Goal: Transaction & Acquisition: Book appointment/travel/reservation

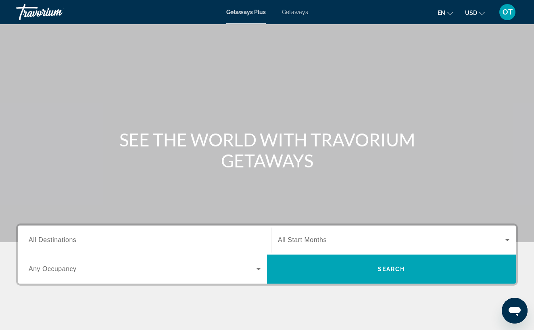
click at [296, 13] on span "Getaways" at bounding box center [295, 12] width 26 height 6
click at [100, 244] on input "Destination All Destinations" at bounding box center [145, 240] width 232 height 10
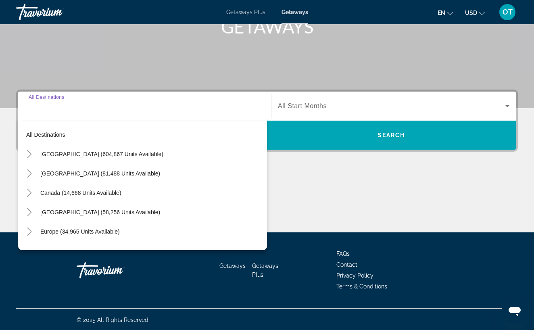
scroll to position [135, 0]
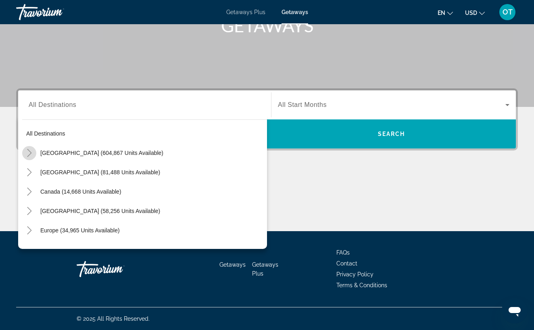
click at [31, 151] on icon "Toggle United States (604,867 units available)" at bounding box center [29, 153] width 8 height 8
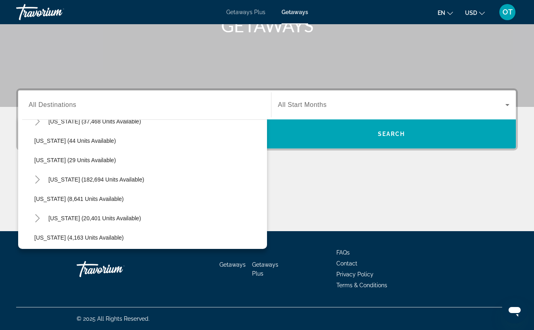
scroll to position [109, 0]
click at [37, 180] on icon "Toggle Florida (182,694 units available)" at bounding box center [37, 179] width 8 height 8
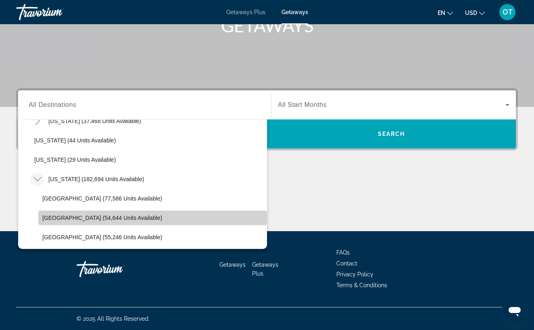
click at [61, 219] on span "[GEOGRAPHIC_DATA] (54,644 units available)" at bounding box center [102, 218] width 120 height 6
type input "**********"
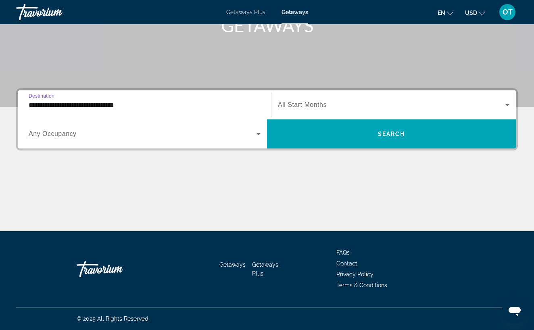
click at [509, 103] on icon "Search widget" at bounding box center [507, 105] width 10 height 10
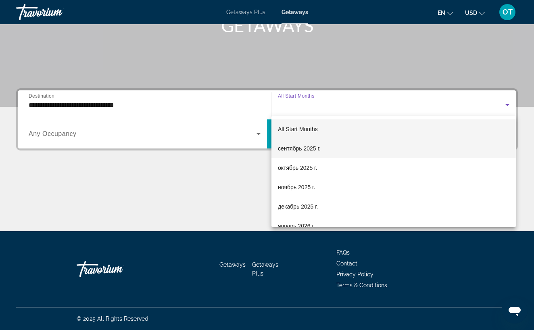
click at [394, 151] on mat-option "сентябрь 2025 г." at bounding box center [393, 148] width 244 height 19
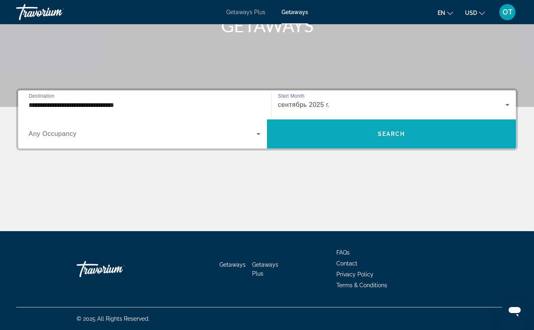
click at [398, 140] on span "Search widget" at bounding box center [391, 133] width 249 height 19
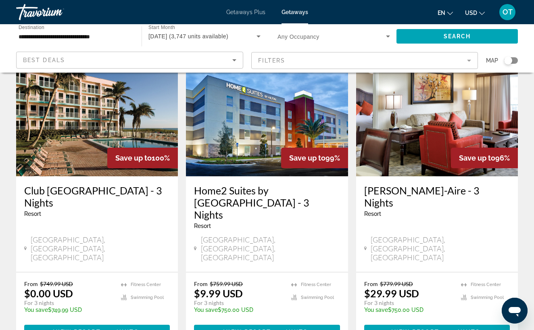
scroll to position [360, 0]
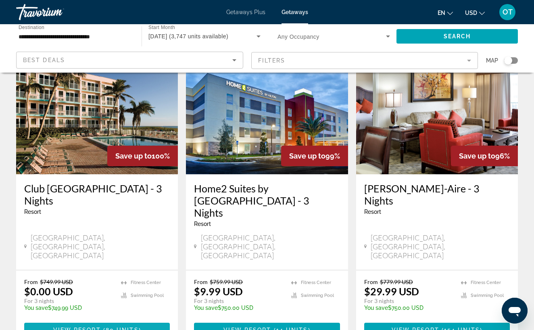
click at [136, 327] on span "80 units" at bounding box center [122, 330] width 33 height 6
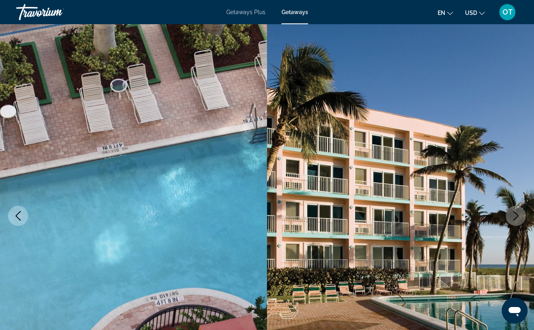
click at [516, 219] on icon "Next image" at bounding box center [516, 216] width 10 height 10
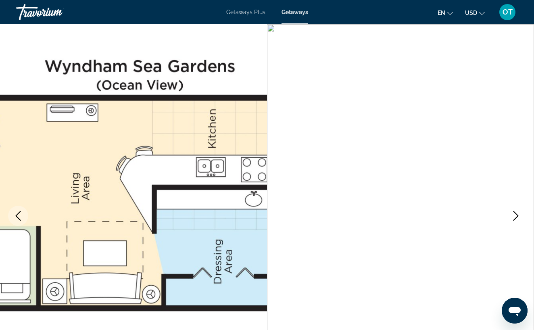
click at [516, 219] on icon "Next image" at bounding box center [516, 216] width 10 height 10
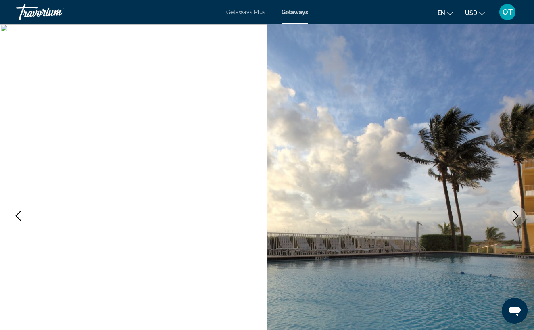
click at [516, 219] on icon "Next image" at bounding box center [516, 216] width 10 height 10
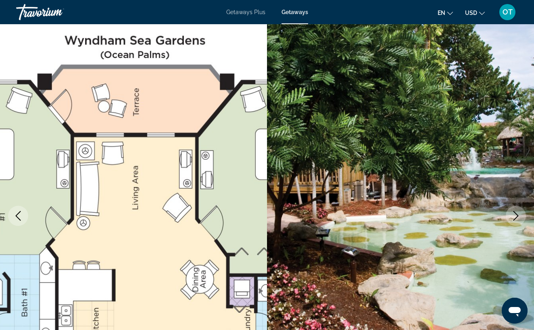
click at [516, 219] on icon "Next image" at bounding box center [516, 216] width 10 height 10
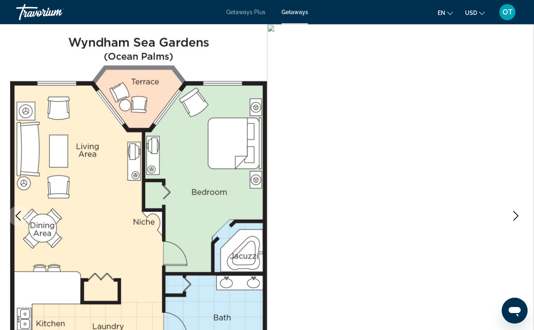
click at [516, 218] on icon "Next image" at bounding box center [516, 216] width 10 height 10
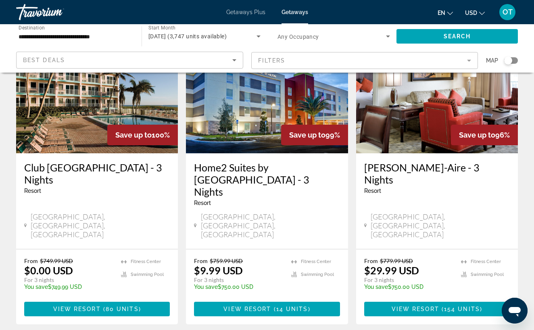
scroll to position [393, 0]
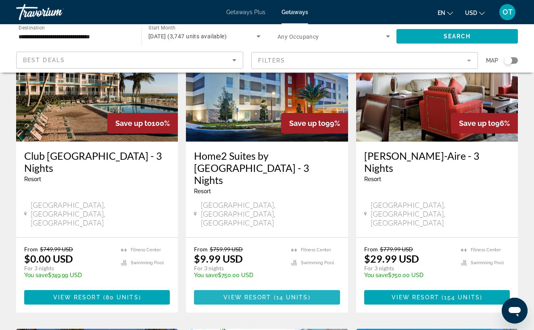
click at [265, 294] on span "View Resort" at bounding box center [247, 297] width 48 height 6
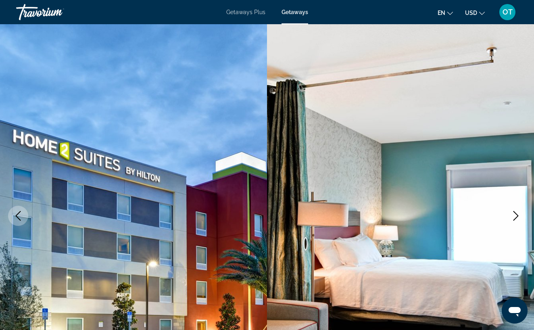
click at [517, 217] on icon "Next image" at bounding box center [515, 216] width 5 height 10
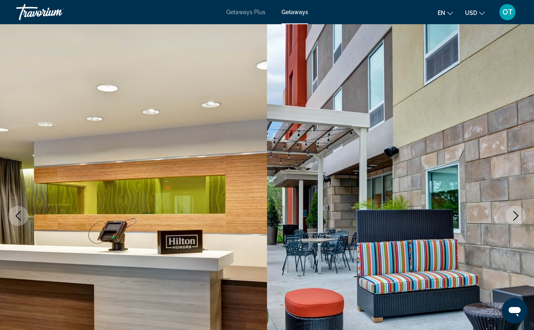
click at [517, 217] on icon "Next image" at bounding box center [515, 216] width 5 height 10
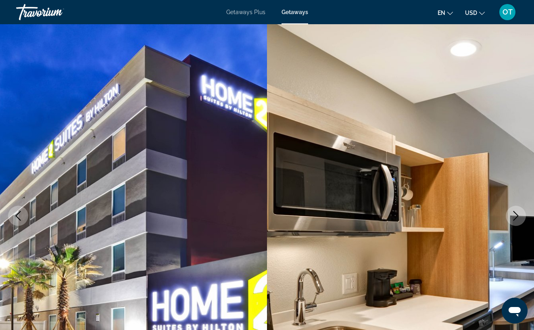
click at [517, 217] on icon "Next image" at bounding box center [515, 216] width 5 height 10
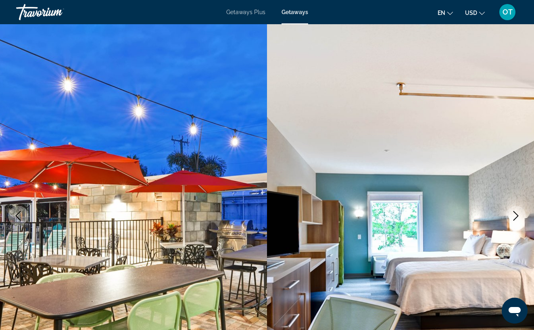
click at [517, 217] on icon "Next image" at bounding box center [515, 216] width 5 height 10
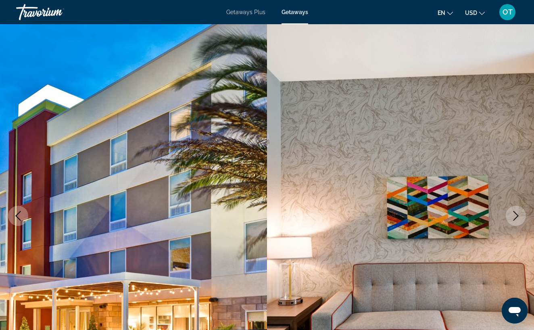
click at [517, 217] on icon "Next image" at bounding box center [515, 216] width 5 height 10
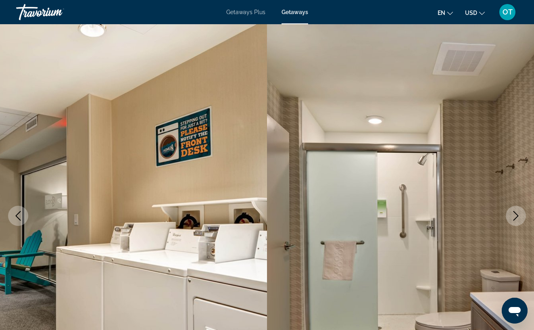
click at [517, 217] on icon "Next image" at bounding box center [515, 216] width 5 height 10
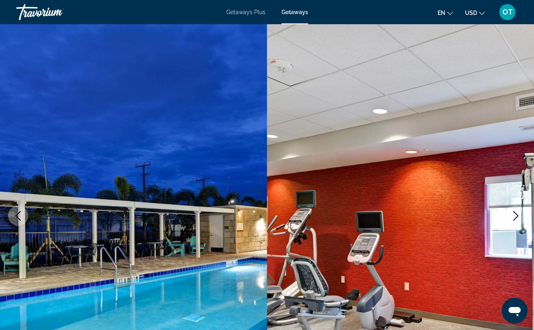
click at [517, 217] on icon "Next image" at bounding box center [515, 216] width 5 height 10
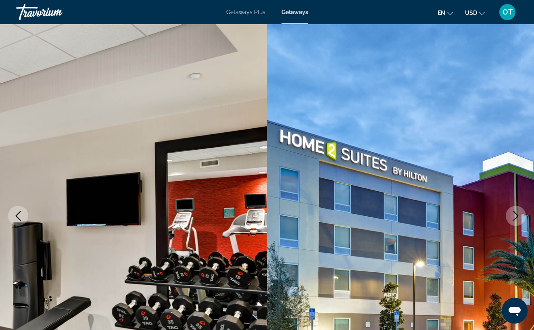
click at [517, 217] on icon "Next image" at bounding box center [515, 216] width 5 height 10
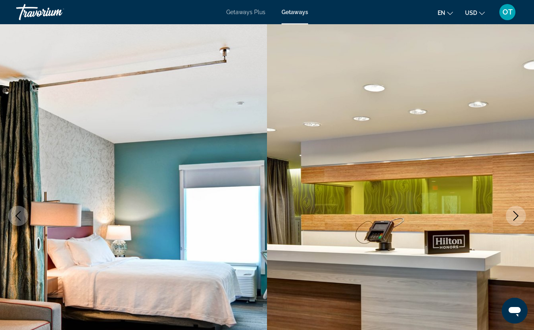
click at [517, 217] on icon "Next image" at bounding box center [515, 216] width 5 height 10
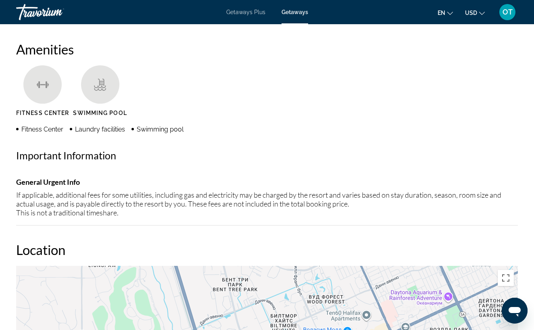
scroll to position [748, 0]
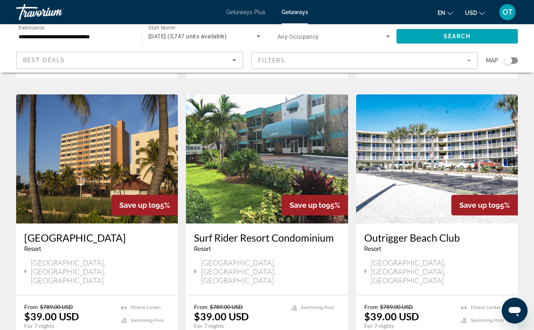
scroll to position [625, 0]
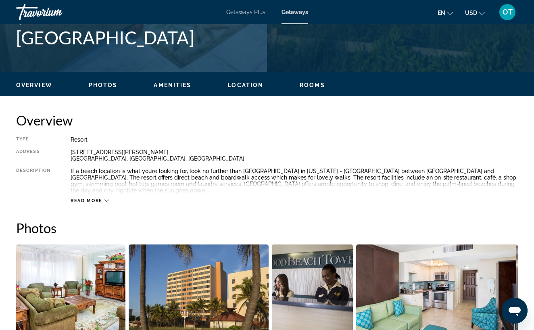
scroll to position [308, 0]
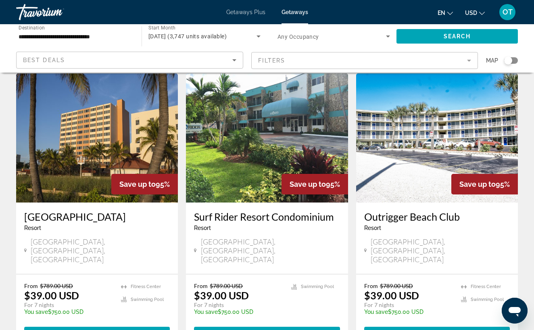
scroll to position [653, 0]
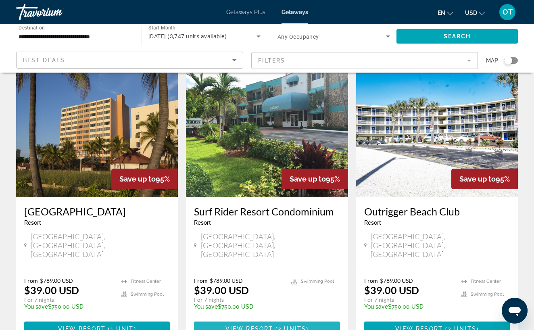
click at [279, 325] on span "2 units" at bounding box center [292, 328] width 28 height 6
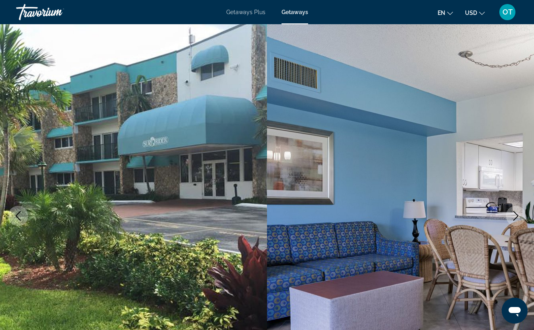
click at [518, 214] on icon "Next image" at bounding box center [516, 216] width 10 height 10
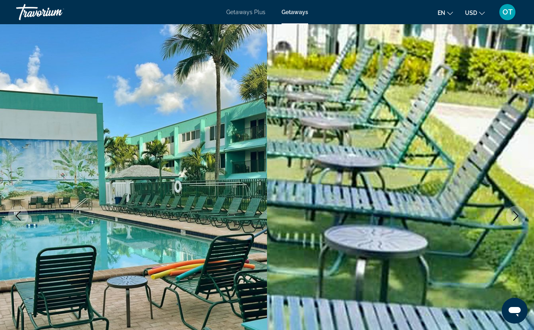
click at [516, 217] on icon "Next image" at bounding box center [515, 216] width 5 height 10
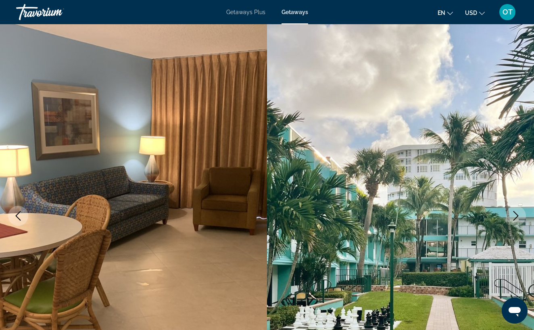
click at [516, 217] on icon "Next image" at bounding box center [515, 216] width 5 height 10
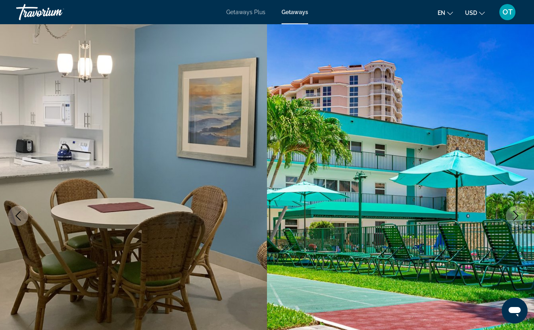
click at [516, 217] on icon "Next image" at bounding box center [515, 216] width 5 height 10
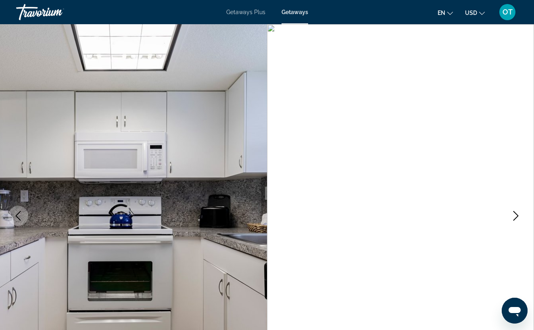
click at [516, 217] on icon "Next image" at bounding box center [515, 216] width 5 height 10
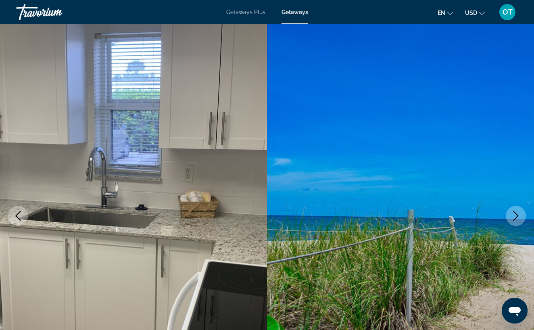
click at [516, 217] on icon "Next image" at bounding box center [515, 216] width 5 height 10
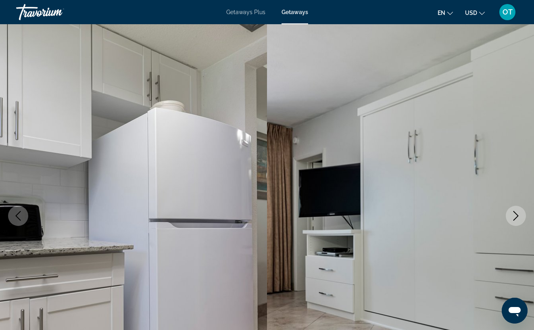
click at [516, 217] on icon "Next image" at bounding box center [515, 216] width 5 height 10
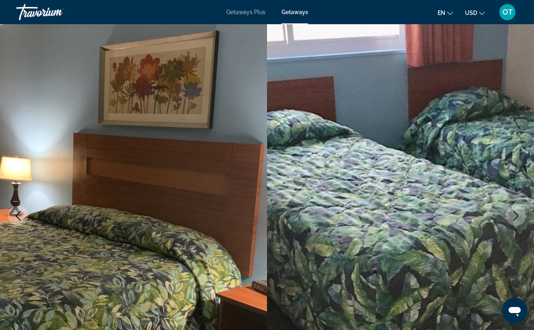
click at [516, 217] on icon "Next image" at bounding box center [515, 216] width 5 height 10
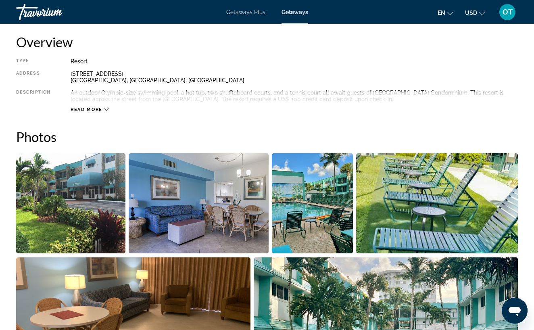
scroll to position [398, 0]
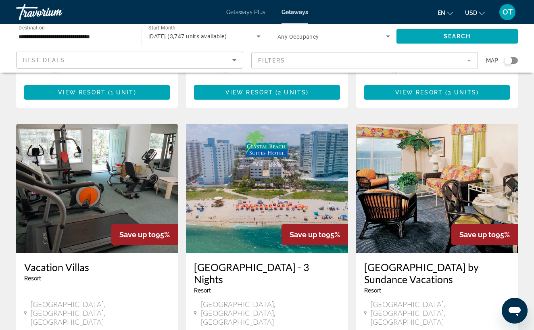
scroll to position [891, 0]
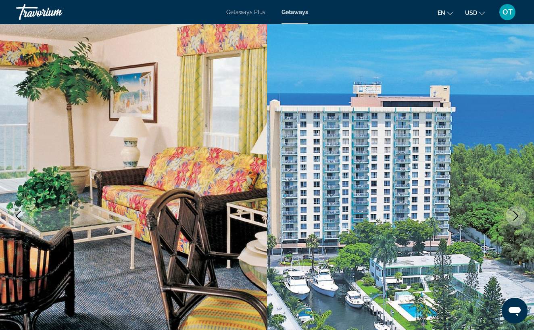
click at [515, 217] on icon "Next image" at bounding box center [516, 216] width 10 height 10
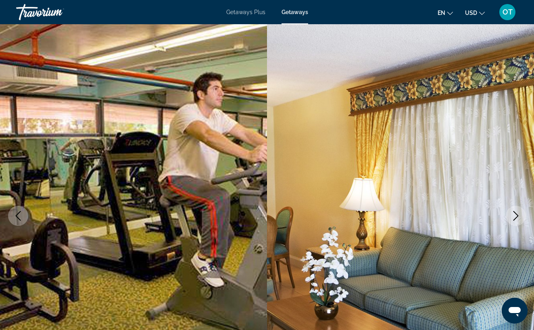
click at [517, 215] on icon "Next image" at bounding box center [516, 216] width 10 height 10
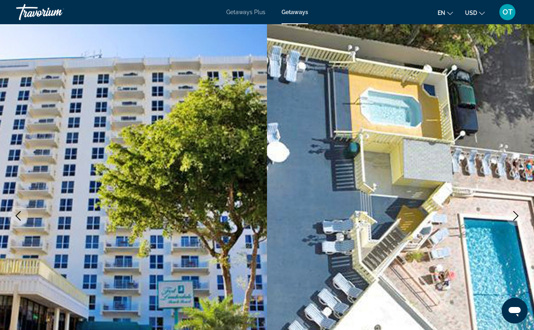
click at [517, 215] on icon "Next image" at bounding box center [516, 216] width 10 height 10
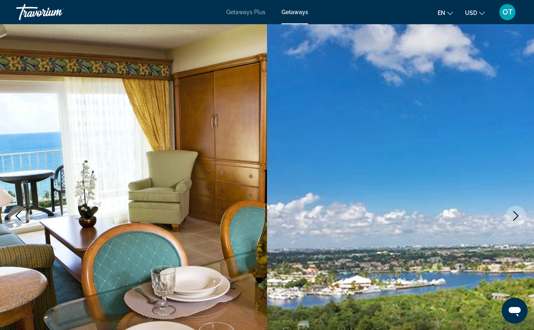
click at [517, 215] on icon "Next image" at bounding box center [516, 216] width 10 height 10
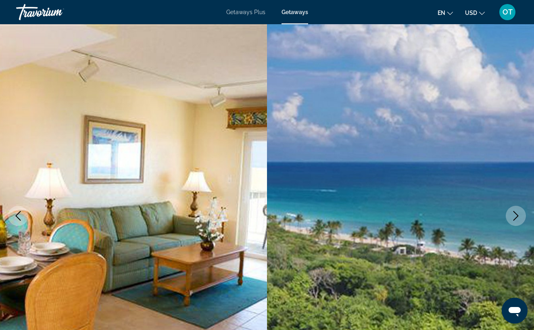
click at [517, 215] on icon "Next image" at bounding box center [516, 216] width 10 height 10
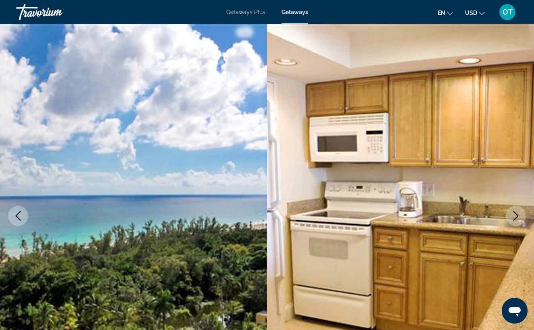
click at [517, 215] on icon "Next image" at bounding box center [516, 216] width 10 height 10
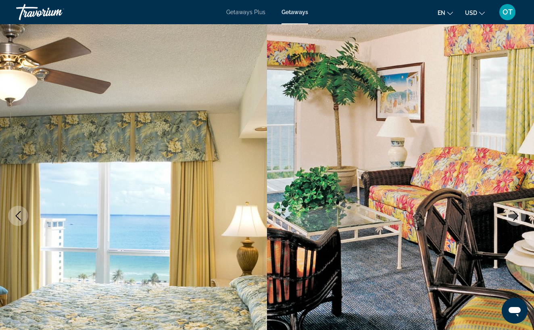
click at [517, 215] on icon "Next image" at bounding box center [516, 216] width 10 height 10
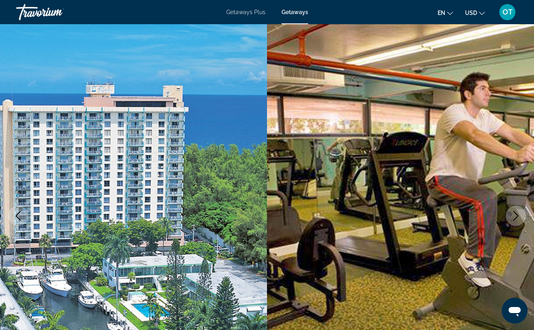
click at [517, 215] on icon "Next image" at bounding box center [516, 216] width 10 height 10
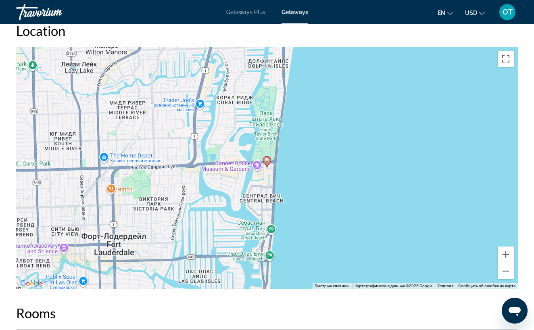
scroll to position [1277, 0]
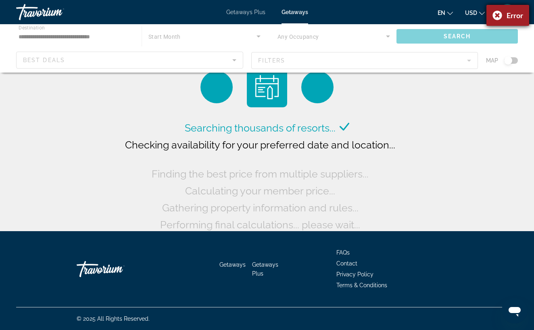
click at [497, 16] on div "Error" at bounding box center [507, 15] width 43 height 21
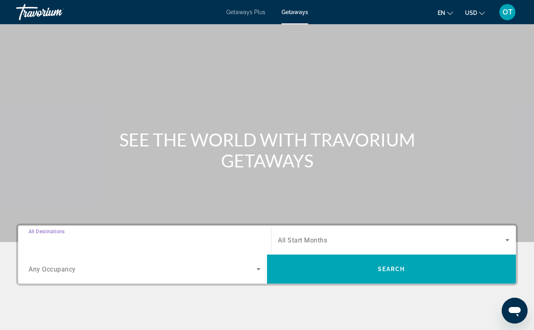
click at [133, 236] on input "Destination All Destinations" at bounding box center [145, 240] width 232 height 10
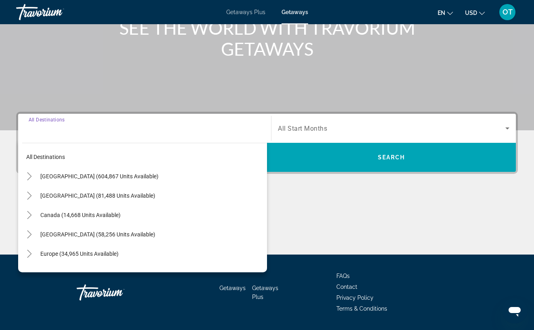
scroll to position [135, 0]
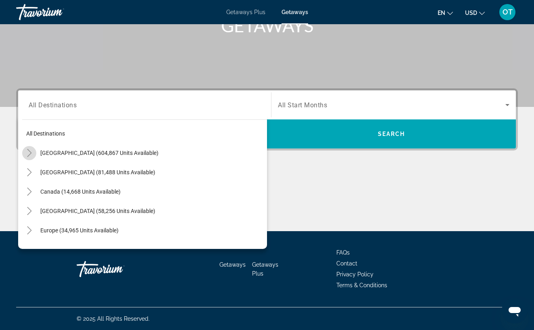
click at [29, 154] on icon "Toggle United States (604,867 units available)" at bounding box center [29, 153] width 4 height 8
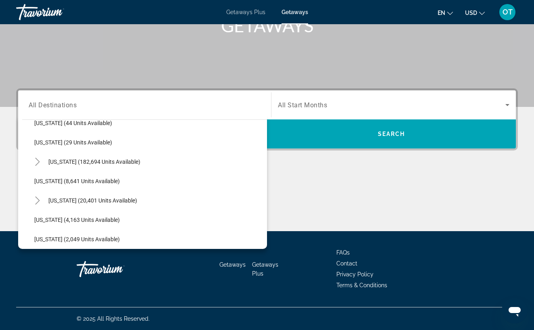
scroll to position [132, 0]
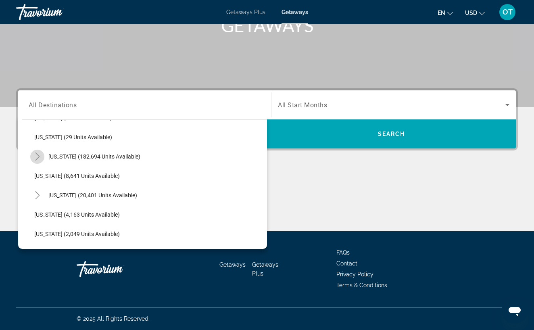
click at [40, 157] on icon "Toggle Florida (182,694 units available)" at bounding box center [37, 156] width 8 height 8
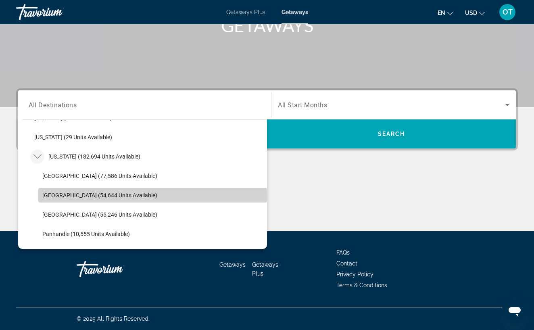
click at [61, 197] on span "[GEOGRAPHIC_DATA] (54,644 units available)" at bounding box center [99, 195] width 115 height 6
type input "**********"
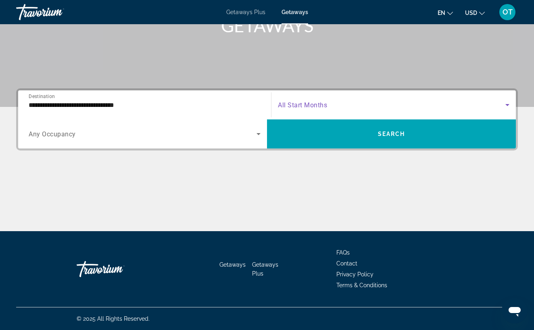
click at [509, 104] on icon "Search widget" at bounding box center [507, 105] width 10 height 10
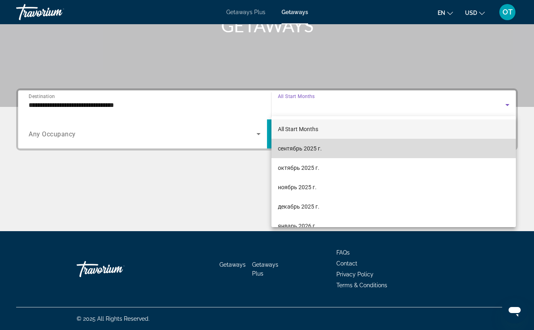
click at [381, 149] on mat-option "сентябрь 2025 г." at bounding box center [393, 148] width 244 height 19
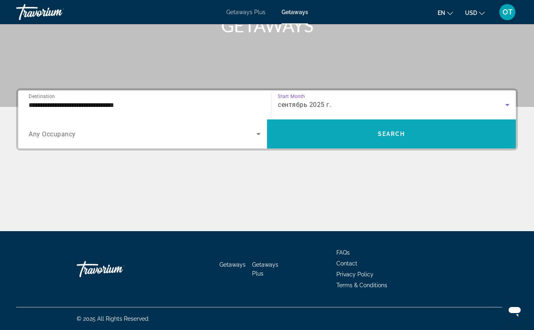
click at [388, 138] on span "Search widget" at bounding box center [391, 133] width 249 height 19
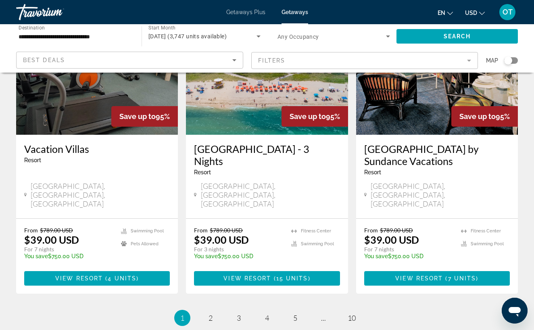
scroll to position [1010, 0]
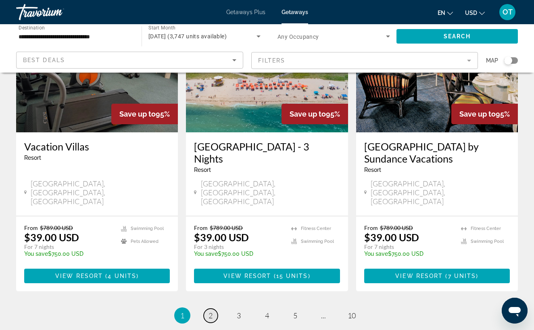
click at [211, 311] on span "2" at bounding box center [210, 315] width 4 height 9
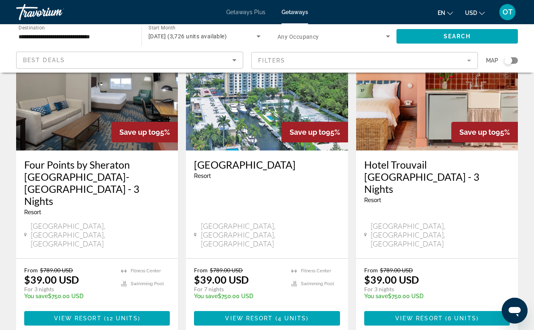
scroll to position [86, 0]
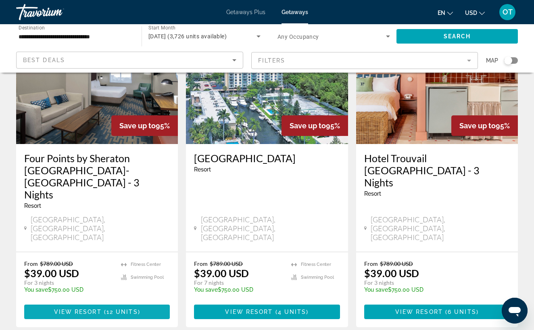
click at [111, 308] on span "12 units" at bounding box center [121, 311] width 31 height 6
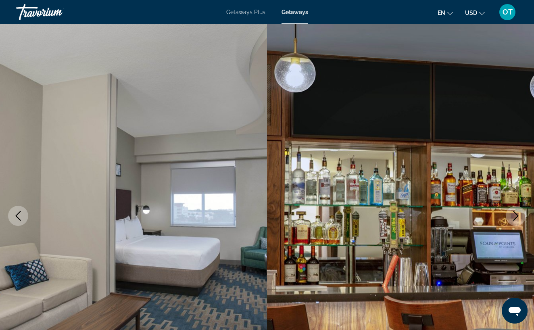
click at [515, 217] on icon "Next image" at bounding box center [516, 216] width 10 height 10
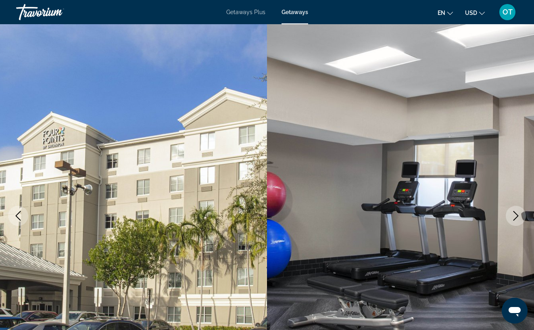
click at [515, 217] on icon "Next image" at bounding box center [516, 216] width 10 height 10
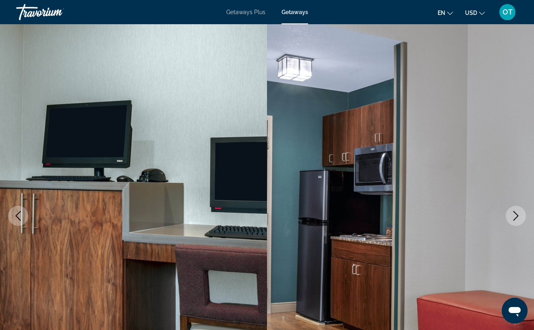
click at [515, 217] on icon "Next image" at bounding box center [516, 216] width 10 height 10
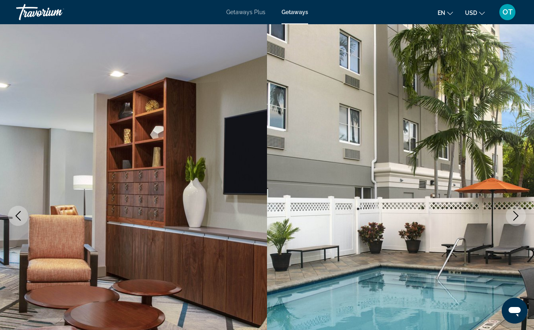
click at [515, 217] on icon "Next image" at bounding box center [516, 216] width 10 height 10
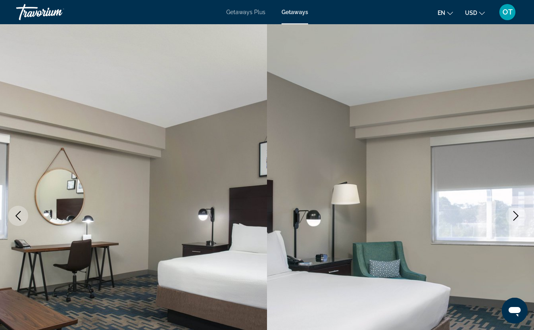
click at [515, 217] on icon "Next image" at bounding box center [516, 216] width 10 height 10
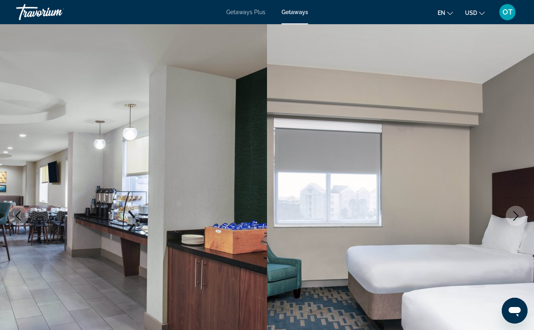
click at [515, 217] on icon "Next image" at bounding box center [516, 216] width 10 height 10
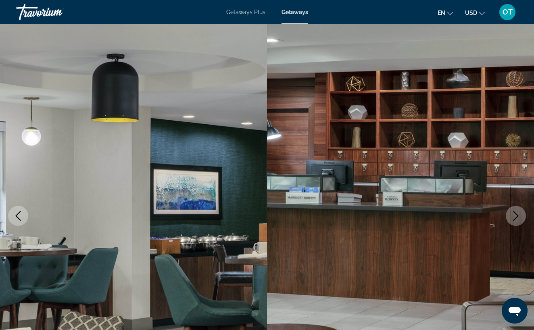
click at [515, 217] on icon "Next image" at bounding box center [516, 216] width 10 height 10
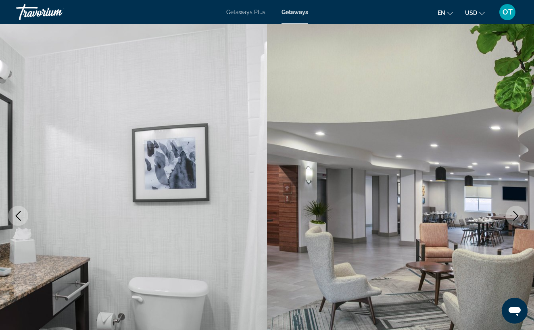
click at [515, 216] on icon "Next image" at bounding box center [516, 216] width 10 height 10
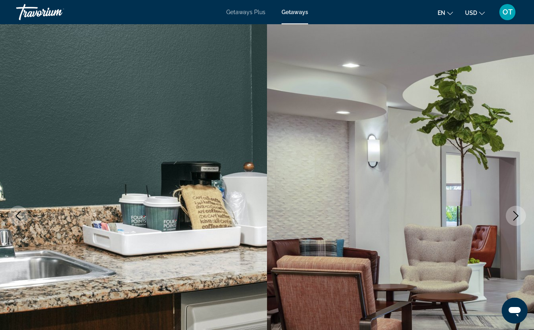
click at [515, 216] on icon "Next image" at bounding box center [516, 216] width 10 height 10
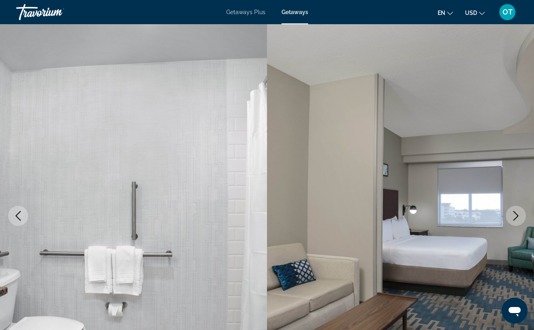
click at [515, 216] on icon "Next image" at bounding box center [516, 216] width 10 height 10
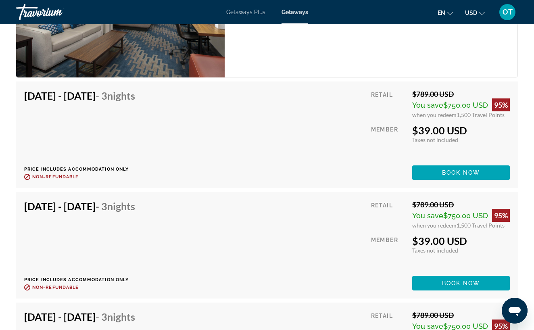
scroll to position [1993, 0]
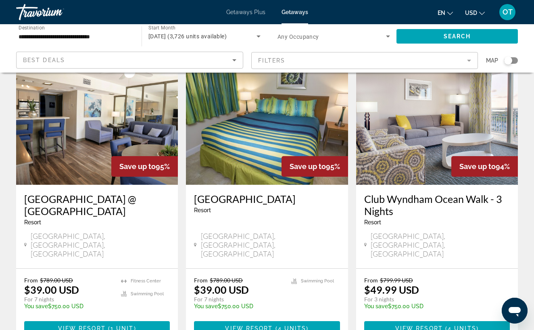
scroll to position [375, 0]
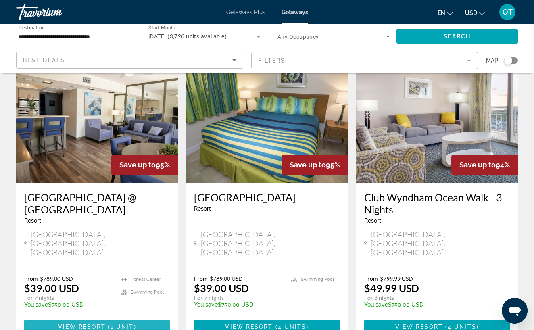
click at [131, 323] on span "1 unit" at bounding box center [121, 326] width 23 height 6
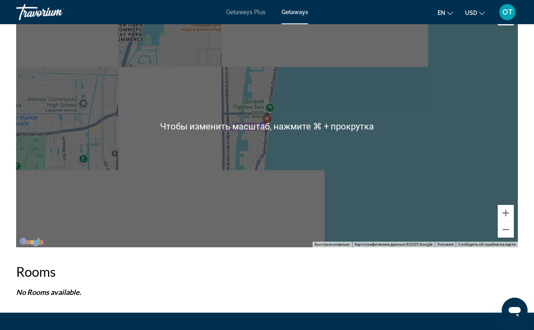
scroll to position [1255, 0]
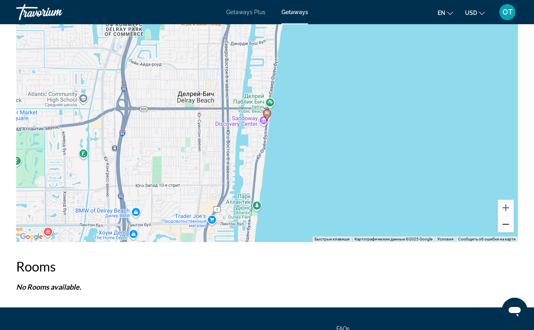
click at [505, 226] on button "Уменьшить" at bounding box center [506, 224] width 16 height 16
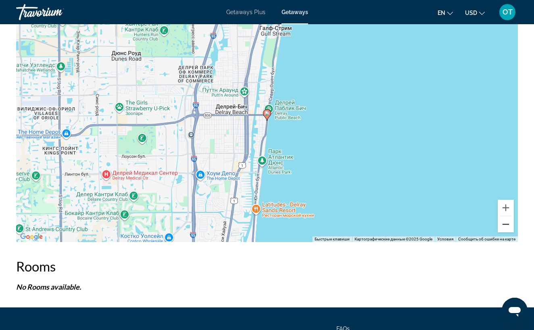
click at [505, 226] on button "Уменьшить" at bounding box center [506, 224] width 16 height 16
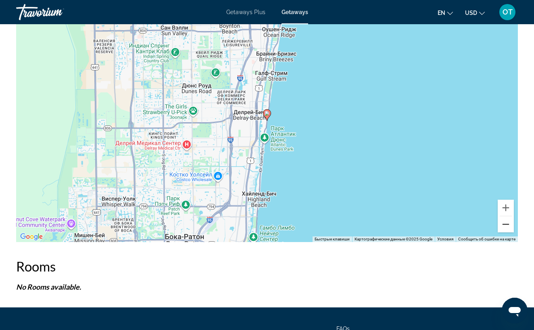
click at [505, 226] on button "Уменьшить" at bounding box center [506, 224] width 16 height 16
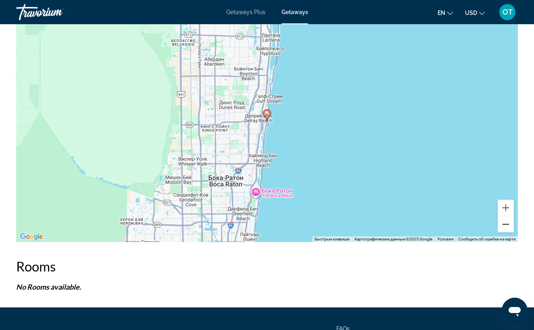
click at [505, 226] on button "Уменьшить" at bounding box center [506, 224] width 16 height 16
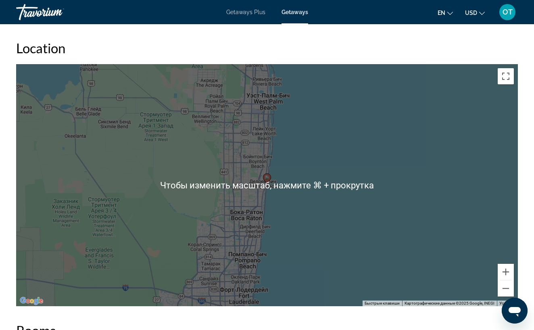
scroll to position [1190, 0]
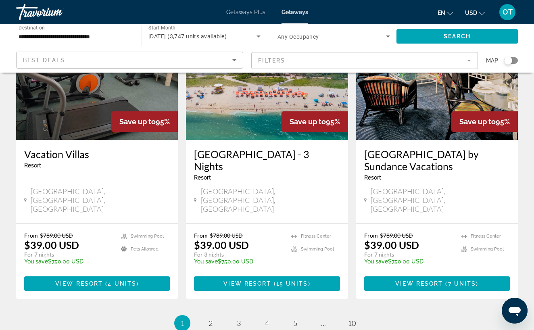
scroll to position [1004, 0]
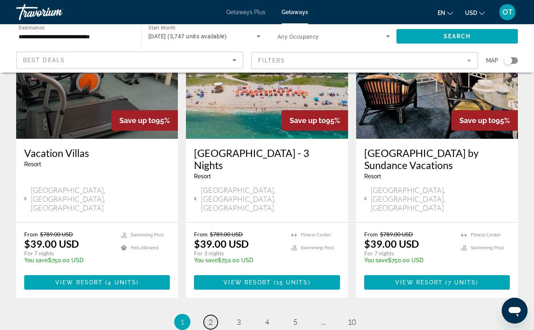
click at [213, 315] on link "page 2" at bounding box center [211, 322] width 14 height 14
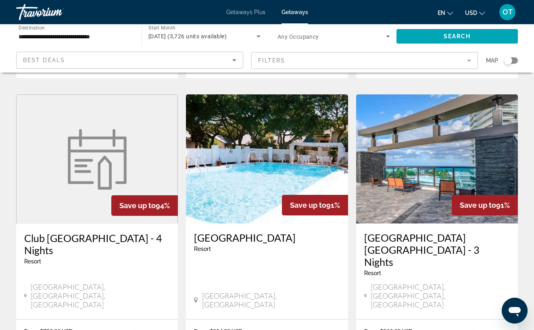
scroll to position [641, 0]
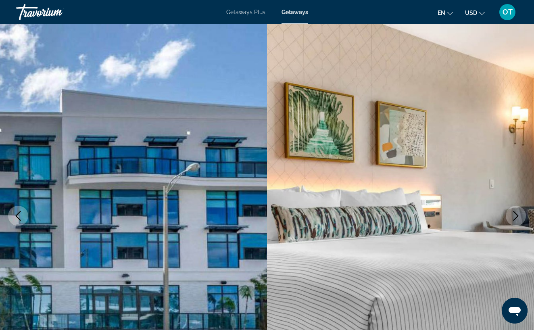
click at [513, 216] on icon "Next image" at bounding box center [516, 216] width 10 height 10
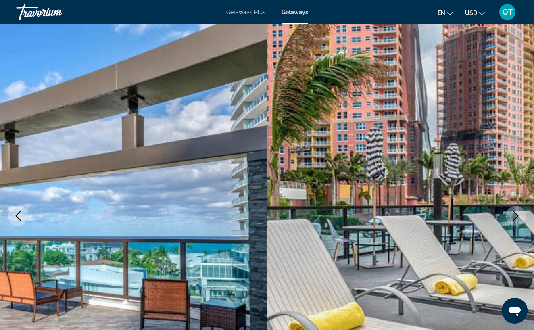
click at [513, 216] on icon "Next image" at bounding box center [516, 216] width 10 height 10
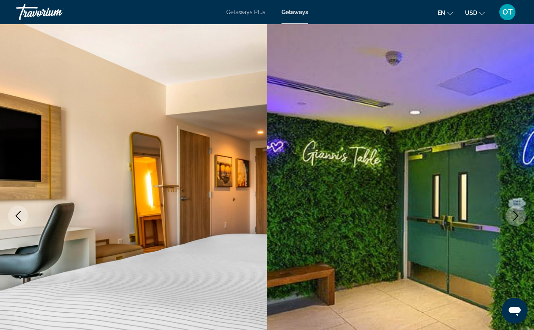
click at [513, 216] on icon "Next image" at bounding box center [516, 216] width 10 height 10
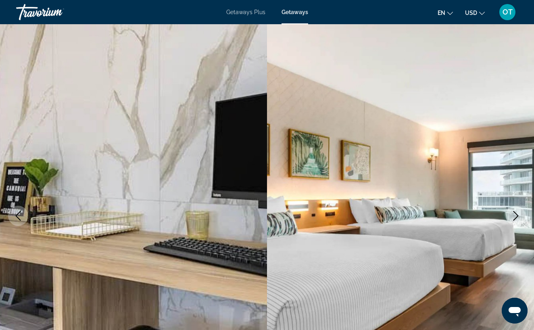
click at [513, 216] on icon "Next image" at bounding box center [516, 216] width 10 height 10
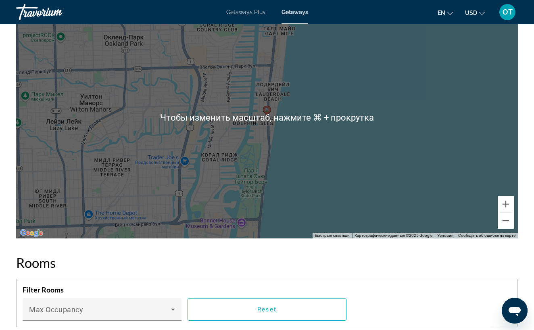
scroll to position [1064, 0]
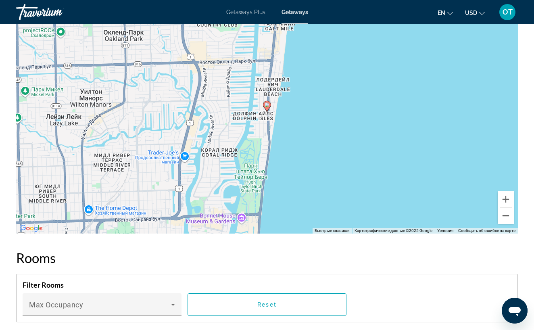
click at [510, 220] on button "Уменьшить" at bounding box center [506, 216] width 16 height 16
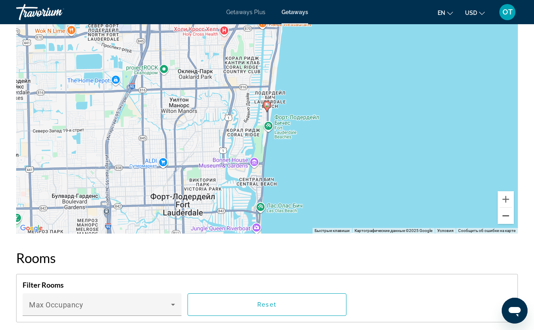
click at [508, 219] on button "Уменьшить" at bounding box center [506, 216] width 16 height 16
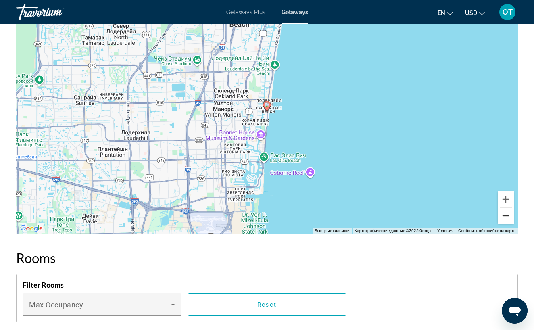
click at [508, 219] on button "Уменьшить" at bounding box center [506, 216] width 16 height 16
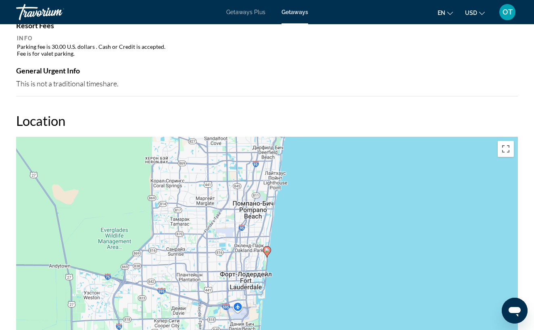
scroll to position [904, 0]
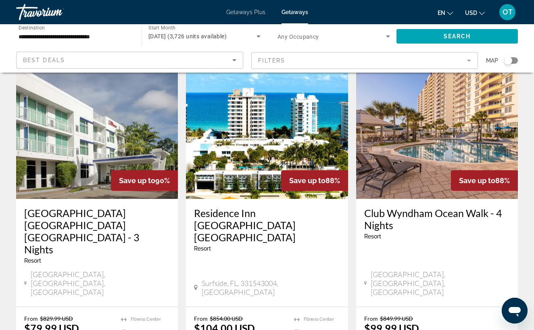
scroll to position [978, 0]
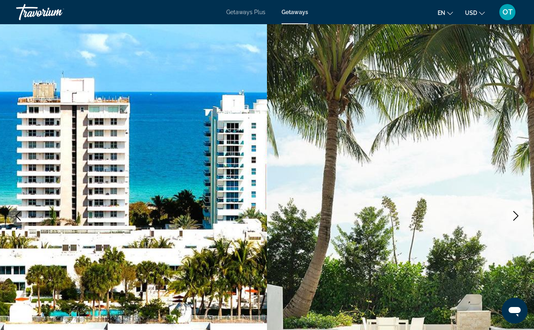
click at [516, 216] on icon "Next image" at bounding box center [516, 216] width 10 height 10
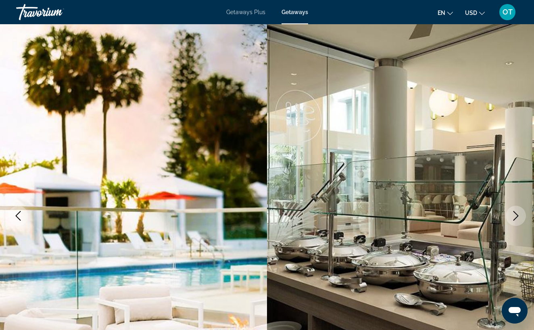
click at [516, 216] on icon "Next image" at bounding box center [516, 216] width 10 height 10
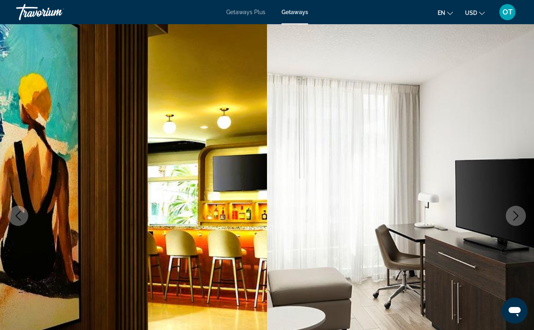
click at [516, 216] on icon "Next image" at bounding box center [516, 216] width 10 height 10
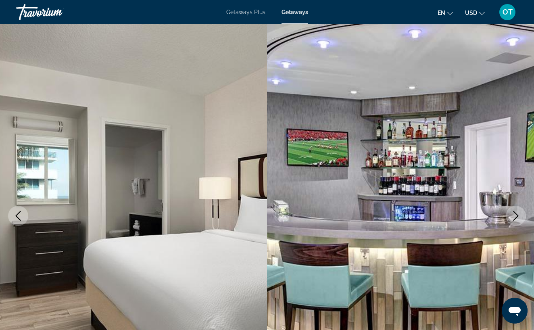
click at [516, 216] on icon "Next image" at bounding box center [516, 216] width 10 height 10
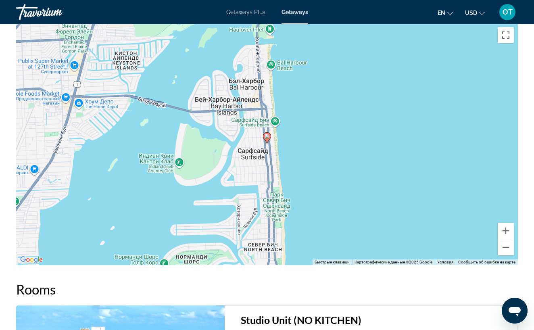
scroll to position [1185, 0]
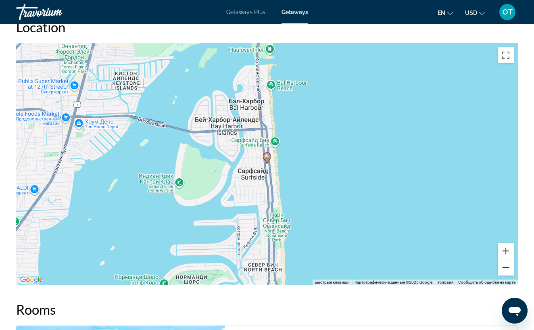
click at [507, 259] on button "Уменьшить" at bounding box center [506, 267] width 16 height 16
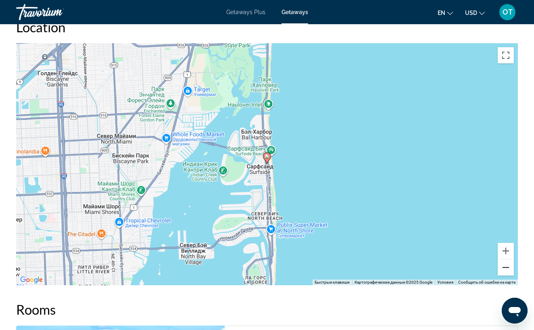
click at [507, 259] on button "Уменьшить" at bounding box center [506, 267] width 16 height 16
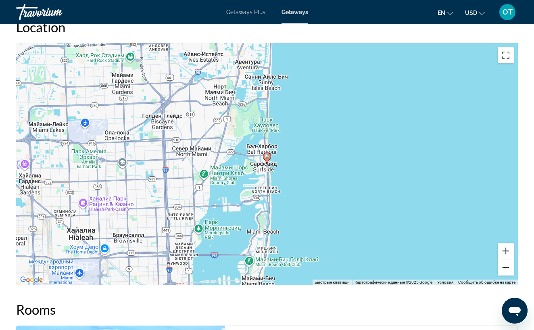
click at [507, 259] on button "Уменьшить" at bounding box center [506, 267] width 16 height 16
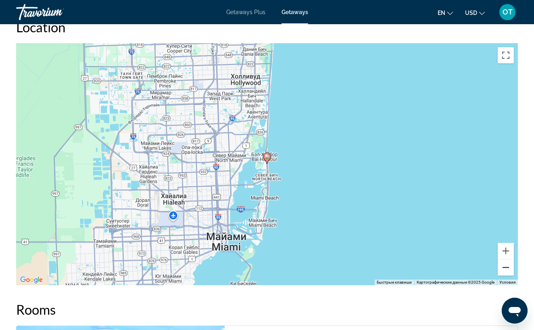
click at [507, 259] on button "Уменьшить" at bounding box center [506, 267] width 16 height 16
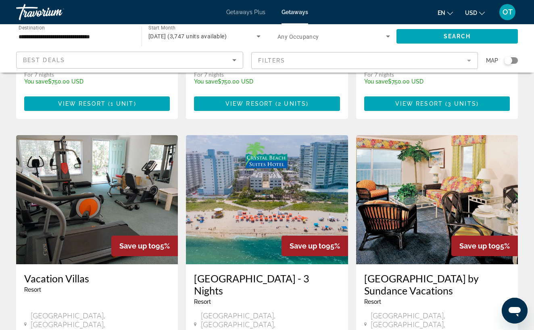
scroll to position [892, 0]
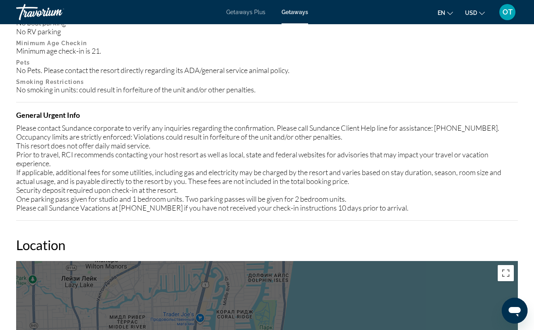
scroll to position [1033, 0]
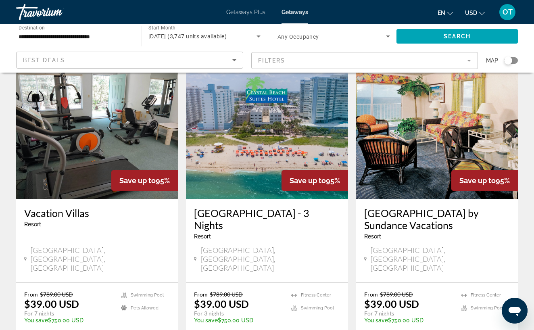
scroll to position [949, 0]
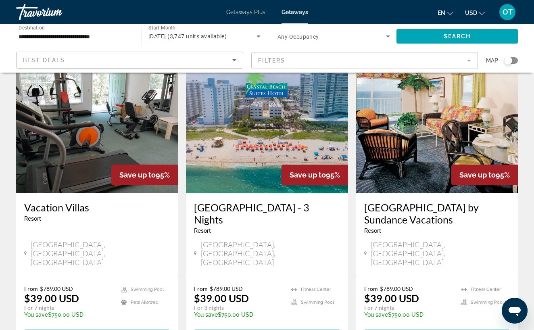
click at [251, 14] on span "Getaways Plus" at bounding box center [245, 12] width 39 height 6
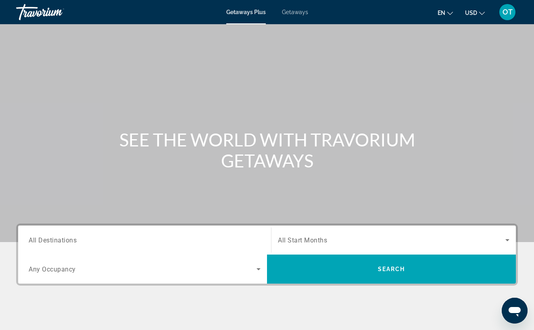
click at [64, 240] on span "All Destinations" at bounding box center [53, 240] width 48 height 8
click at [64, 240] on input "Destination All Destinations" at bounding box center [145, 240] width 232 height 10
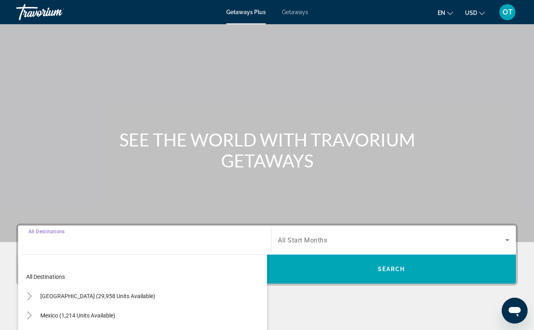
scroll to position [135, 0]
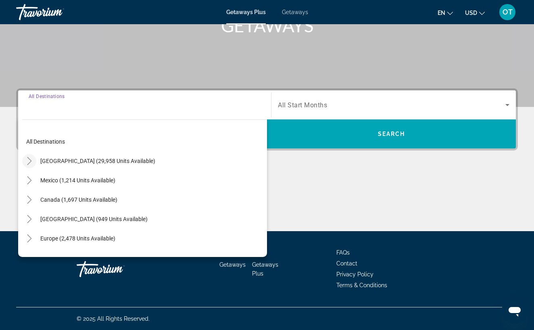
click at [30, 160] on icon "Toggle United States (29,958 units available)" at bounding box center [29, 161] width 8 height 8
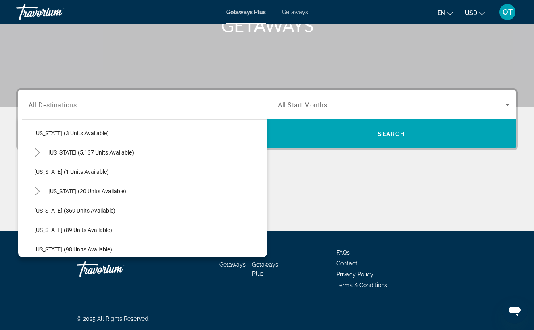
scroll to position [125, 0]
click at [34, 153] on icon "Toggle Florida (5,137 units available)" at bounding box center [37, 152] width 8 height 8
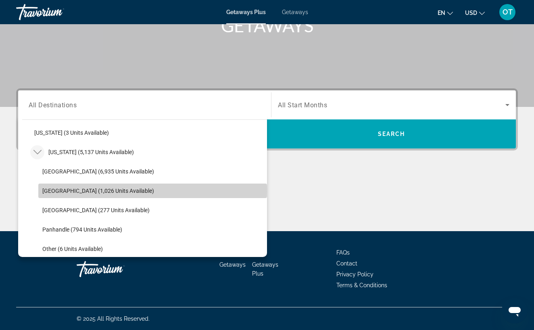
click at [51, 191] on span "East Coast (1,026 units available)" at bounding box center [98, 190] width 112 height 6
type input "**********"
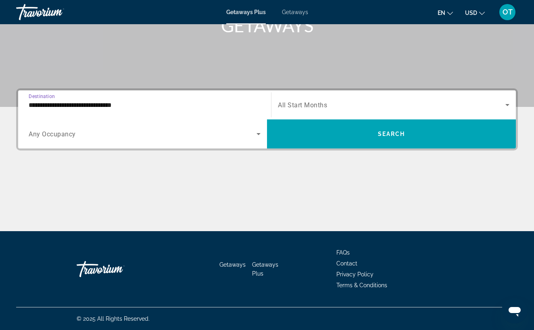
click at [352, 109] on span "Search widget" at bounding box center [391, 105] width 227 height 10
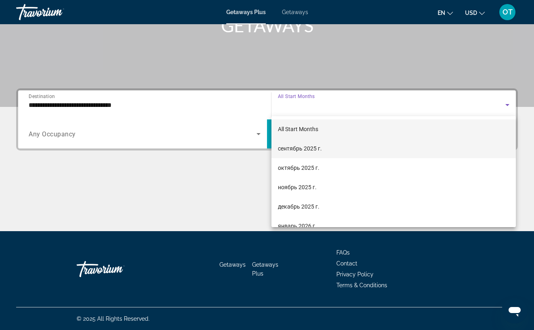
click at [315, 148] on span "сентябрь 2025 г." at bounding box center [300, 149] width 44 height 10
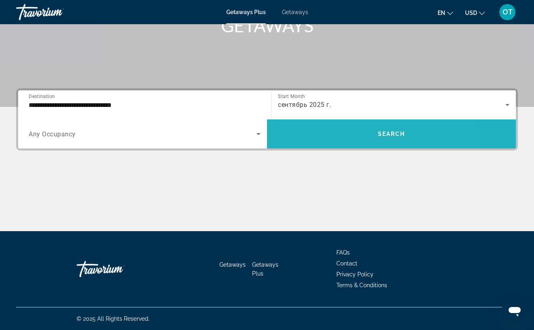
click at [343, 138] on span "Search widget" at bounding box center [391, 133] width 249 height 19
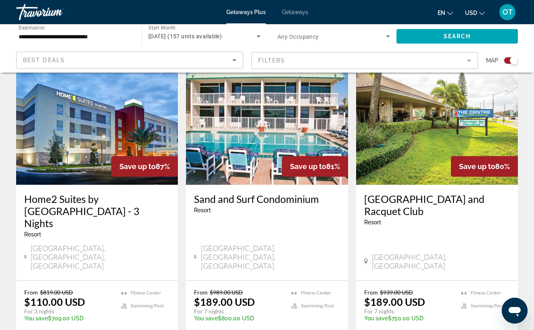
scroll to position [629, 0]
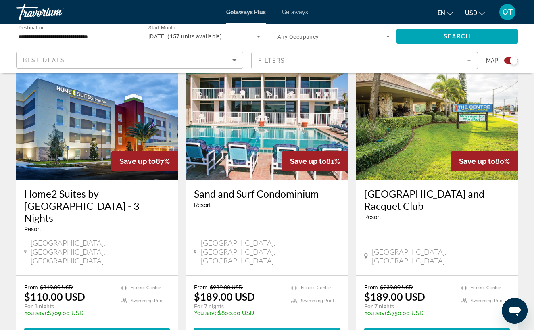
click at [282, 329] on span "1 unit" at bounding box center [291, 335] width 23 height 6
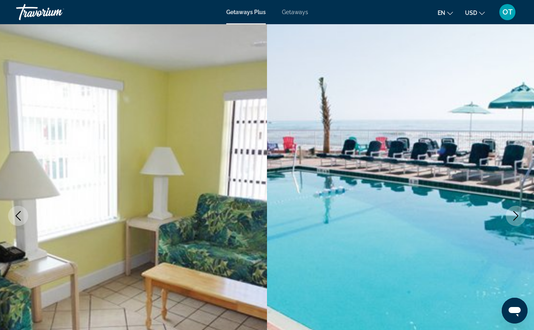
click at [515, 211] on icon "Next image" at bounding box center [516, 216] width 10 height 10
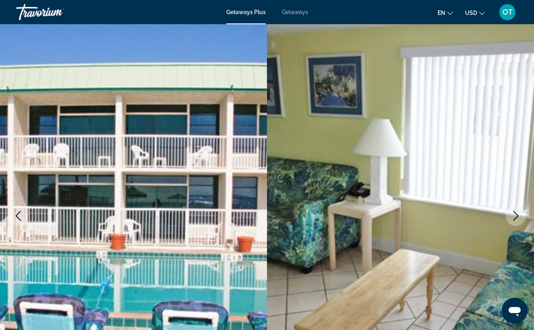
click at [515, 211] on icon "Next image" at bounding box center [516, 216] width 10 height 10
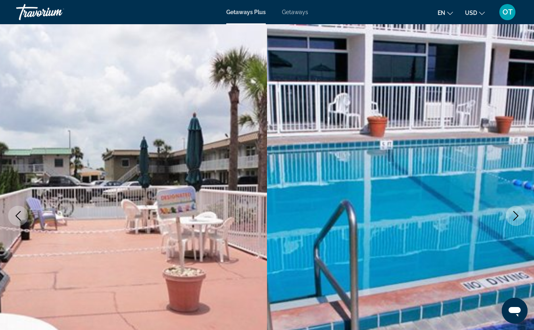
click at [515, 211] on icon "Next image" at bounding box center [516, 216] width 10 height 10
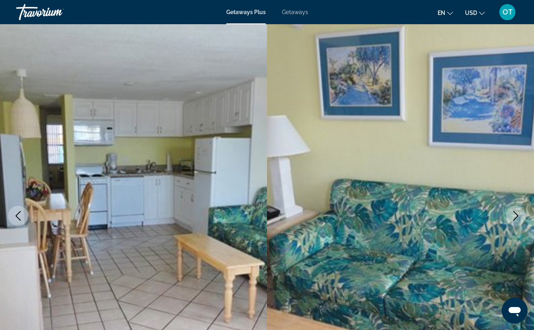
click at [515, 211] on icon "Next image" at bounding box center [516, 216] width 10 height 10
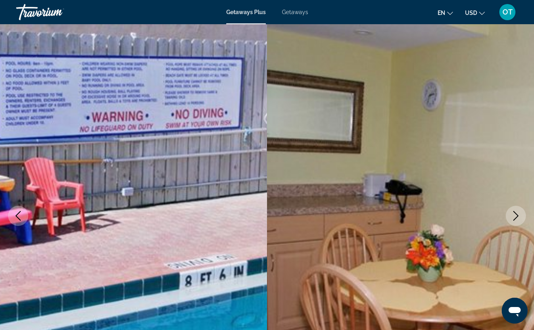
click at [515, 211] on icon "Next image" at bounding box center [516, 216] width 10 height 10
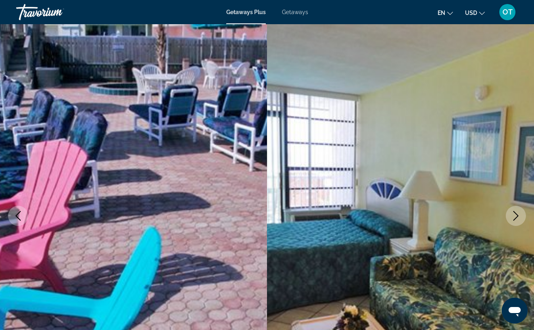
click at [515, 211] on icon "Next image" at bounding box center [516, 216] width 10 height 10
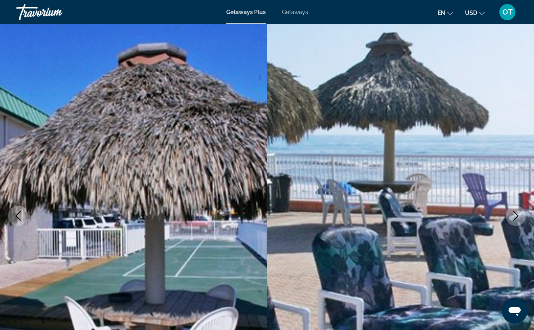
click at [515, 212] on icon "Next image" at bounding box center [516, 216] width 10 height 10
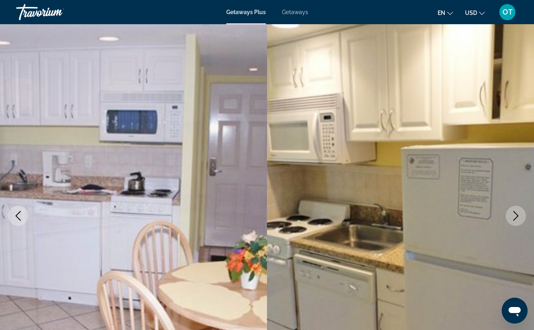
click at [515, 212] on icon "Next image" at bounding box center [516, 216] width 10 height 10
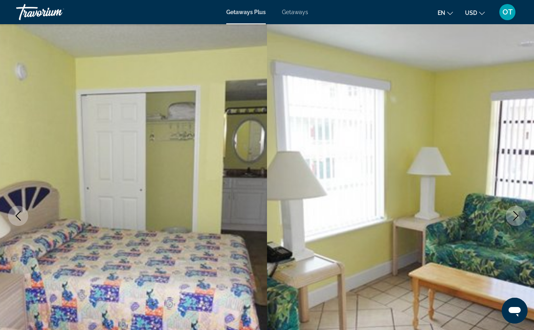
click at [515, 212] on icon "Next image" at bounding box center [516, 216] width 10 height 10
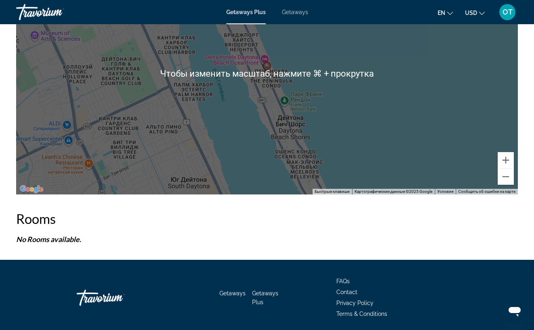
scroll to position [1451, 0]
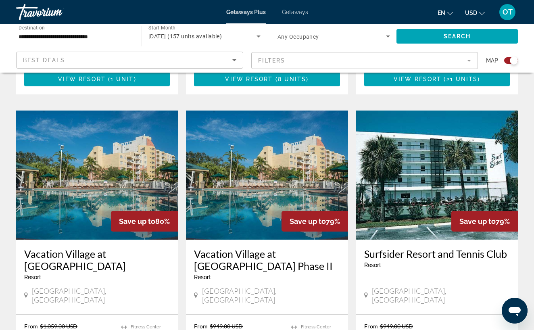
scroll to position [1192, 0]
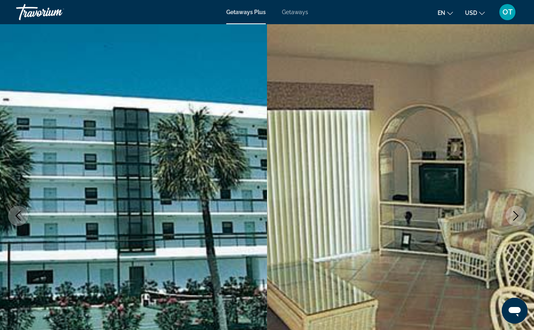
click at [519, 217] on icon "Next image" at bounding box center [516, 216] width 10 height 10
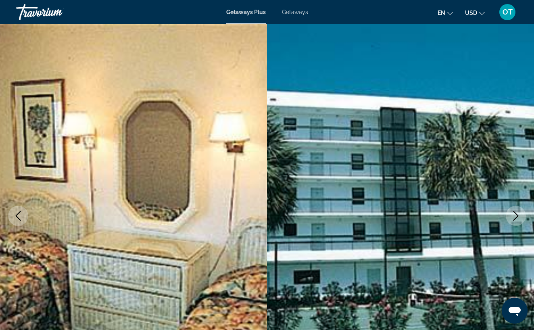
click at [519, 217] on icon "Next image" at bounding box center [516, 216] width 10 height 10
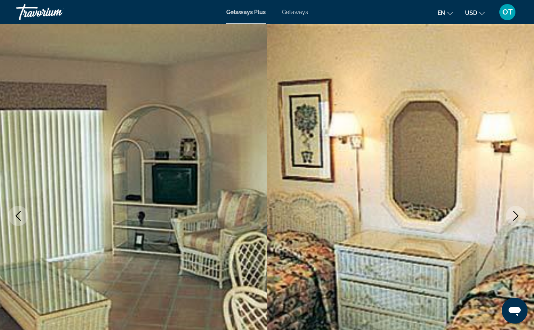
click at [518, 215] on icon "Next image" at bounding box center [515, 216] width 5 height 10
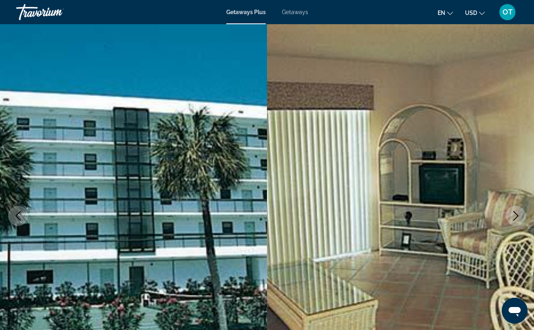
click at [517, 215] on icon "Next image" at bounding box center [515, 216] width 5 height 10
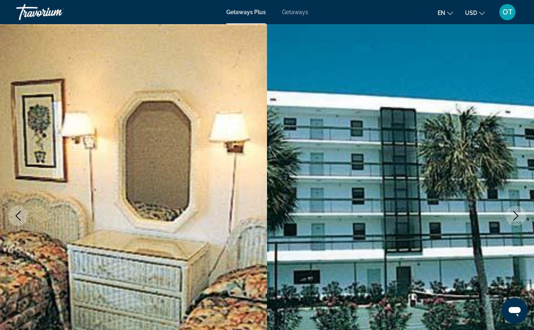
click at [517, 215] on icon "Next image" at bounding box center [515, 216] width 5 height 10
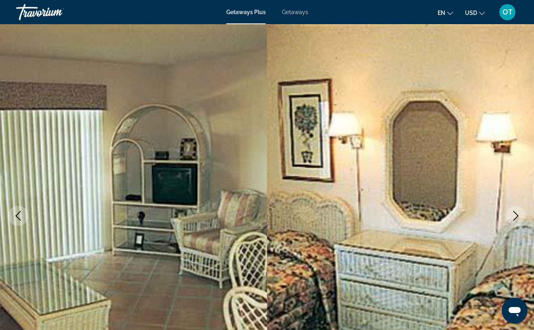
click at [517, 215] on icon "Next image" at bounding box center [515, 216] width 5 height 10
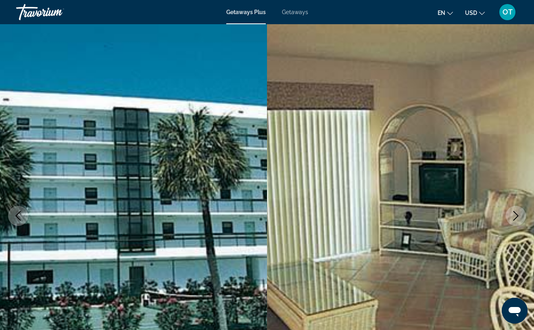
click at [517, 215] on icon "Next image" at bounding box center [515, 216] width 5 height 10
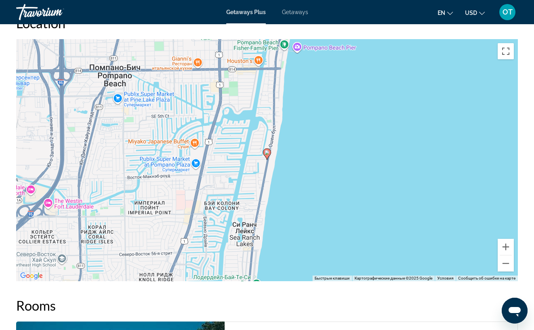
scroll to position [992, 0]
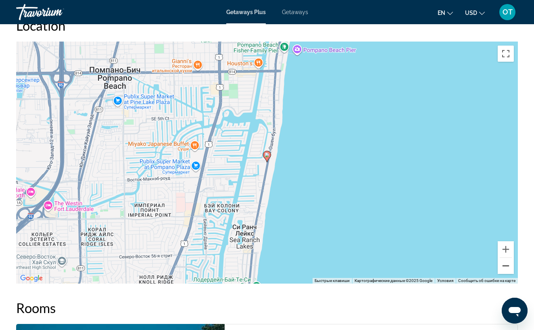
click at [508, 258] on button "Уменьшить" at bounding box center [506, 266] width 16 height 16
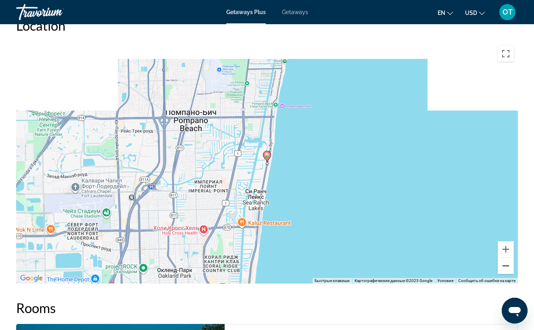
click at [508, 258] on button "Уменьшить" at bounding box center [506, 266] width 16 height 16
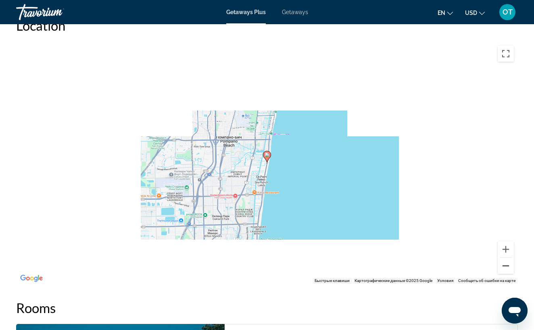
click at [508, 258] on button "Уменьшить" at bounding box center [506, 266] width 16 height 16
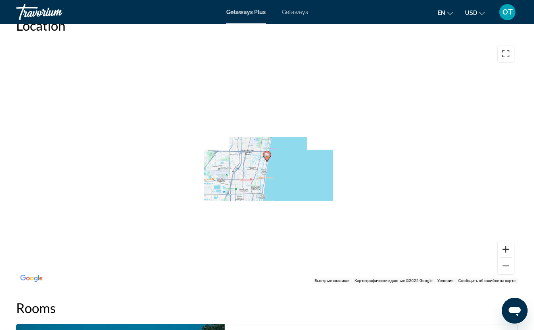
click at [506, 241] on button "Увеличить" at bounding box center [506, 249] width 16 height 16
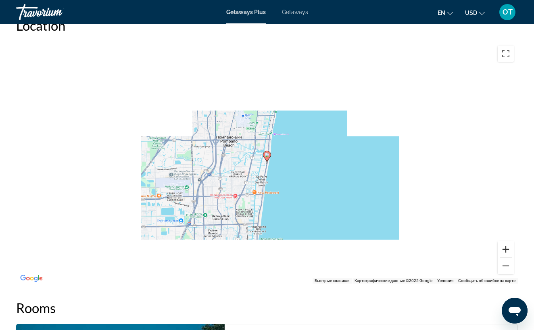
click at [506, 241] on button "Увеличить" at bounding box center [506, 249] width 16 height 16
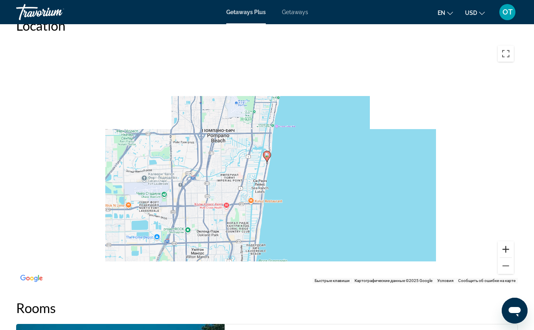
click at [506, 241] on button "Увеличить" at bounding box center [506, 249] width 16 height 16
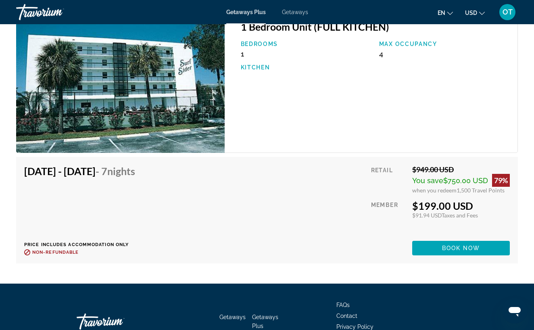
scroll to position [1305, 0]
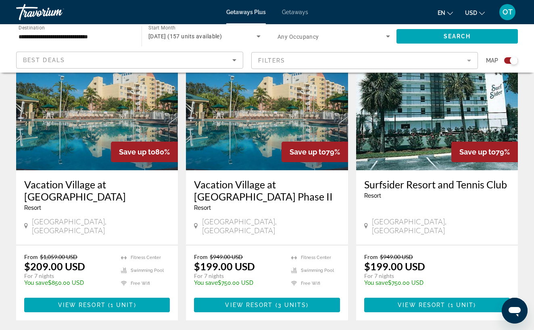
scroll to position [1262, 0]
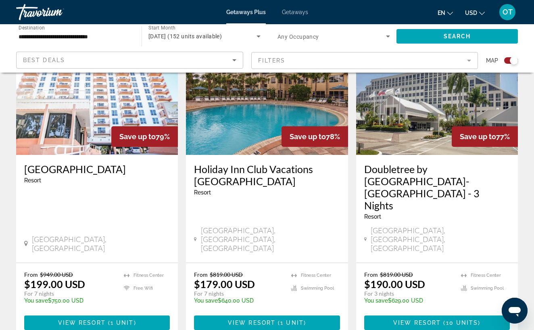
scroll to position [326, 0]
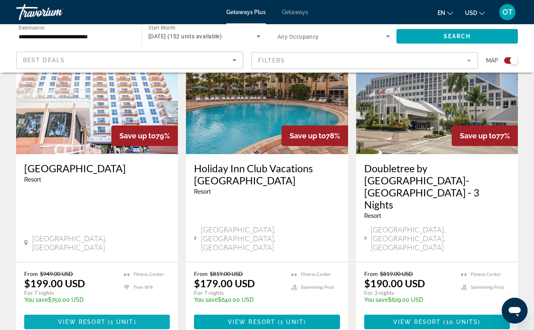
click at [101, 319] on span "View Resort" at bounding box center [82, 322] width 48 height 6
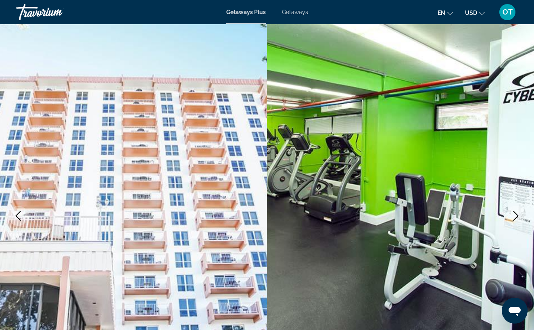
click at [518, 214] on icon "Next image" at bounding box center [516, 216] width 10 height 10
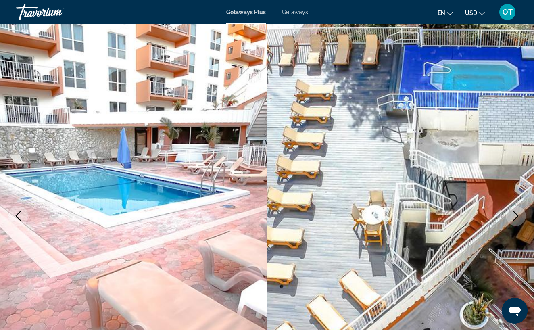
click at [518, 214] on icon "Next image" at bounding box center [516, 216] width 10 height 10
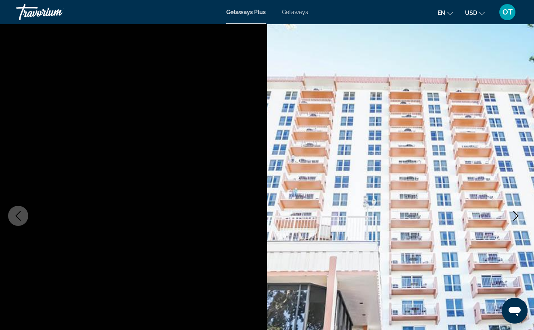
click at [518, 214] on icon "Next image" at bounding box center [516, 216] width 10 height 10
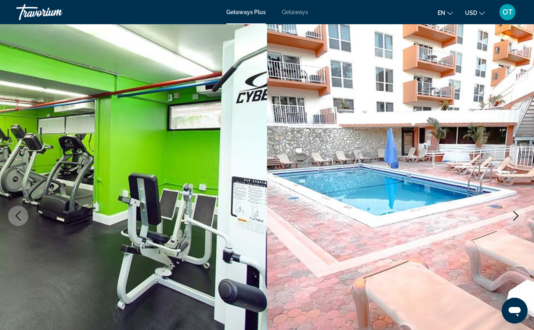
click at [518, 214] on icon "Next image" at bounding box center [516, 216] width 10 height 10
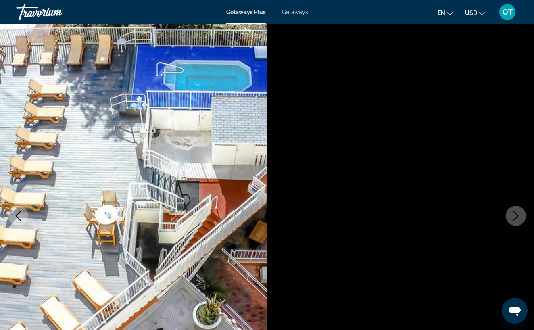
click at [518, 214] on icon "Next image" at bounding box center [516, 216] width 10 height 10
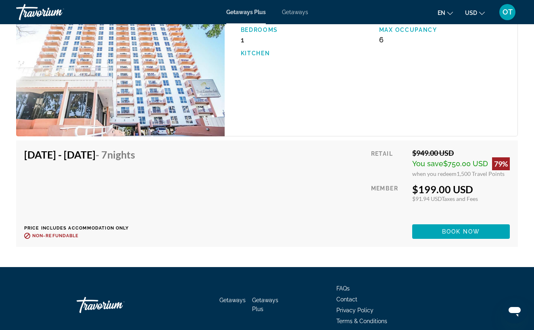
scroll to position [1470, 0]
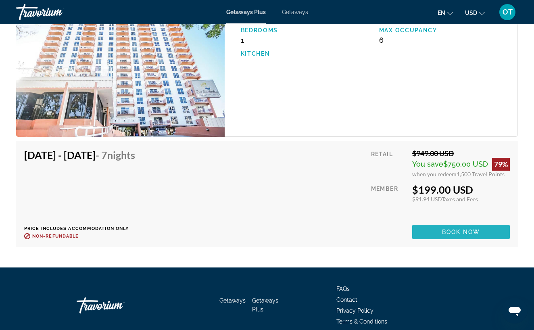
click at [453, 233] on span "Book now" at bounding box center [461, 232] width 38 height 6
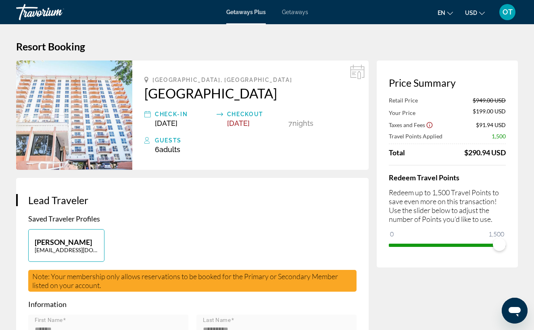
click at [147, 115] on icon "Main content" at bounding box center [147, 114] width 6 height 10
click at [162, 113] on div "Check-In" at bounding box center [184, 114] width 58 height 10
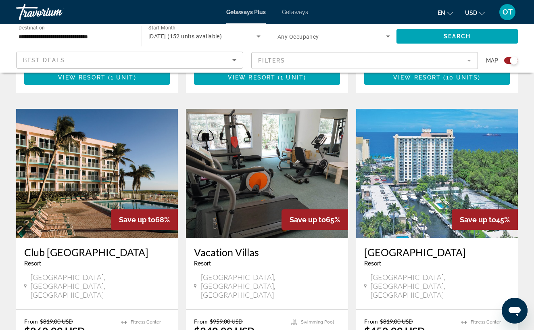
scroll to position [581, 0]
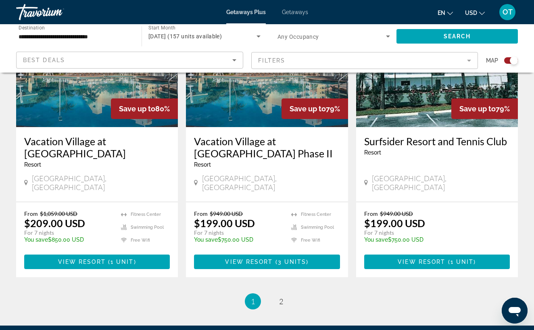
scroll to position [1310, 0]
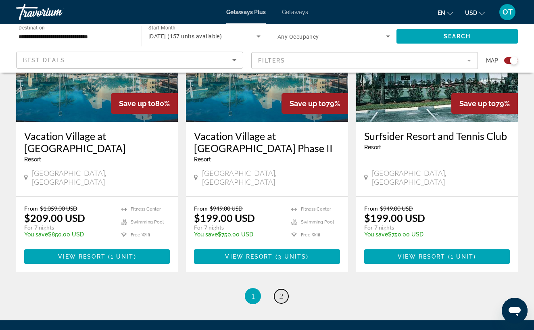
click at [281, 292] on span "2" at bounding box center [281, 296] width 4 height 9
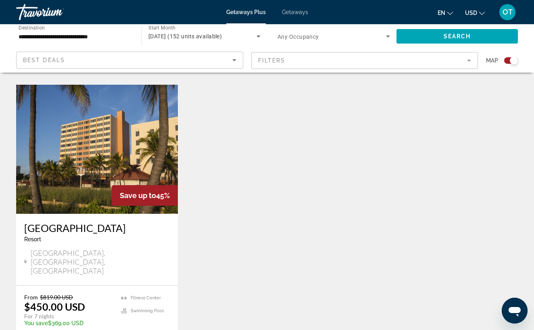
scroll to position [887, 0]
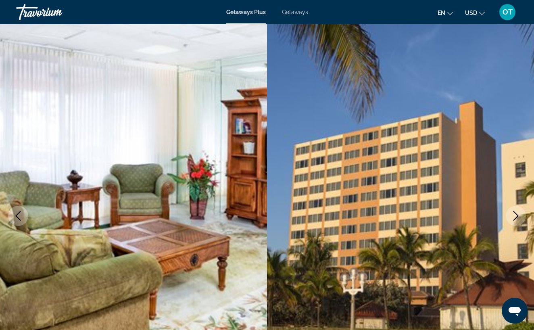
click at [515, 215] on icon "Next image" at bounding box center [516, 216] width 10 height 10
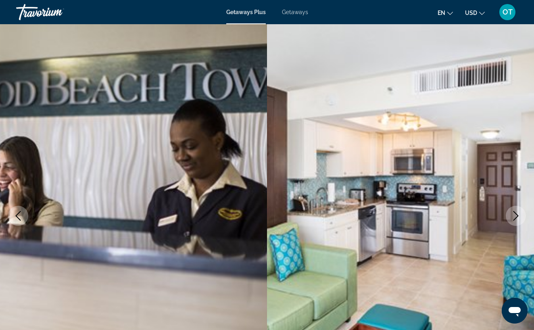
click at [515, 215] on icon "Next image" at bounding box center [516, 216] width 10 height 10
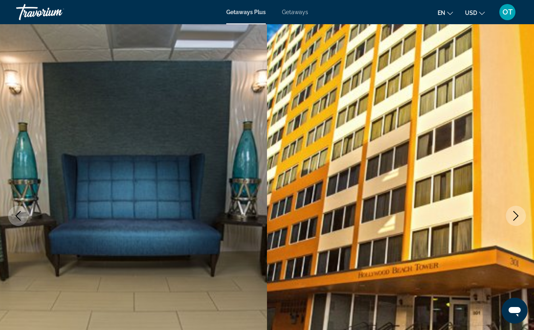
click at [515, 215] on icon "Next image" at bounding box center [516, 216] width 10 height 10
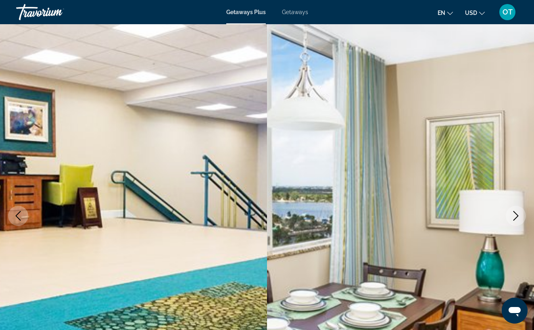
click at [515, 215] on icon "Next image" at bounding box center [516, 216] width 10 height 10
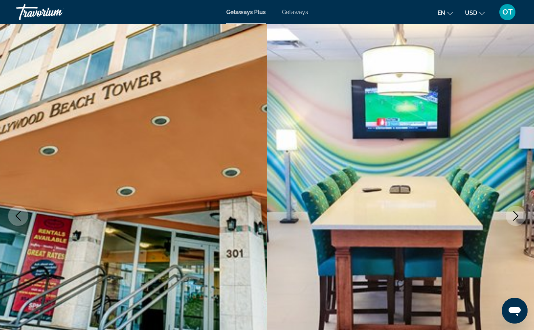
click at [515, 216] on icon "Next image" at bounding box center [516, 216] width 10 height 10
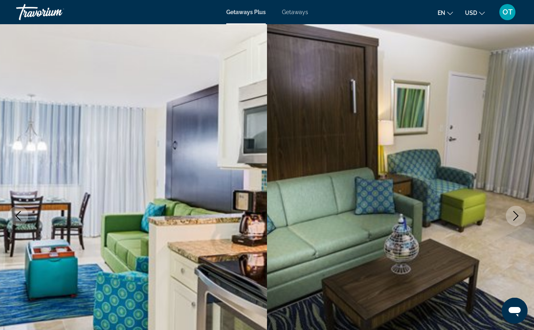
click at [515, 216] on icon "Next image" at bounding box center [516, 216] width 10 height 10
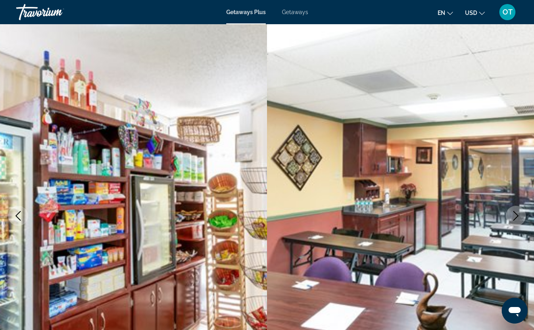
click at [514, 219] on icon "Next image" at bounding box center [516, 216] width 10 height 10
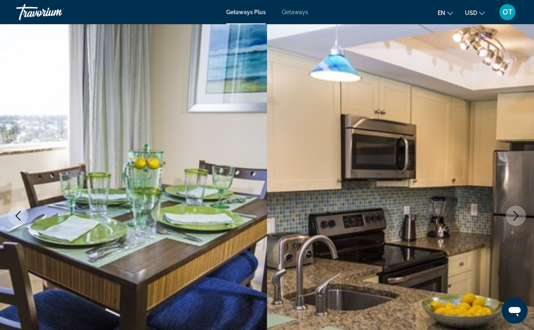
click at [514, 219] on icon "Next image" at bounding box center [516, 216] width 10 height 10
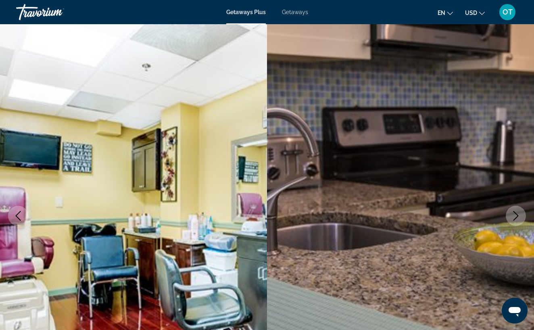
click at [514, 219] on icon "Next image" at bounding box center [516, 216] width 10 height 10
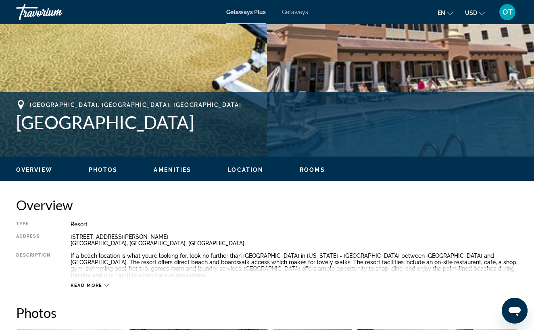
scroll to position [196, 0]
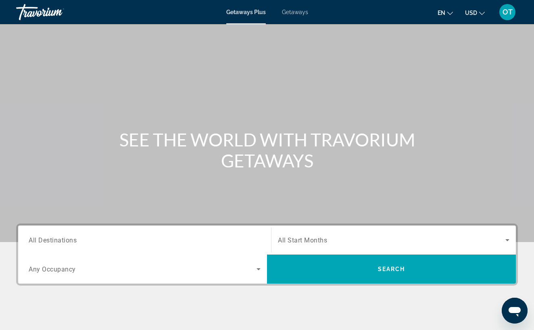
click at [303, 12] on span "Getaways" at bounding box center [295, 12] width 26 height 6
click at [52, 237] on span "All Destinations" at bounding box center [53, 240] width 48 height 8
click at [52, 237] on input "Destination All Destinations" at bounding box center [145, 240] width 232 height 10
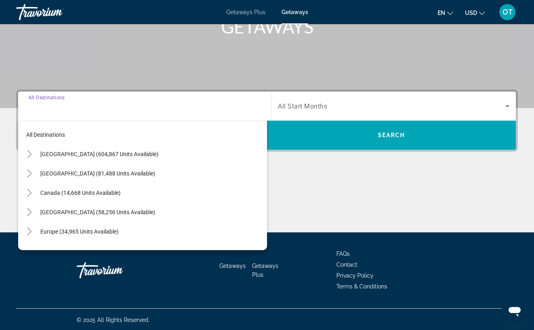
scroll to position [135, 0]
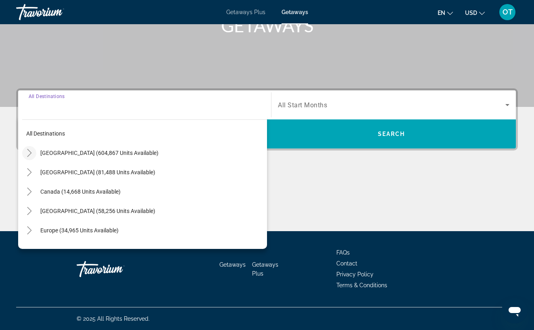
click at [31, 154] on icon "Toggle United States (604,867 units available)" at bounding box center [29, 153] width 8 height 8
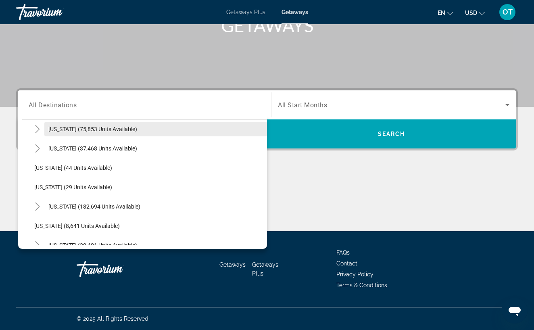
scroll to position [82, 0]
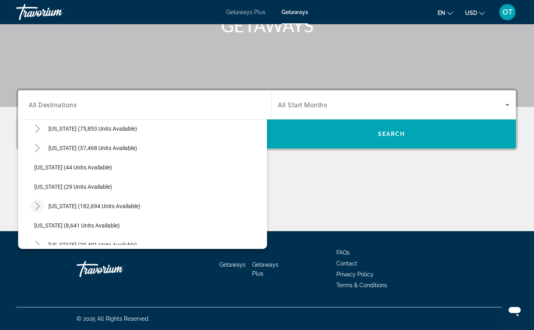
click at [37, 206] on icon "Toggle Florida (182,694 units available)" at bounding box center [37, 206] width 8 height 8
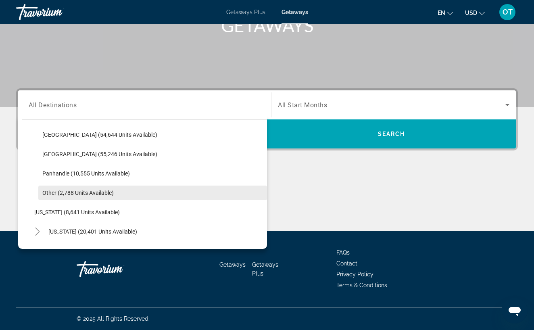
scroll to position [196, 0]
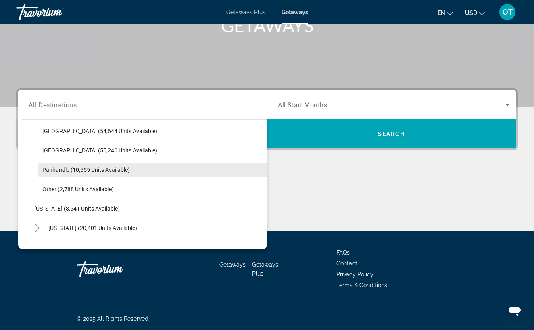
click at [84, 174] on span "Search widget" at bounding box center [152, 169] width 229 height 19
type input "**********"
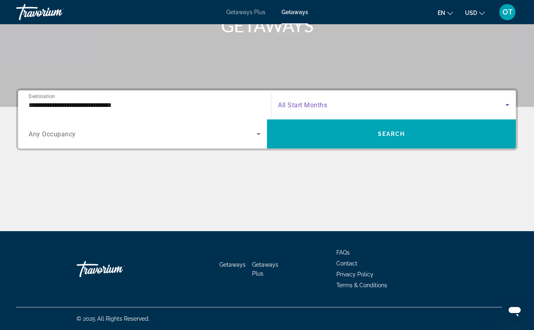
click at [508, 107] on icon "Search widget" at bounding box center [507, 105] width 10 height 10
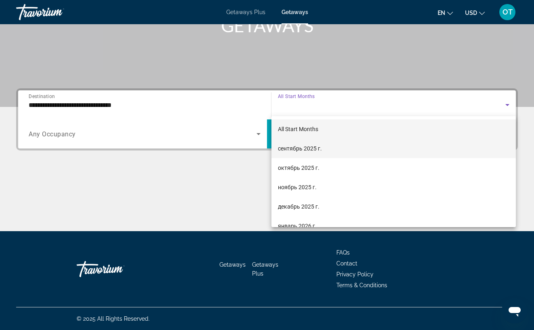
click at [417, 145] on mat-option "сентябрь 2025 г." at bounding box center [393, 148] width 244 height 19
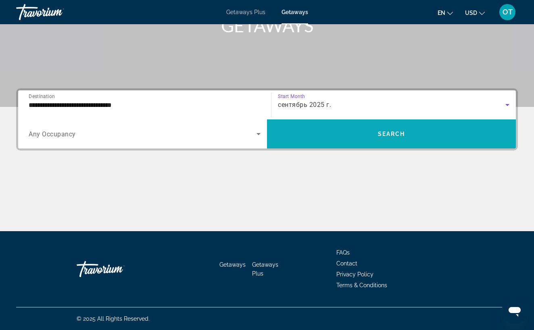
click at [412, 129] on span "Search widget" at bounding box center [391, 133] width 249 height 19
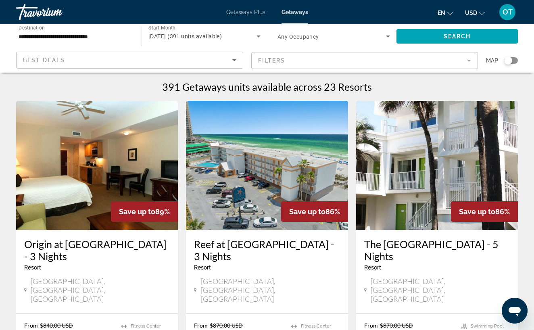
click at [512, 62] on div "Search widget" at bounding box center [511, 60] width 14 height 6
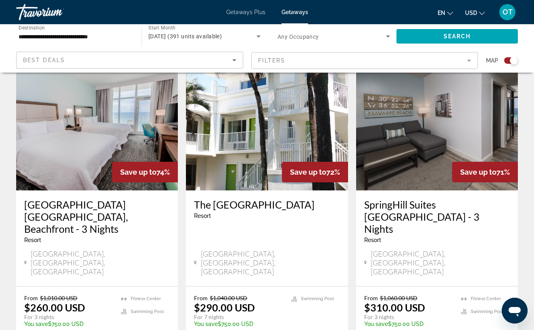
scroll to position [910, 0]
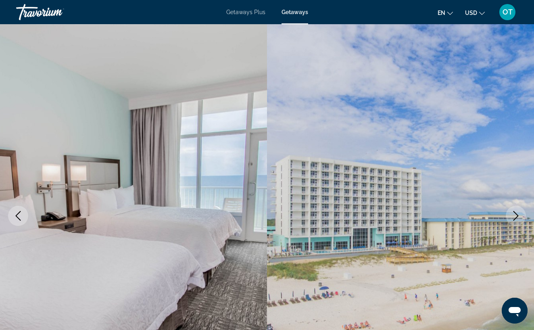
click at [517, 215] on icon "Next image" at bounding box center [516, 216] width 10 height 10
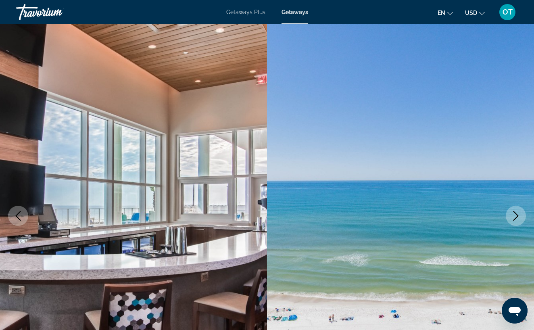
click at [517, 215] on icon "Next image" at bounding box center [516, 216] width 10 height 10
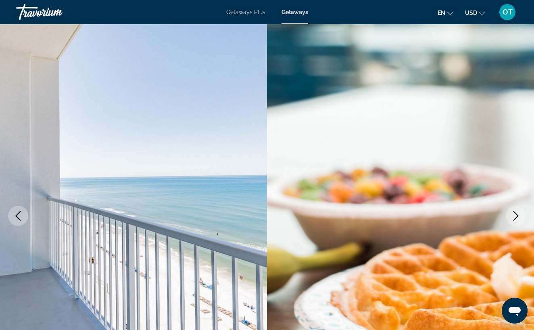
click at [517, 215] on icon "Next image" at bounding box center [516, 216] width 10 height 10
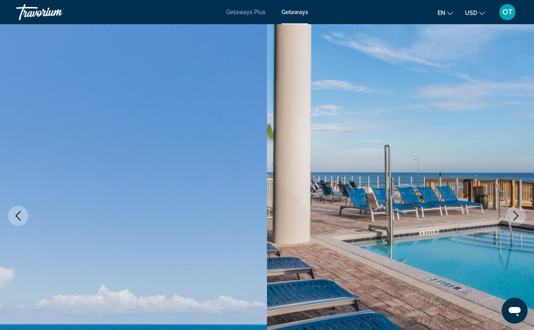
click at [517, 215] on icon "Next image" at bounding box center [516, 216] width 10 height 10
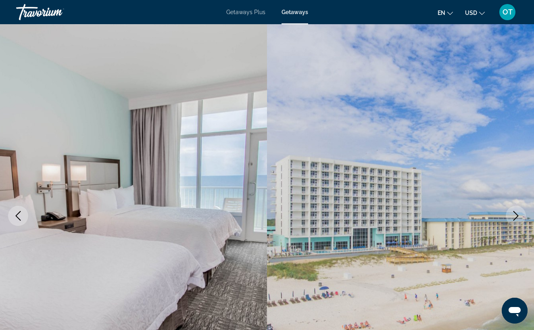
click at [517, 215] on icon "Next image" at bounding box center [516, 216] width 10 height 10
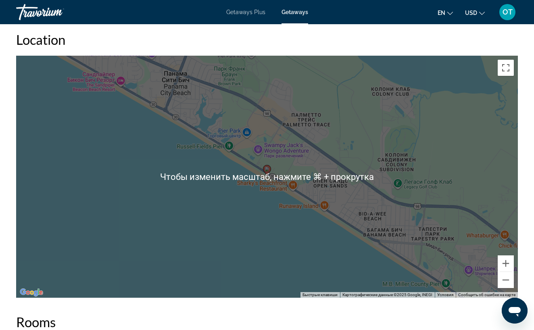
scroll to position [1006, 0]
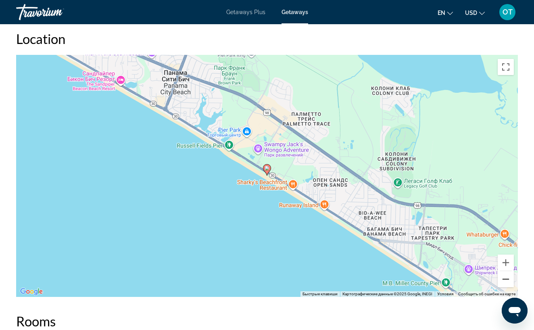
click at [508, 279] on button "Уменьшить" at bounding box center [506, 279] width 16 height 16
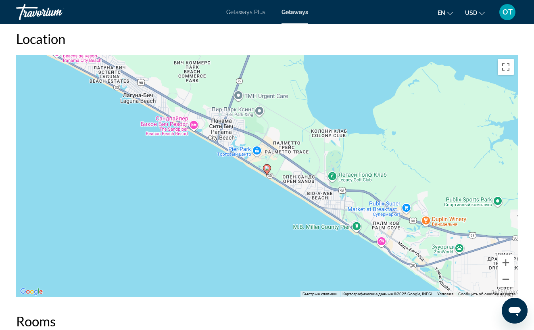
click at [508, 279] on button "Уменьшить" at bounding box center [506, 279] width 16 height 16
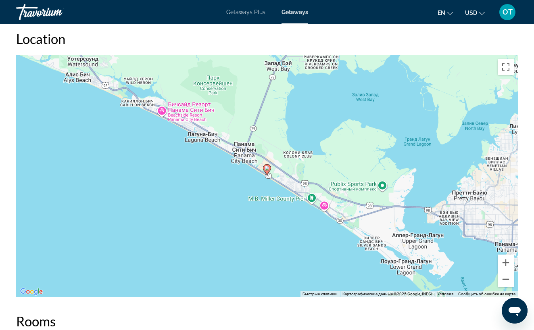
click at [508, 279] on button "Уменьшить" at bounding box center [506, 279] width 16 height 16
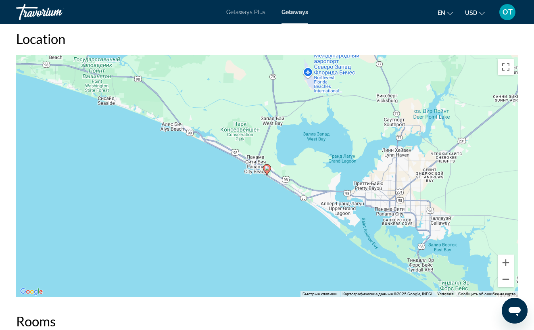
click at [508, 279] on button "Уменьшить" at bounding box center [506, 279] width 16 height 16
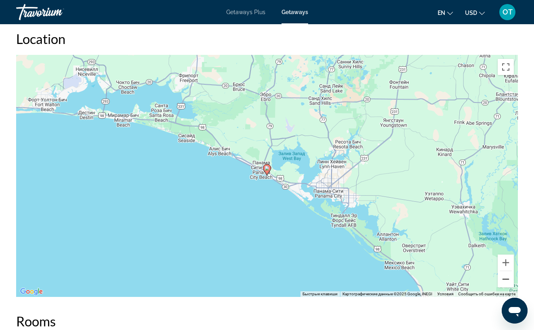
click at [508, 279] on button "Уменьшить" at bounding box center [506, 279] width 16 height 16
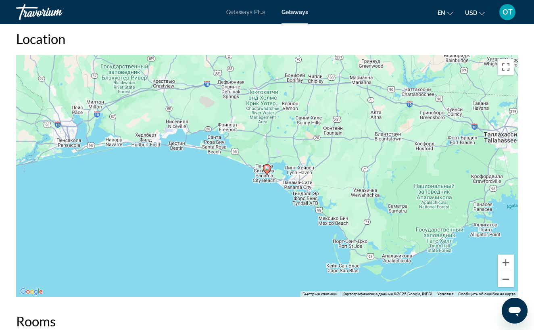
click at [508, 279] on button "Уменьшить" at bounding box center [506, 279] width 16 height 16
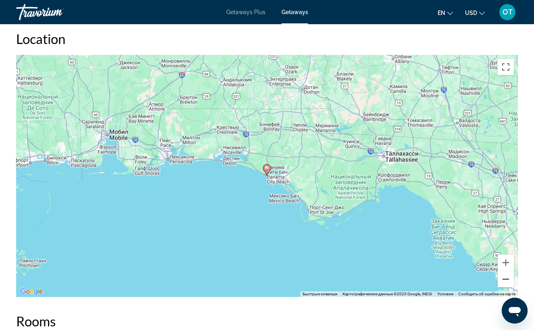
click at [508, 279] on button "Уменьшить" at bounding box center [506, 279] width 16 height 16
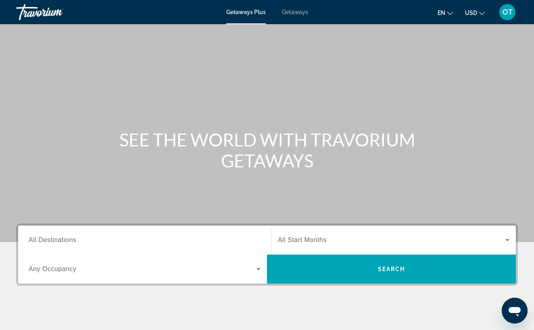
click at [296, 13] on span "Getaways" at bounding box center [295, 12] width 26 height 6
click at [103, 240] on input "Destination All Destinations" at bounding box center [145, 240] width 232 height 10
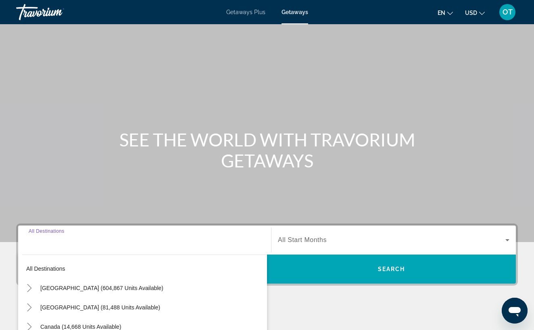
scroll to position [135, 0]
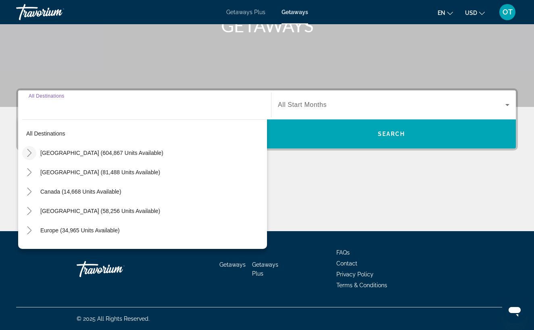
click at [29, 154] on icon "Toggle United States (604,867 units available)" at bounding box center [29, 153] width 8 height 8
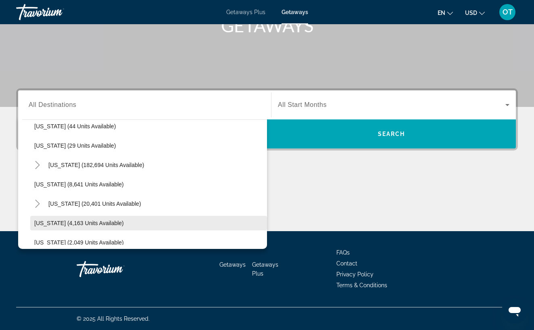
scroll to position [127, 0]
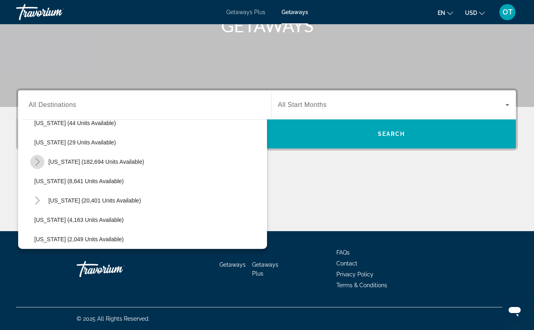
click at [38, 161] on icon "Toggle Florida (182,694 units available)" at bounding box center [37, 162] width 4 height 8
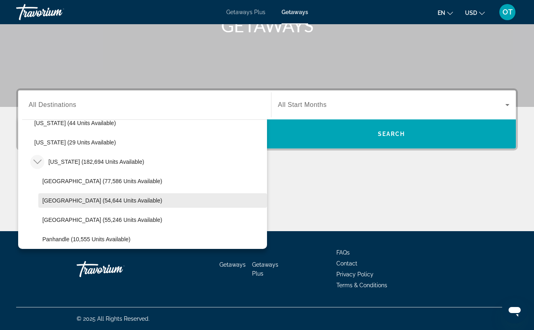
click at [61, 199] on span "[GEOGRAPHIC_DATA] (54,644 units available)" at bounding box center [102, 200] width 120 height 6
type input "**********"
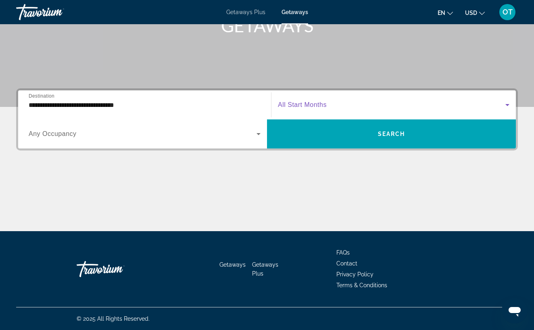
click at [508, 104] on icon "Search widget" at bounding box center [507, 105] width 4 height 2
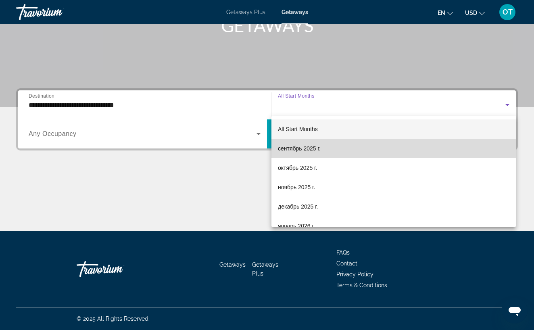
click at [374, 150] on mat-option "сентябрь 2025 г." at bounding box center [393, 148] width 244 height 19
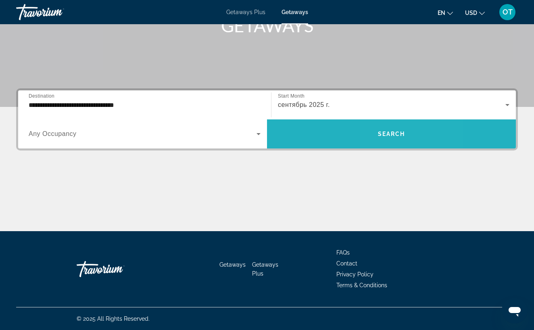
click at [387, 130] on span "Search widget" at bounding box center [391, 133] width 249 height 19
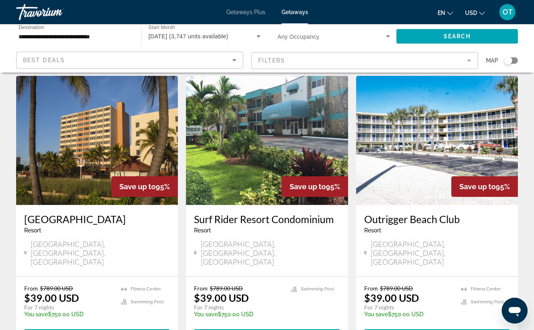
scroll to position [654, 0]
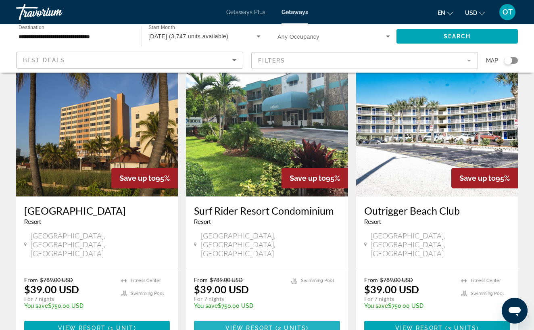
click at [253, 325] on span "View Resort" at bounding box center [249, 328] width 48 height 6
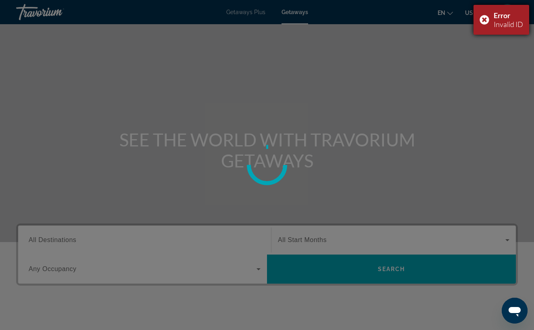
click at [486, 19] on div "Error Invalid ID" at bounding box center [501, 20] width 56 height 30
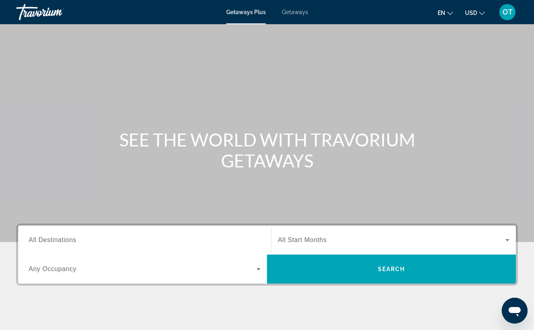
click at [300, 13] on span "Getaways" at bounding box center [295, 12] width 26 height 6
click at [153, 238] on input "Destination All Destinations" at bounding box center [145, 240] width 232 height 10
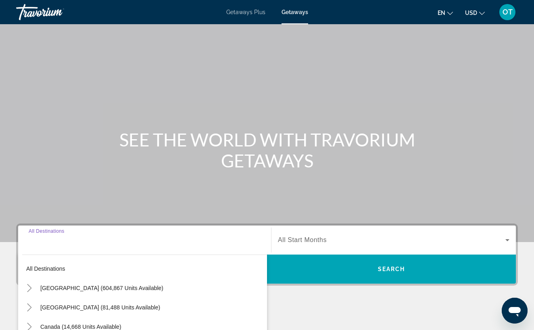
scroll to position [135, 0]
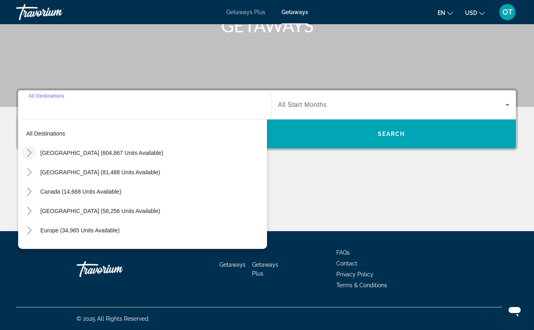
click at [28, 153] on icon "Toggle United States (604,867 units available)" at bounding box center [29, 153] width 8 height 8
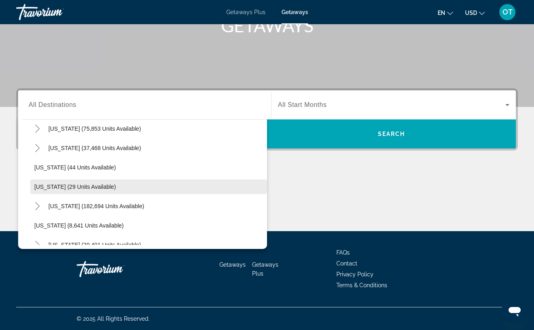
scroll to position [89, 0]
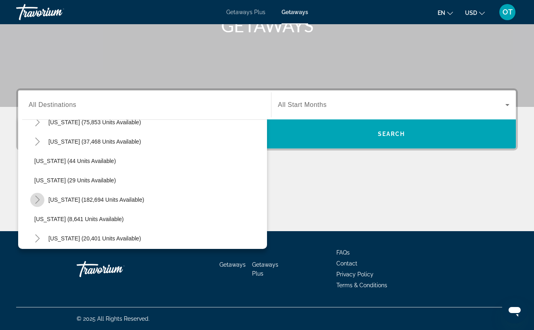
click at [36, 198] on icon "Toggle Florida (182,694 units available)" at bounding box center [37, 200] width 8 height 8
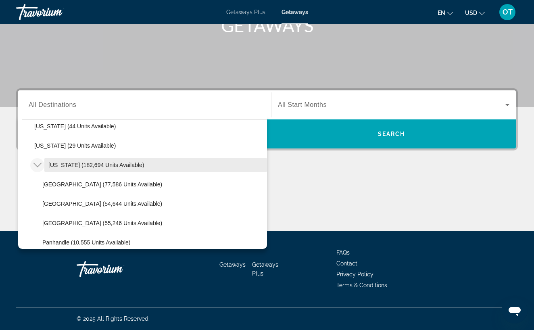
scroll to position [126, 0]
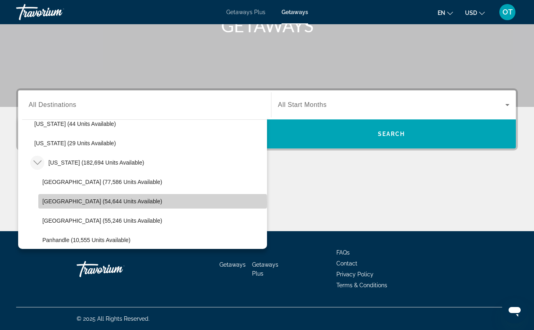
click at [77, 202] on span "[GEOGRAPHIC_DATA] (54,644 units available)" at bounding box center [102, 201] width 120 height 6
type input "**********"
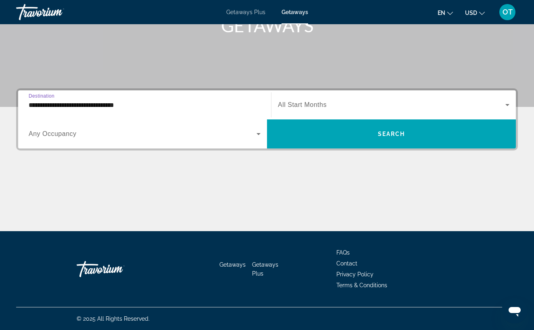
click at [509, 103] on icon "Search widget" at bounding box center [507, 105] width 10 height 10
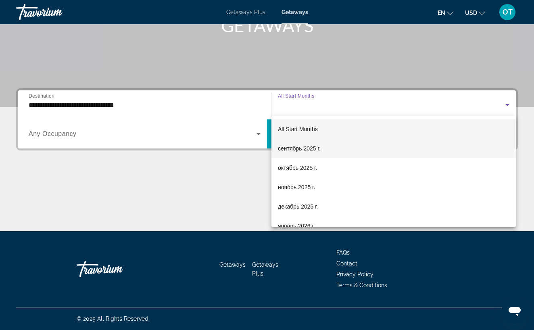
click at [408, 150] on mat-option "сентябрь 2025 г." at bounding box center [393, 148] width 244 height 19
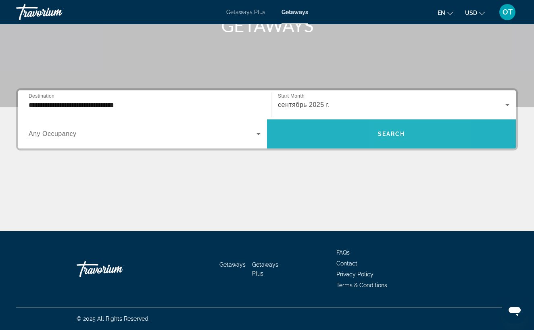
click at [407, 139] on span "Search widget" at bounding box center [391, 133] width 249 height 19
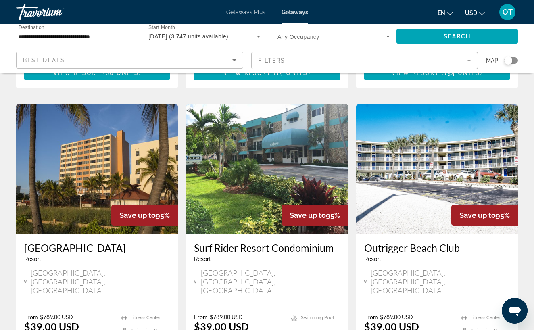
scroll to position [618, 0]
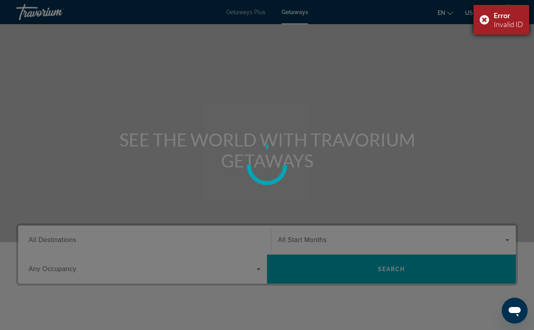
click at [483, 19] on div "Error Invalid ID" at bounding box center [501, 20] width 56 height 30
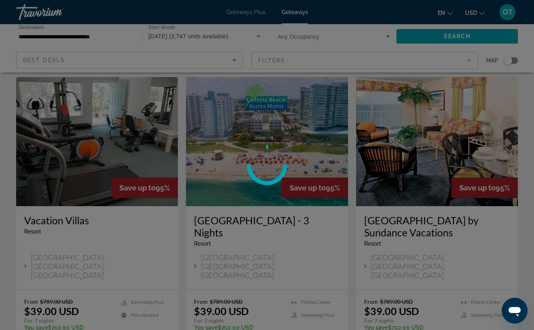
scroll to position [938, 0]
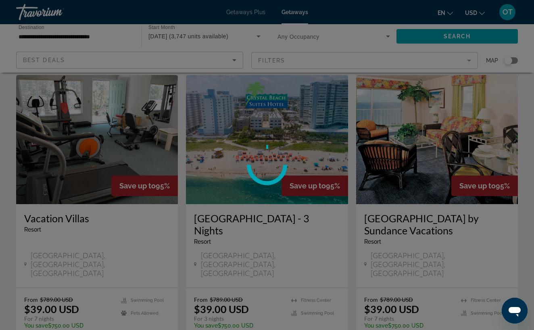
click at [423, 269] on div at bounding box center [267, 165] width 534 height 330
click at [424, 269] on div at bounding box center [267, 165] width 534 height 330
click at [424, 266] on div at bounding box center [267, 165] width 534 height 330
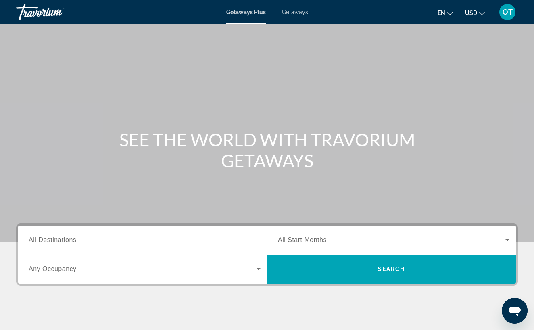
click at [298, 13] on span "Getaways" at bounding box center [295, 12] width 26 height 6
click at [157, 241] on input "Destination All Destinations" at bounding box center [145, 240] width 232 height 10
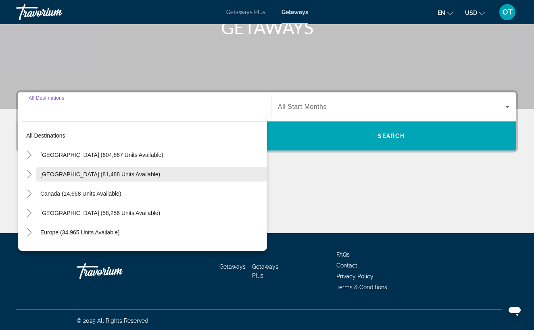
scroll to position [135, 0]
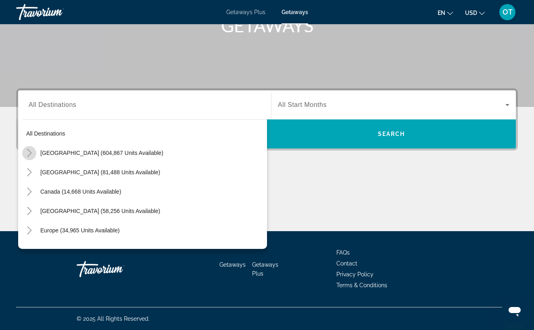
click at [29, 153] on icon "Toggle United States (604,867 units available)" at bounding box center [29, 153] width 8 height 8
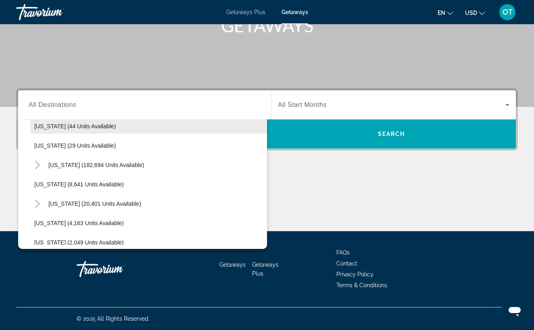
scroll to position [125, 0]
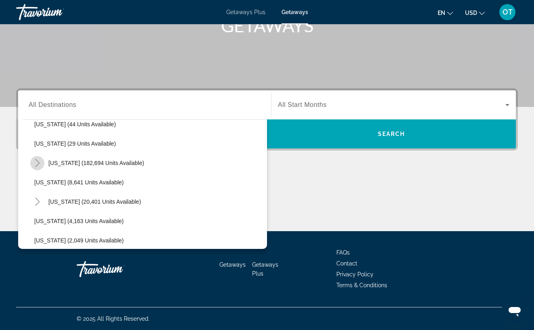
click at [38, 161] on icon "Toggle Florida (182,694 units available)" at bounding box center [37, 163] width 4 height 8
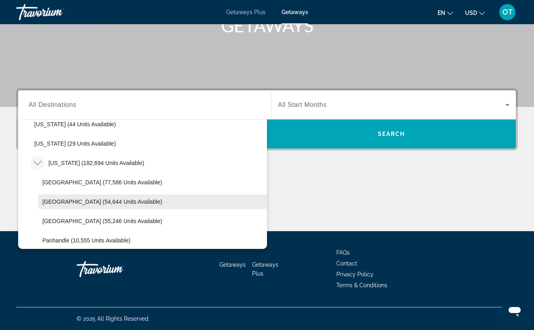
click at [74, 200] on span "[GEOGRAPHIC_DATA] (54,644 units available)" at bounding box center [102, 201] width 120 height 6
type input "**********"
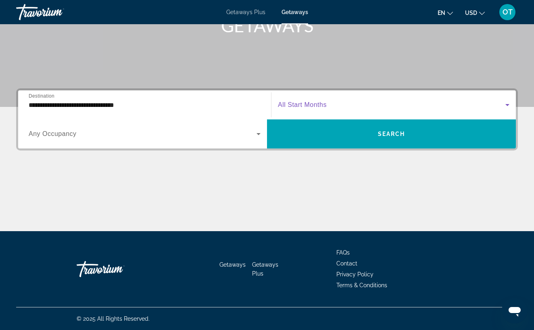
click at [510, 104] on icon "Search widget" at bounding box center [507, 105] width 10 height 10
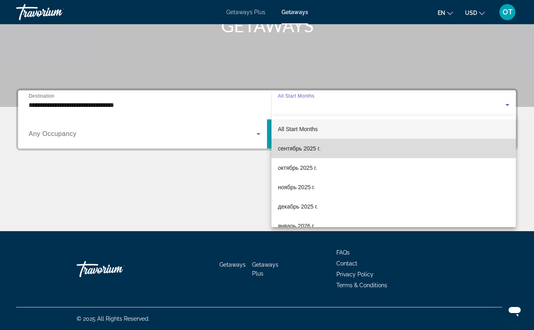
click at [409, 147] on mat-option "сентябрь 2025 г." at bounding box center [393, 148] width 244 height 19
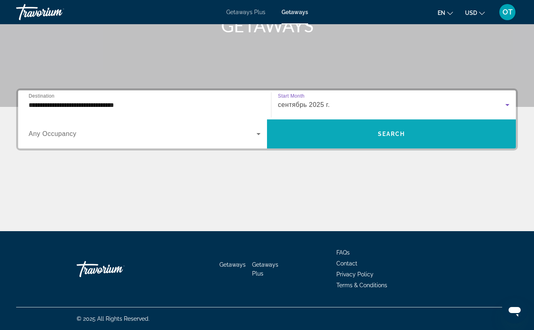
click at [410, 137] on span "Search widget" at bounding box center [391, 133] width 249 height 19
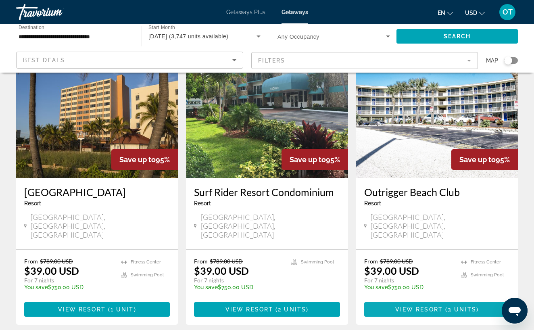
scroll to position [674, 0]
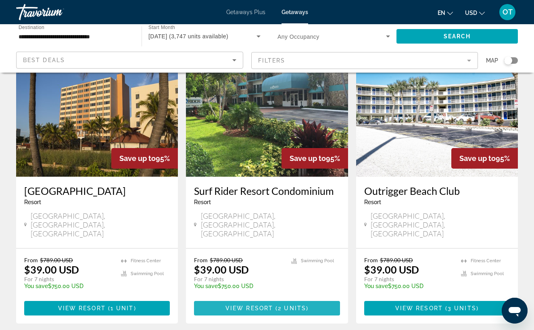
click at [275, 305] on span "Main content" at bounding box center [274, 308] width 2 height 6
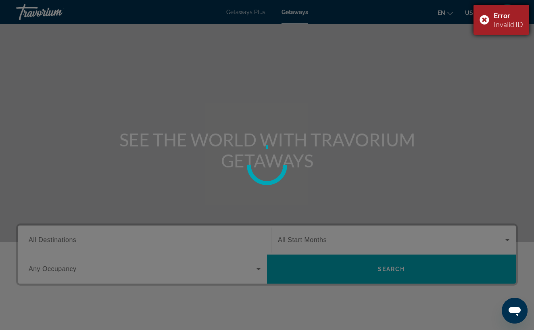
click at [484, 19] on div "Error Invalid ID" at bounding box center [501, 20] width 56 height 30
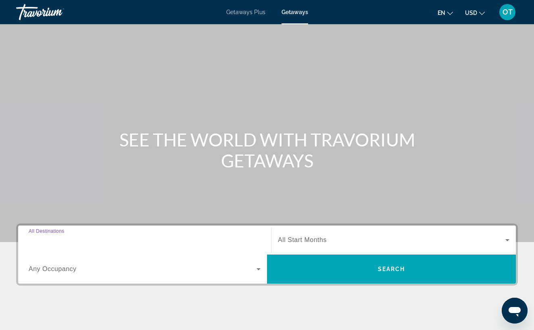
click at [57, 235] on input "Destination All Destinations" at bounding box center [145, 240] width 232 height 10
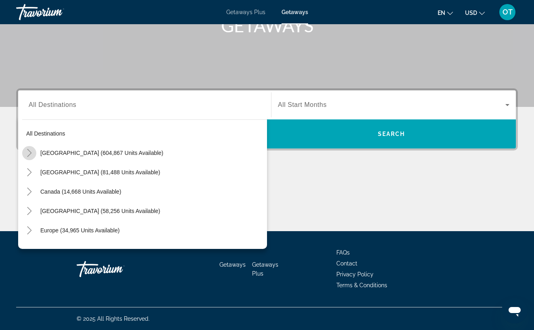
click at [31, 154] on icon "Toggle United States (604,867 units available)" at bounding box center [29, 153] width 8 height 8
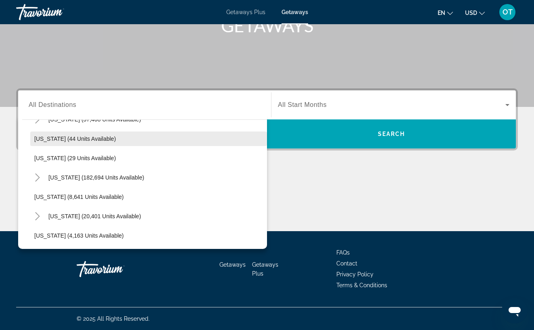
scroll to position [112, 0]
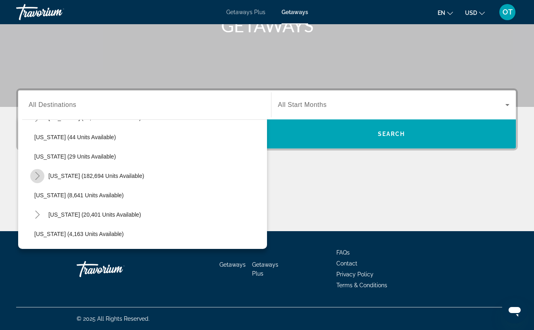
click at [36, 177] on icon "Toggle Florida (182,694 units available)" at bounding box center [37, 176] width 8 height 8
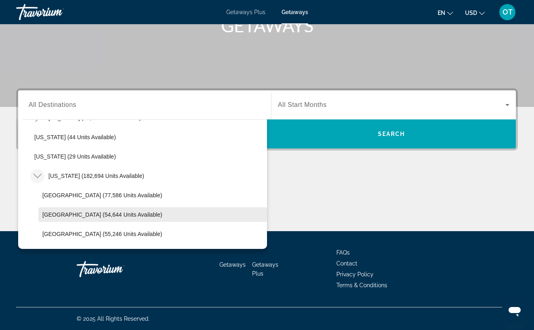
click at [68, 213] on span "[GEOGRAPHIC_DATA] (54,644 units available)" at bounding box center [102, 214] width 120 height 6
type input "**********"
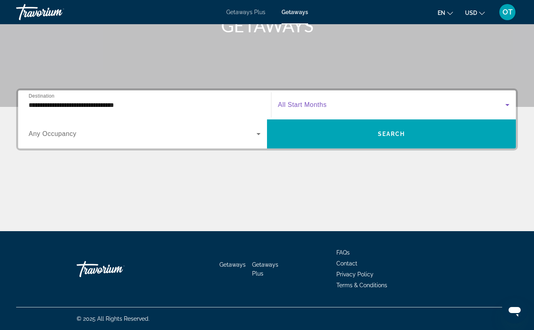
click at [508, 104] on icon "Search widget" at bounding box center [507, 105] width 4 height 2
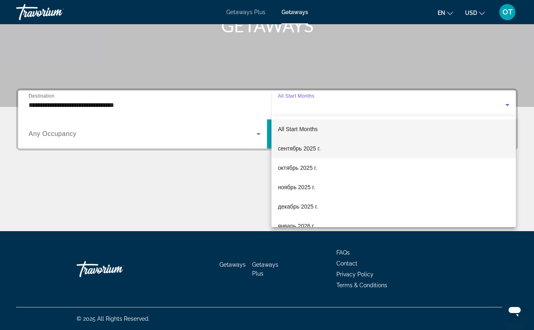
click at [383, 151] on mat-option "сентябрь 2025 г." at bounding box center [393, 148] width 244 height 19
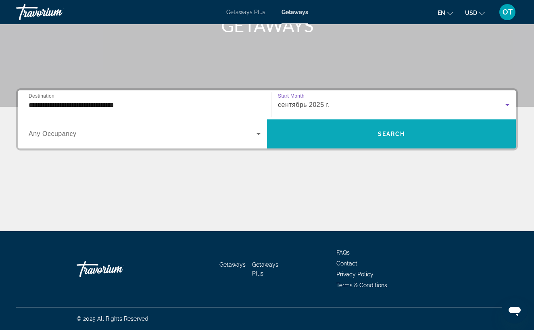
click at [395, 137] on span "Search widget" at bounding box center [391, 133] width 249 height 19
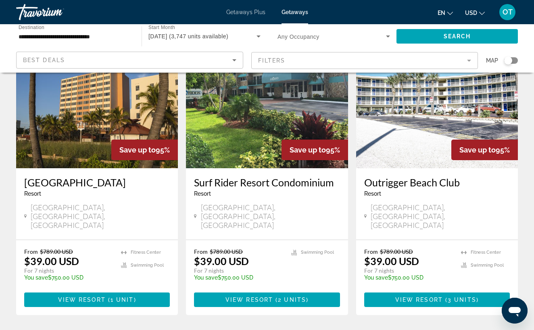
scroll to position [679, 0]
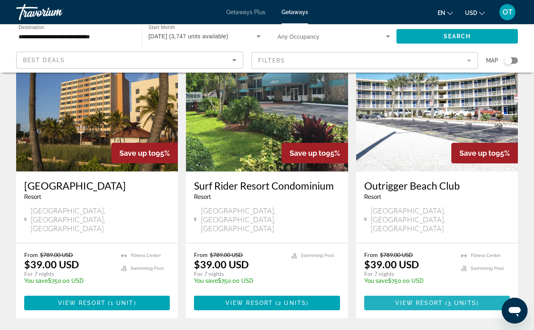
click at [434, 300] on span "View Resort" at bounding box center [419, 303] width 48 height 6
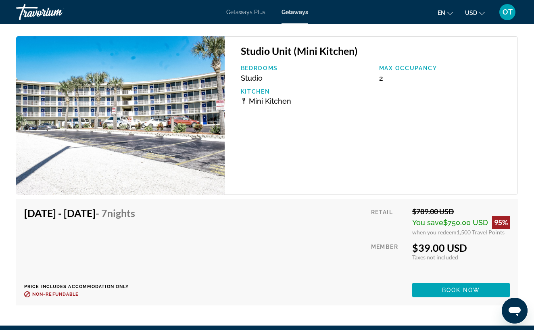
scroll to position [1866, 0]
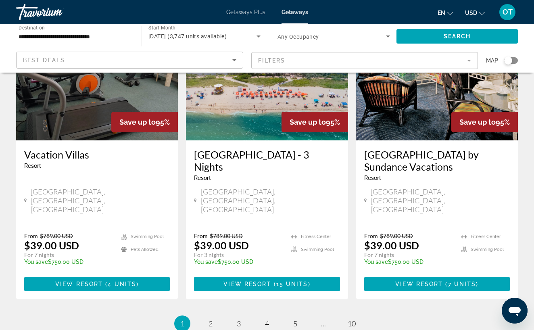
scroll to position [1004, 0]
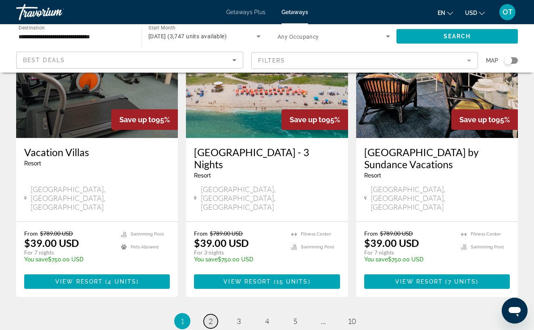
click at [211, 317] on span "2" at bounding box center [210, 321] width 4 height 9
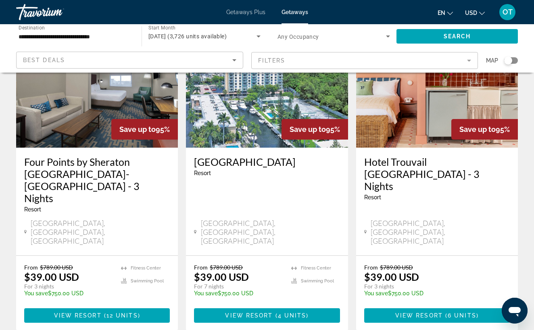
scroll to position [88, 0]
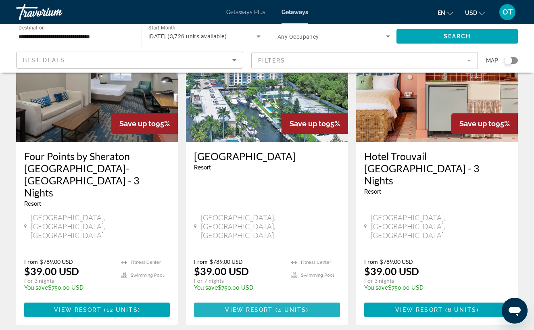
click at [263, 306] on span "View Resort" at bounding box center [249, 309] width 48 height 6
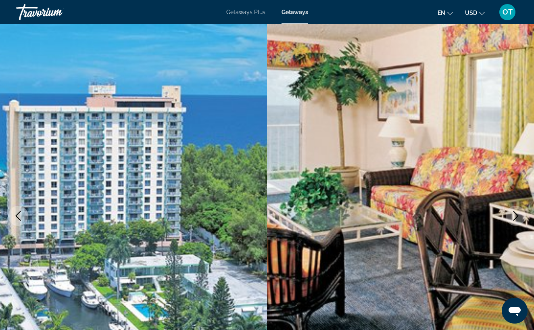
click at [512, 217] on icon "Next image" at bounding box center [516, 216] width 10 height 10
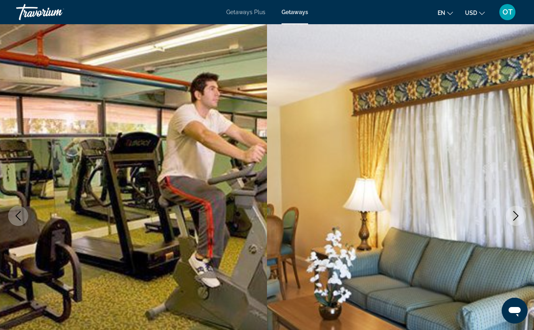
click at [512, 217] on icon "Next image" at bounding box center [516, 216] width 10 height 10
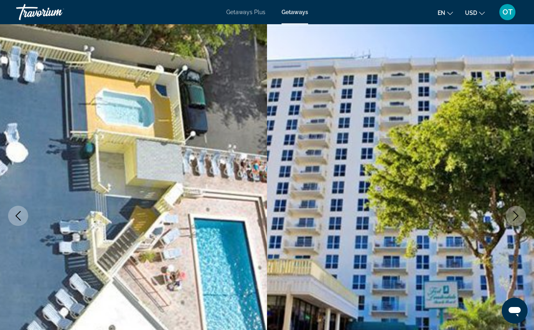
click at [512, 217] on icon "Next image" at bounding box center [516, 216] width 10 height 10
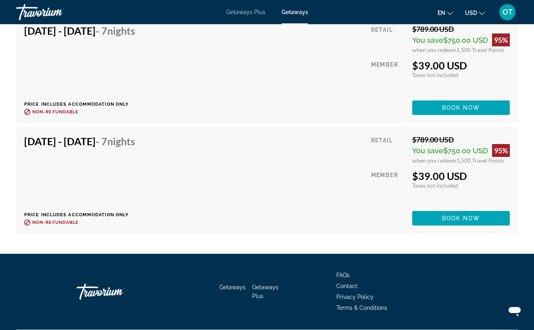
scroll to position [1880, 0]
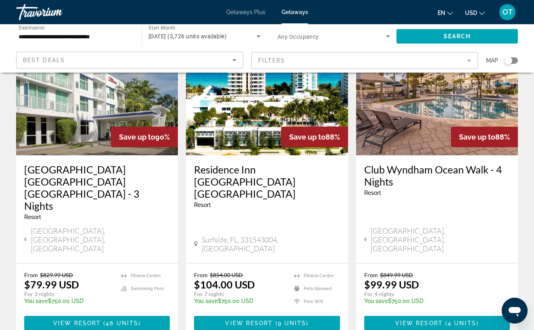
scroll to position [1027, 0]
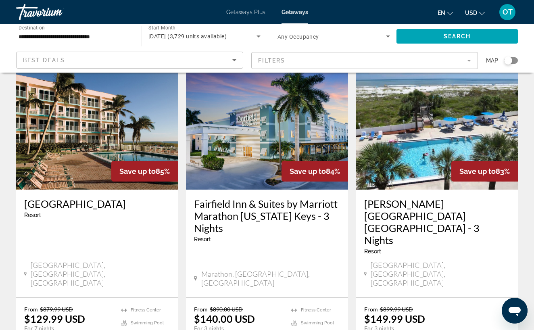
scroll to position [344, 0]
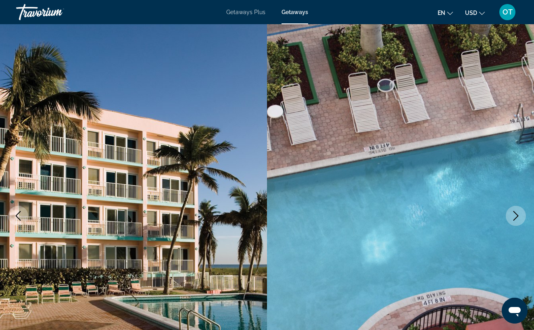
click at [519, 218] on icon "Next image" at bounding box center [516, 216] width 10 height 10
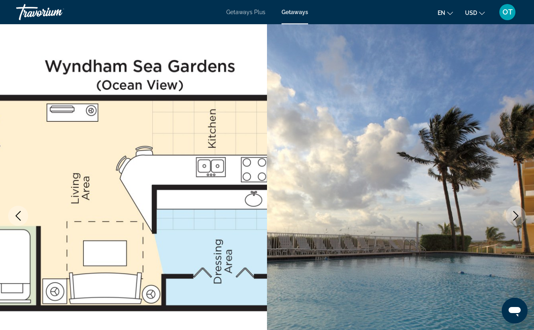
click at [519, 218] on icon "Next image" at bounding box center [516, 216] width 10 height 10
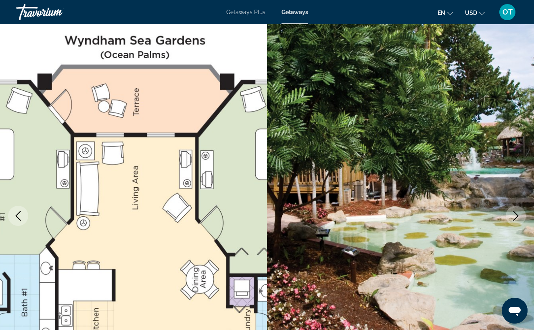
click at [519, 218] on icon "Next image" at bounding box center [516, 216] width 10 height 10
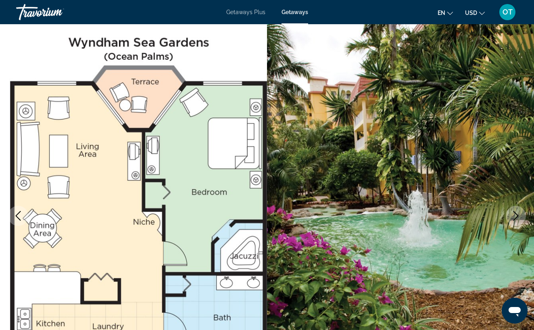
click at [518, 218] on icon "Next image" at bounding box center [516, 216] width 10 height 10
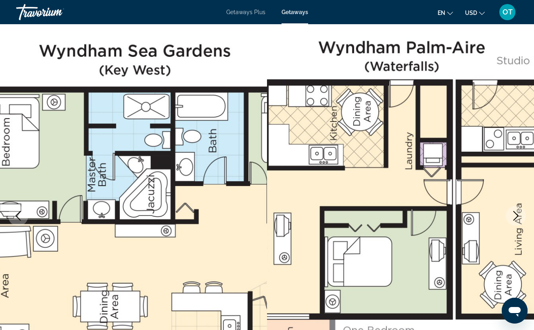
click at [518, 218] on icon "Next image" at bounding box center [516, 216] width 10 height 10
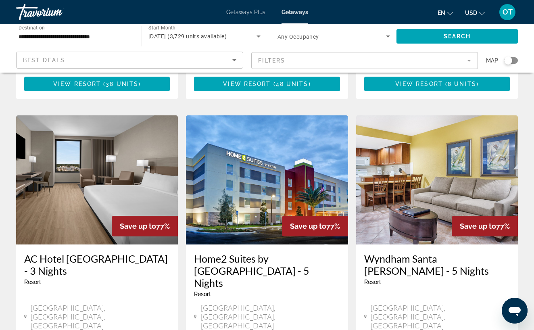
scroll to position [950, 0]
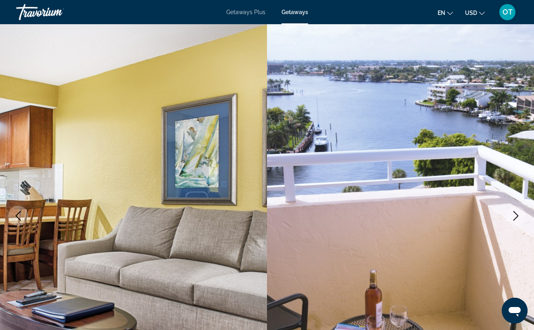
click at [517, 215] on icon "Next image" at bounding box center [515, 216] width 5 height 10
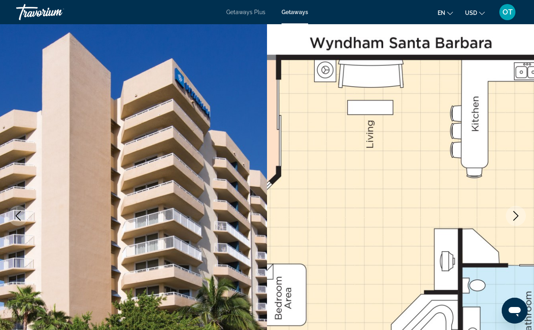
click at [517, 215] on icon "Next image" at bounding box center [515, 216] width 5 height 10
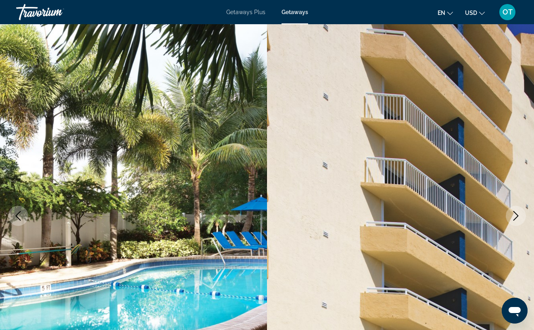
click at [517, 215] on icon "Next image" at bounding box center [516, 216] width 10 height 10
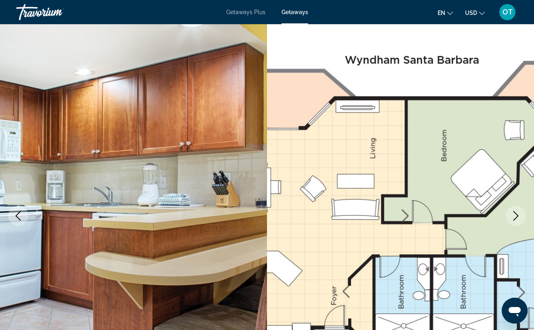
click at [517, 215] on icon "Next image" at bounding box center [516, 216] width 10 height 10
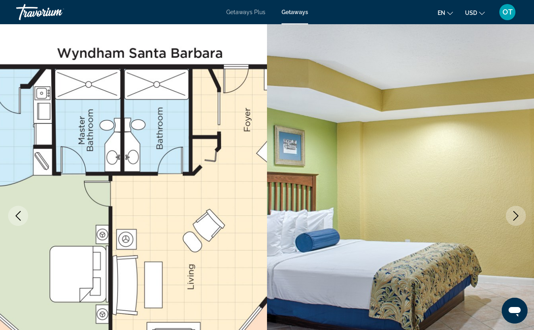
click at [517, 215] on icon "Next image" at bounding box center [516, 216] width 10 height 10
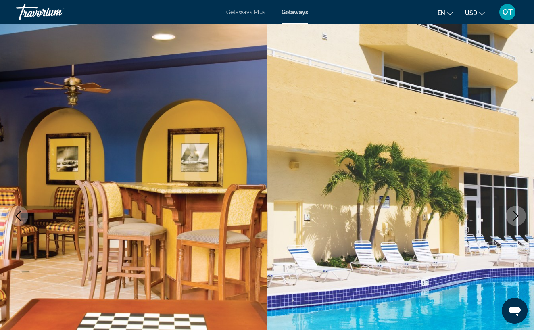
click at [517, 215] on icon "Next image" at bounding box center [515, 216] width 5 height 10
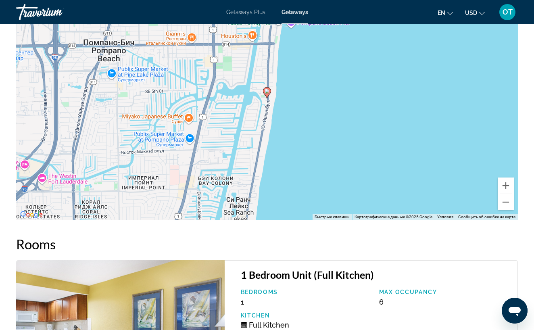
scroll to position [1345, 0]
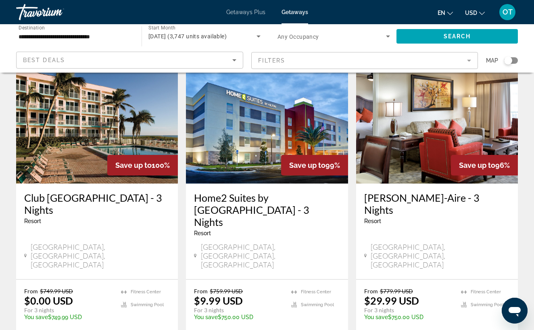
scroll to position [352, 0]
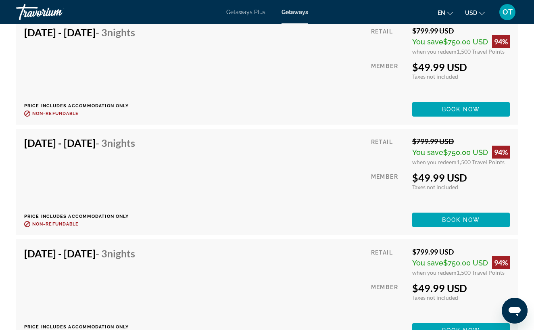
scroll to position [3822, 0]
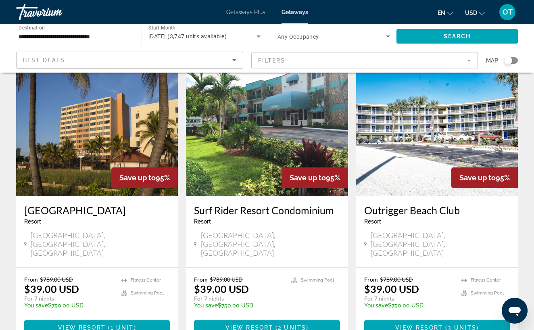
scroll to position [654, 0]
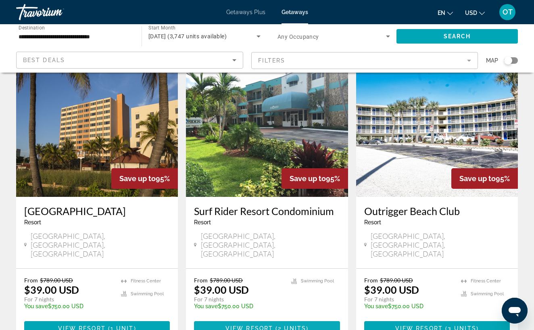
click at [271, 325] on span "View Resort" at bounding box center [249, 328] width 48 height 6
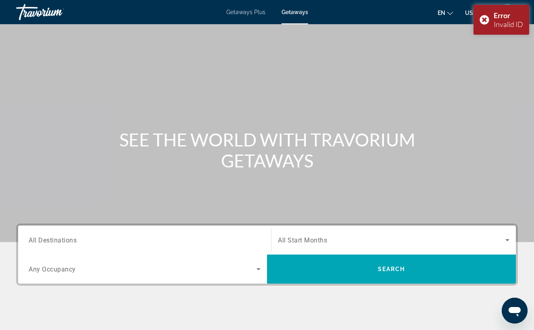
click at [200, 237] on input "Destination All Destinations" at bounding box center [145, 240] width 232 height 10
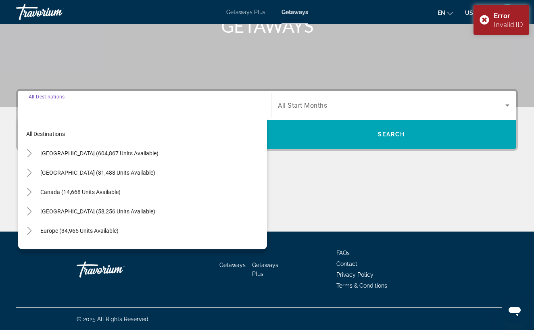
scroll to position [135, 0]
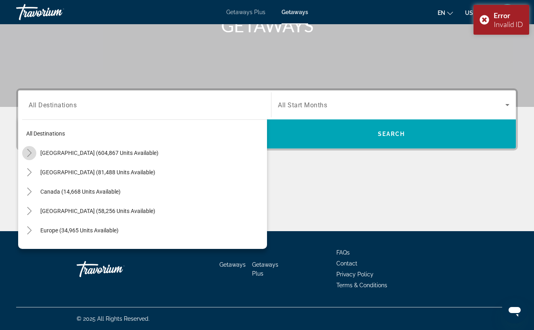
click at [29, 152] on icon "Toggle United States (604,867 units available)" at bounding box center [29, 153] width 8 height 8
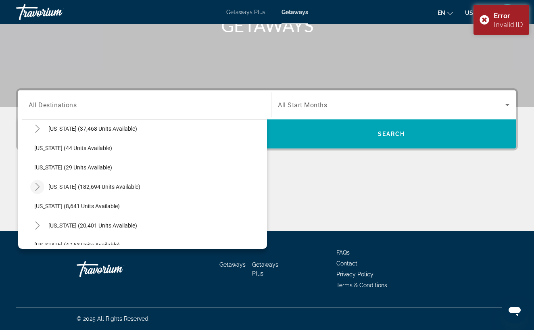
scroll to position [102, 0]
click at [39, 186] on icon "Toggle Florida (182,694 units available)" at bounding box center [37, 186] width 4 height 8
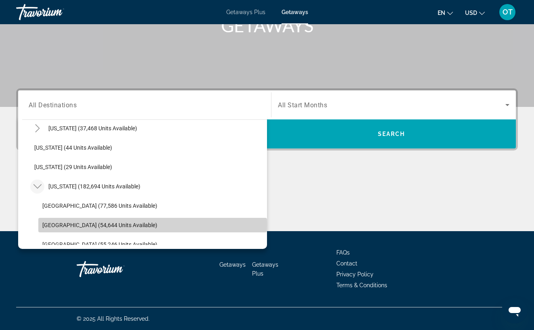
click at [60, 224] on span "[GEOGRAPHIC_DATA] (54,644 units available)" at bounding box center [99, 225] width 115 height 6
type input "**********"
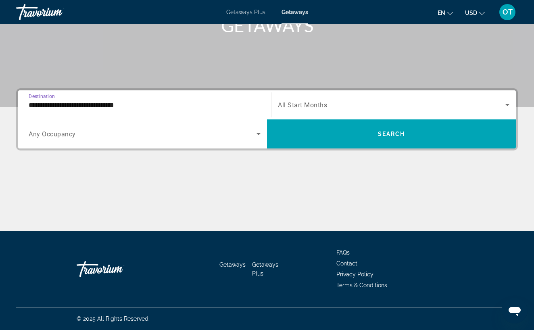
click at [509, 106] on icon "Search widget" at bounding box center [507, 105] width 10 height 10
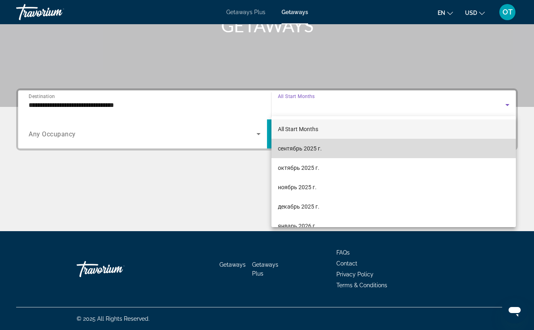
click at [342, 151] on mat-option "сентябрь 2025 г." at bounding box center [393, 148] width 244 height 19
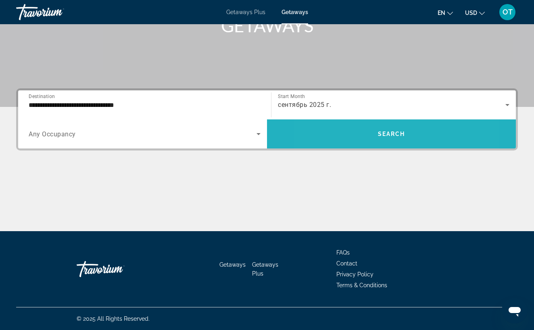
click at [354, 138] on span "Search widget" at bounding box center [391, 133] width 249 height 19
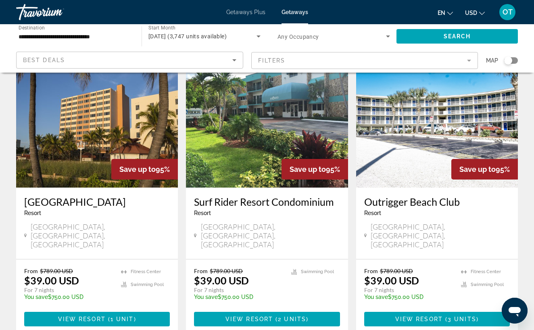
scroll to position [672, 0]
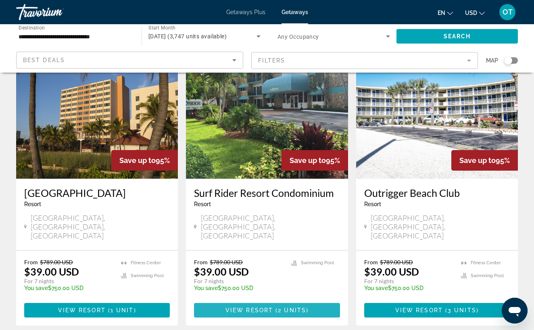
click at [295, 307] on span "2 units" at bounding box center [292, 310] width 28 height 6
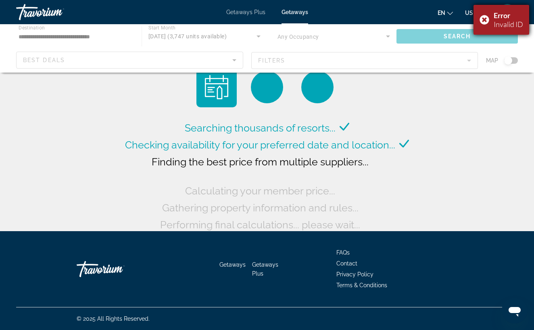
click at [485, 19] on div "Error Invalid ID" at bounding box center [501, 20] width 56 height 30
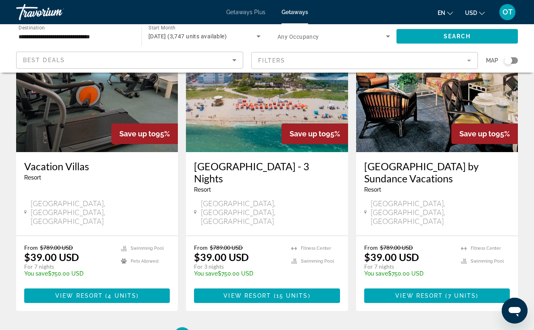
scroll to position [996, 0]
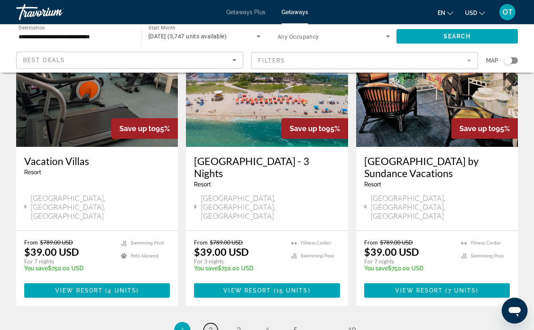
click at [210, 325] on span "2" at bounding box center [210, 329] width 4 height 9
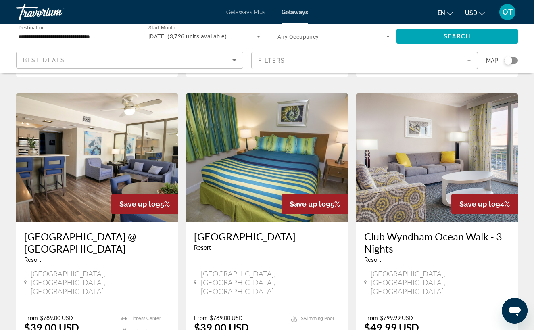
scroll to position [344, 0]
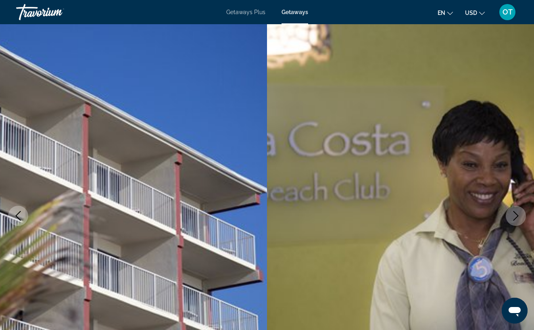
click at [512, 213] on icon "Next image" at bounding box center [516, 216] width 10 height 10
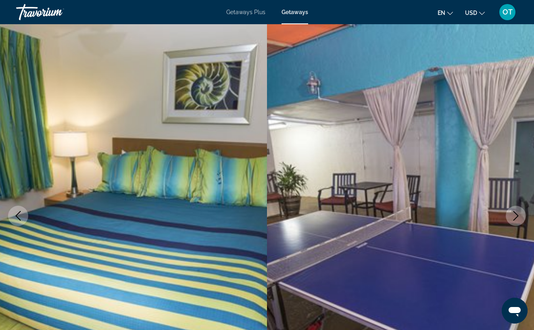
click at [512, 213] on icon "Next image" at bounding box center [516, 216] width 10 height 10
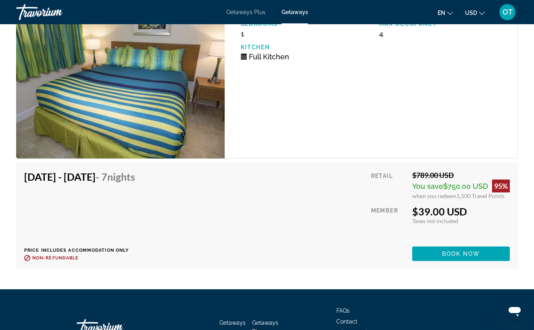
scroll to position [1539, 0]
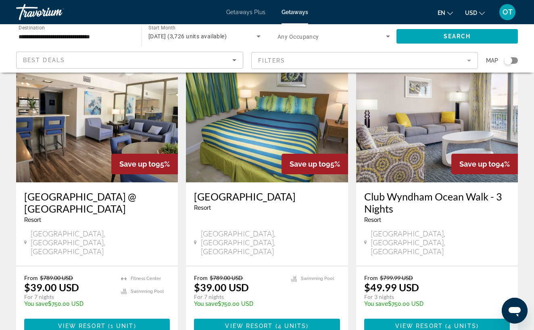
scroll to position [378, 0]
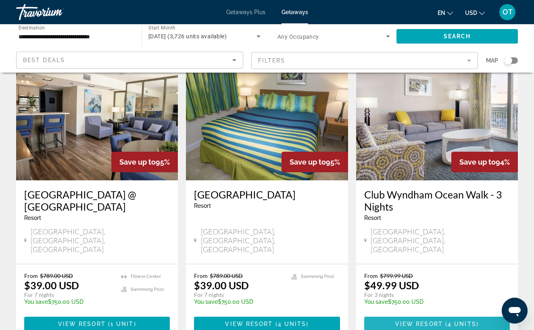
click at [406, 321] on span "View Resort" at bounding box center [419, 324] width 48 height 6
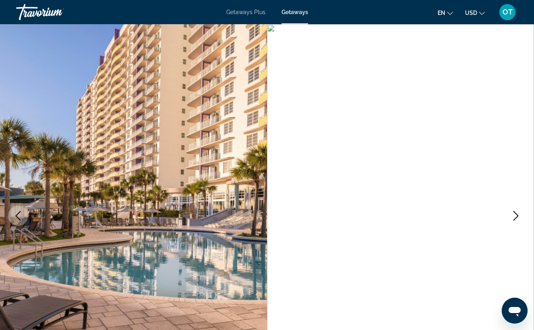
click at [517, 215] on icon "Next image" at bounding box center [516, 216] width 10 height 10
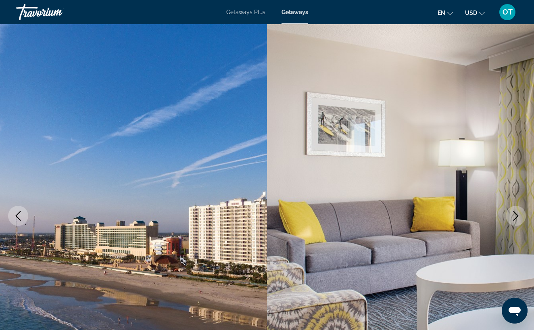
click at [517, 215] on icon "Next image" at bounding box center [516, 216] width 10 height 10
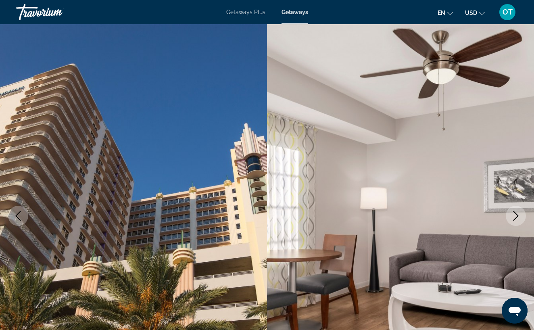
click at [517, 215] on icon "Next image" at bounding box center [516, 216] width 10 height 10
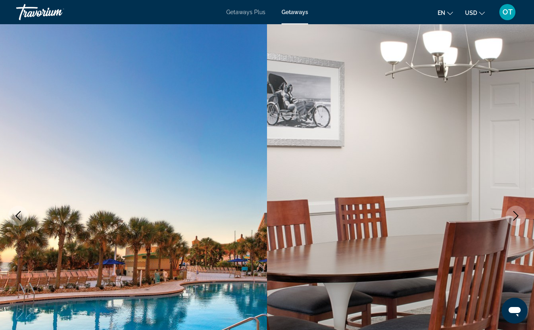
click at [517, 215] on icon "Next image" at bounding box center [516, 216] width 10 height 10
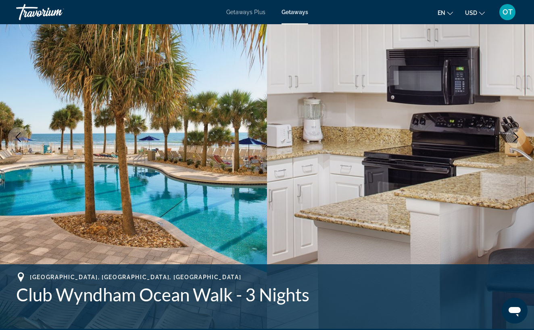
scroll to position [78, 0]
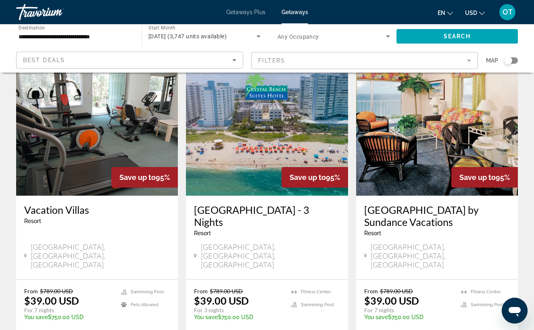
scroll to position [952, 0]
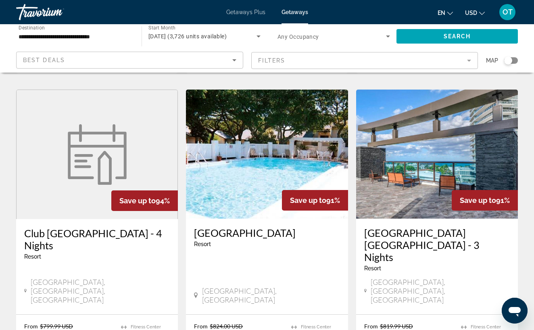
scroll to position [644, 0]
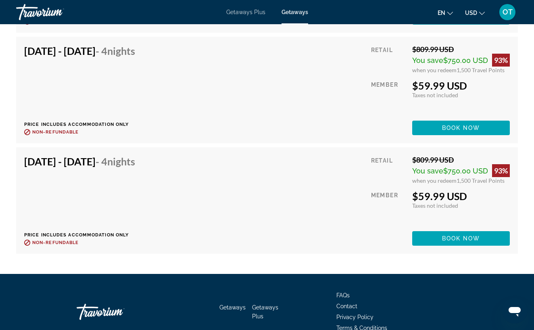
scroll to position [2673, 0]
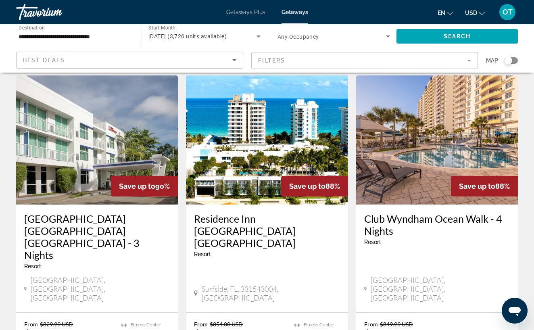
scroll to position [977, 0]
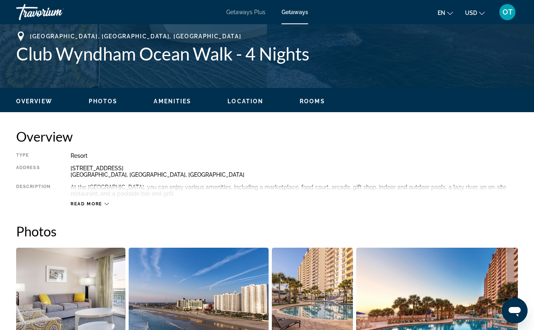
scroll to position [319, 0]
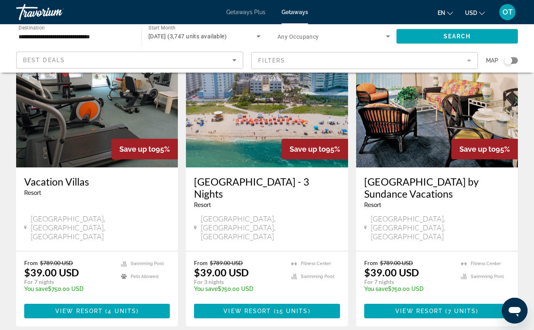
scroll to position [1036, 0]
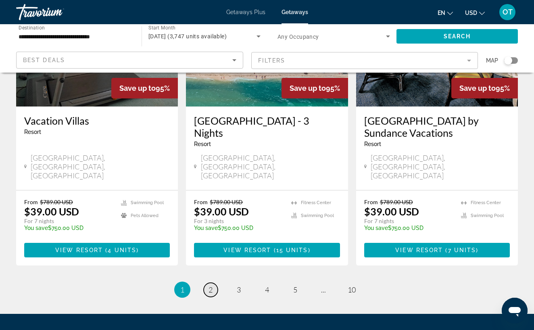
click at [210, 285] on span "2" at bounding box center [210, 289] width 4 height 9
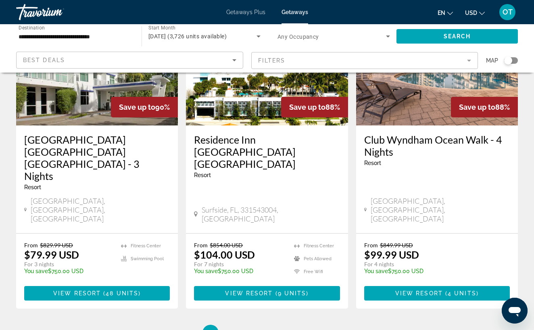
scroll to position [1060, 0]
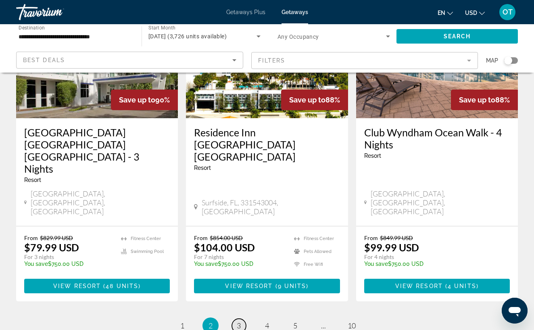
click at [241, 319] on link "page 3" at bounding box center [239, 326] width 14 height 14
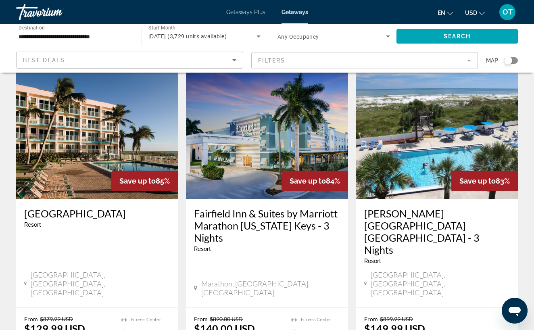
scroll to position [328, 0]
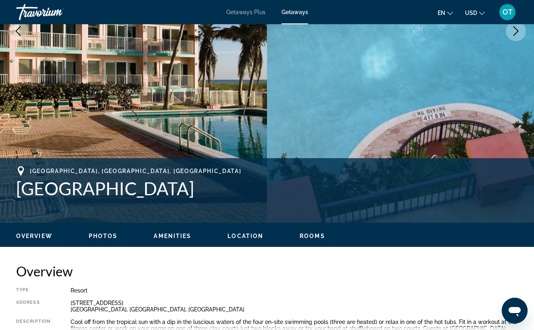
scroll to position [181, 0]
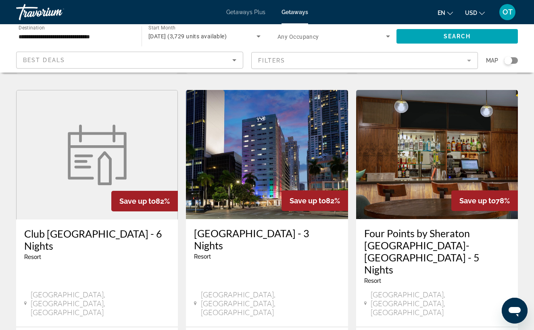
scroll to position [654, 0]
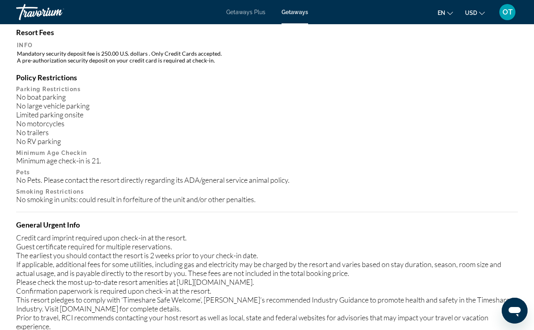
scroll to position [383, 0]
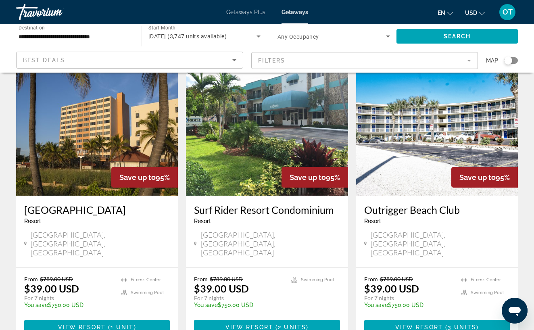
scroll to position [658, 0]
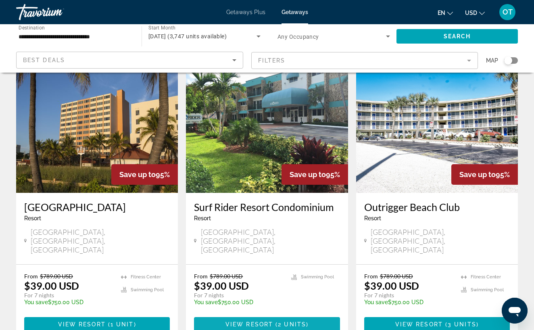
click at [271, 321] on span "View Resort" at bounding box center [249, 324] width 48 height 6
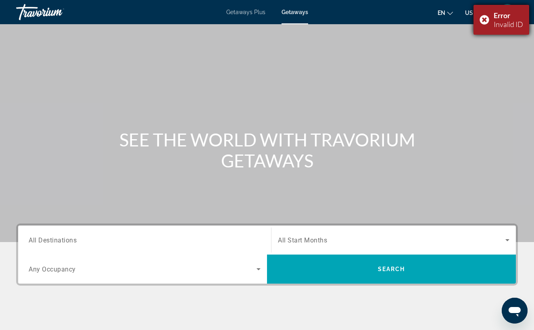
click at [485, 17] on div "Error Invalid ID" at bounding box center [501, 20] width 56 height 30
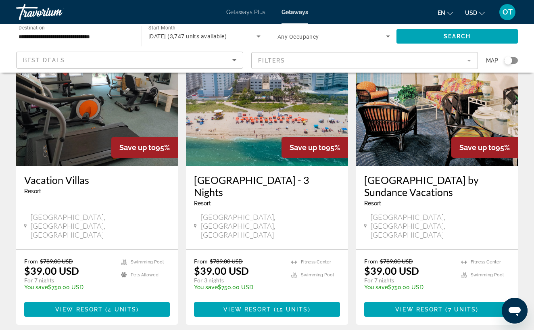
scroll to position [990, 0]
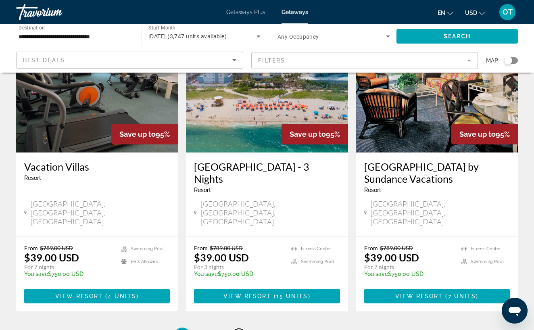
click at [242, 329] on link "page 3" at bounding box center [239, 336] width 14 height 14
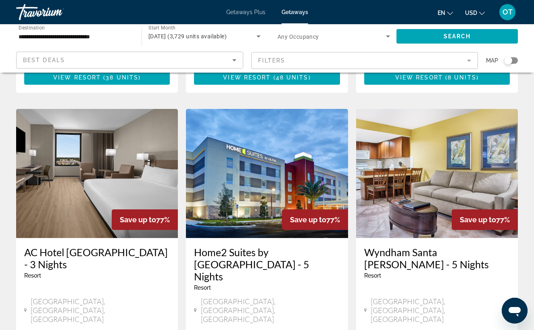
scroll to position [960, 0]
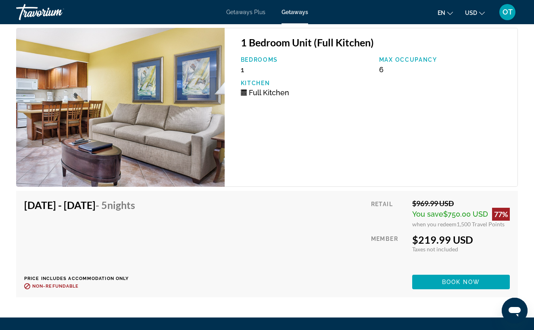
scroll to position [1576, 0]
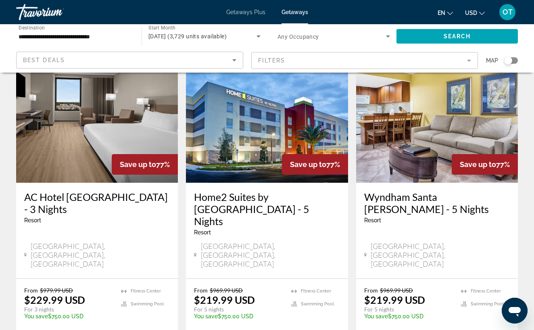
scroll to position [1060, 0]
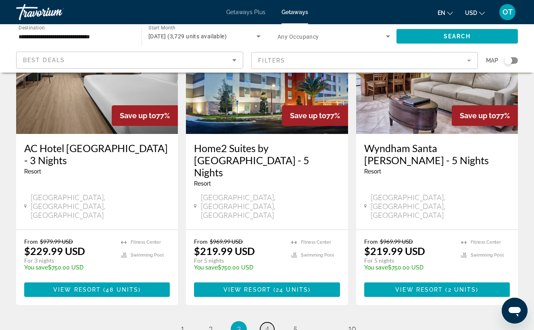
click at [269, 325] on span "4" at bounding box center [267, 329] width 4 height 9
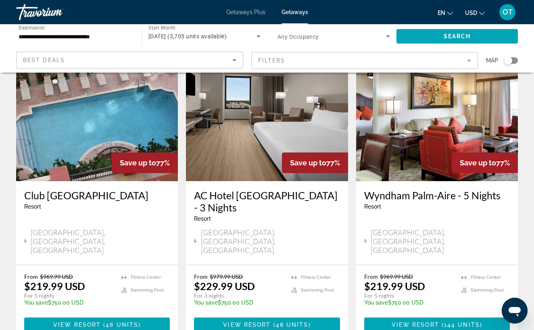
scroll to position [51, 0]
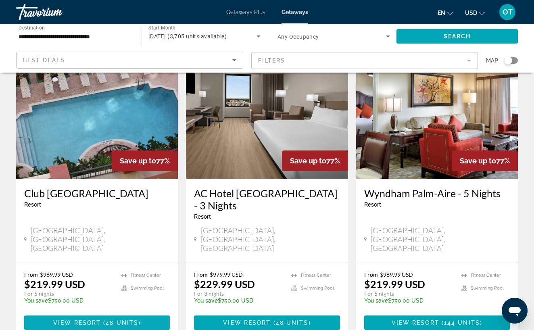
click at [93, 319] on span "View Resort" at bounding box center [77, 322] width 48 height 6
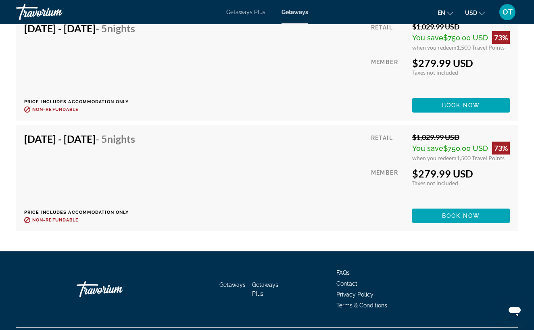
scroll to position [3073, 0]
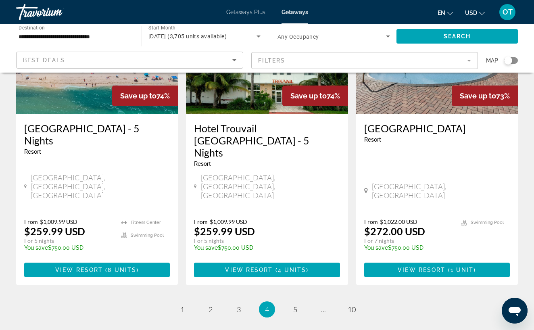
scroll to position [1032, 0]
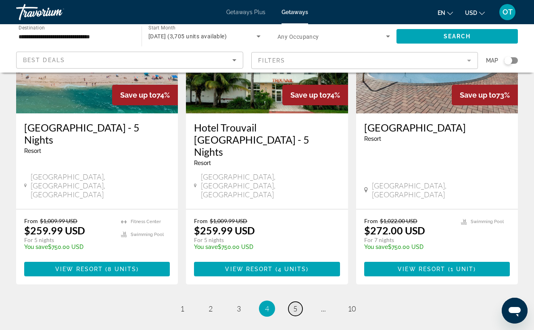
click at [295, 304] on span "5" at bounding box center [295, 308] width 4 height 9
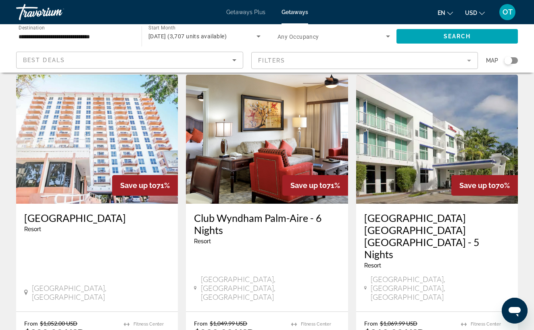
scroll to position [358, 0]
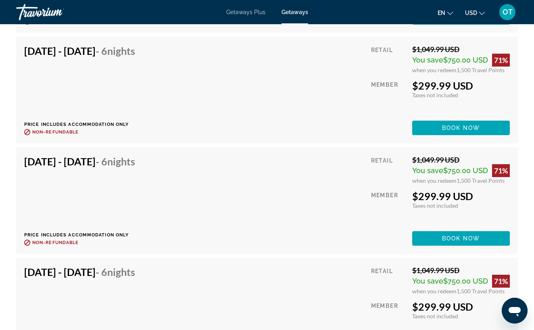
scroll to position [2723, 0]
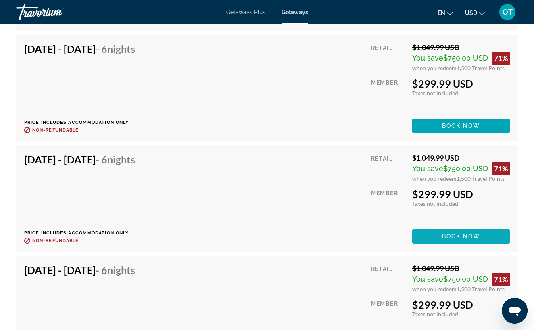
click at [467, 237] on span "Book now" at bounding box center [461, 236] width 38 height 6
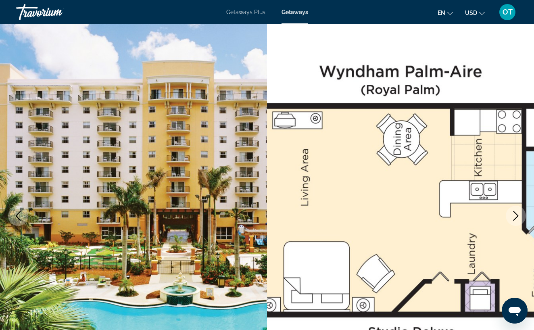
click at [515, 215] on icon "Next image" at bounding box center [516, 216] width 10 height 10
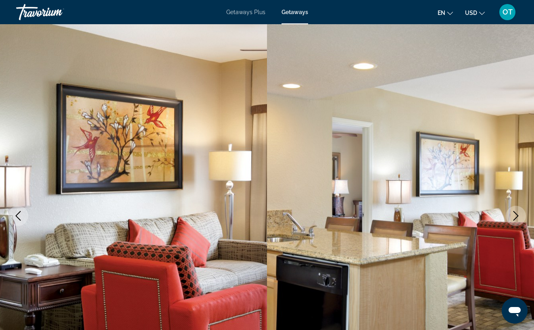
click at [515, 215] on icon "Next image" at bounding box center [516, 216] width 10 height 10
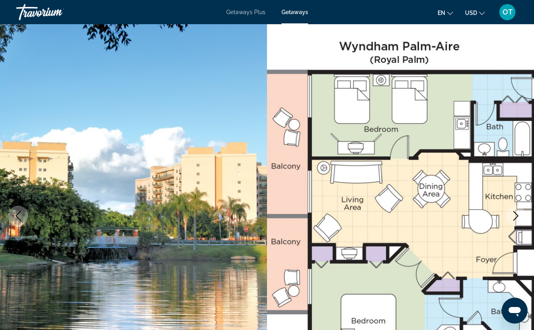
click at [515, 215] on icon "Next image" at bounding box center [516, 216] width 10 height 10
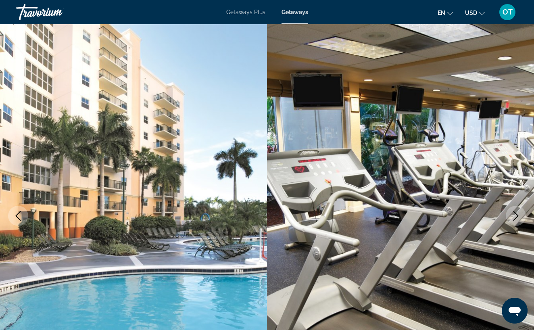
click at [515, 215] on icon "Next image" at bounding box center [516, 216] width 10 height 10
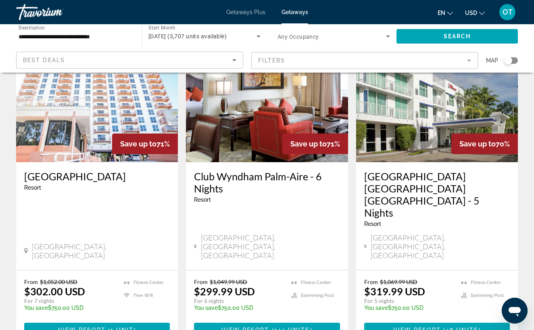
scroll to position [394, 0]
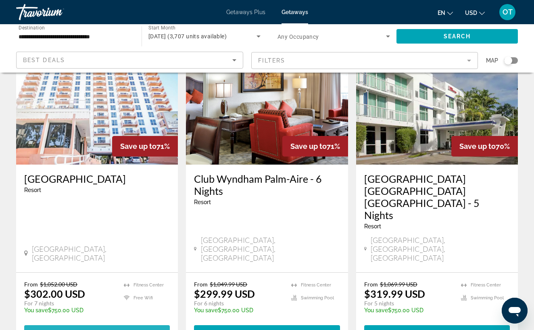
click at [109, 329] on span "( 1 unit )" at bounding box center [121, 332] width 31 height 6
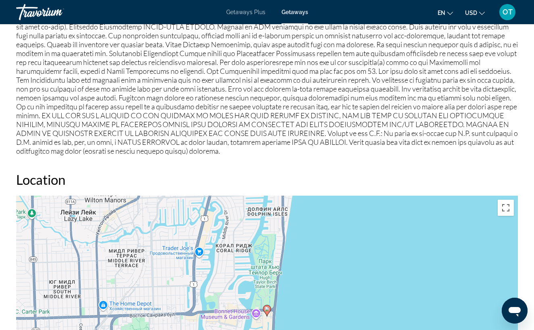
scroll to position [974, 0]
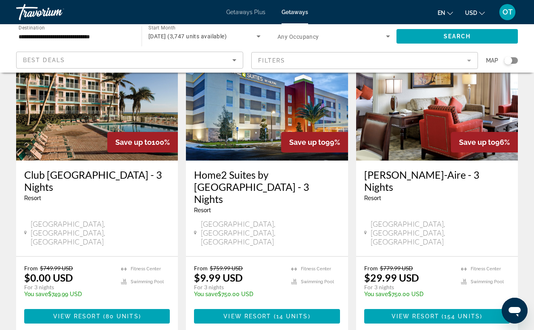
scroll to position [374, 0]
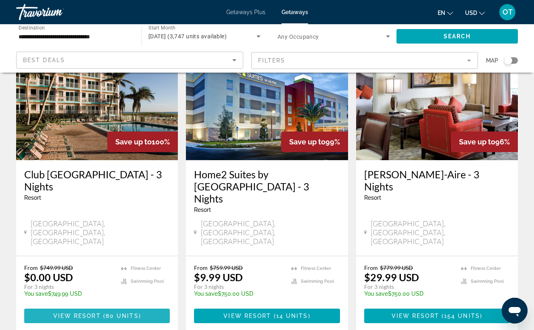
click at [111, 312] on span "80 units" at bounding box center [122, 315] width 33 height 6
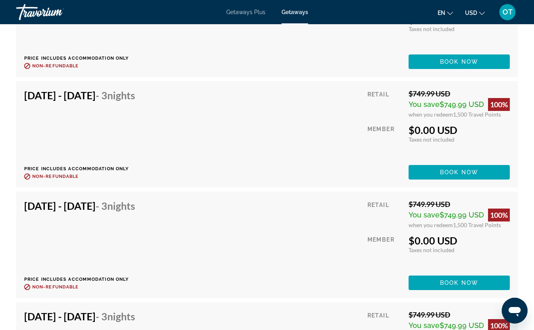
scroll to position [2252, 0]
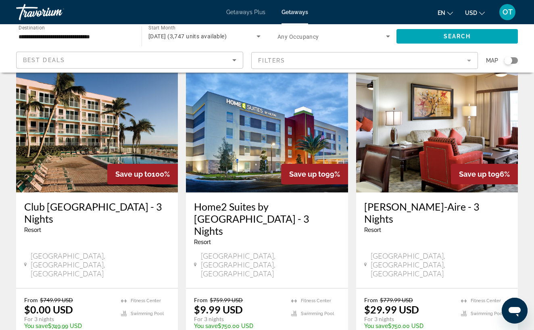
scroll to position [344, 0]
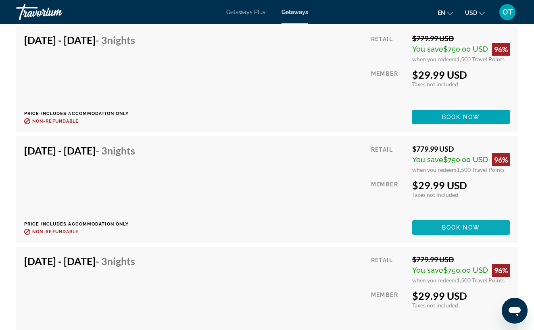
scroll to position [3013, 0]
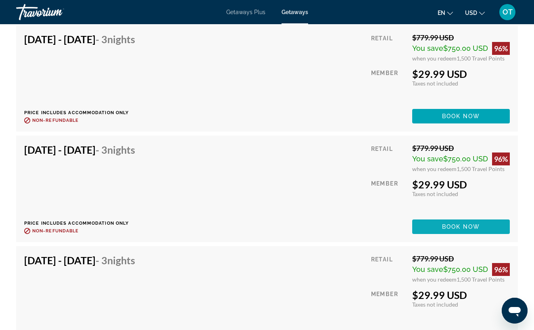
click at [466, 226] on span "Book now" at bounding box center [461, 226] width 38 height 6
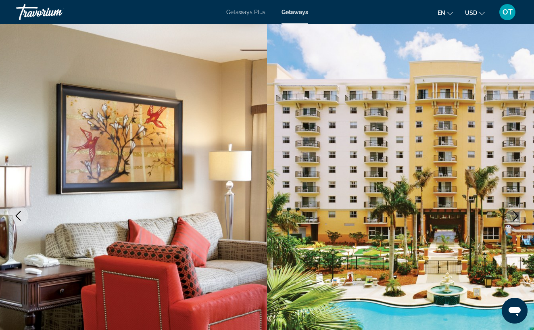
click at [517, 215] on icon "Next image" at bounding box center [515, 216] width 5 height 10
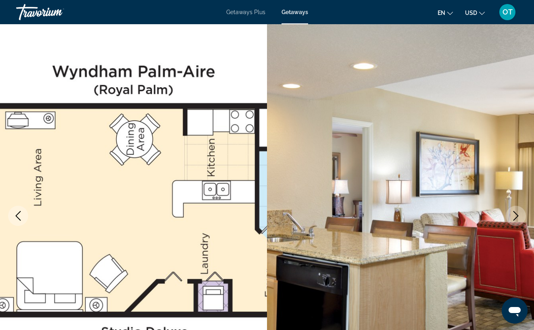
click at [517, 215] on icon "Next image" at bounding box center [515, 216] width 5 height 10
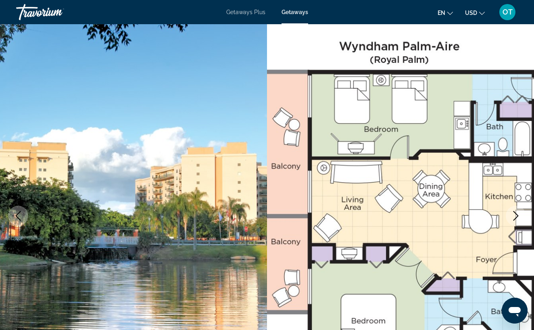
click at [516, 217] on icon "Next image" at bounding box center [516, 216] width 10 height 10
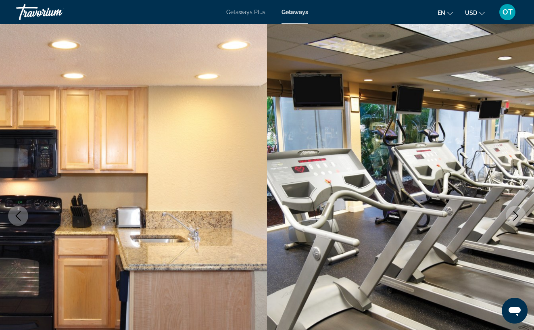
click at [516, 217] on icon "Next image" at bounding box center [516, 216] width 10 height 10
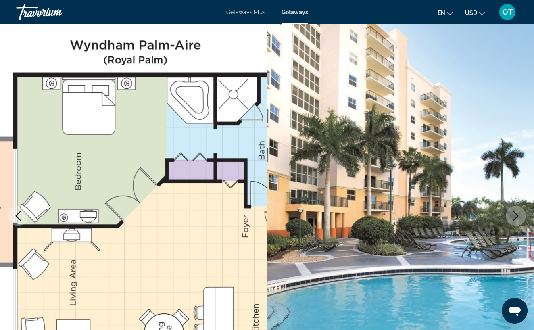
click at [516, 217] on icon "Next image" at bounding box center [516, 216] width 10 height 10
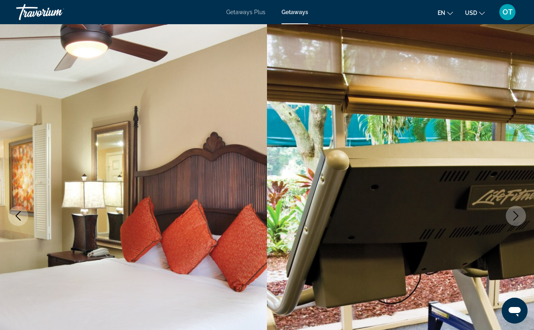
click at [516, 217] on icon "Next image" at bounding box center [516, 216] width 10 height 10
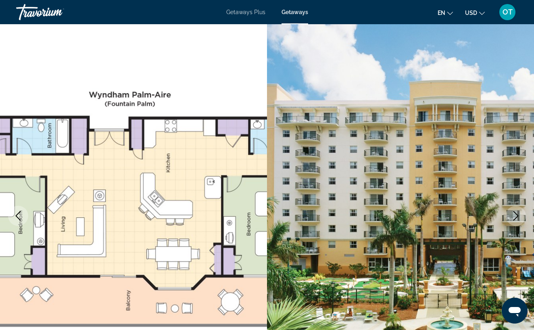
click at [516, 217] on icon "Next image" at bounding box center [516, 216] width 10 height 10
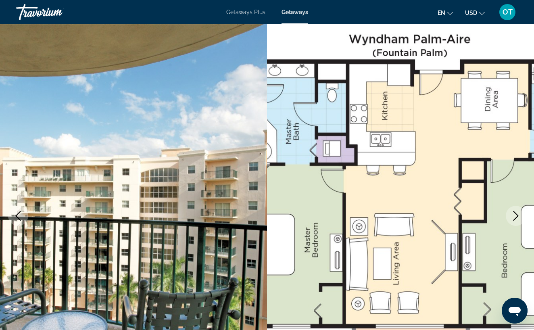
click at [516, 217] on icon "Next image" at bounding box center [516, 216] width 10 height 10
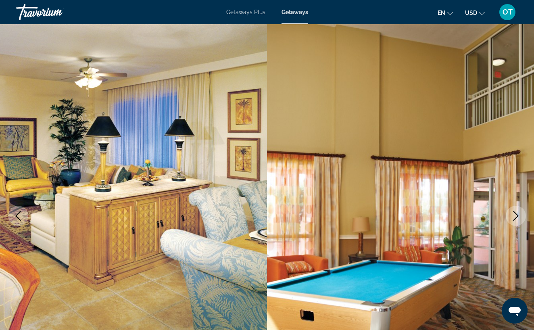
click at [516, 217] on icon "Next image" at bounding box center [516, 216] width 10 height 10
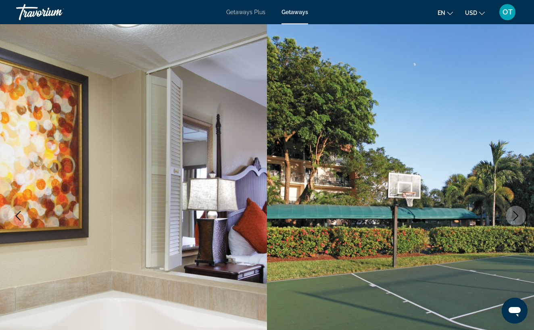
click at [516, 217] on icon "Next image" at bounding box center [516, 216] width 10 height 10
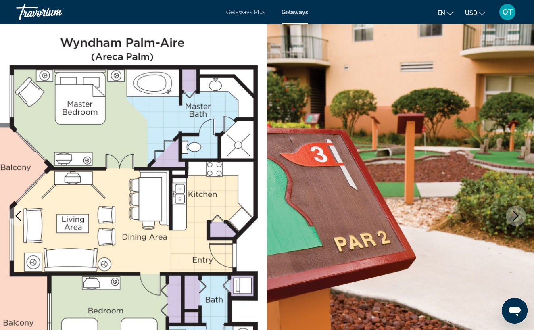
click at [516, 217] on icon "Next image" at bounding box center [516, 216] width 10 height 10
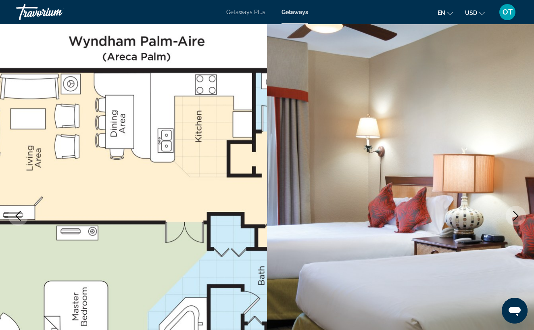
click at [516, 217] on icon "Next image" at bounding box center [516, 216] width 10 height 10
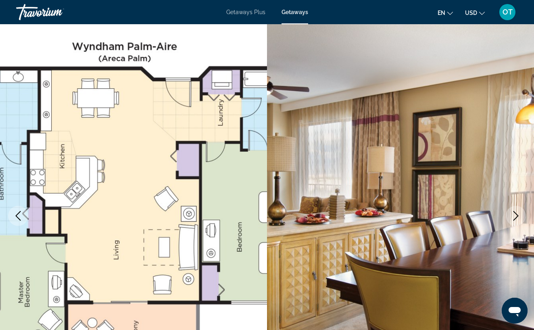
click at [516, 217] on icon "Next image" at bounding box center [516, 216] width 10 height 10
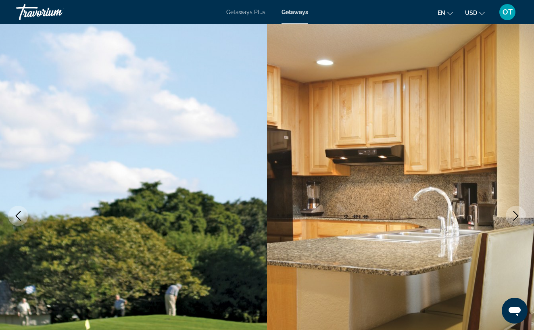
click at [516, 217] on icon "Next image" at bounding box center [516, 216] width 10 height 10
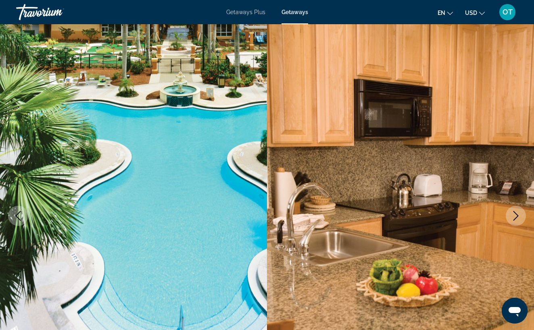
click at [516, 217] on icon "Next image" at bounding box center [516, 216] width 10 height 10
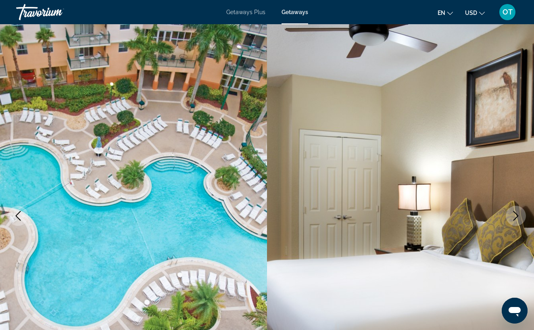
click at [516, 217] on icon "Next image" at bounding box center [516, 216] width 10 height 10
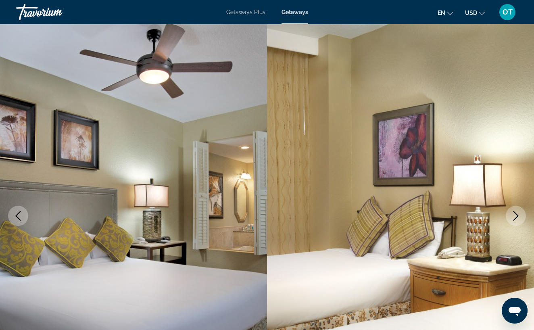
click at [516, 217] on icon "Next image" at bounding box center [516, 216] width 10 height 10
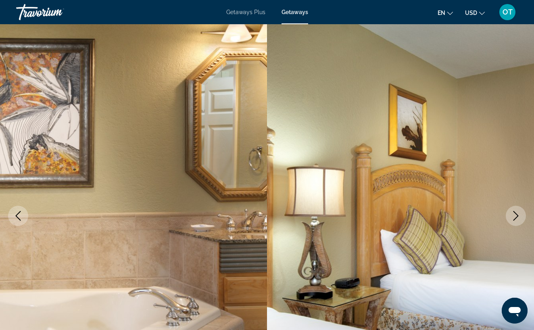
click at [516, 217] on icon "Next image" at bounding box center [516, 216] width 10 height 10
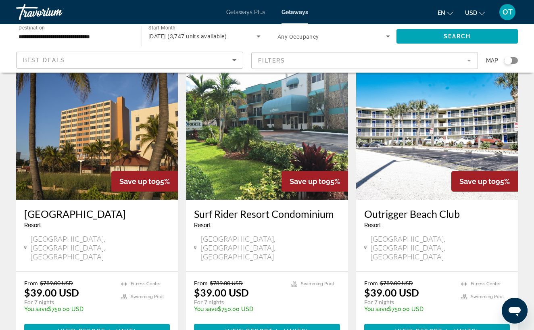
scroll to position [652, 0]
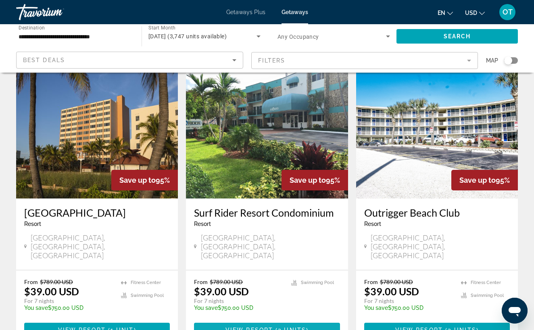
click at [262, 327] on span "View Resort" at bounding box center [249, 330] width 48 height 6
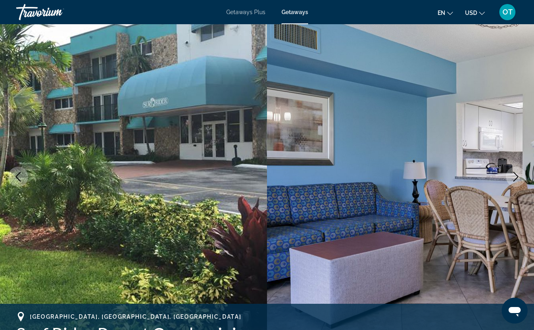
scroll to position [38, 0]
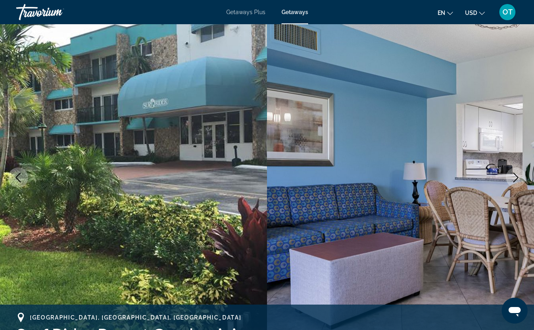
click at [518, 176] on icon "Next image" at bounding box center [516, 178] width 10 height 10
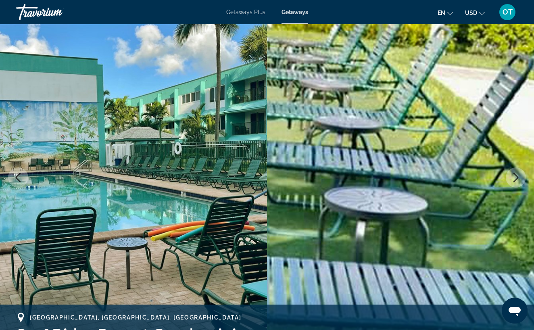
click at [518, 176] on icon "Next image" at bounding box center [516, 178] width 10 height 10
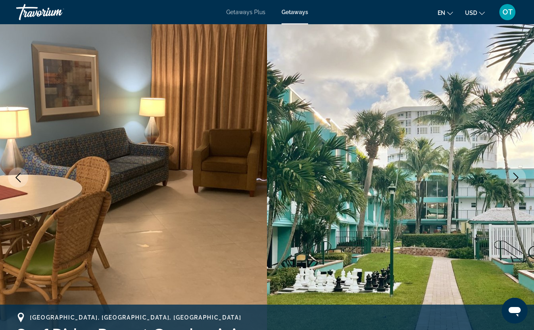
click at [518, 176] on icon "Next image" at bounding box center [516, 178] width 10 height 10
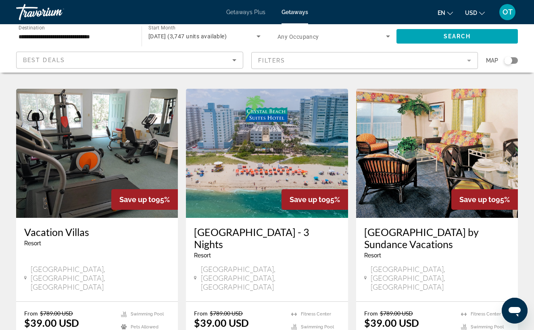
scroll to position [934, 0]
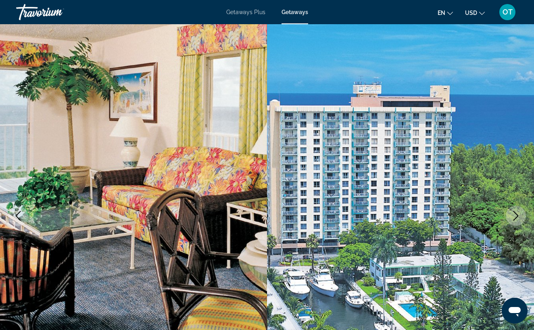
click at [515, 215] on icon "Next image" at bounding box center [516, 216] width 10 height 10
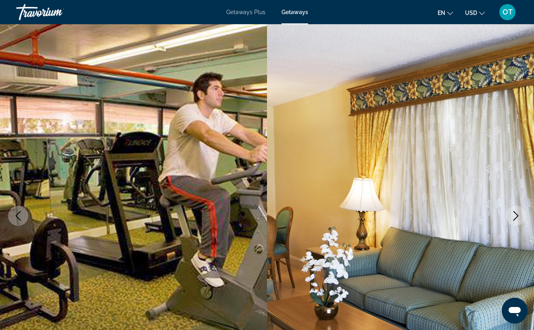
click at [515, 215] on icon "Next image" at bounding box center [516, 216] width 10 height 10
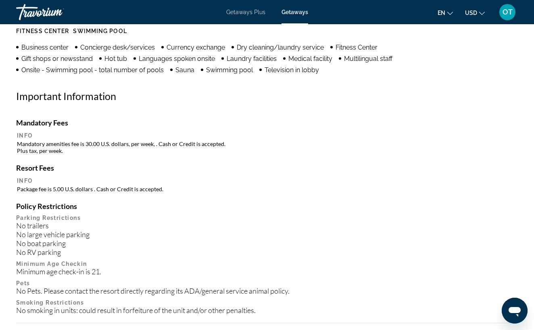
scroll to position [806, 0]
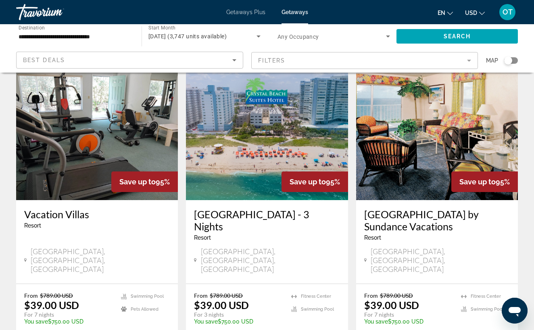
scroll to position [944, 0]
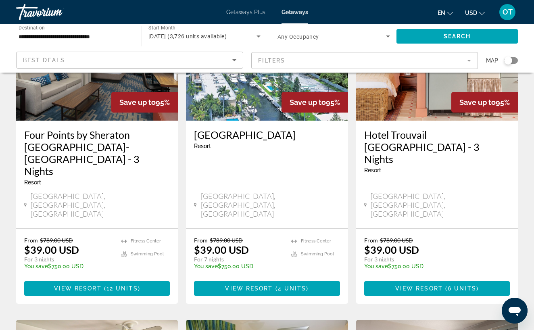
scroll to position [115, 0]
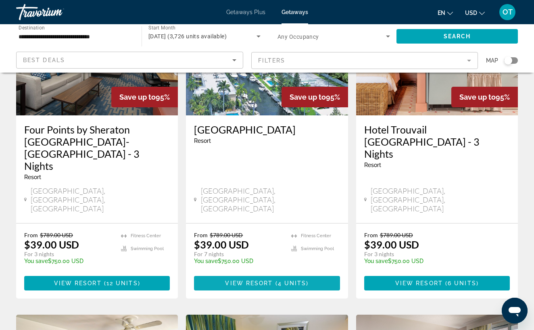
click at [286, 280] on span "4 units" at bounding box center [292, 283] width 29 height 6
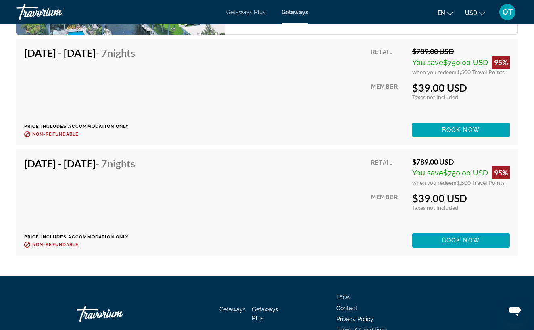
scroll to position [1880, 0]
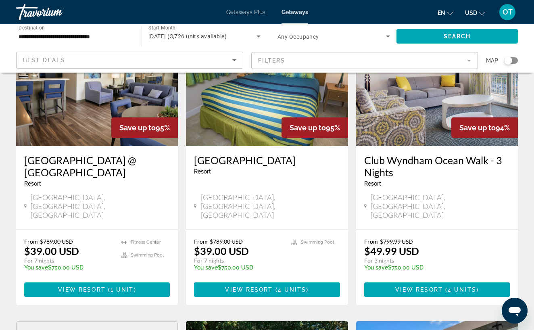
scroll to position [413, 0]
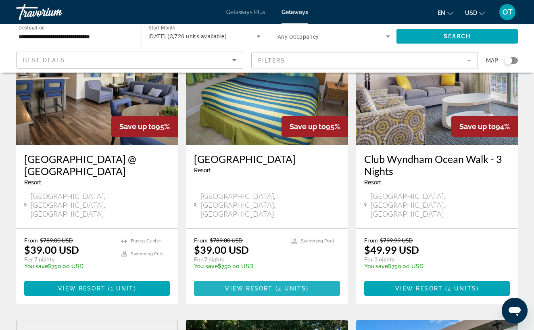
click at [272, 285] on span "View Resort" at bounding box center [249, 288] width 48 height 6
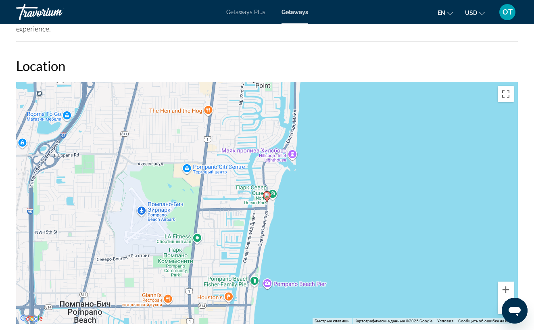
scroll to position [1099, 0]
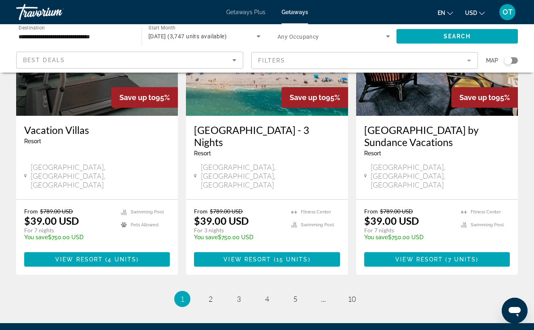
scroll to position [1028, 0]
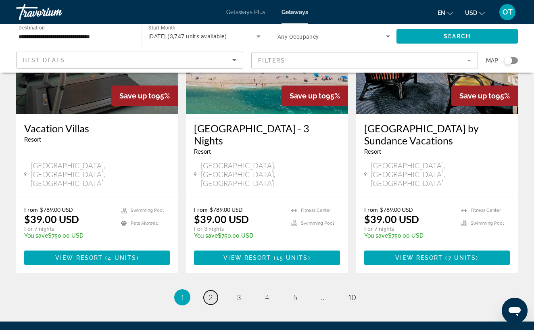
click at [212, 293] on span "2" at bounding box center [210, 297] width 4 height 9
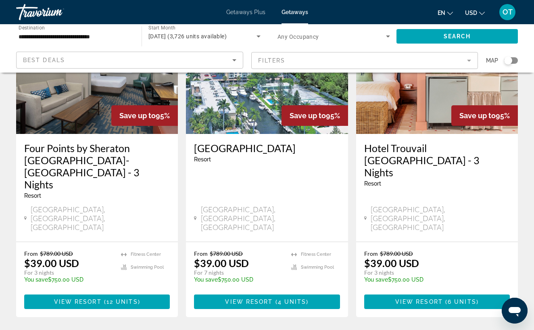
scroll to position [103, 0]
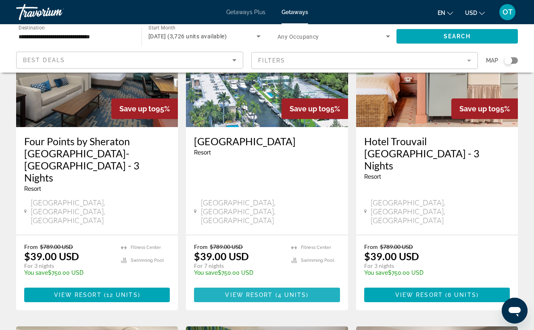
click at [268, 292] on span "View Resort" at bounding box center [249, 295] width 48 height 6
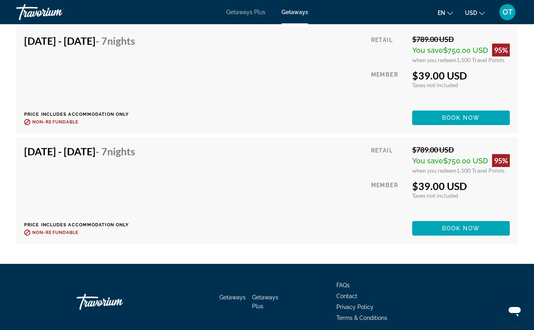
scroll to position [1880, 0]
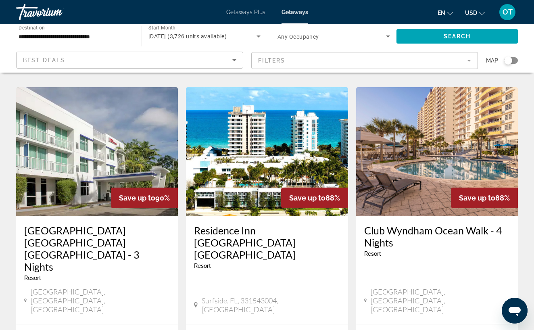
scroll to position [963, 0]
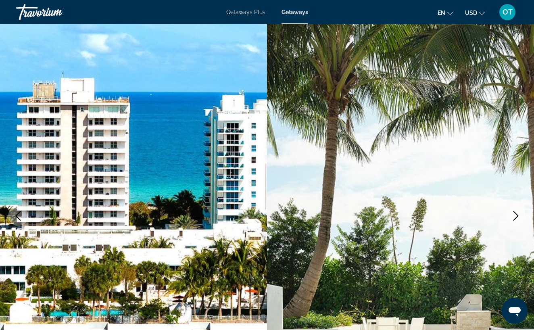
click at [516, 217] on icon "Next image" at bounding box center [516, 216] width 10 height 10
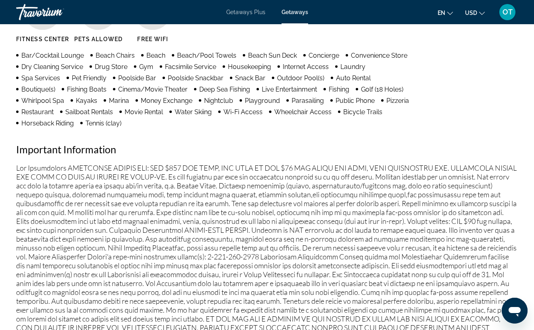
scroll to position [828, 0]
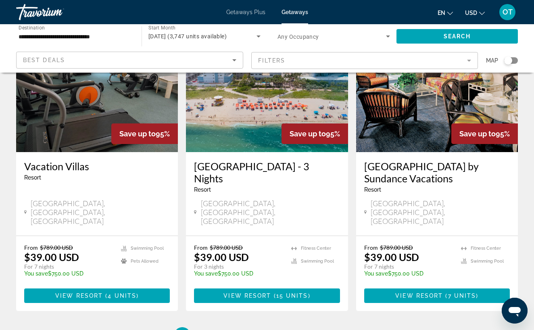
scroll to position [991, 0]
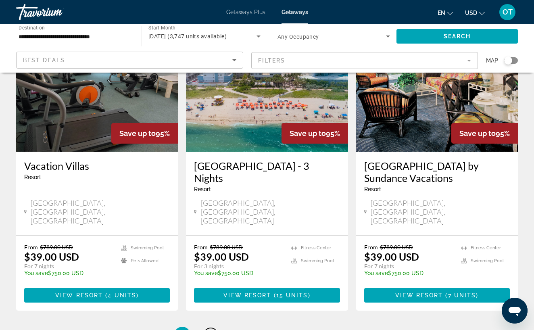
click at [211, 328] on link "page 2" at bounding box center [211, 335] width 14 height 14
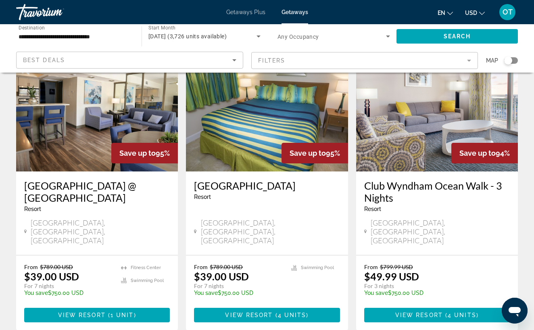
scroll to position [387, 0]
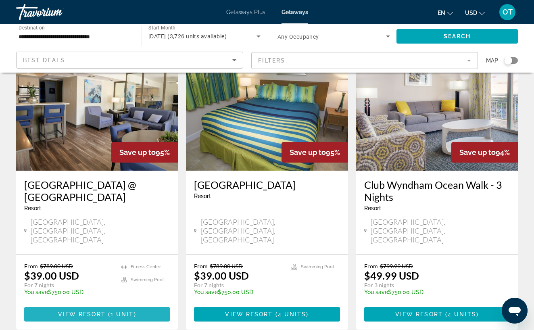
click at [113, 311] on span "1 unit" at bounding box center [121, 314] width 23 height 6
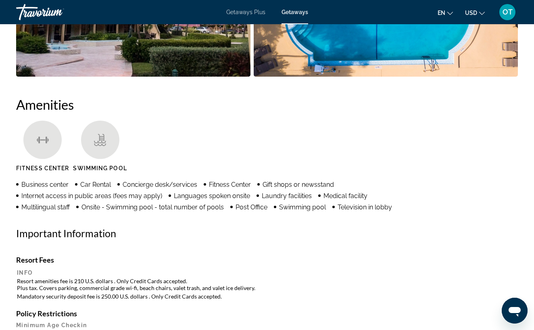
scroll to position [665, 0]
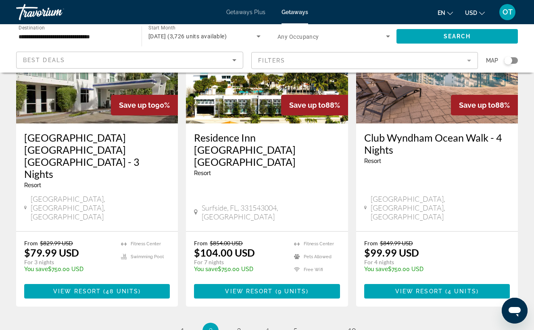
scroll to position [1055, 0]
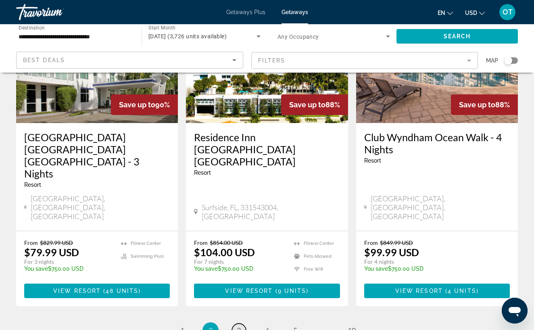
click at [240, 326] on span "3" at bounding box center [239, 330] width 4 height 9
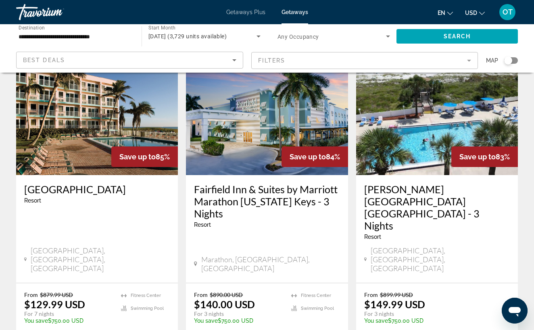
scroll to position [365, 0]
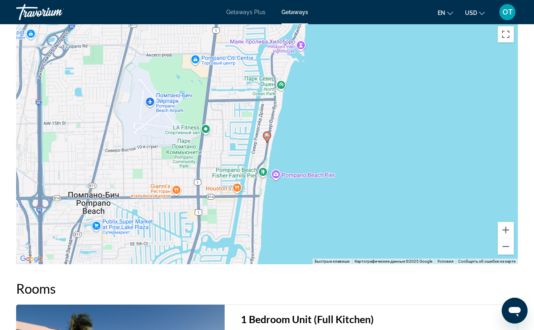
scroll to position [1324, 0]
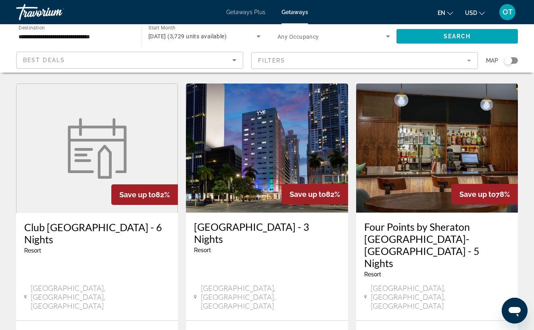
scroll to position [662, 0]
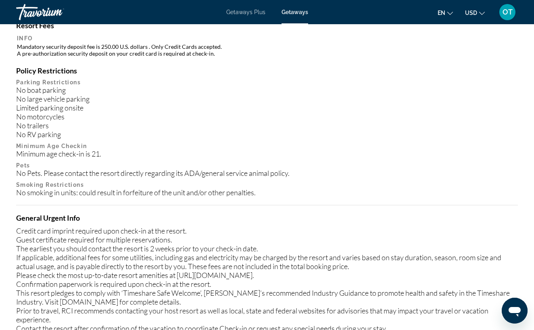
scroll to position [383, 0]
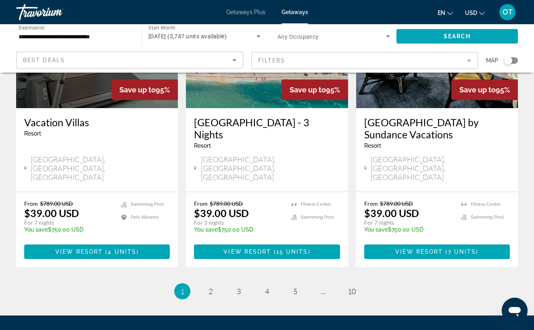
scroll to position [1036, 0]
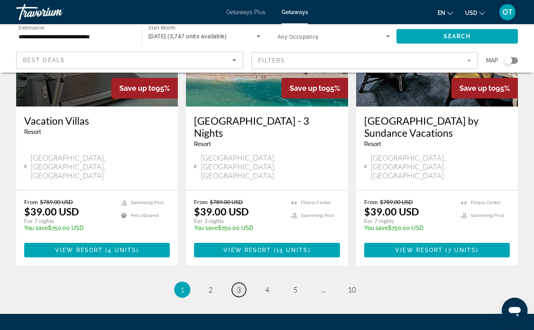
click at [240, 285] on span "3" at bounding box center [239, 289] width 4 height 9
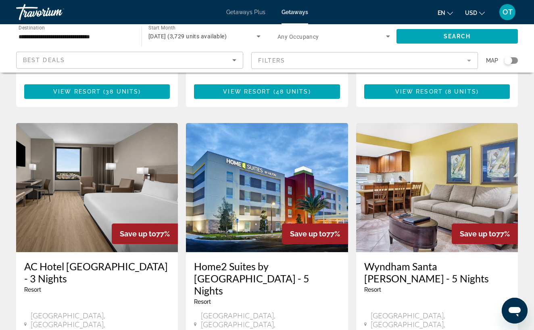
scroll to position [942, 0]
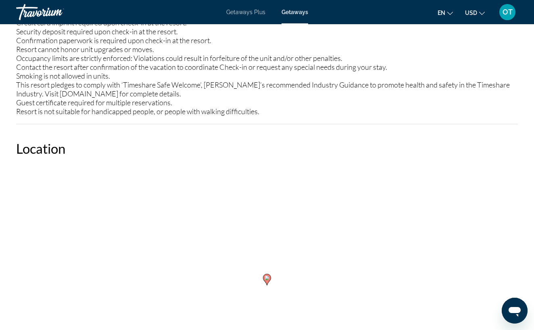
scroll to position [1152, 0]
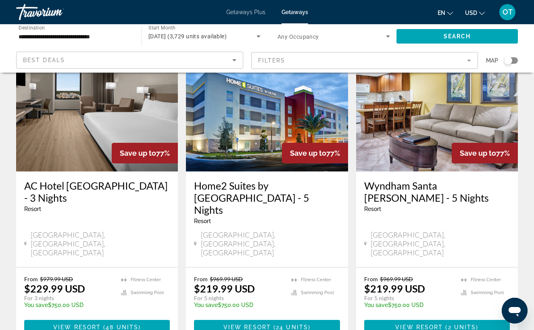
scroll to position [1030, 0]
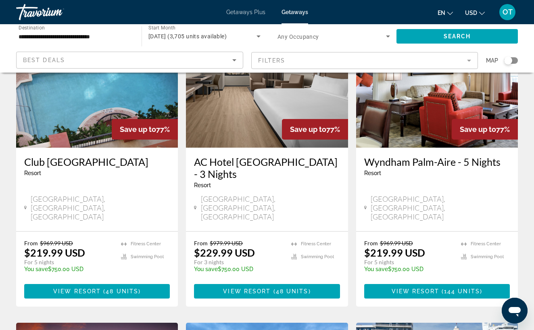
scroll to position [85, 0]
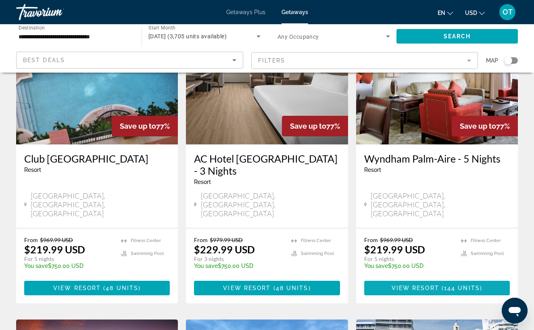
click at [424, 285] on span "View Resort" at bounding box center [416, 288] width 48 height 6
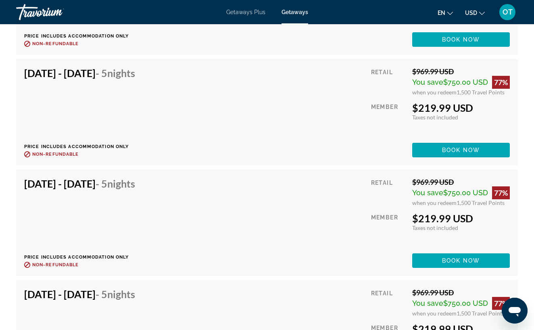
scroll to position [2649, 0]
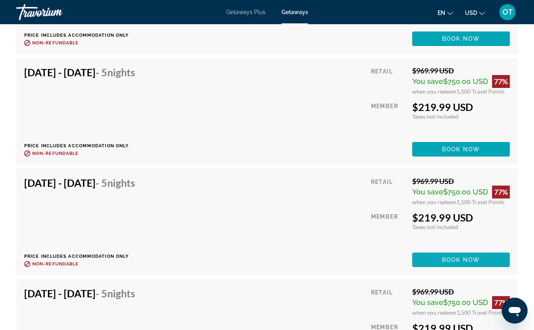
click at [470, 262] on span "Book now" at bounding box center [461, 259] width 38 height 6
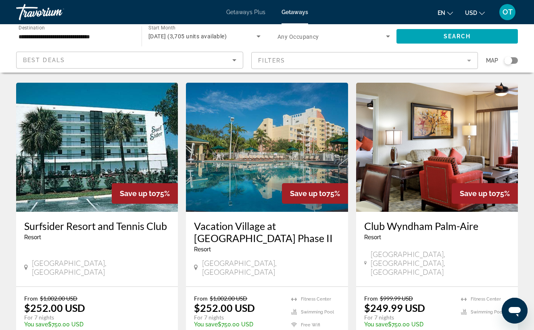
scroll to position [639, 0]
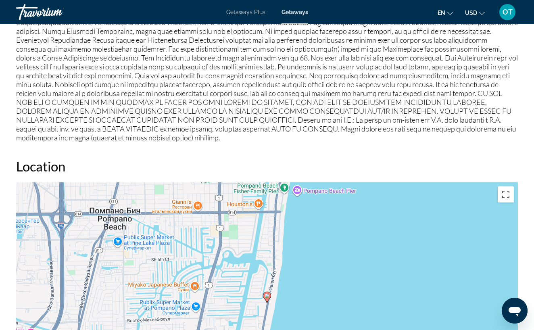
scroll to position [844, 0]
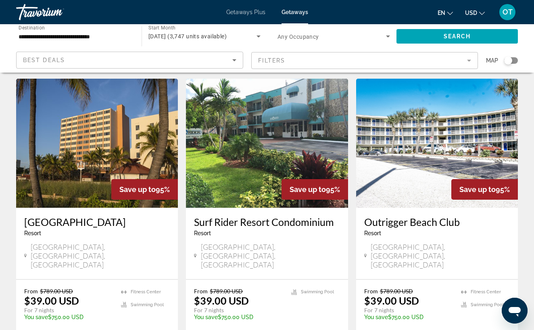
scroll to position [643, 0]
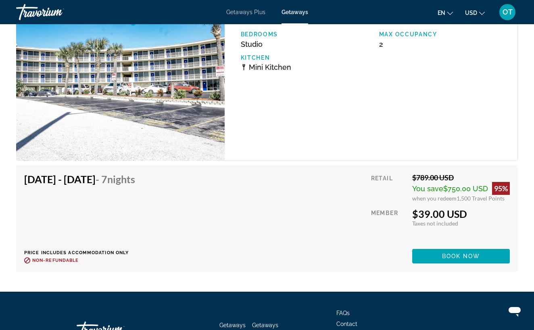
scroll to position [1893, 0]
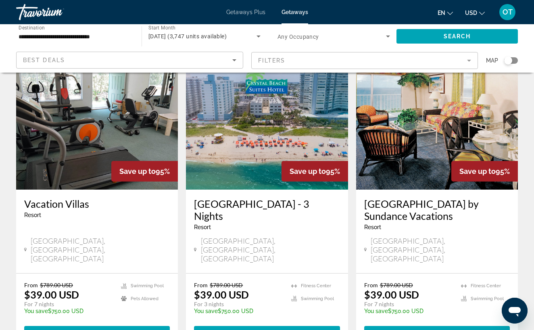
scroll to position [956, 0]
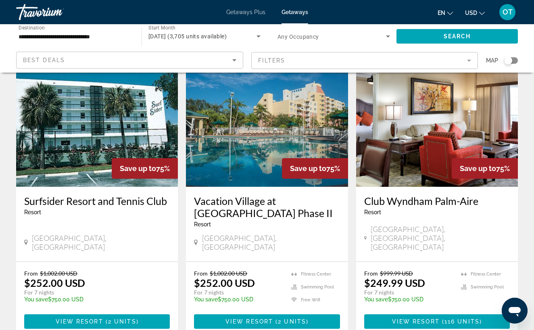
scroll to position [658, 0]
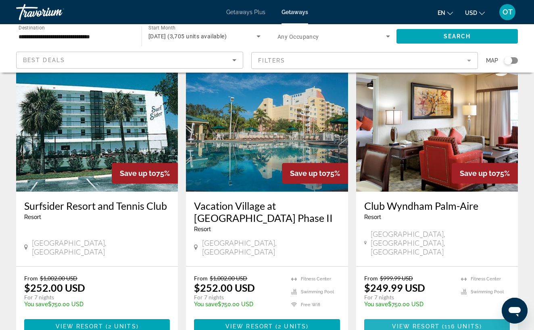
click at [439, 323] on span "View Resort" at bounding box center [416, 326] width 48 height 6
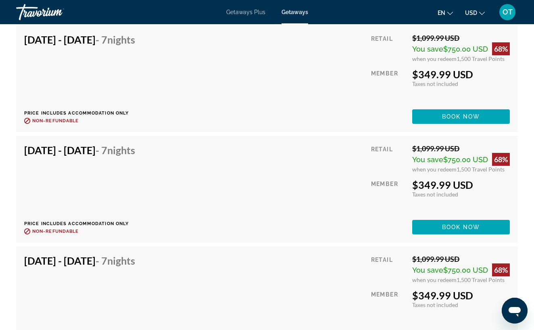
scroll to position [2645, 0]
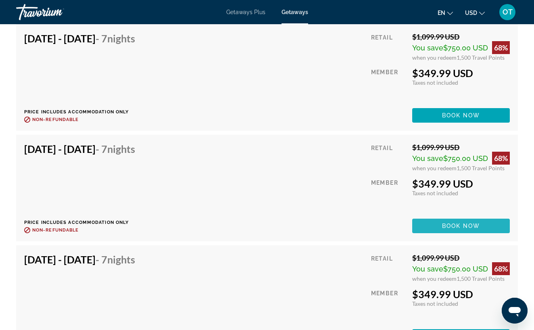
click at [466, 227] on span "Book now" at bounding box center [461, 226] width 38 height 6
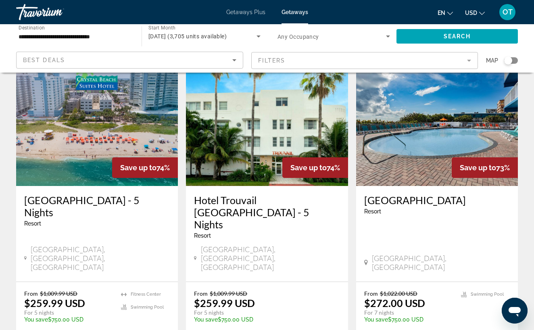
scroll to position [960, 0]
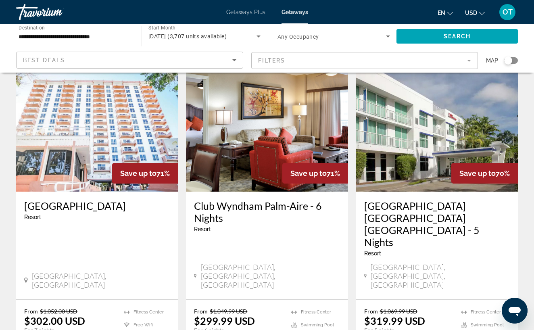
scroll to position [369, 0]
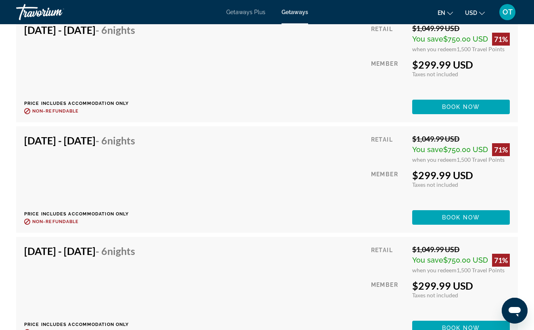
scroll to position [2743, 0]
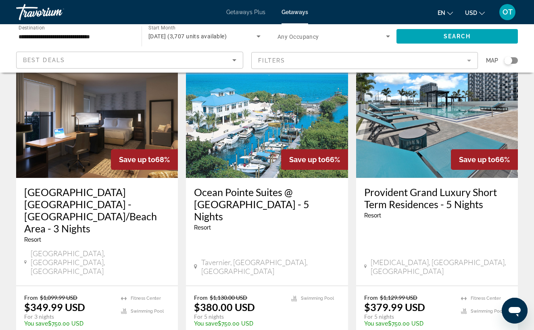
scroll to position [1034, 0]
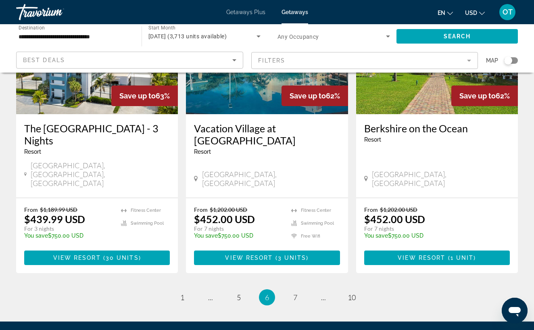
scroll to position [1048, 0]
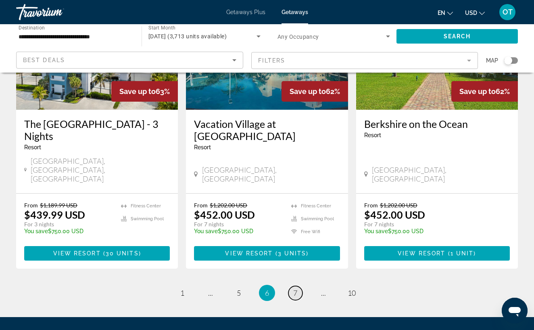
click at [294, 288] on span "7" at bounding box center [295, 292] width 4 height 9
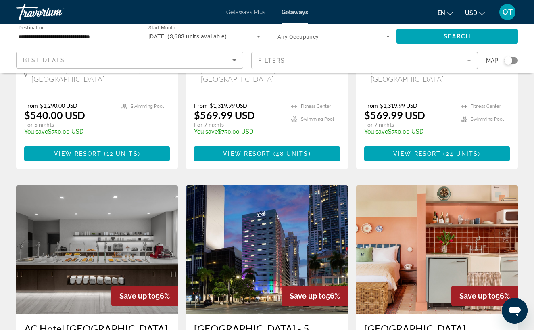
scroll to position [841, 0]
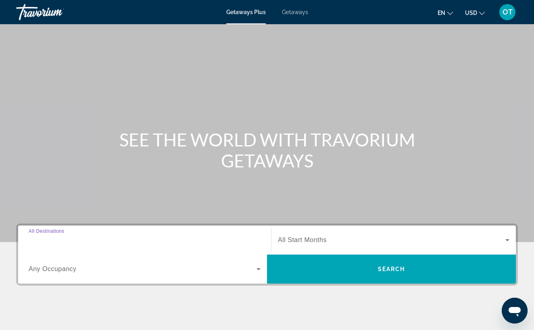
click at [135, 235] on input "Destination All Destinations" at bounding box center [145, 240] width 232 height 10
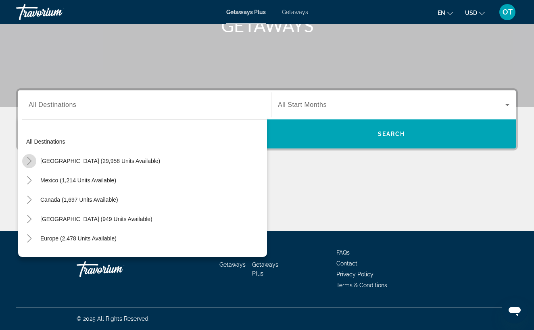
click at [31, 159] on icon "Toggle United States (29,958 units available)" at bounding box center [29, 161] width 8 height 8
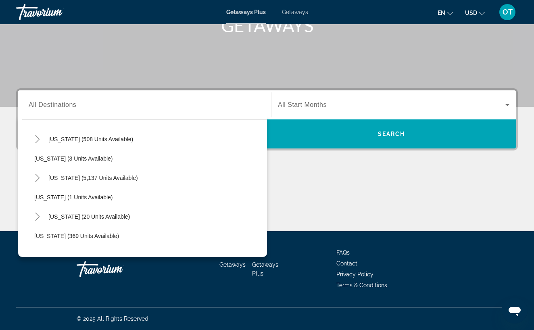
scroll to position [100, 0]
click at [37, 177] on icon "Toggle Florida (5,137 units available)" at bounding box center [37, 177] width 8 height 8
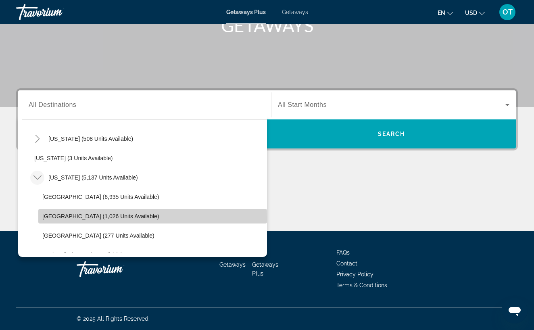
click at [66, 217] on span "East Coast (1,026 units available)" at bounding box center [100, 216] width 117 height 6
type input "**********"
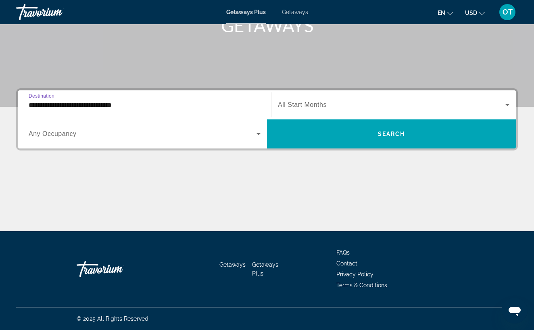
click at [427, 105] on span "Search widget" at bounding box center [391, 105] width 227 height 10
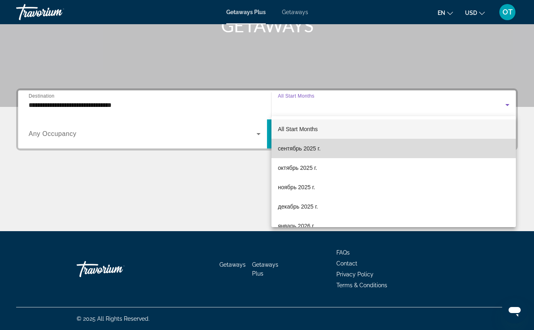
click at [333, 149] on mat-option "сентябрь 2025 г." at bounding box center [393, 148] width 244 height 19
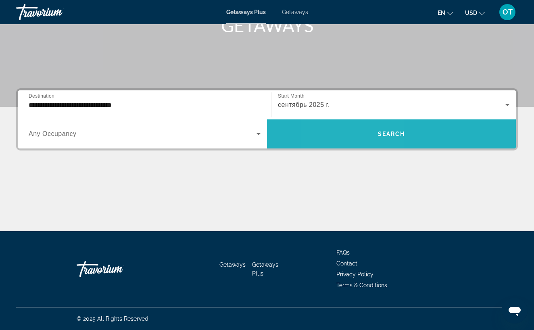
click at [358, 140] on span "Search widget" at bounding box center [391, 133] width 249 height 19
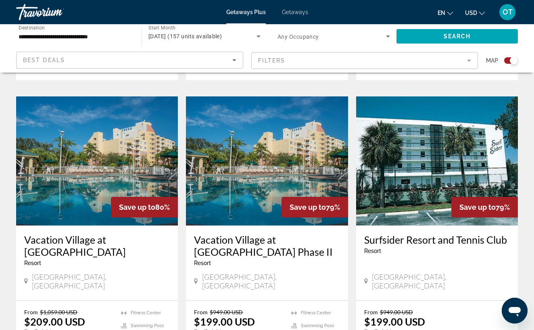
scroll to position [1212, 0]
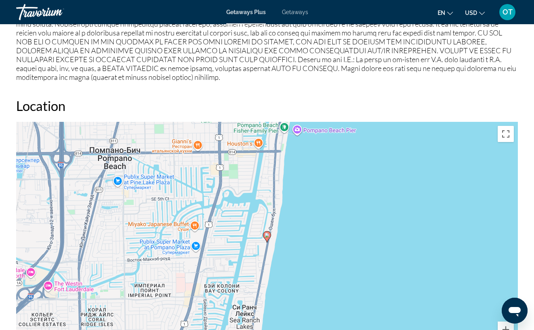
scroll to position [873, 0]
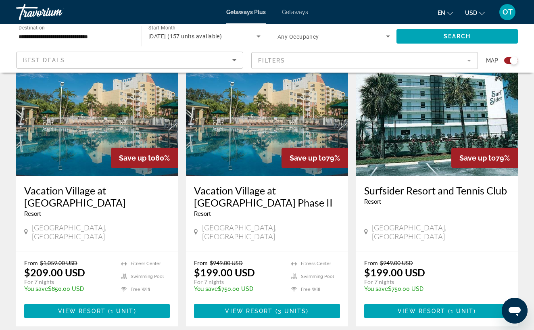
scroll to position [1264, 0]
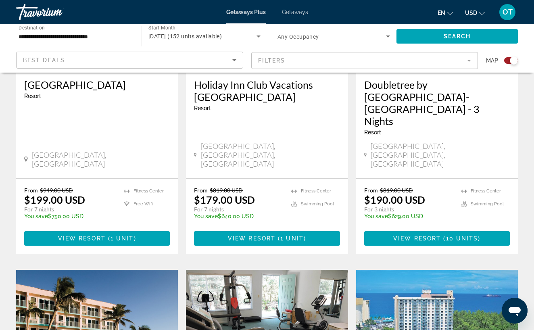
scroll to position [412, 0]
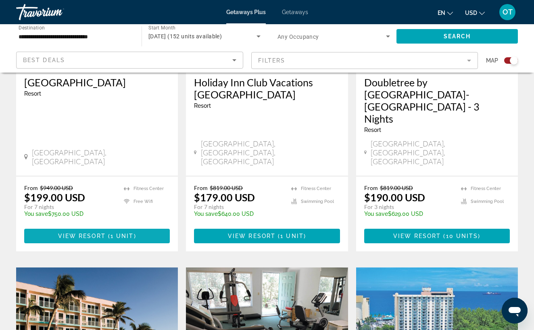
click at [121, 233] on span "1 unit" at bounding box center [121, 236] width 23 height 6
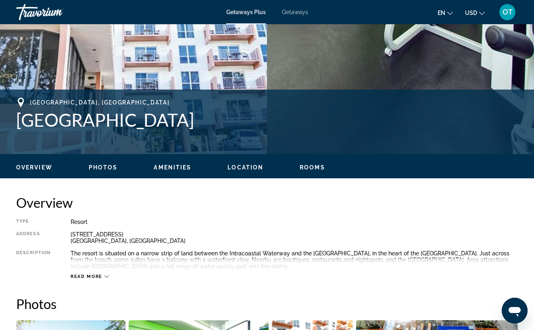
scroll to position [241, 0]
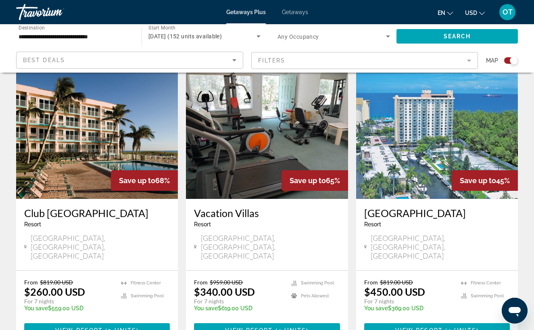
scroll to position [608, 0]
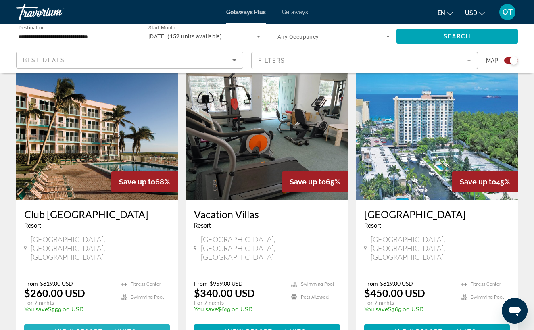
click at [123, 328] on span "9 units" at bounding box center [122, 331] width 29 height 6
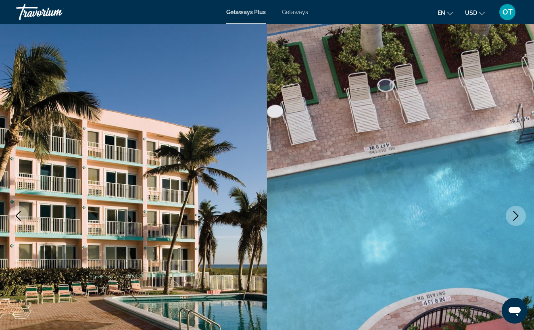
click at [293, 12] on span "Getaways" at bounding box center [295, 12] width 26 height 6
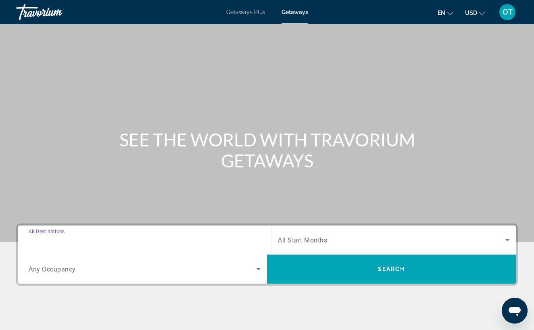
click at [81, 238] on input "Destination All Destinations" at bounding box center [145, 240] width 232 height 10
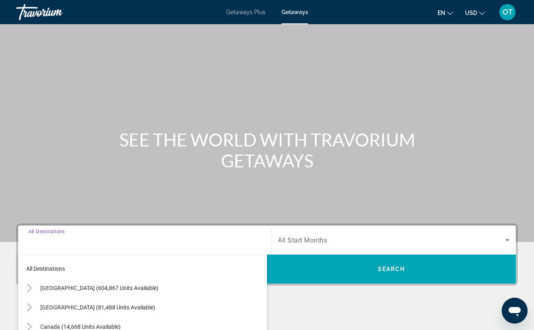
scroll to position [135, 0]
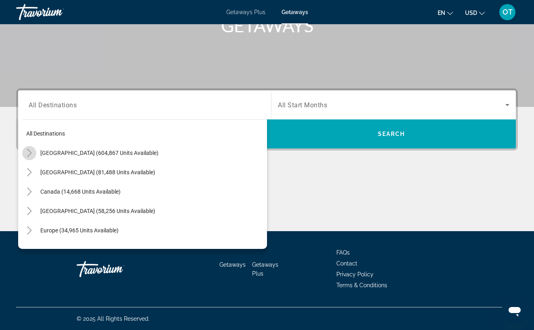
click at [31, 155] on icon "Toggle United States (604,867 units available)" at bounding box center [29, 153] width 8 height 8
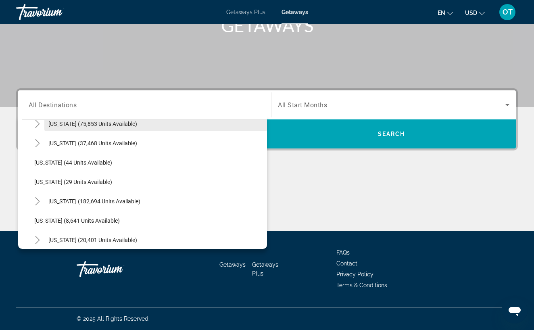
scroll to position [91, 0]
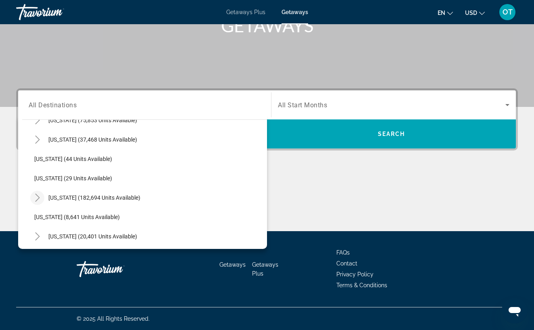
click at [40, 197] on icon "Toggle Florida (182,694 units available)" at bounding box center [37, 198] width 8 height 8
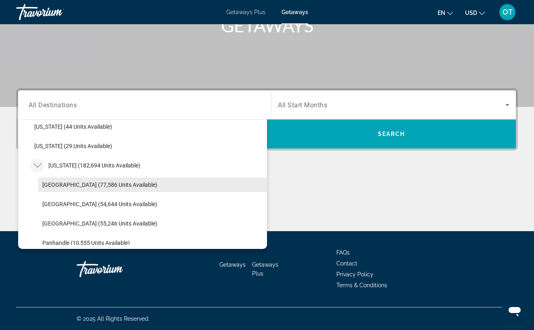
scroll to position [123, 0]
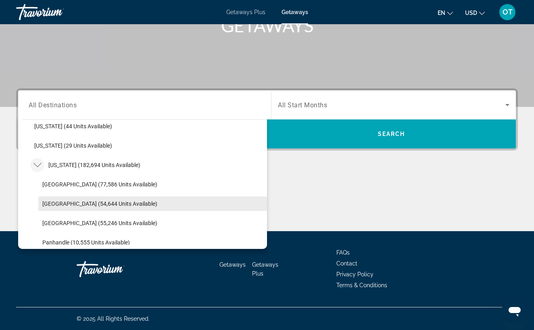
click at [70, 202] on span "East Coast (54,644 units available)" at bounding box center [99, 203] width 115 height 6
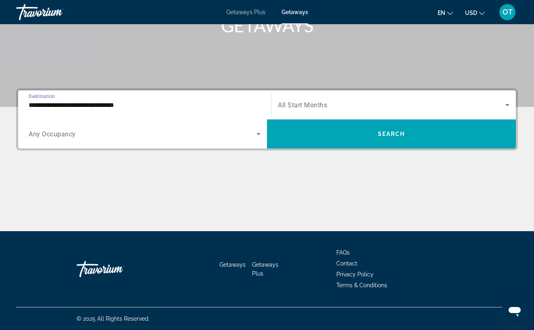
click at [106, 102] on input "**********" at bounding box center [145, 105] width 232 height 10
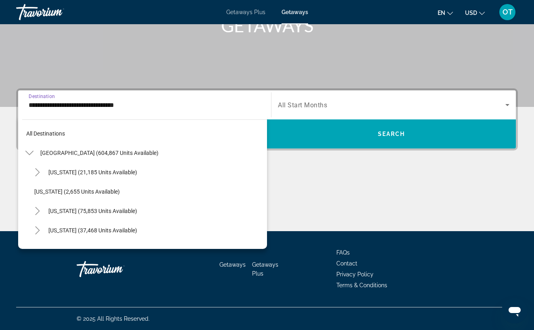
scroll to position [145, 0]
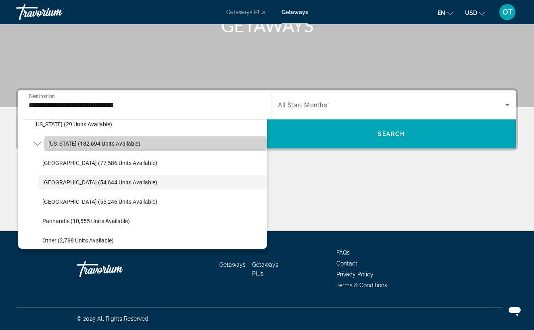
click at [61, 145] on span "Florida (182,694 units available)" at bounding box center [94, 143] width 92 height 6
type input "**********"
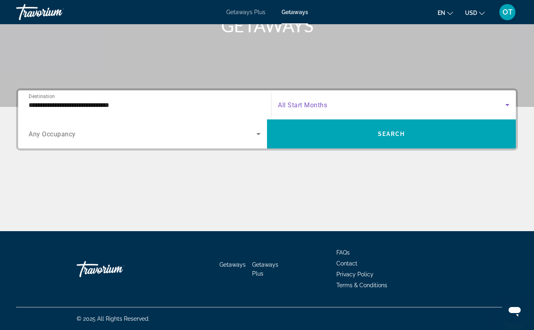
click at [507, 105] on icon "Search widget" at bounding box center [507, 105] width 4 height 2
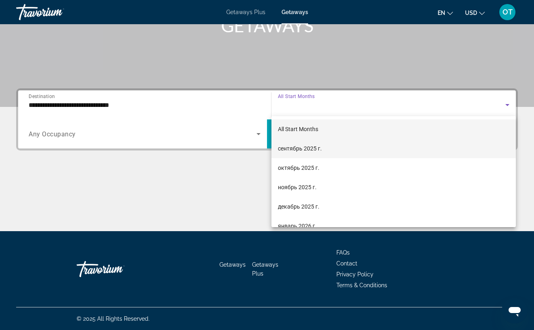
click at [390, 152] on mat-option "сентябрь 2025 г." at bounding box center [393, 148] width 244 height 19
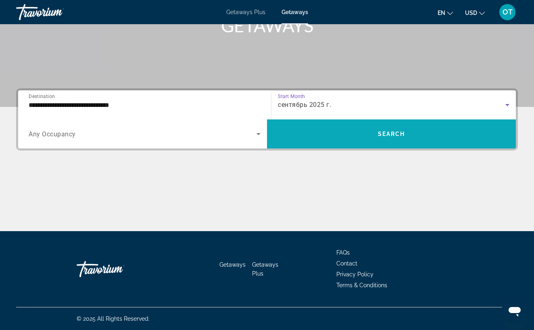
click at [394, 143] on span "Search widget" at bounding box center [391, 133] width 249 height 19
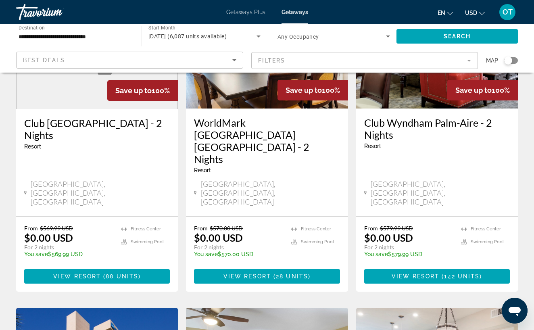
scroll to position [122, 0]
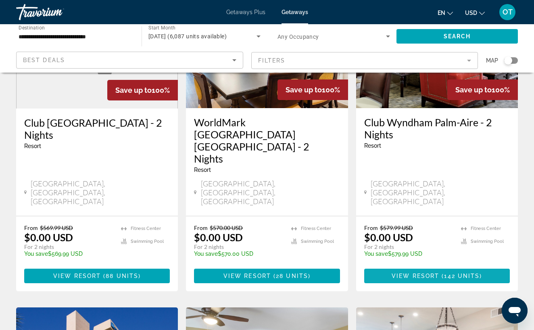
click at [427, 273] on span "View Resort" at bounding box center [416, 276] width 48 height 6
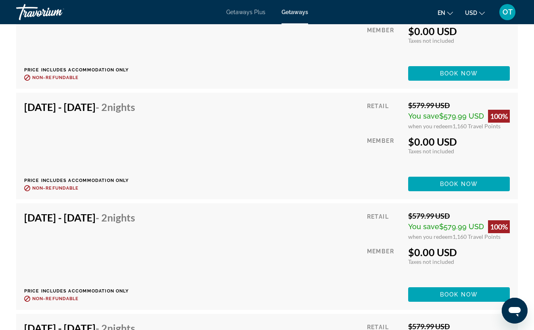
scroll to position [2940, 0]
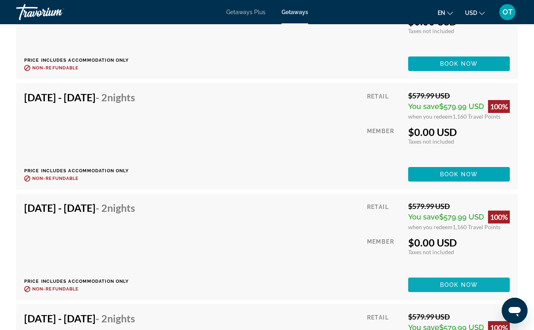
click at [452, 281] on span "Book now" at bounding box center [459, 284] width 38 height 6
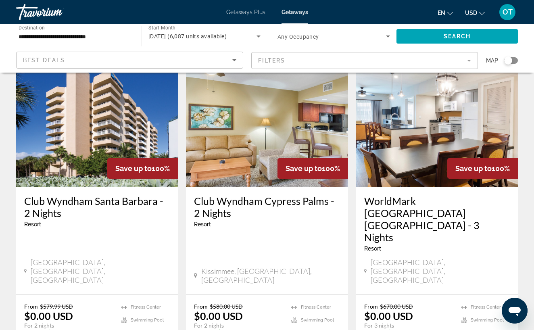
scroll to position [372, 0]
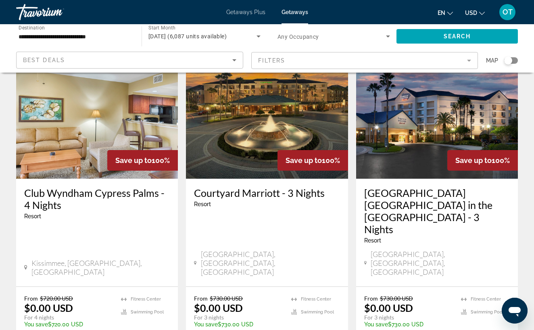
scroll to position [1060, 0]
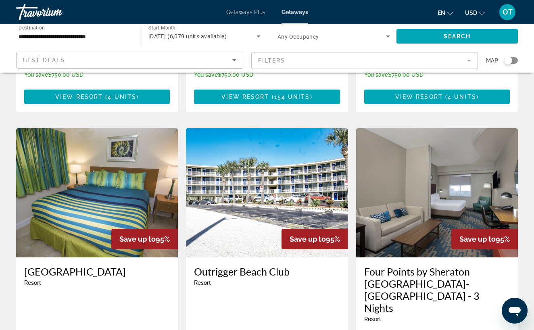
scroll to position [946, 0]
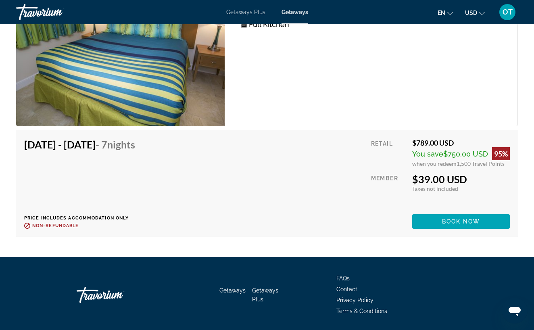
scroll to position [1592, 0]
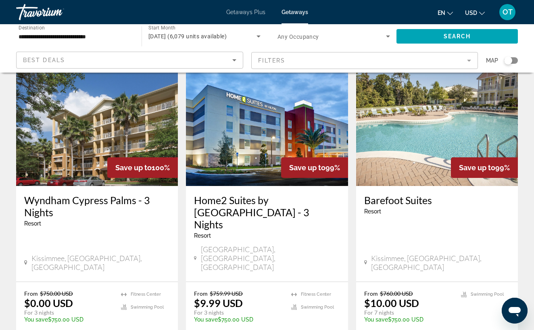
scroll to position [375, 0]
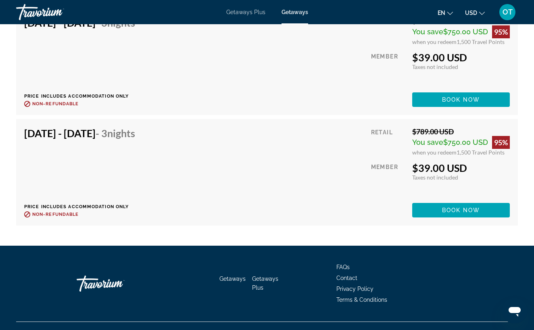
scroll to position [1798, 0]
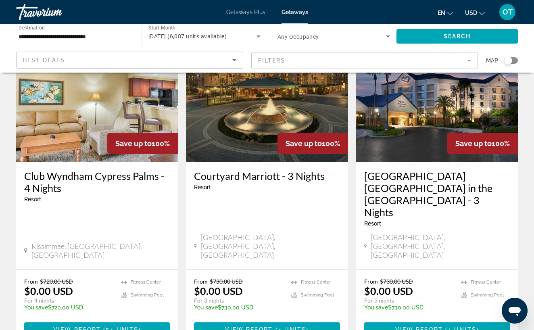
scroll to position [1060, 0]
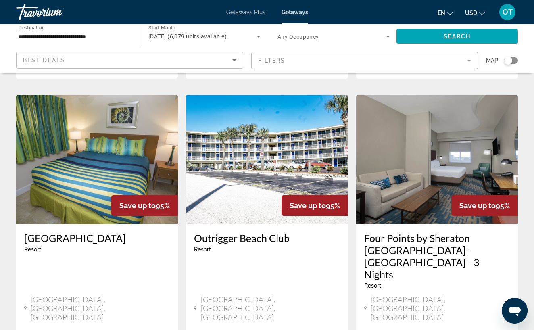
scroll to position [989, 0]
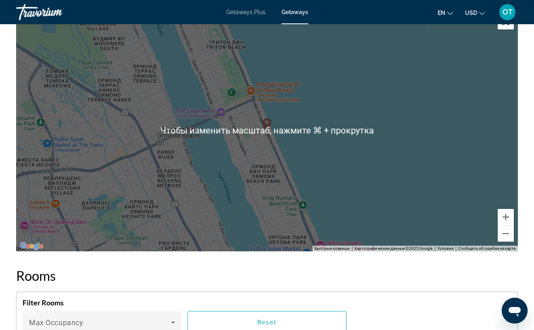
scroll to position [1258, 0]
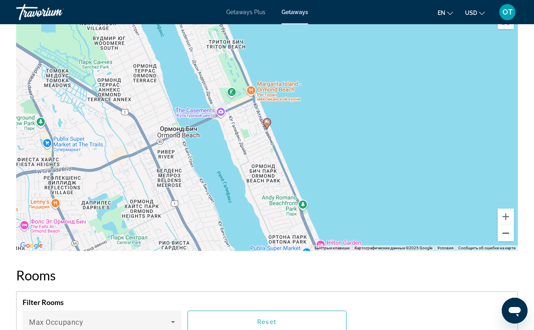
click at [505, 233] on button "Уменьшить" at bounding box center [506, 233] width 16 height 16
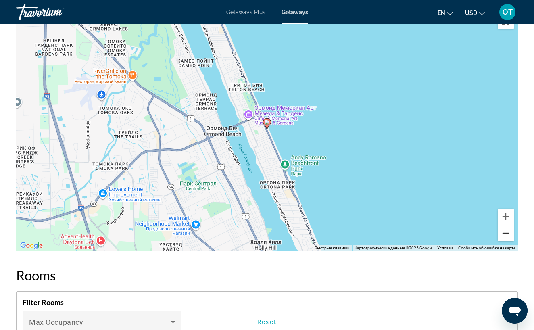
click at [505, 233] on button "Уменьшить" at bounding box center [506, 233] width 16 height 16
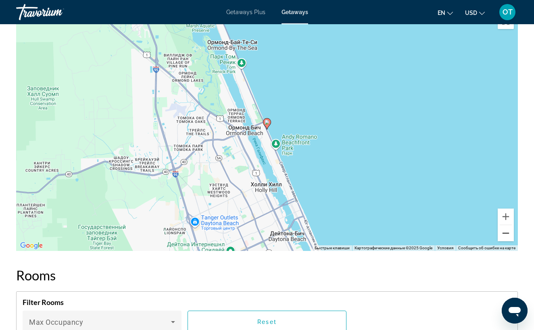
click at [505, 233] on button "Уменьшить" at bounding box center [506, 233] width 16 height 16
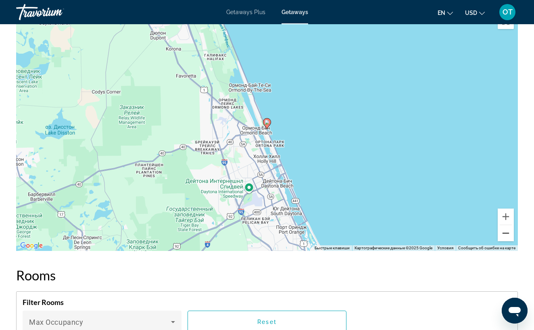
click at [505, 233] on button "Уменьшить" at bounding box center [506, 233] width 16 height 16
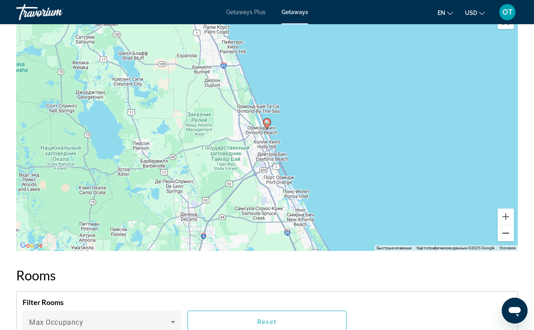
click at [505, 233] on button "Уменьшить" at bounding box center [506, 233] width 16 height 16
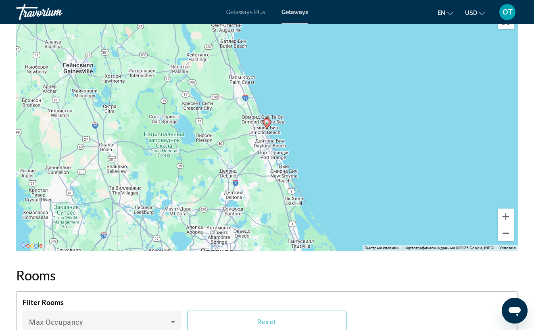
click at [505, 233] on button "Уменьшить" at bounding box center [506, 233] width 16 height 16
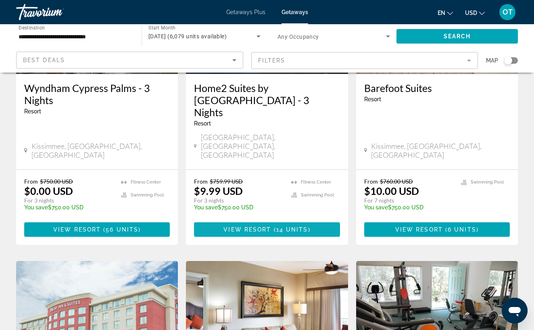
scroll to position [504, 0]
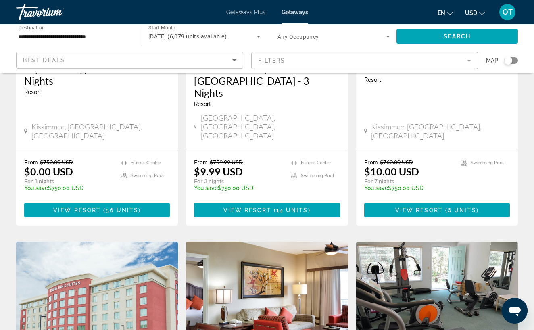
click at [467, 60] on mat-form-field "Filters" at bounding box center [364, 60] width 227 height 17
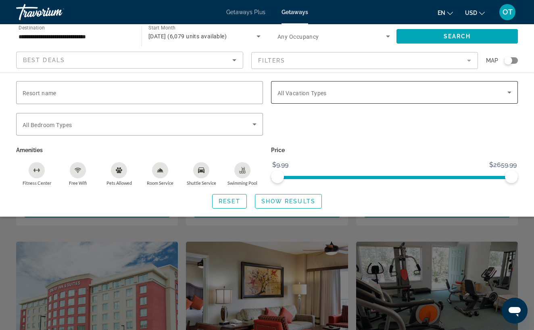
click at [512, 94] on icon "Search widget" at bounding box center [509, 92] width 10 height 10
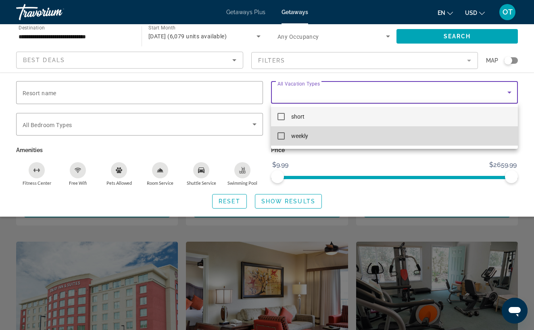
click at [281, 137] on mat-pseudo-checkbox at bounding box center [280, 135] width 7 height 7
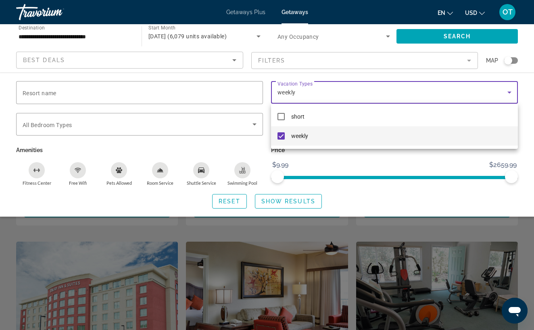
click at [286, 200] on div at bounding box center [267, 165] width 534 height 330
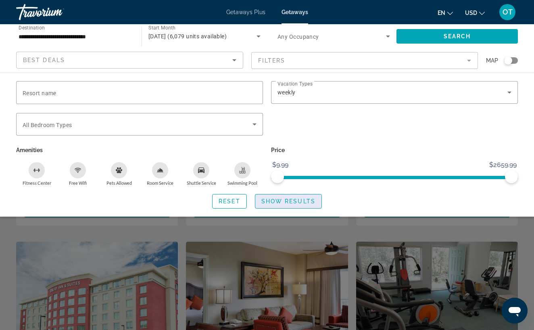
click at [285, 202] on span "Show Results" at bounding box center [288, 201] width 54 height 6
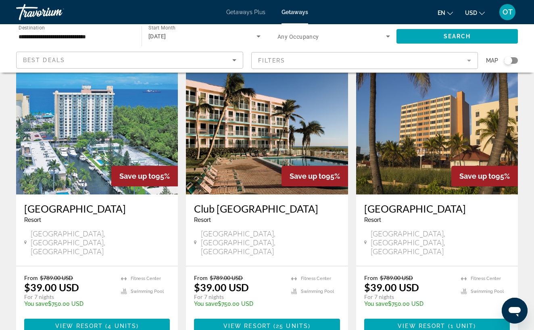
scroll to position [332, 0]
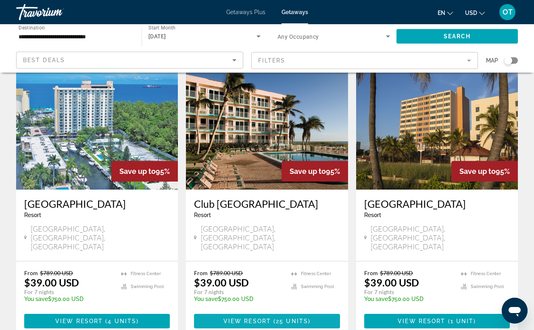
click at [269, 318] on span "View Resort" at bounding box center [247, 321] width 48 height 6
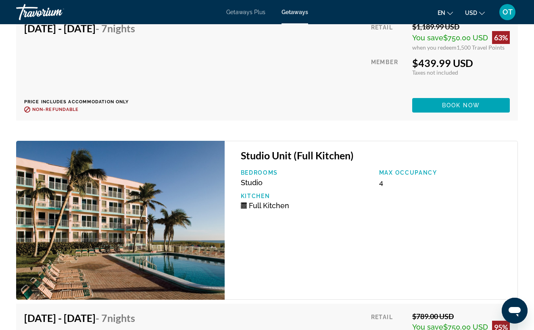
scroll to position [2136, 0]
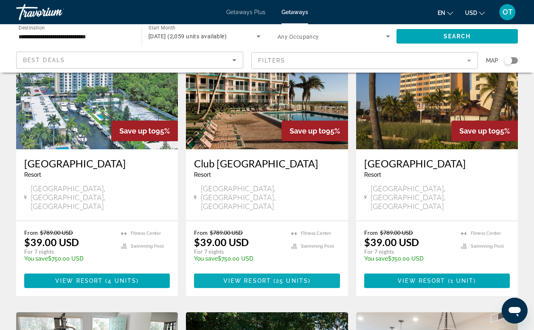
scroll to position [380, 0]
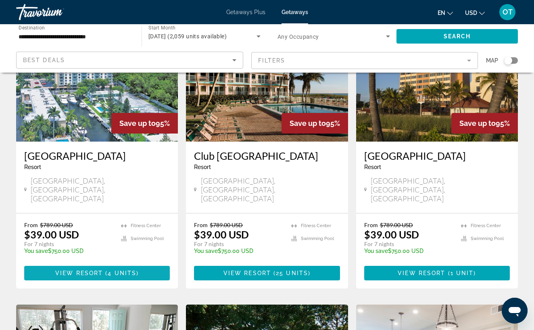
click at [107, 270] on span "( 4 units )" at bounding box center [121, 273] width 36 height 6
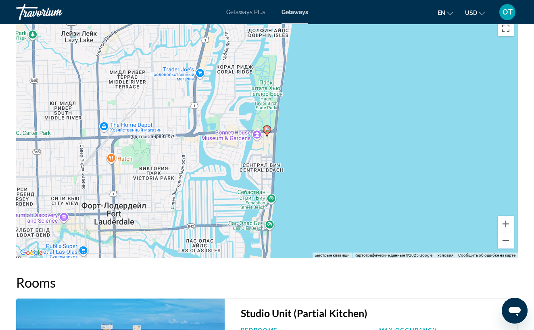
scroll to position [1404, 0]
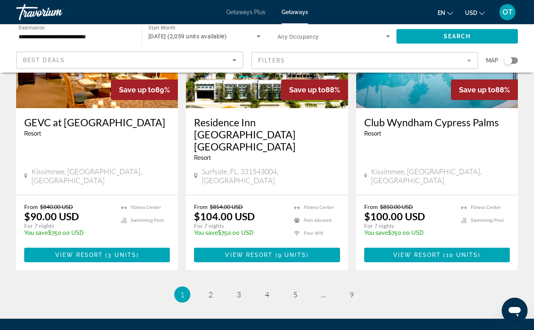
scroll to position [1021, 0]
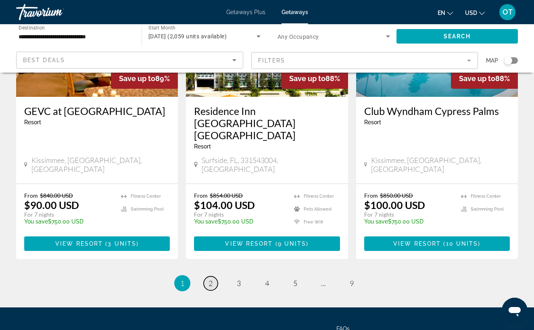
click at [212, 276] on link "page 2" at bounding box center [211, 283] width 14 height 14
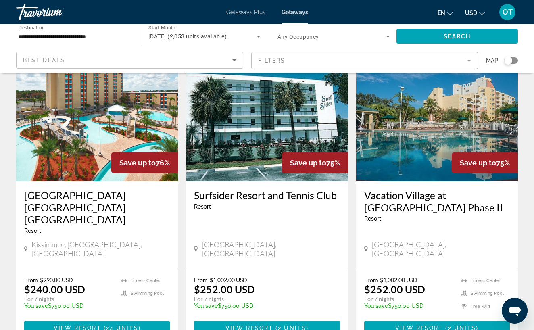
scroll to position [640, 0]
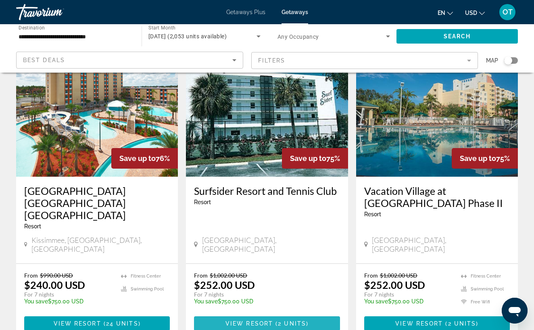
click at [263, 320] on span "View Resort" at bounding box center [249, 323] width 48 height 6
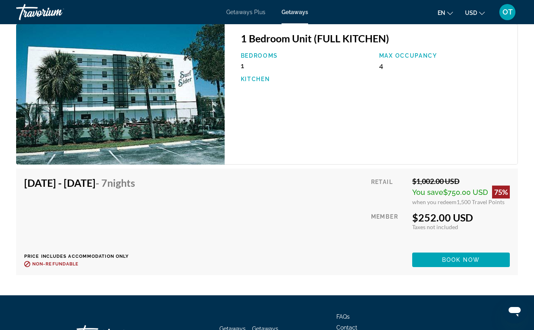
scroll to position [1293, 0]
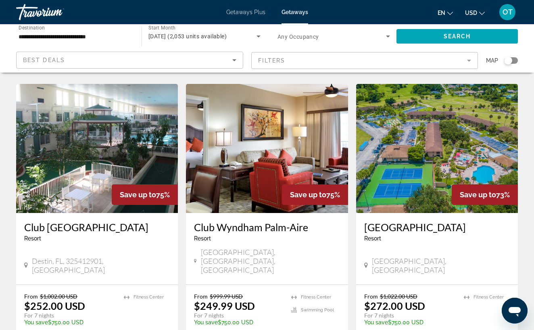
scroll to position [912, 0]
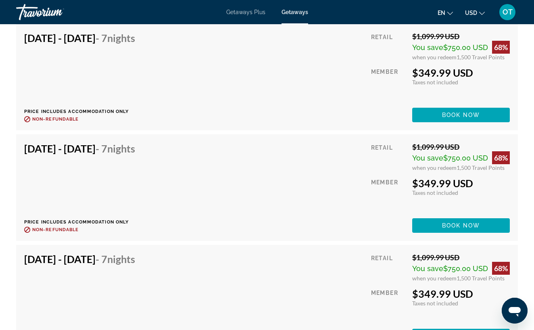
scroll to position [2647, 0]
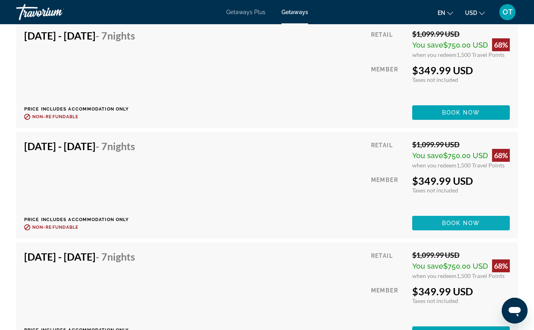
click at [452, 222] on span "Book now" at bounding box center [461, 223] width 38 height 6
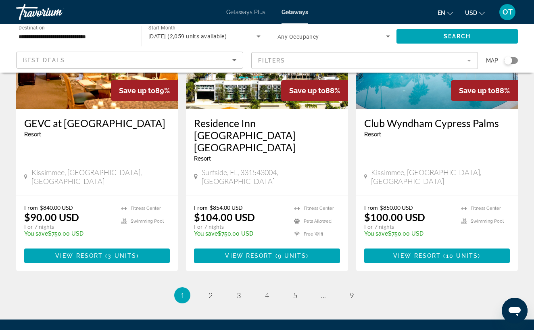
scroll to position [1014, 0]
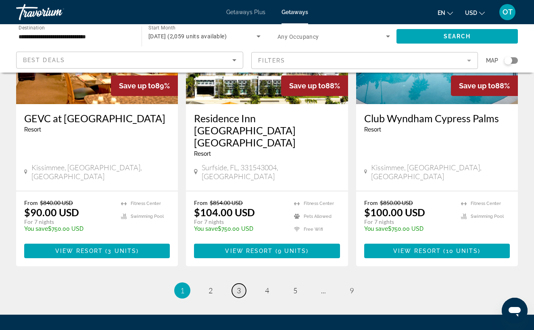
click at [238, 286] on span "3" at bounding box center [239, 290] width 4 height 9
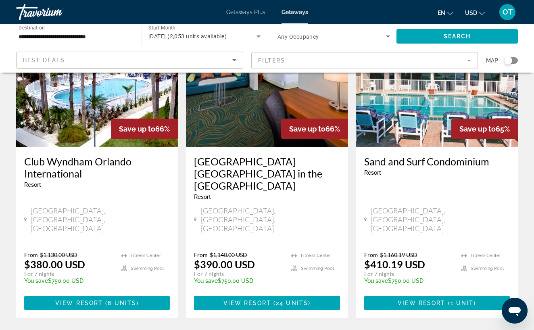
scroll to position [994, 0]
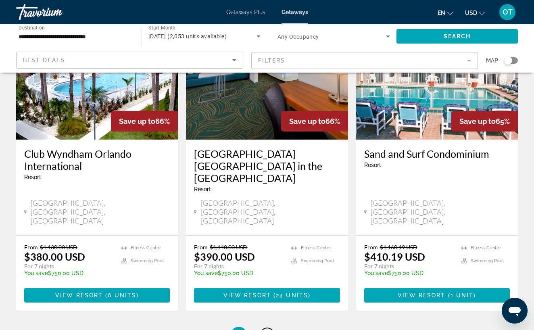
click at [267, 329] on span "4" at bounding box center [267, 334] width 4 height 9
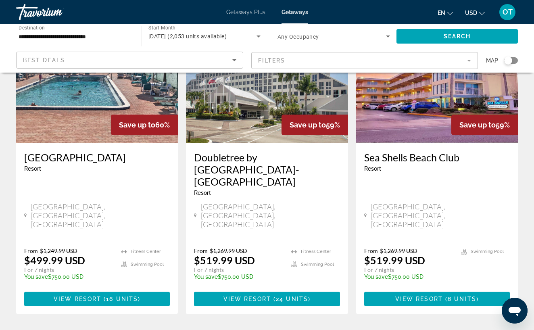
scroll to position [1014, 0]
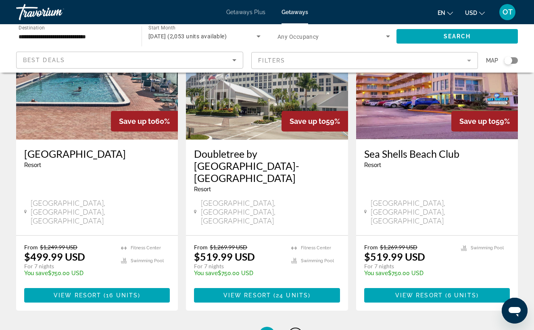
click at [294, 329] on span "5" at bounding box center [295, 334] width 4 height 9
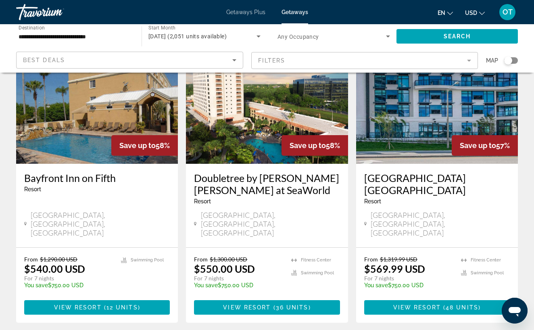
scroll to position [377, 0]
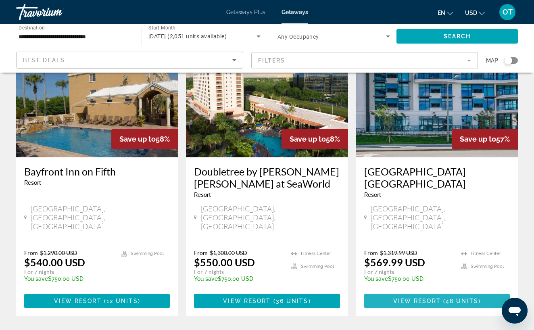
click at [420, 298] on span "View Resort" at bounding box center [417, 301] width 48 height 6
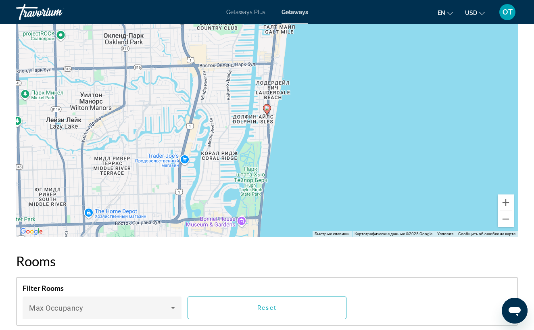
scroll to position [1059, 0]
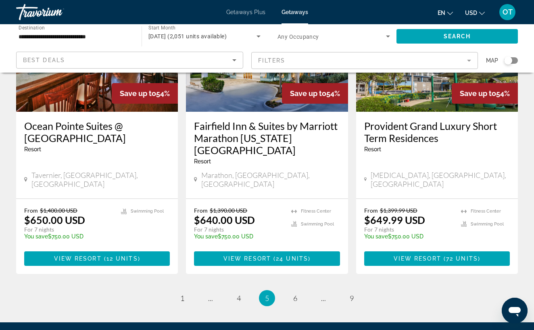
scroll to position [1033, 0]
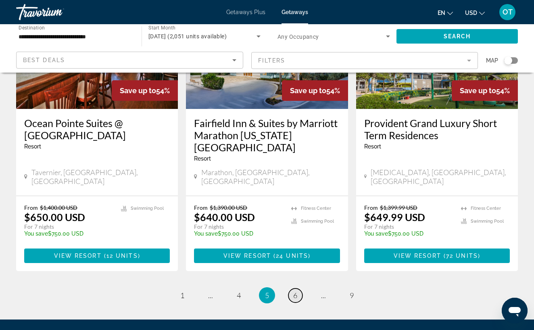
click at [296, 291] on span "6" at bounding box center [295, 295] width 4 height 9
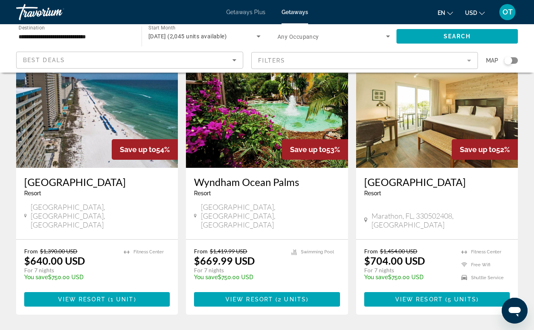
scroll to position [71, 0]
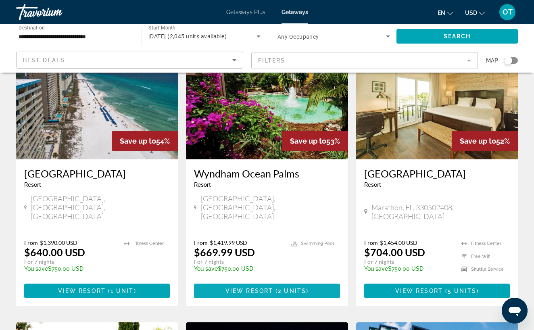
click at [274, 287] on span "Main content" at bounding box center [274, 290] width 2 height 6
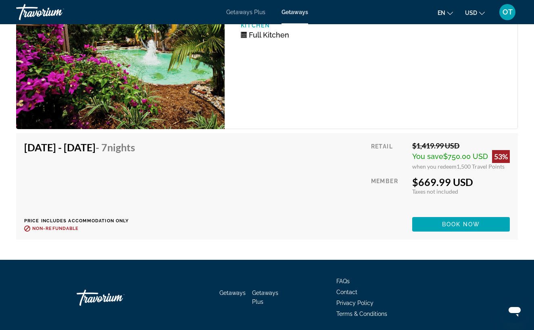
scroll to position [1736, 0]
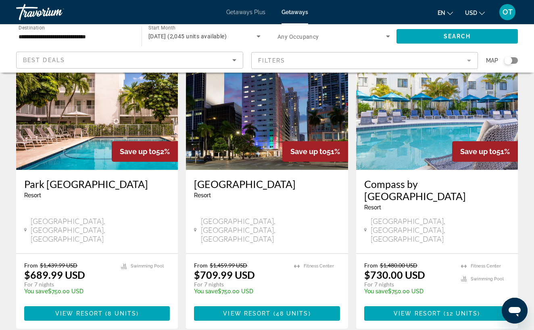
scroll to position [989, 0]
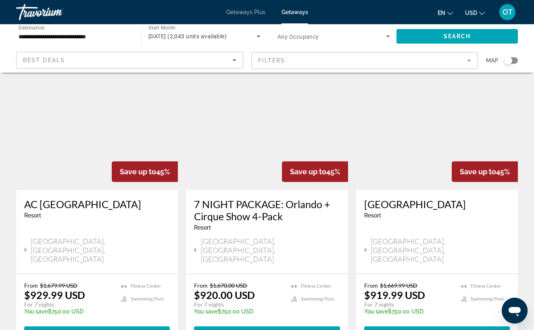
scroll to position [964, 0]
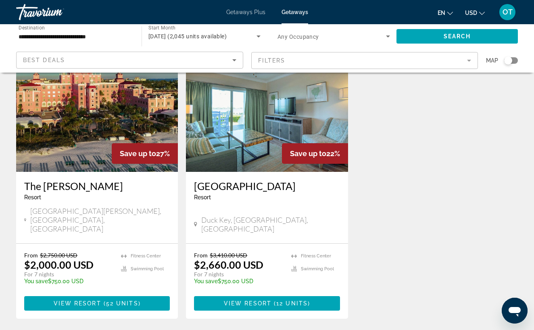
scroll to position [1031, 0]
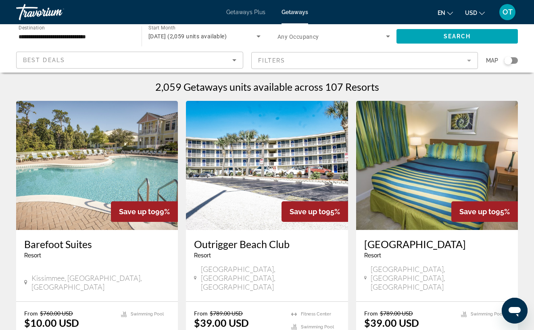
click at [246, 12] on span "Getaways Plus" at bounding box center [245, 12] width 39 height 6
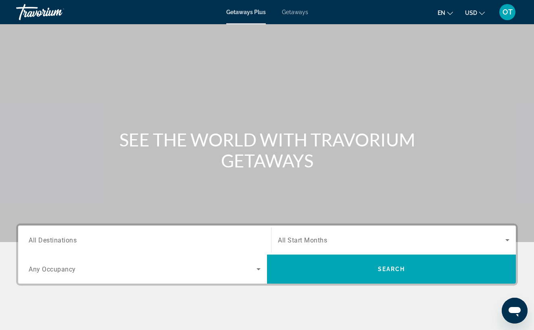
click at [52, 244] on span "All Destinations" at bounding box center [53, 240] width 48 height 8
click at [52, 244] on input "Destination All Destinations" at bounding box center [145, 240] width 232 height 10
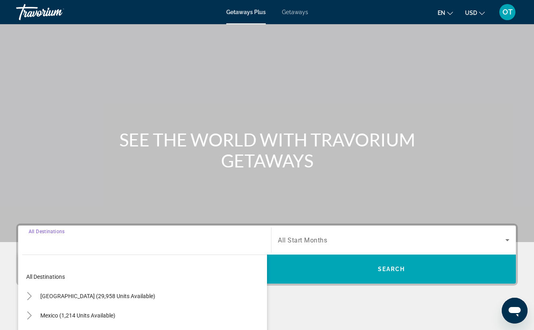
scroll to position [135, 0]
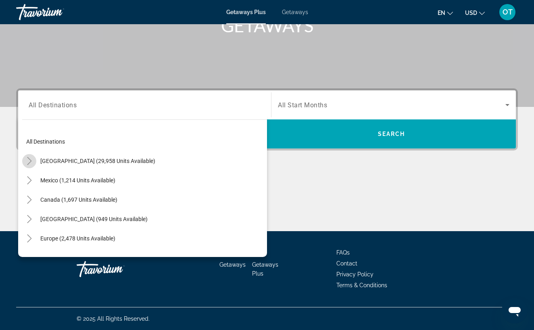
click at [30, 161] on icon "Toggle United States (29,958 units available)" at bounding box center [29, 161] width 8 height 8
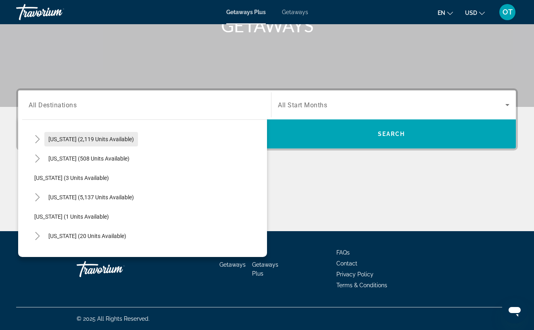
scroll to position [83, 0]
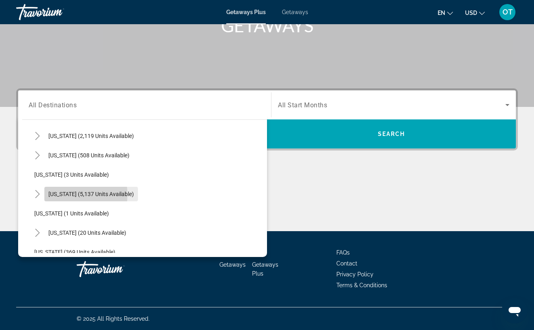
click at [58, 195] on span "[US_STATE] (5,137 units available)" at bounding box center [90, 194] width 85 height 6
type input "**********"
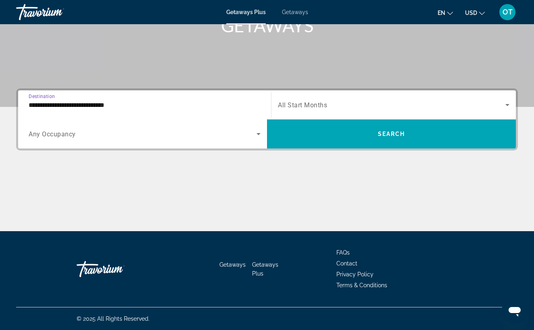
click at [508, 104] on icon "Search widget" at bounding box center [507, 105] width 4 height 2
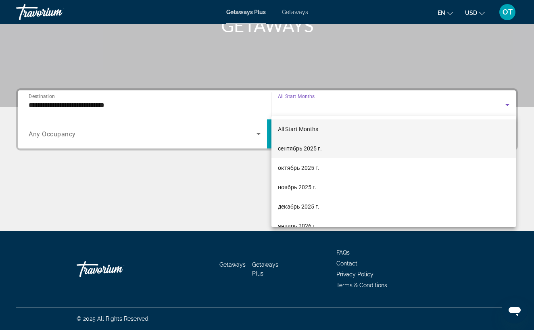
click at [395, 150] on mat-option "сентябрь 2025 г." at bounding box center [393, 148] width 244 height 19
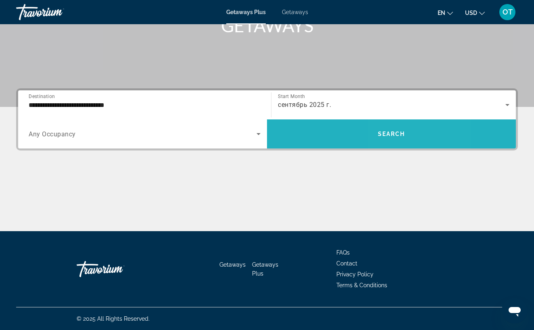
click at [395, 140] on span "Search widget" at bounding box center [391, 133] width 249 height 19
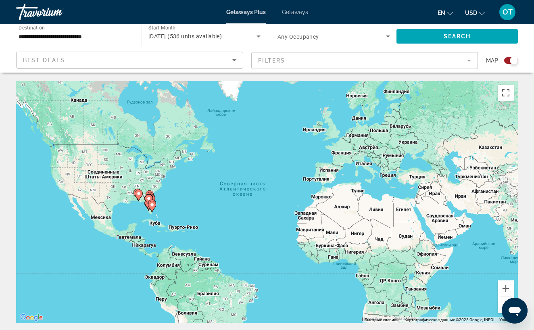
click at [471, 58] on mat-form-field "Filters" at bounding box center [364, 60] width 227 height 17
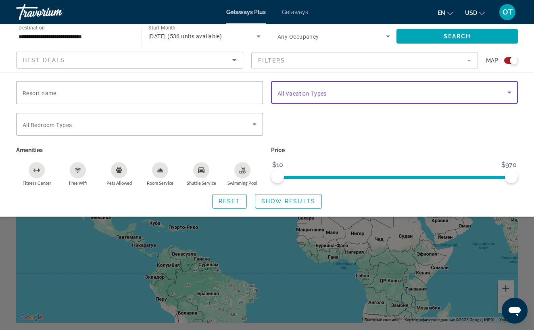
click at [509, 92] on icon "Search widget" at bounding box center [509, 93] width 4 height 2
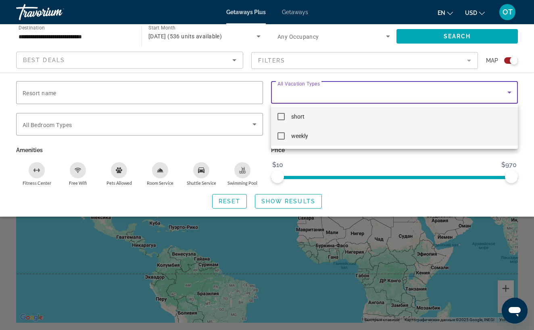
click at [443, 138] on mat-option "weekly" at bounding box center [394, 135] width 247 height 19
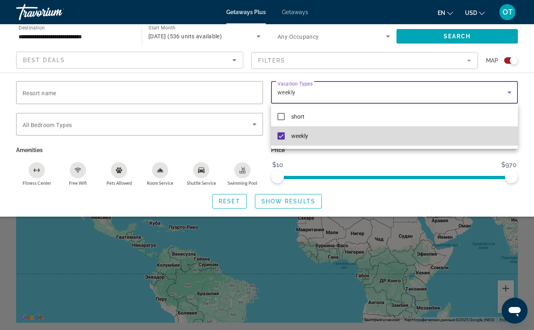
click at [394, 143] on mat-option "weekly" at bounding box center [394, 135] width 247 height 19
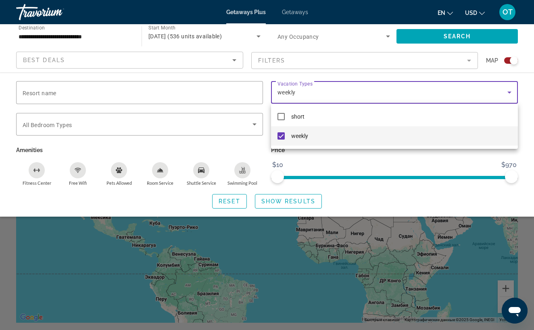
click at [302, 202] on div at bounding box center [267, 165] width 534 height 330
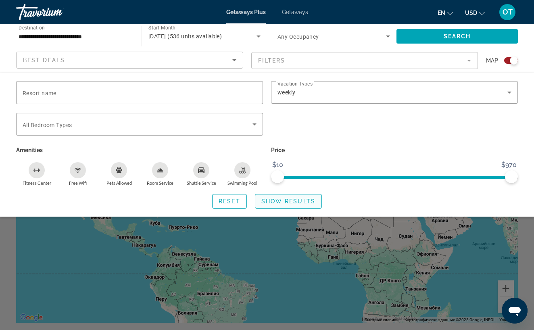
click at [289, 202] on span "Show Results" at bounding box center [288, 201] width 54 height 6
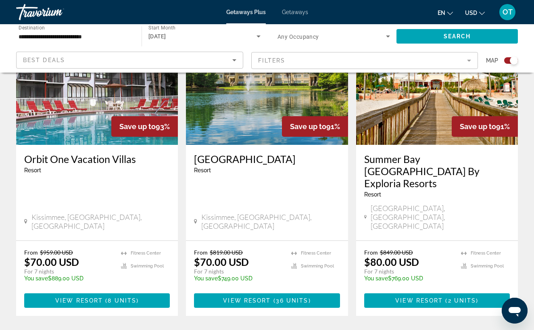
scroll to position [1234, 0]
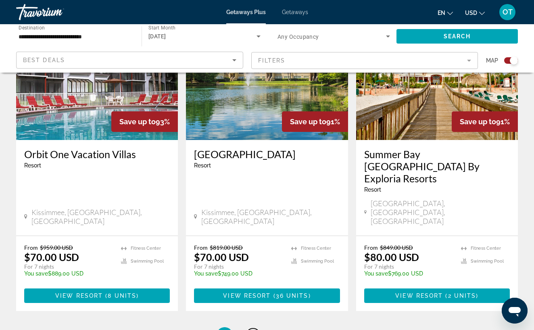
click at [254, 329] on span "2" at bounding box center [253, 335] width 4 height 9
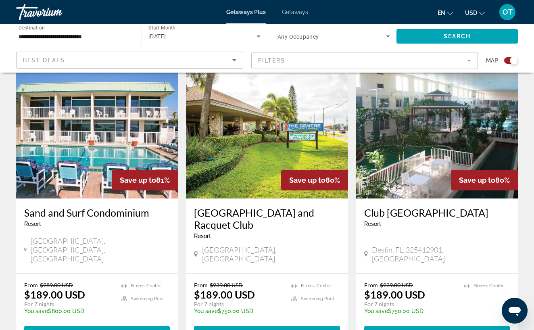
scroll to position [876, 0]
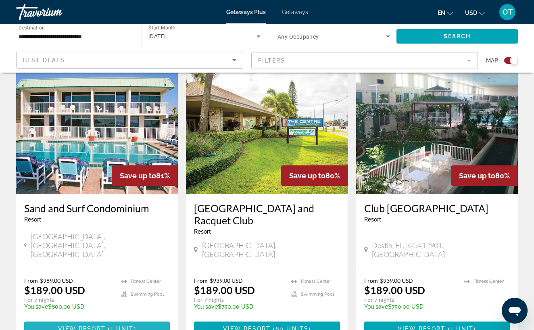
click at [136, 319] on span "Main content" at bounding box center [97, 328] width 146 height 19
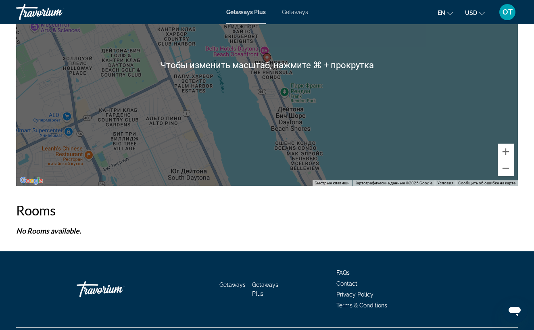
scroll to position [1451, 0]
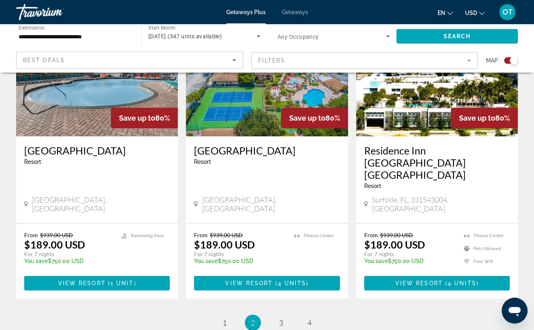
scroll to position [1229, 0]
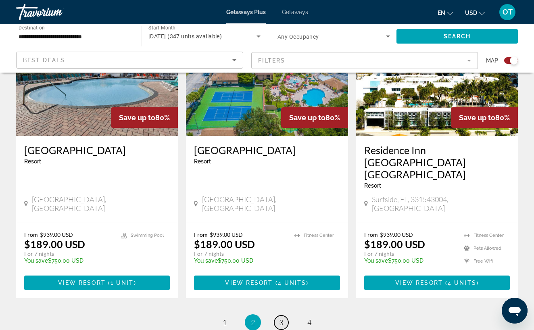
click at [282, 318] on span "3" at bounding box center [281, 322] width 4 height 9
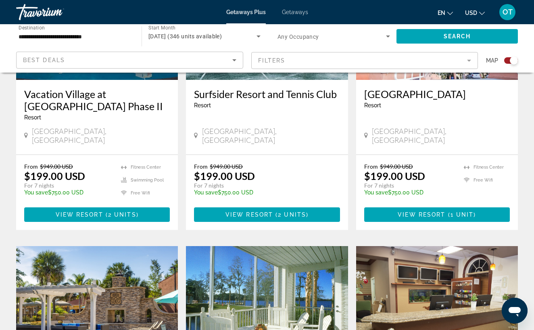
scroll to position [696, 0]
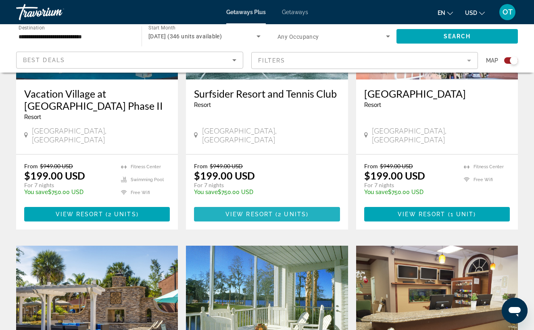
click at [277, 211] on span "( 2 units )" at bounding box center [290, 214] width 35 height 6
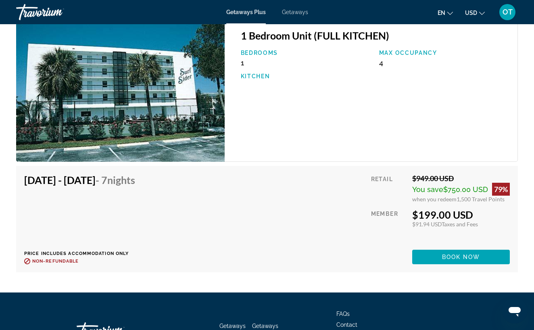
scroll to position [1294, 0]
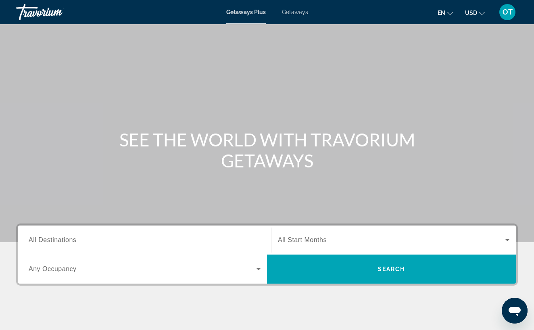
click at [56, 239] on span "All Destinations" at bounding box center [53, 239] width 48 height 7
click at [56, 239] on input "Destination All Destinations" at bounding box center [145, 240] width 232 height 10
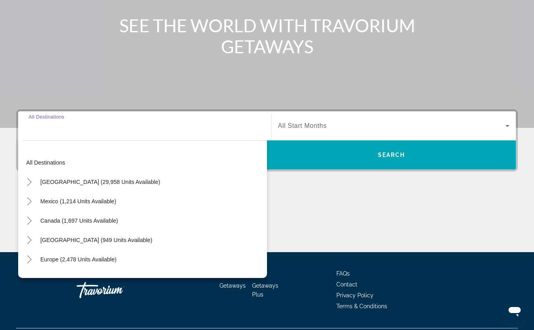
scroll to position [135, 0]
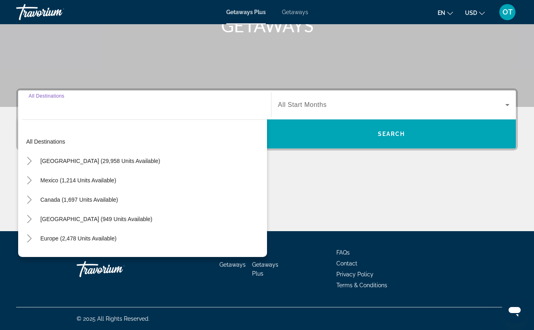
click at [292, 12] on span "Getaways" at bounding box center [295, 12] width 26 height 6
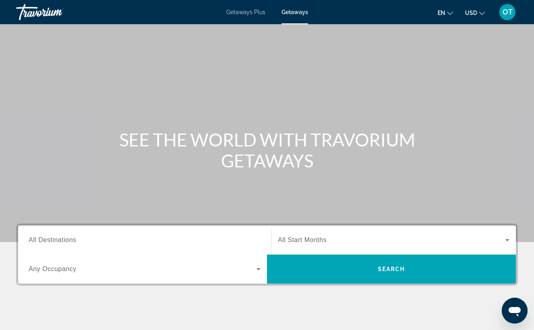
click at [59, 237] on span "All Destinations" at bounding box center [53, 239] width 48 height 7
click at [59, 237] on input "Destination All Destinations" at bounding box center [145, 240] width 232 height 10
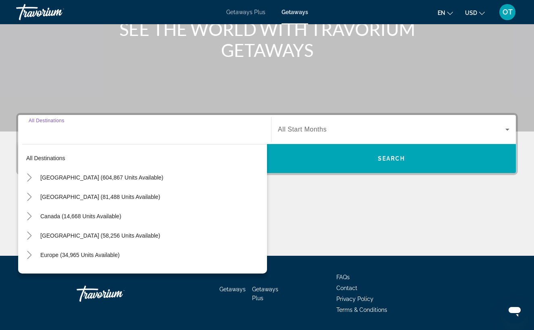
scroll to position [135, 0]
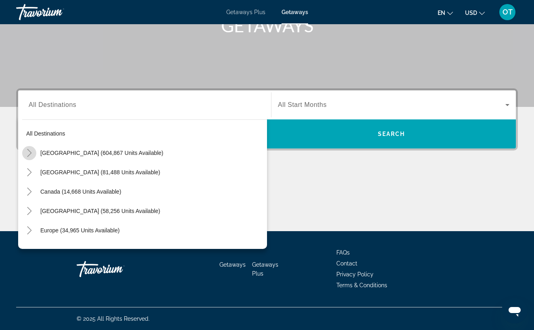
click at [29, 152] on icon "Toggle United States (604,867 units available)" at bounding box center [29, 153] width 8 height 8
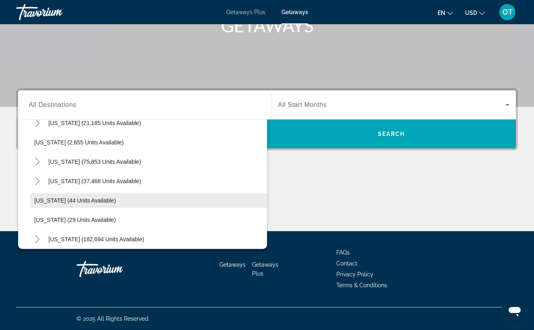
scroll to position [58, 0]
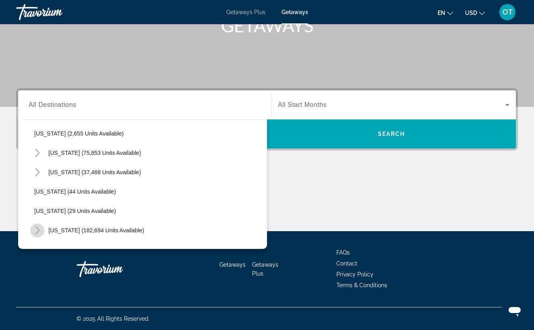
click at [37, 229] on icon "Toggle Florida (182,694 units available)" at bounding box center [37, 230] width 4 height 8
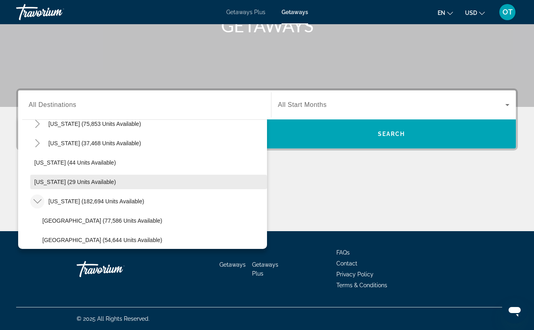
scroll to position [88, 0]
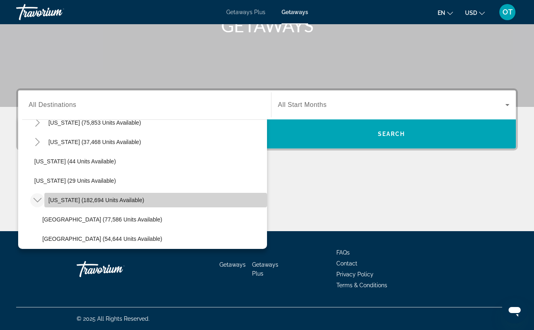
click at [90, 202] on span "Florida (182,694 units available)" at bounding box center [96, 200] width 96 height 6
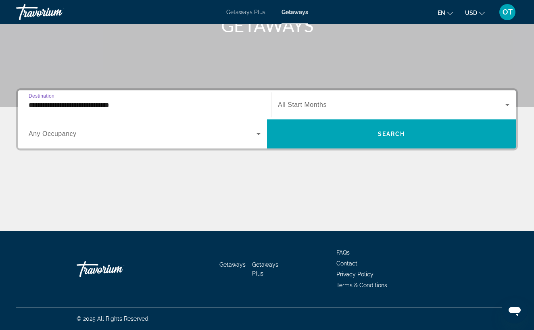
click at [69, 105] on input "**********" at bounding box center [145, 105] width 232 height 10
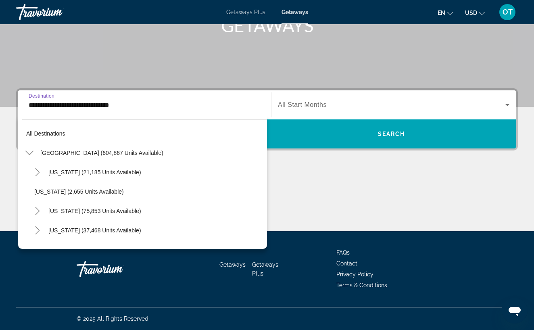
scroll to position [106, 0]
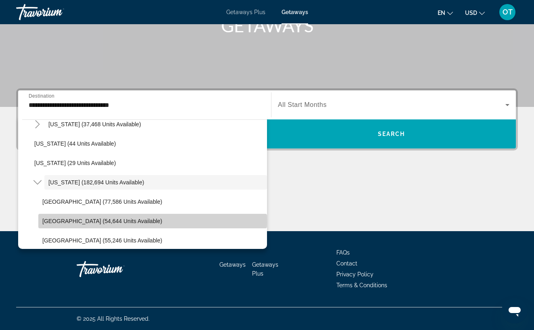
click at [52, 222] on span "East Coast (54,644 units available)" at bounding box center [102, 221] width 120 height 6
type input "**********"
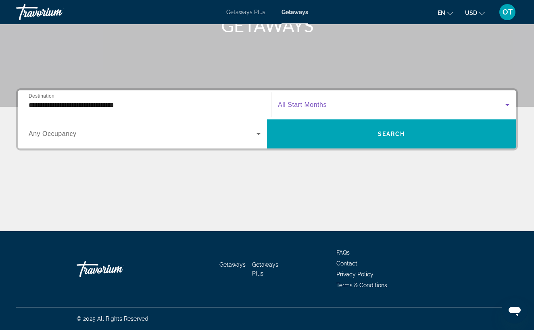
click at [507, 106] on icon "Search widget" at bounding box center [507, 105] width 4 height 2
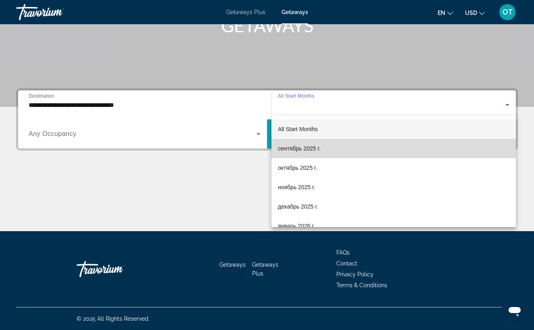
click at [351, 151] on mat-option "сентябрь 2025 г." at bounding box center [393, 148] width 244 height 19
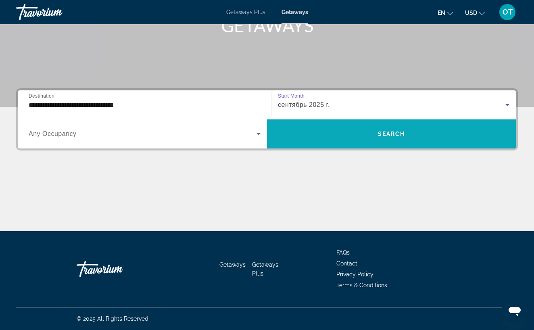
click at [351, 137] on span "Search widget" at bounding box center [391, 133] width 249 height 19
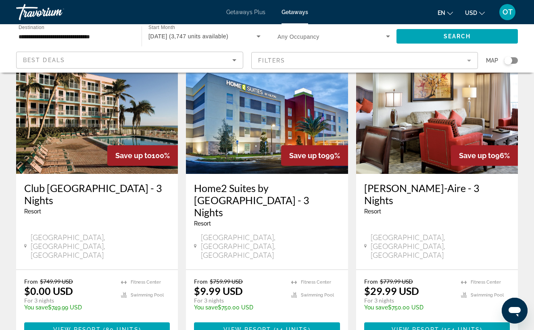
scroll to position [362, 0]
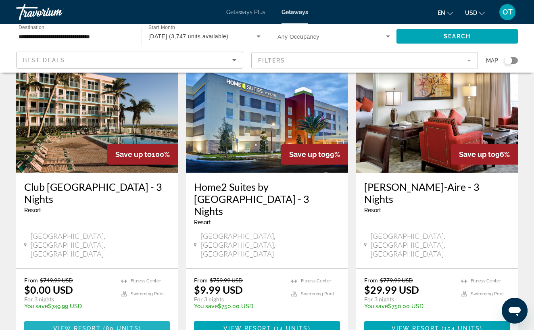
click at [136, 325] on span "80 units" at bounding box center [122, 328] width 33 height 6
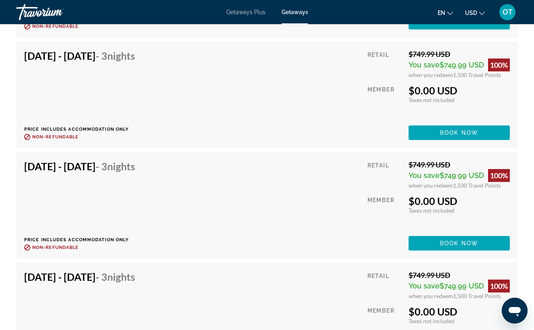
scroll to position [2294, 0]
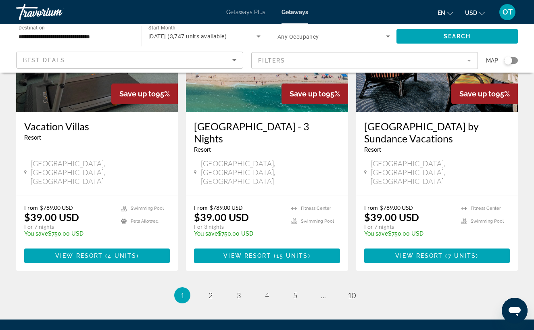
scroll to position [1036, 0]
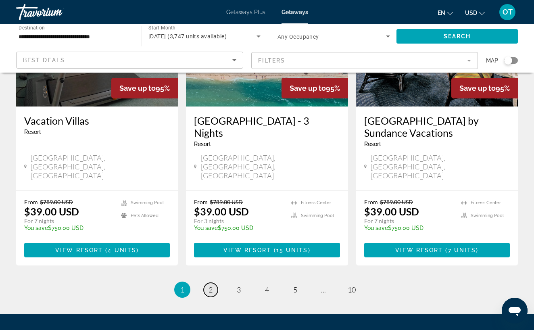
click at [213, 283] on link "page 2" at bounding box center [211, 290] width 14 height 14
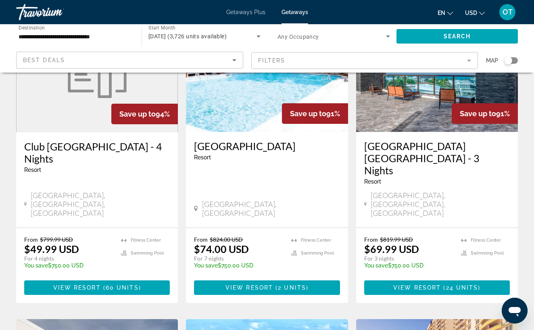
scroll to position [731, 0]
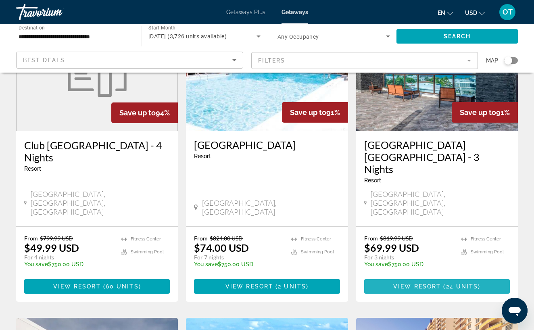
click at [425, 283] on span "View Resort" at bounding box center [417, 286] width 48 height 6
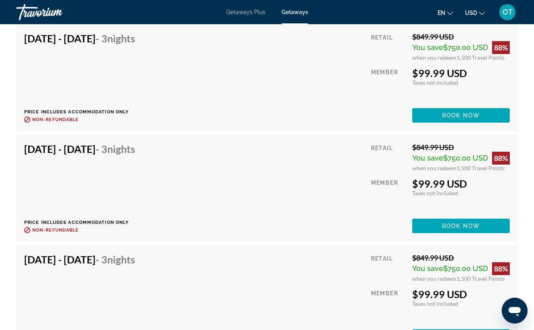
scroll to position [2053, 0]
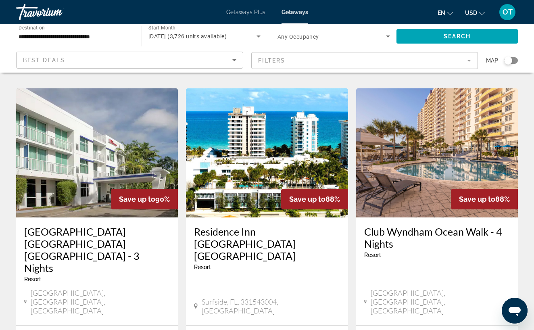
scroll to position [961, 0]
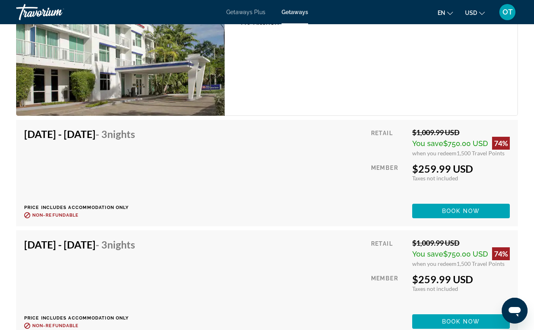
scroll to position [2169, 0]
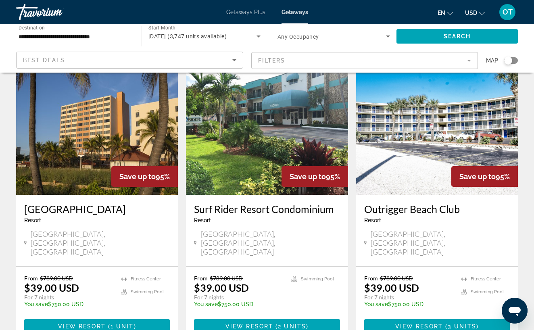
scroll to position [660, 0]
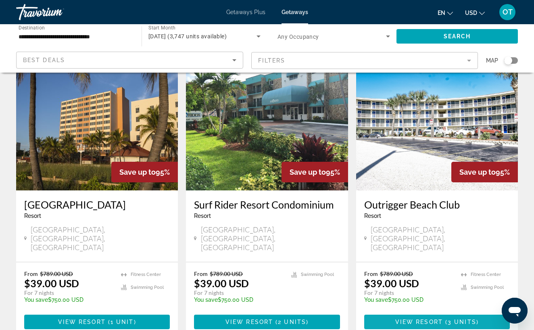
click at [428, 319] on span "View Resort" at bounding box center [419, 322] width 48 height 6
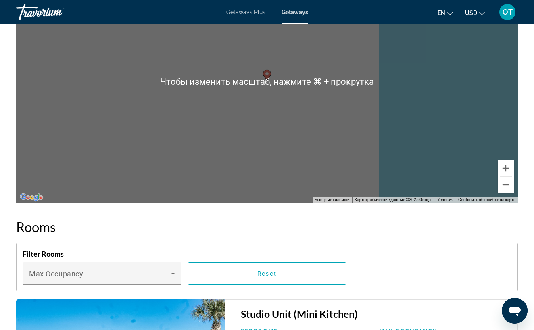
scroll to position [1307, 0]
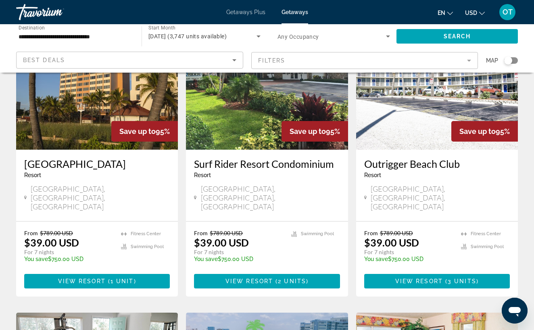
scroll to position [702, 0]
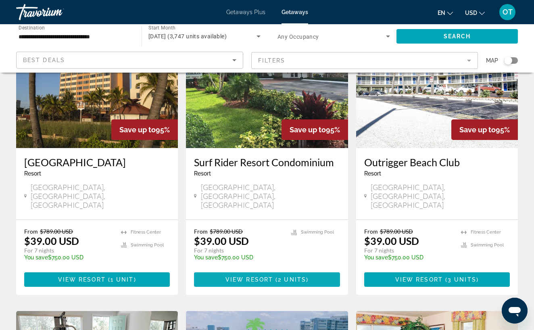
click at [267, 276] on span "View Resort" at bounding box center [249, 279] width 48 height 6
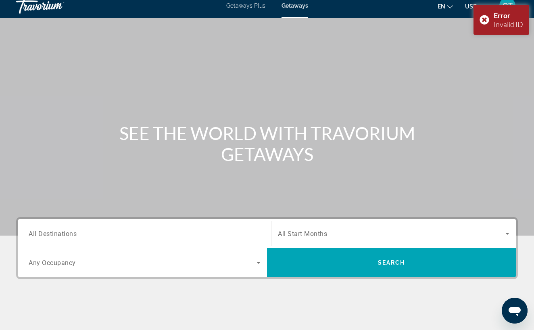
scroll to position [10, 0]
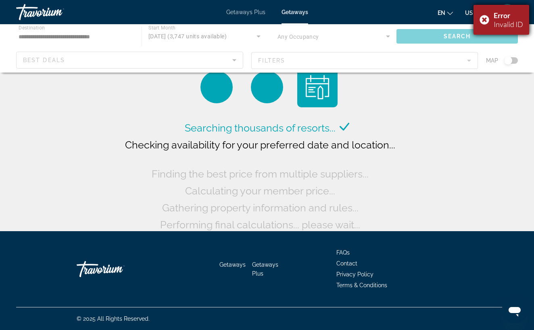
click at [486, 19] on div "Error Invalid ID" at bounding box center [501, 20] width 56 height 30
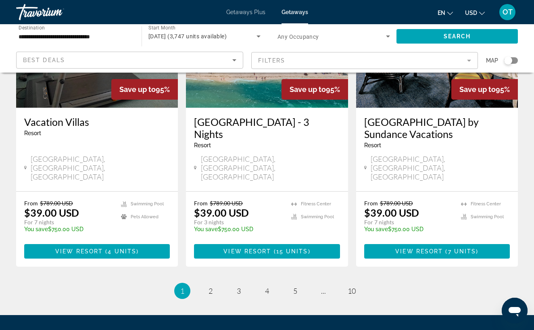
scroll to position [1036, 0]
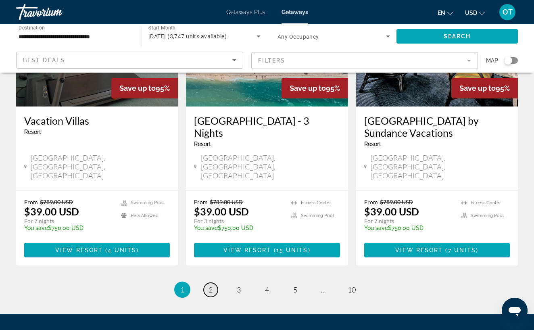
click at [212, 285] on span "2" at bounding box center [210, 289] width 4 height 9
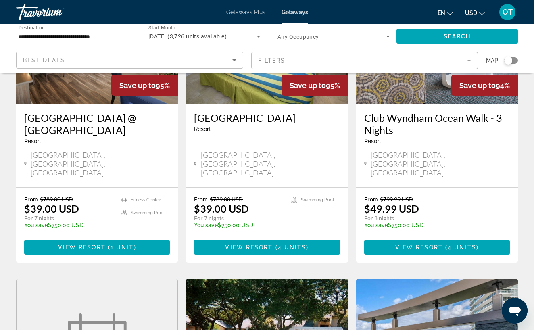
scroll to position [455, 0]
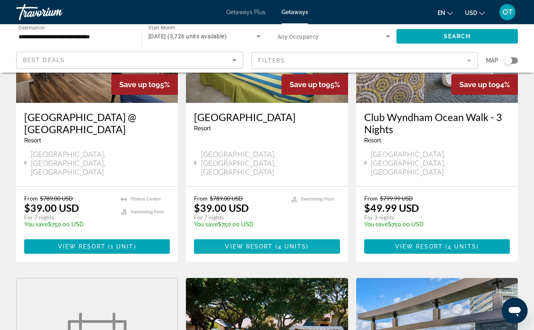
click at [292, 243] on span "4 units" at bounding box center [292, 246] width 29 height 6
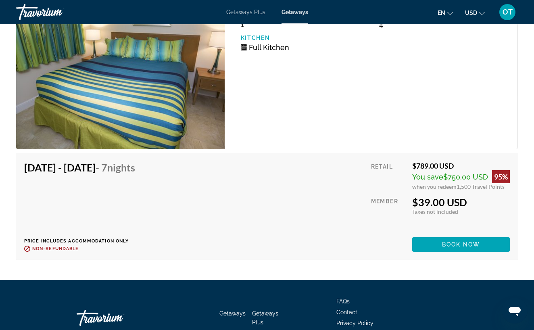
scroll to position [1544, 0]
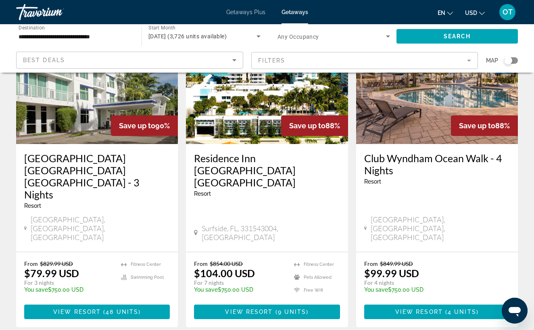
scroll to position [1035, 0]
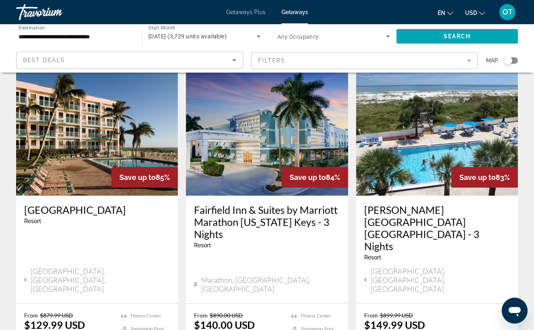
scroll to position [342, 0]
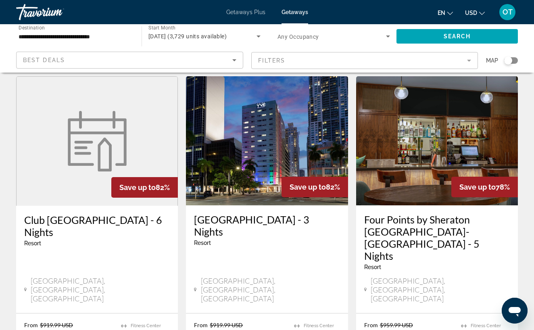
scroll to position [667, 0]
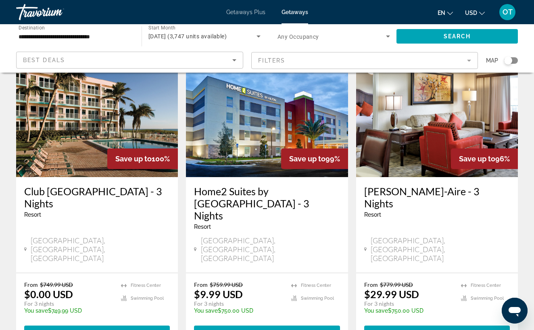
scroll to position [358, 0]
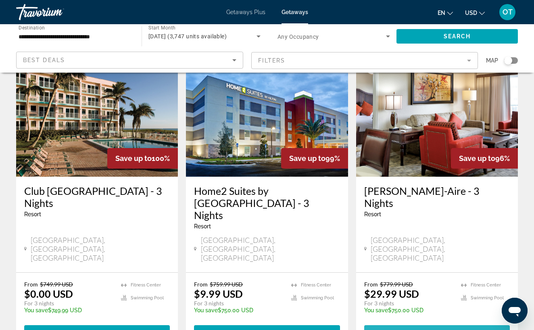
click at [429, 329] on span "View Resort" at bounding box center [416, 332] width 48 height 6
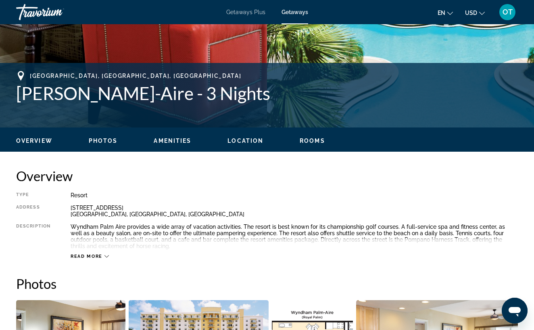
scroll to position [281, 0]
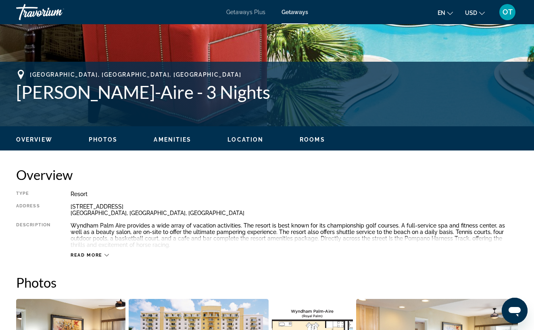
click at [106, 254] on icon "Main content" at bounding box center [106, 255] width 4 height 4
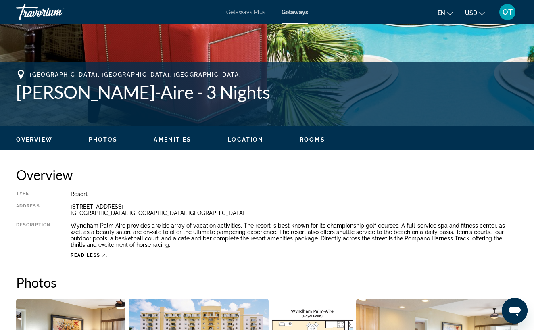
click at [450, 13] on icon "Change language" at bounding box center [450, 13] width 6 height 6
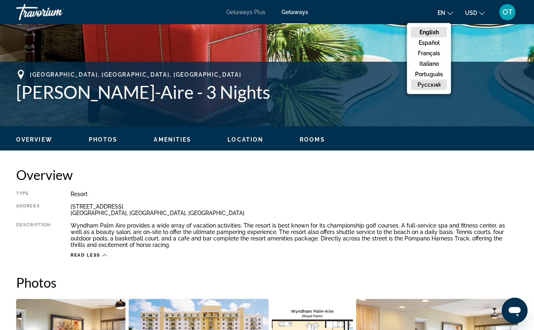
click at [437, 83] on button "русский" at bounding box center [429, 84] width 36 height 10
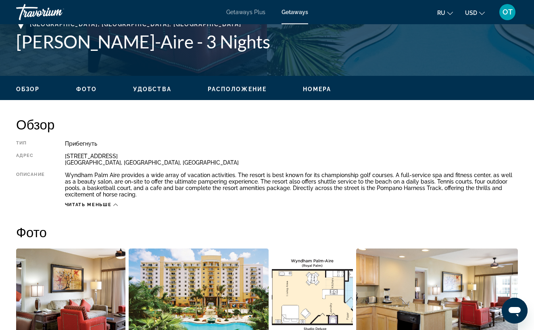
scroll to position [334, 0]
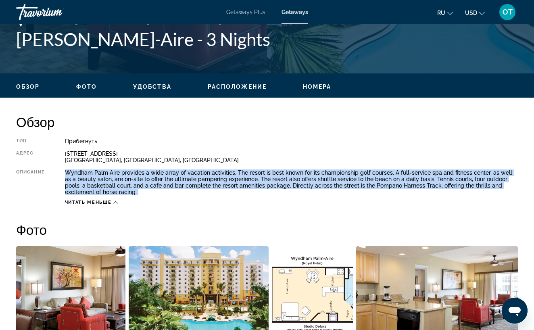
drag, startPoint x: 67, startPoint y: 172, endPoint x: 146, endPoint y: 197, distance: 83.8
click at [146, 197] on div "Тип Прибегнуть Все включено Нет «все включено» Адрес 2601 Palm Aire Drive N. Po…" at bounding box center [267, 171] width 502 height 67
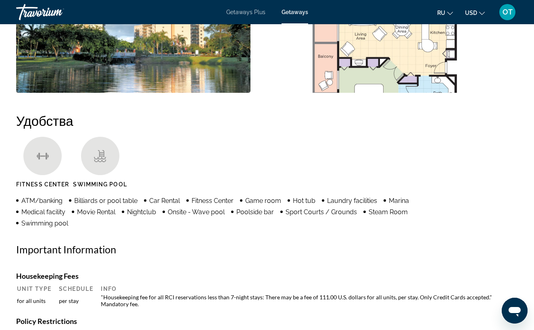
scroll to position [692, 0]
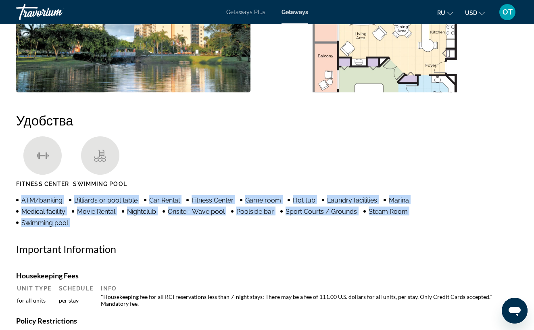
drag, startPoint x: 404, startPoint y: 192, endPoint x: 392, endPoint y: 230, distance: 40.3
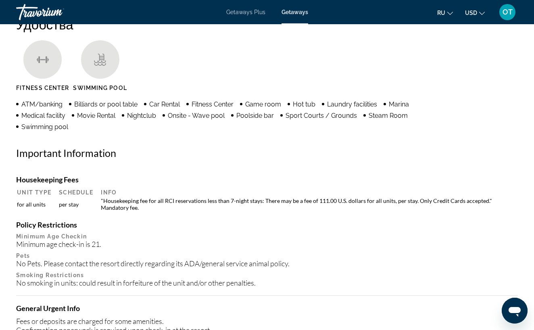
scroll to position [789, 0]
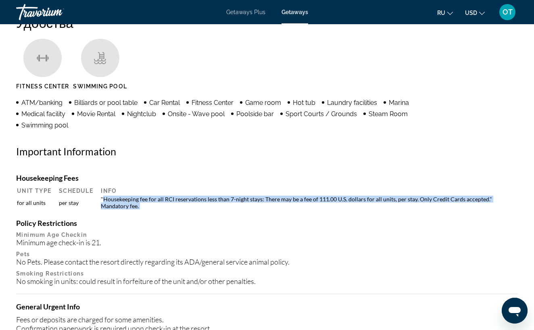
drag, startPoint x: 106, startPoint y: 198, endPoint x: 156, endPoint y: 212, distance: 52.2
click at [156, 212] on div "Housekeeping Fees Unit Type Schedule Info for all units per stay "Housekeeping …" at bounding box center [267, 332] width 502 height 319
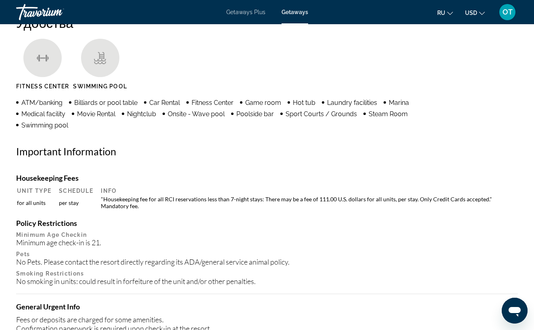
click at [184, 223] on h4 "Policy Restrictions" at bounding box center [267, 223] width 502 height 9
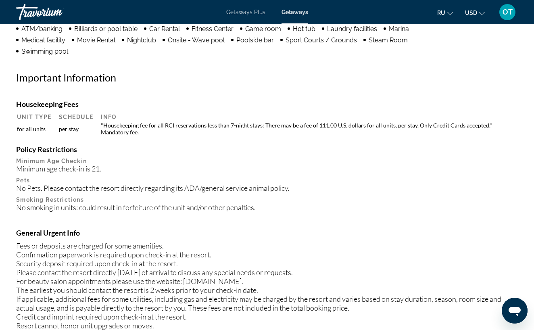
scroll to position [865, 0]
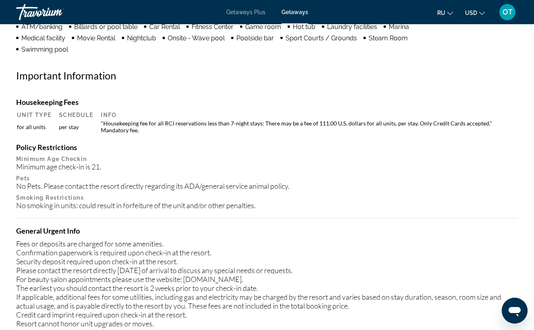
drag, startPoint x: 292, startPoint y: 188, endPoint x: 36, endPoint y: 191, distance: 255.2
click at [36, 191] on div "Policy Restrictions Minimum Age Checkin Minimum age check-in is 21. Pets No Pet…" at bounding box center [267, 176] width 502 height 67
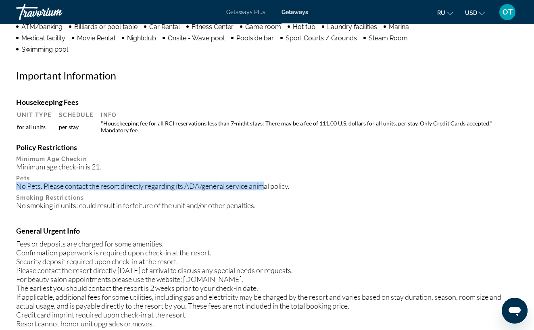
drag, startPoint x: 18, startPoint y: 185, endPoint x: 263, endPoint y: 189, distance: 245.6
click at [263, 189] on div "No Pets. Please contact the resort directly regarding its ADA/general service a…" at bounding box center [267, 185] width 502 height 9
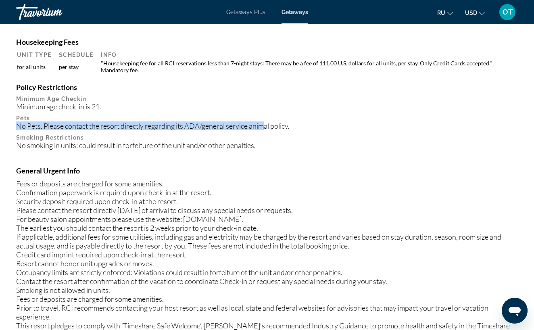
scroll to position [925, 0]
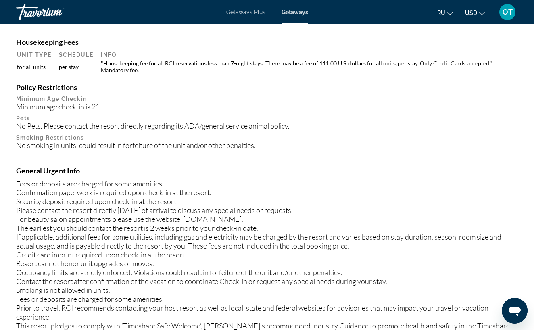
click at [315, 140] on p "Smoking Restrictions" at bounding box center [267, 137] width 502 height 6
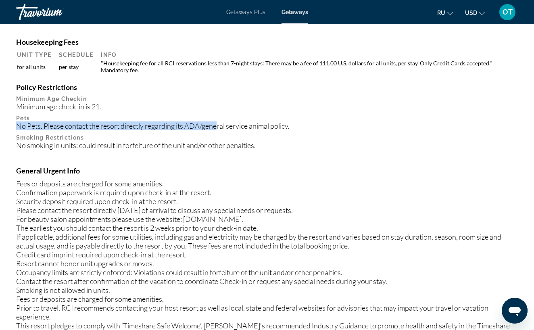
drag, startPoint x: 16, startPoint y: 127, endPoint x: 219, endPoint y: 123, distance: 202.4
click at [219, 123] on div "No Pets. Please contact the resort directly regarding its ADA/general service a…" at bounding box center [267, 125] width 502 height 9
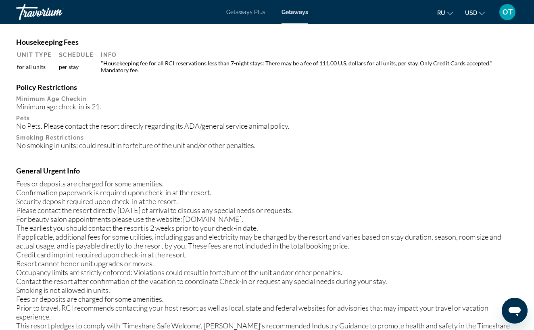
click at [310, 124] on div "No Pets. Please contact the resort directly regarding its ADA/general service a…" at bounding box center [267, 125] width 502 height 9
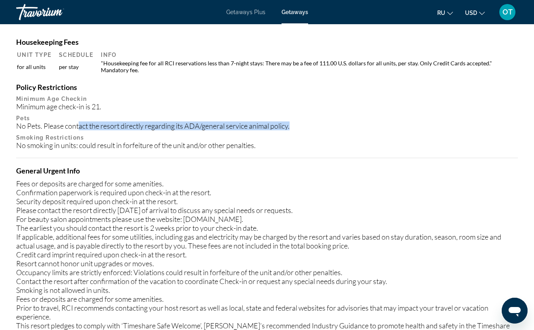
drag, startPoint x: 292, startPoint y: 126, endPoint x: 78, endPoint y: 123, distance: 213.7
click at [78, 123] on div "No Pets. Please contact the resort directly regarding its ADA/general service a…" at bounding box center [267, 125] width 502 height 9
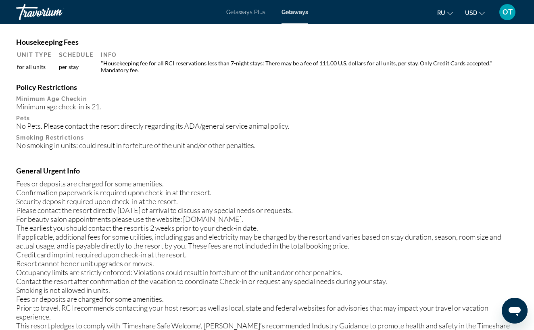
click at [223, 172] on h4 "General Urgent Info" at bounding box center [267, 170] width 502 height 9
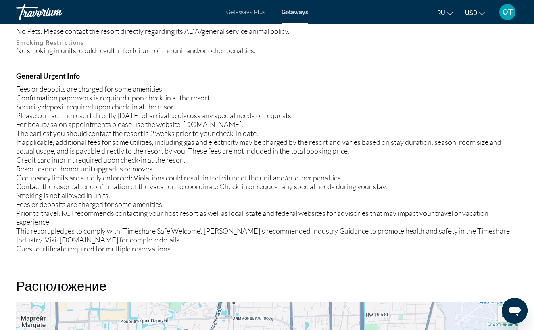
scroll to position [1023, 0]
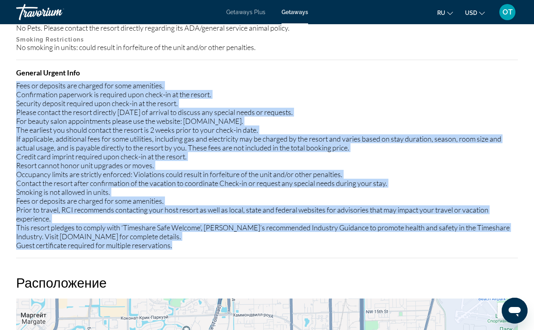
drag, startPoint x: 13, startPoint y: 85, endPoint x: 192, endPoint y: 246, distance: 240.4
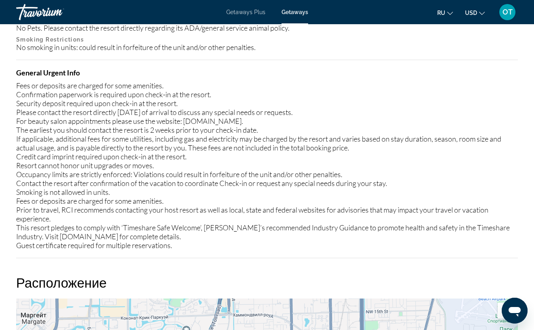
click at [359, 54] on div "Housekeeping Fees Unit Type Schedule Info for all units per stay "Housekeeping …" at bounding box center [267, 99] width 502 height 319
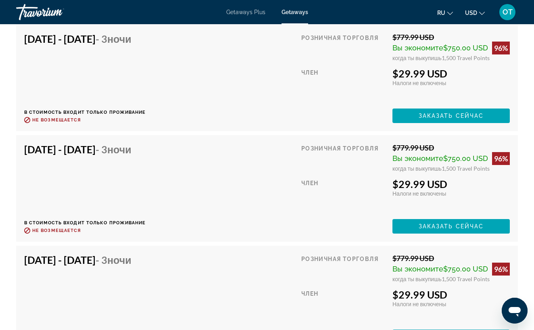
scroll to position [2689, 0]
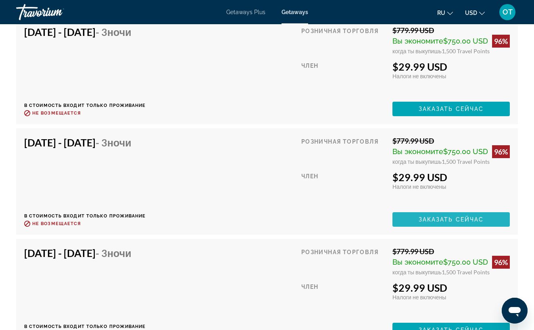
click at [424, 220] on span "Заказать сейчас" at bounding box center [451, 219] width 65 height 6
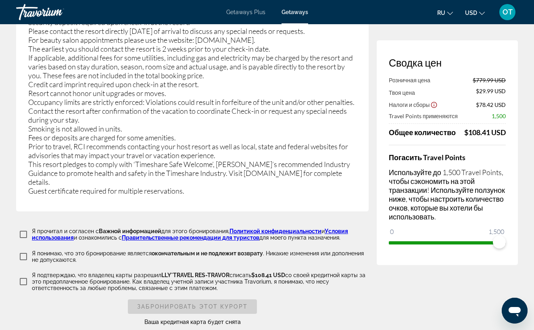
scroll to position [1462, 0]
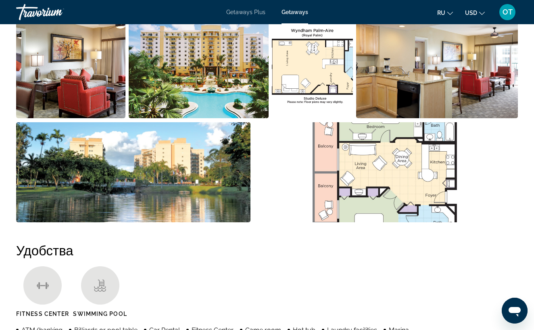
scroll to position [575, 0]
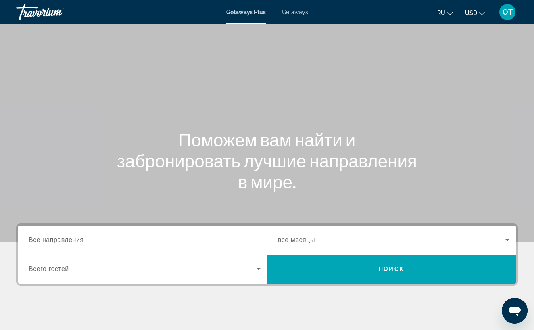
click at [288, 14] on span "Getaways" at bounding box center [295, 12] width 26 height 6
click at [63, 239] on span "Все направления" at bounding box center [56, 239] width 55 height 7
click at [63, 239] on input "Destination Все направления" at bounding box center [145, 240] width 232 height 10
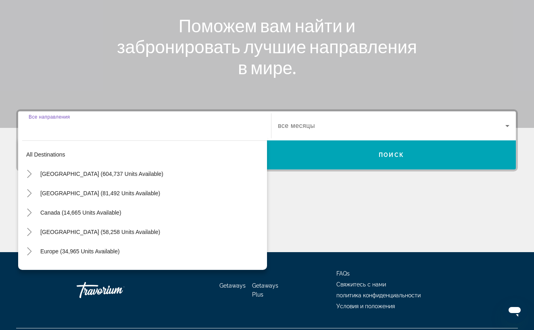
scroll to position [135, 0]
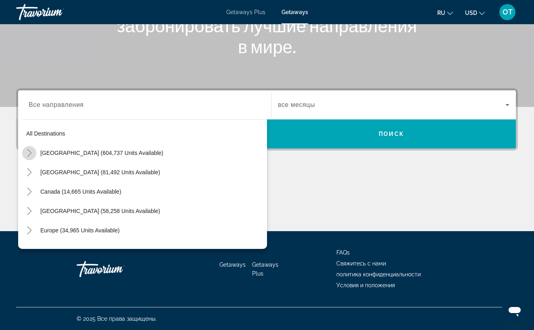
click at [30, 153] on icon "Toggle United States (604,737 units available)" at bounding box center [29, 153] width 8 height 8
click at [36, 210] on icon "Toggle California (75,853 units available)" at bounding box center [37, 211] width 8 height 8
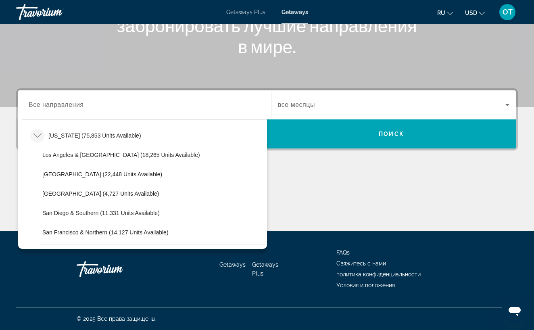
scroll to position [74, 0]
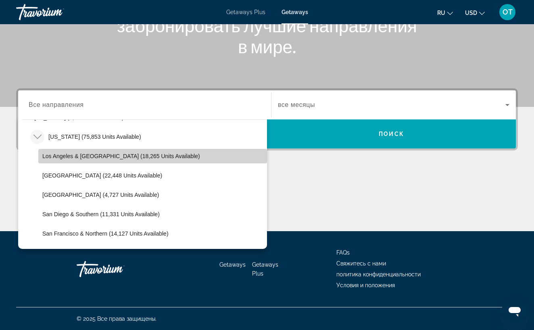
click at [99, 154] on span "Los Angeles & [GEOGRAPHIC_DATA] (18,265 units available)" at bounding box center [121, 156] width 158 height 6
type input "**********"
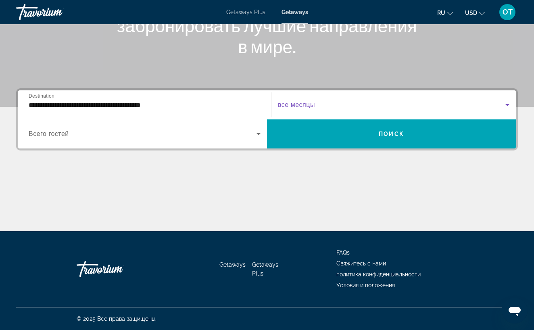
click at [508, 103] on icon "Search widget" at bounding box center [507, 105] width 10 height 10
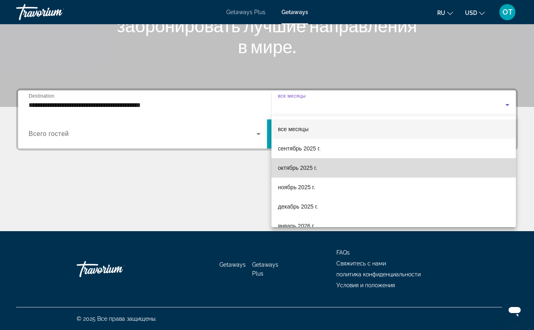
click at [391, 166] on mat-option "октябрь 2025 г." at bounding box center [393, 167] width 244 height 19
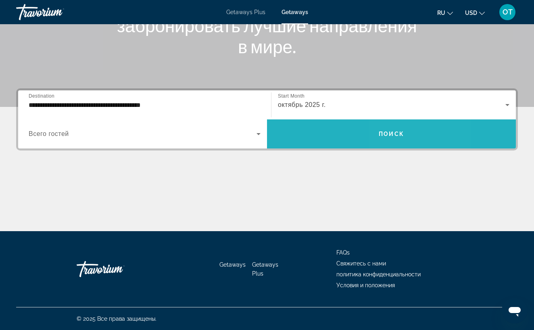
click at [394, 133] on span "Поиск" at bounding box center [391, 134] width 25 height 6
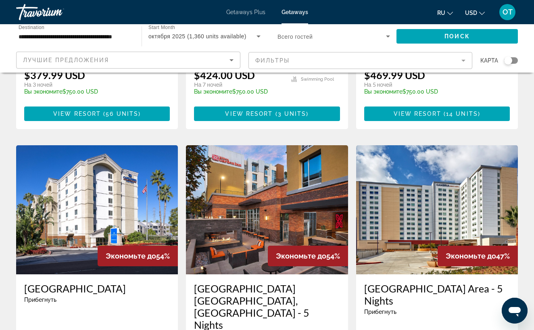
scroll to position [917, 0]
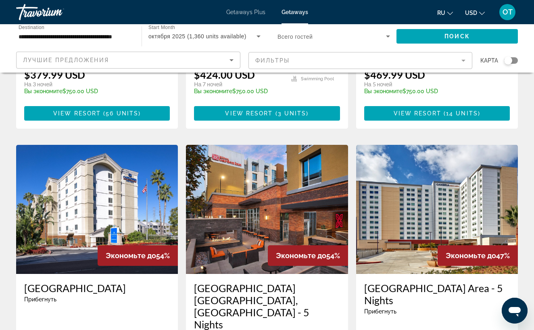
click at [515, 58] on div "Search widget" at bounding box center [511, 60] width 14 height 6
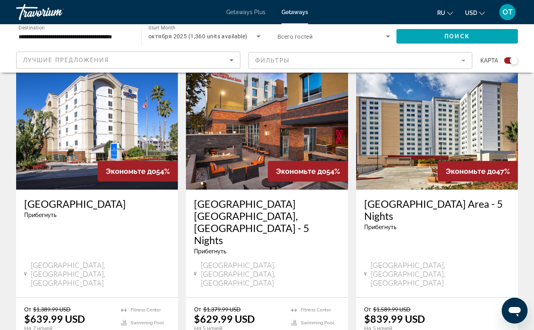
scroll to position [1251, 0]
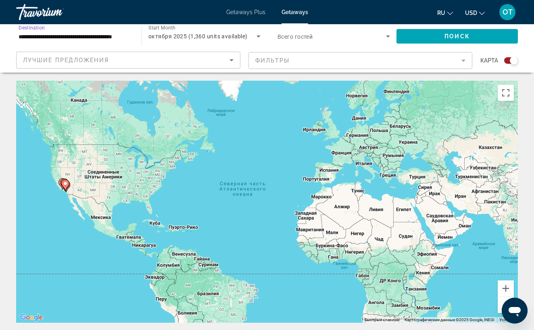
click at [39, 35] on input "**********" at bounding box center [75, 37] width 112 height 10
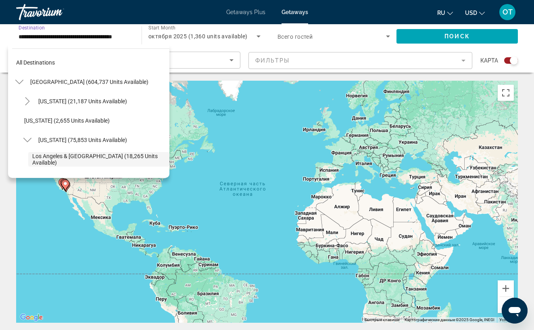
scroll to position [48, 0]
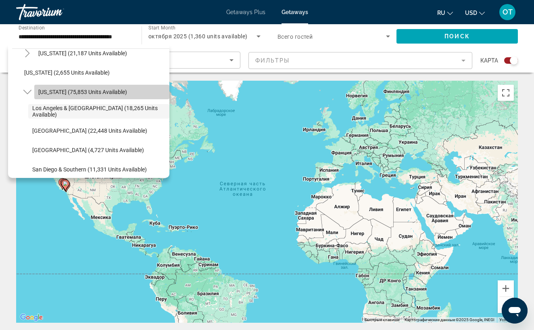
click at [51, 90] on span "[US_STATE] (75,853 units available)" at bounding box center [82, 92] width 89 height 6
type input "**********"
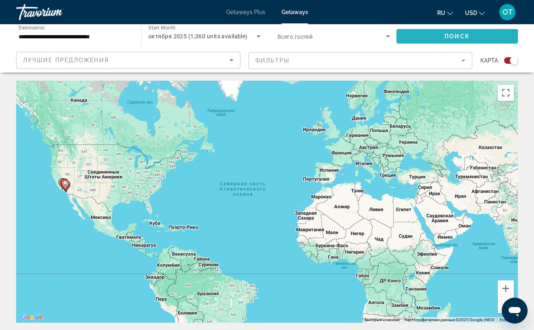
click at [418, 37] on span "Search widget" at bounding box center [456, 36] width 121 height 19
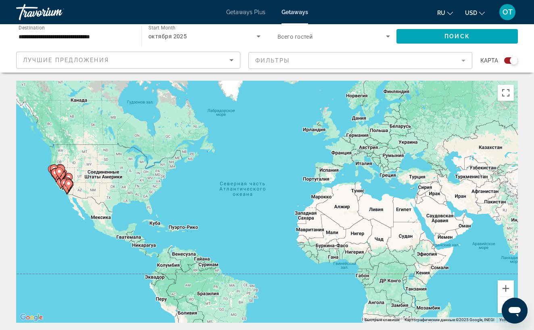
click at [464, 60] on mat-form-field "Фильтры" at bounding box center [360, 60] width 224 height 17
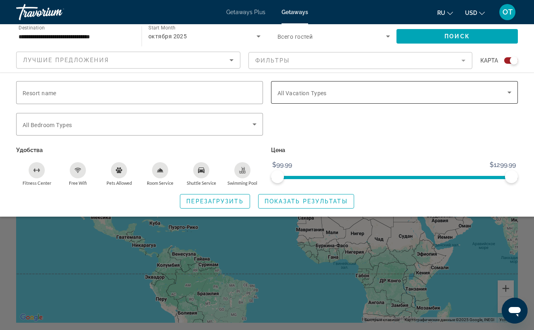
click at [511, 93] on icon "Search widget" at bounding box center [509, 92] width 10 height 10
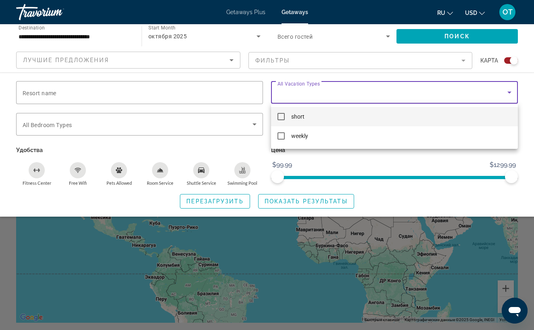
click at [280, 116] on mat-pseudo-checkbox at bounding box center [280, 116] width 7 height 7
click at [295, 203] on div at bounding box center [267, 165] width 534 height 330
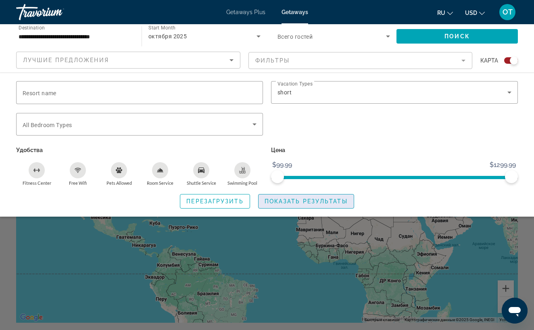
click at [300, 203] on span "Показать результаты" at bounding box center [306, 201] width 83 height 6
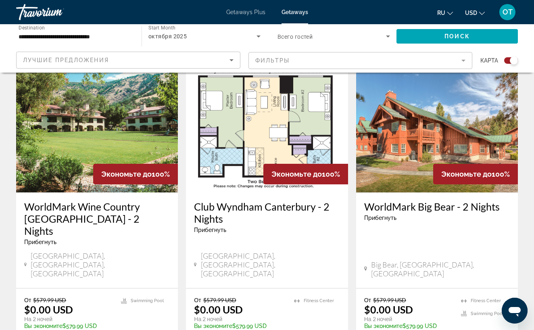
scroll to position [921, 0]
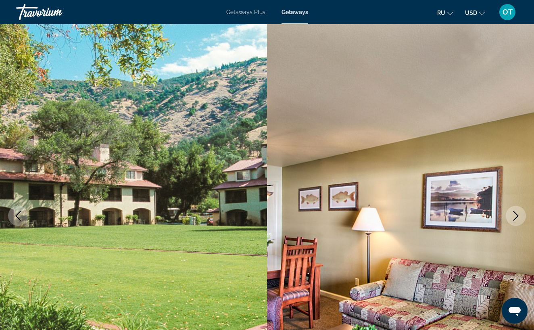
click at [517, 215] on icon "Next image" at bounding box center [515, 216] width 5 height 10
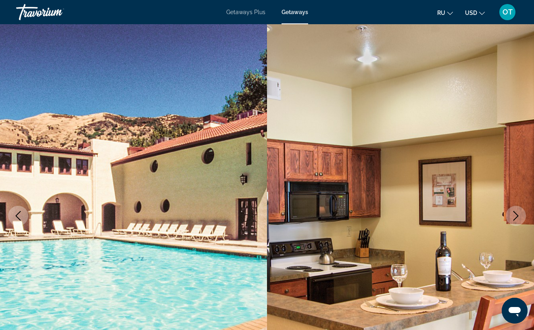
click at [517, 215] on icon "Next image" at bounding box center [515, 216] width 5 height 10
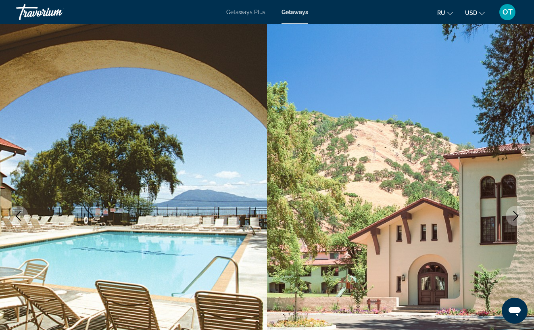
click at [517, 215] on icon "Next image" at bounding box center [515, 216] width 5 height 10
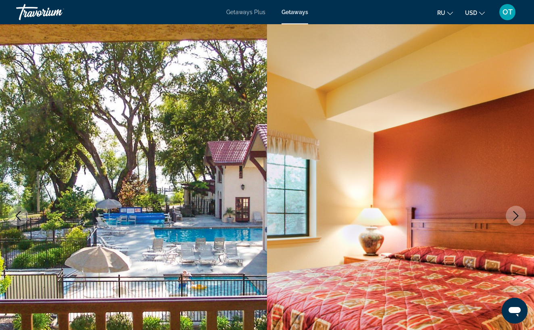
click at [517, 215] on icon "Next image" at bounding box center [515, 216] width 5 height 10
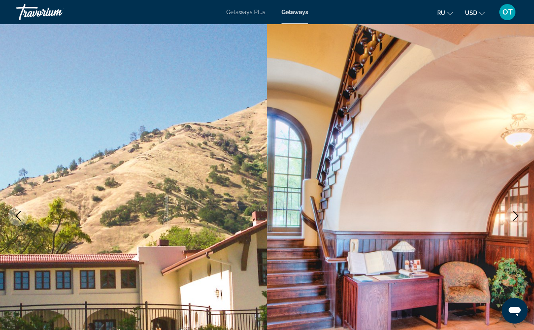
click at [517, 215] on icon "Next image" at bounding box center [516, 216] width 10 height 10
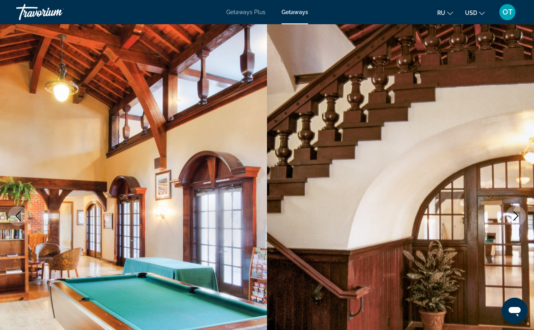
click at [517, 215] on icon "Next image" at bounding box center [516, 216] width 10 height 10
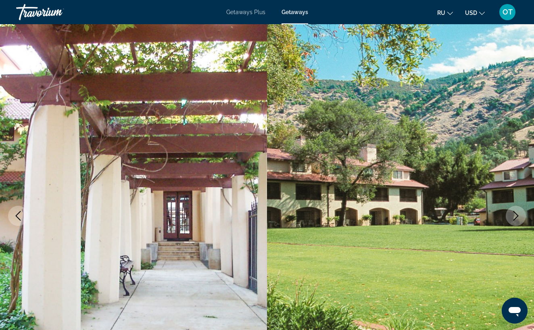
click at [517, 215] on icon "Next image" at bounding box center [516, 216] width 10 height 10
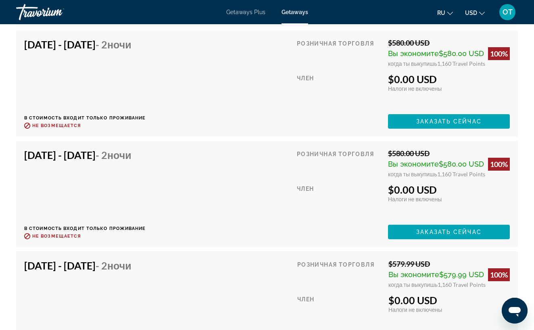
scroll to position [2179, 0]
click at [447, 229] on span "Заказать сейчас" at bounding box center [448, 232] width 65 height 6
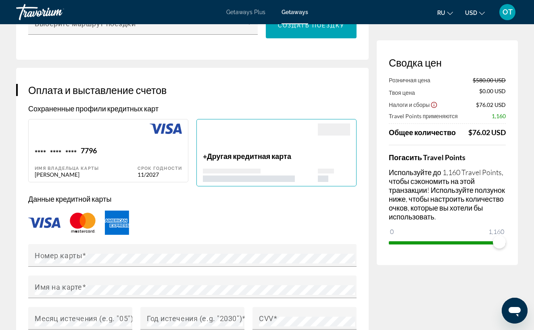
scroll to position [495, 0]
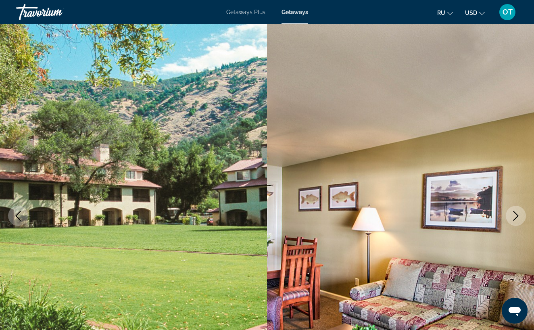
click at [517, 215] on icon "Next image" at bounding box center [515, 216] width 5 height 10
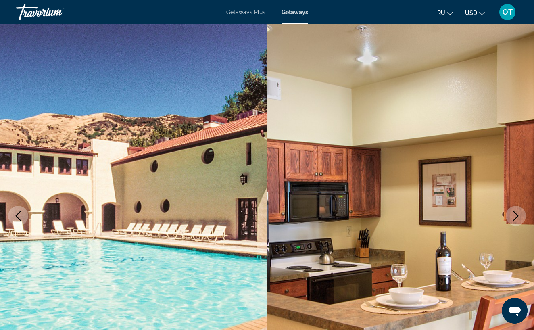
click at [516, 212] on icon "Next image" at bounding box center [516, 216] width 10 height 10
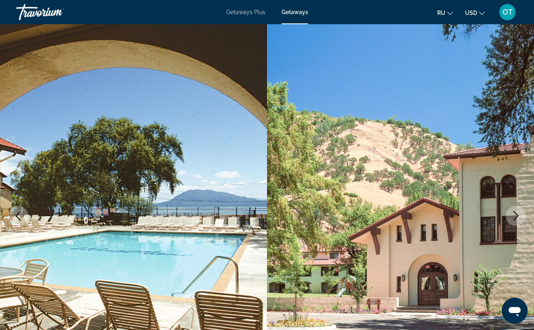
click at [516, 212] on icon "Next image" at bounding box center [516, 216] width 10 height 10
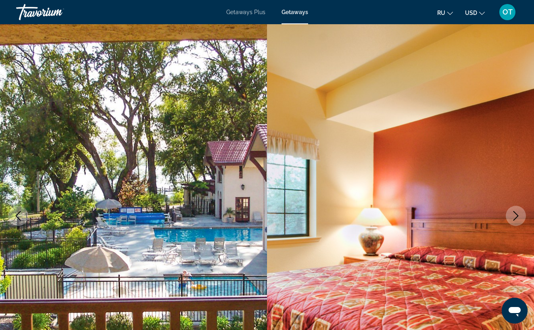
click at [517, 213] on icon "Next image" at bounding box center [516, 216] width 10 height 10
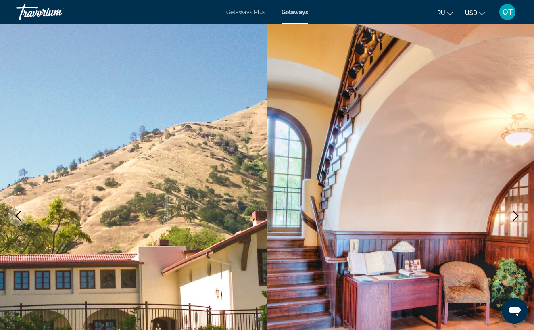
click at [517, 212] on icon "Next image" at bounding box center [516, 216] width 10 height 10
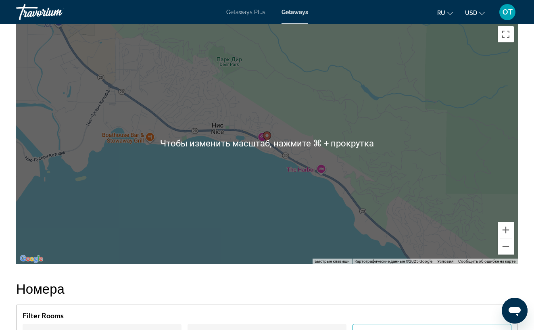
scroll to position [1360, 0]
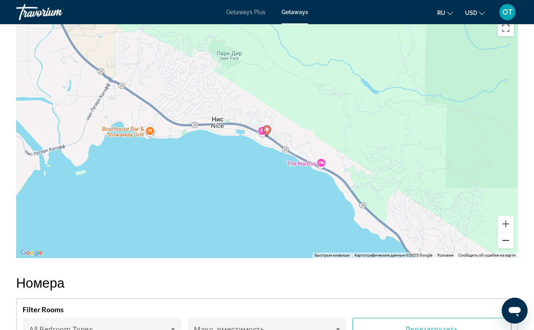
click at [507, 237] on button "Уменьшить" at bounding box center [506, 240] width 16 height 16
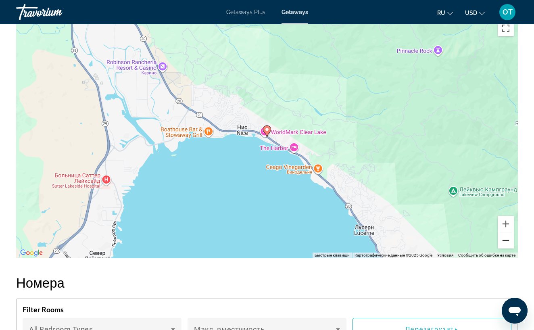
click at [507, 237] on button "Уменьшить" at bounding box center [506, 240] width 16 height 16
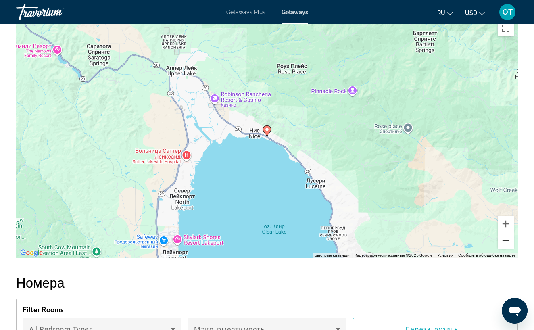
click at [507, 237] on button "Уменьшить" at bounding box center [506, 240] width 16 height 16
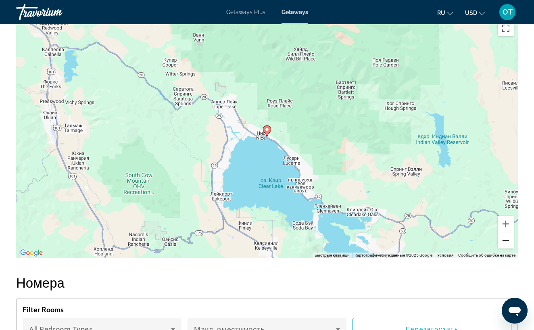
click at [507, 237] on button "Уменьшить" at bounding box center [506, 240] width 16 height 16
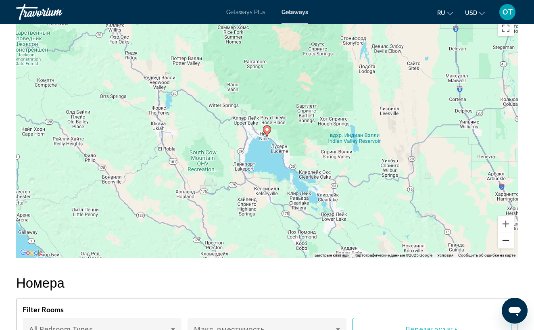
click at [507, 237] on button "Уменьшить" at bounding box center [506, 240] width 16 height 16
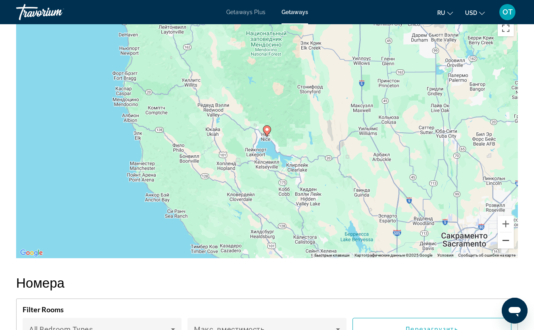
click at [507, 237] on button "Уменьшить" at bounding box center [506, 240] width 16 height 16
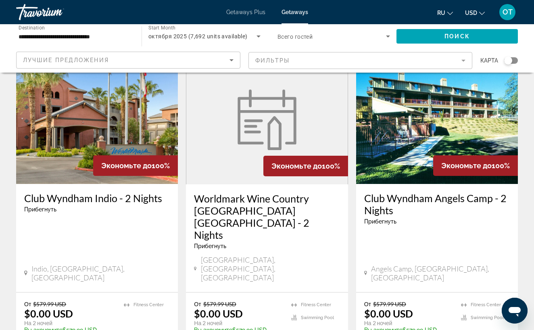
scroll to position [995, 0]
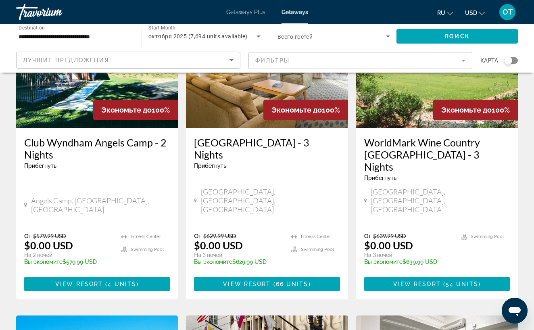
scroll to position [104, 0]
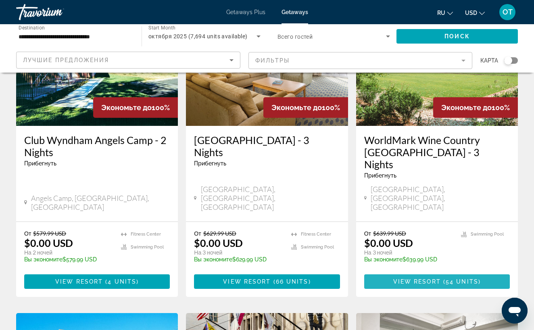
click at [437, 278] on span "View Resort" at bounding box center [417, 281] width 48 height 6
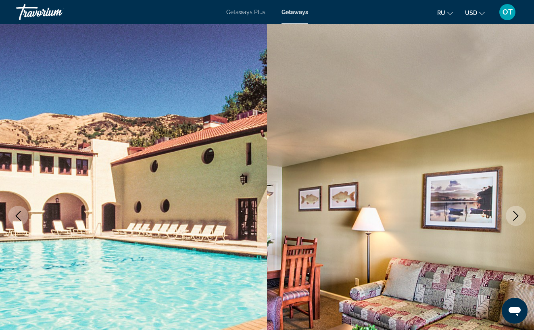
click at [516, 216] on icon "Next image" at bounding box center [516, 216] width 10 height 10
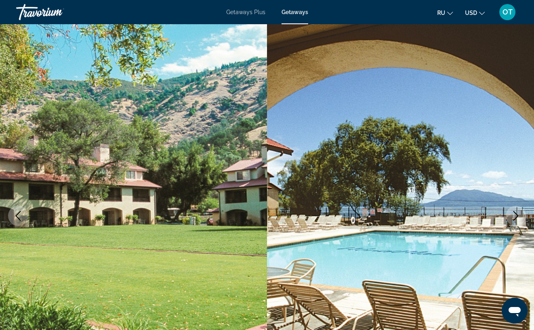
click at [516, 216] on icon "Next image" at bounding box center [516, 216] width 10 height 10
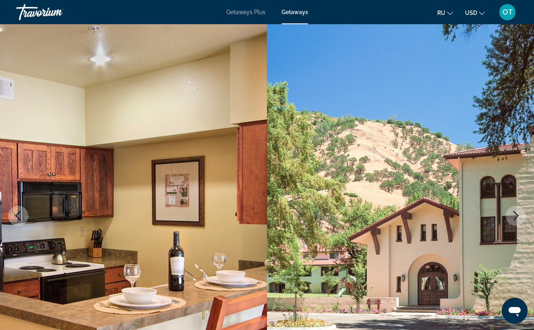
click at [516, 216] on icon "Next image" at bounding box center [516, 216] width 10 height 10
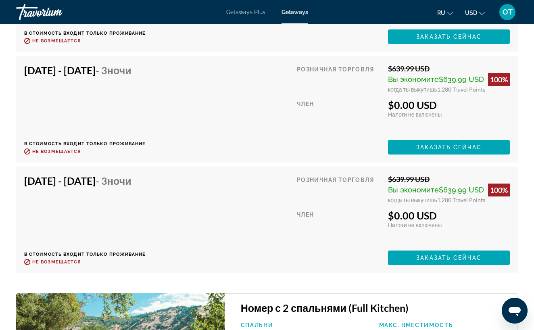
scroll to position [2592, 0]
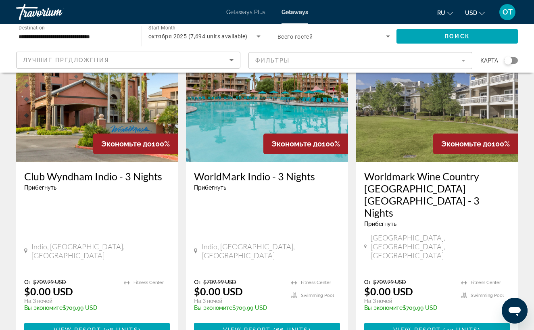
scroll to position [1060, 0]
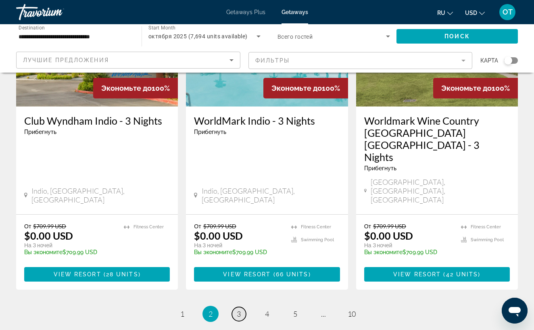
click at [241, 309] on span "3" at bounding box center [239, 313] width 4 height 9
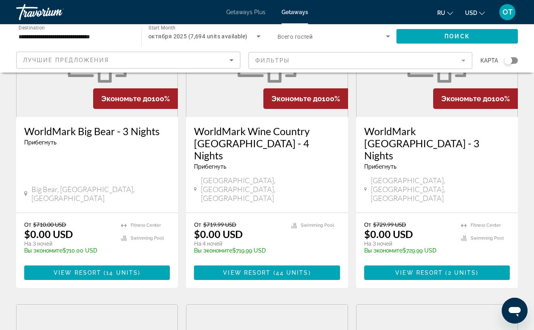
scroll to position [428, 0]
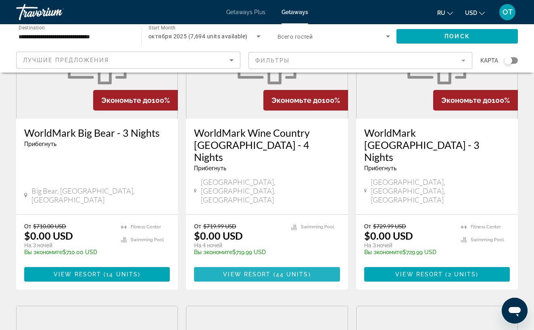
click at [276, 271] on span "44 units" at bounding box center [292, 274] width 33 height 6
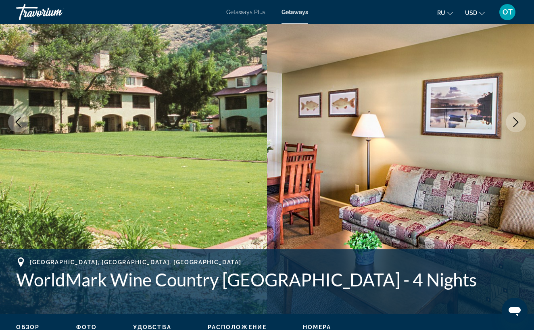
scroll to position [7, 0]
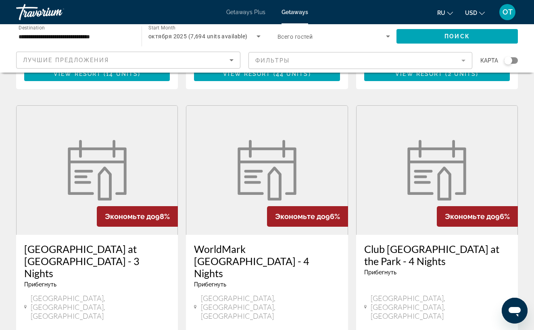
scroll to position [629, 0]
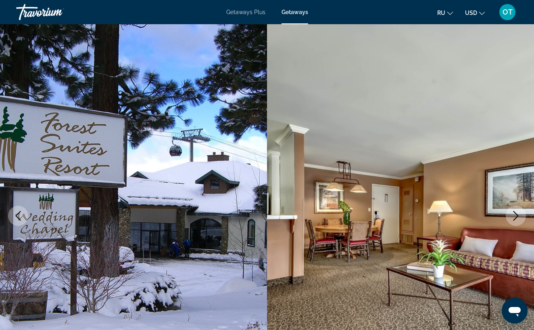
click at [516, 216] on icon "Next image" at bounding box center [516, 216] width 10 height 10
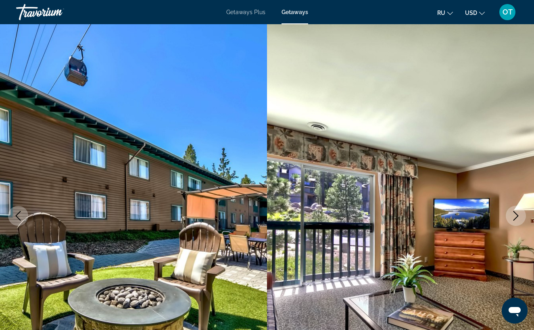
click at [516, 216] on icon "Next image" at bounding box center [516, 216] width 10 height 10
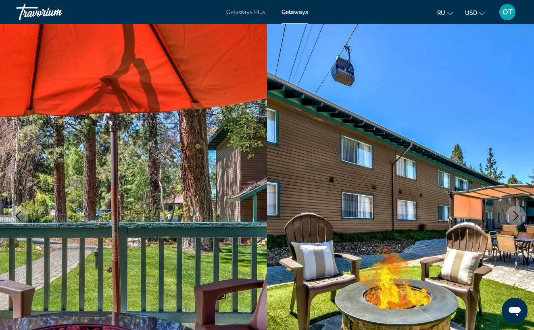
click at [516, 216] on icon "Next image" at bounding box center [516, 216] width 10 height 10
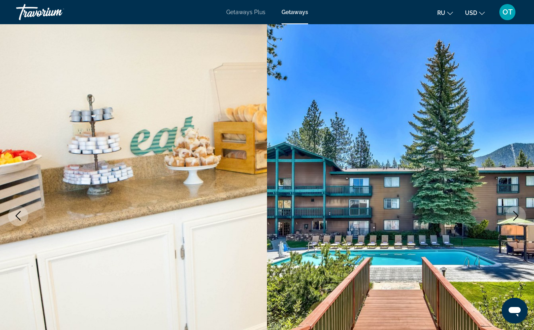
click at [516, 216] on icon "Next image" at bounding box center [516, 216] width 10 height 10
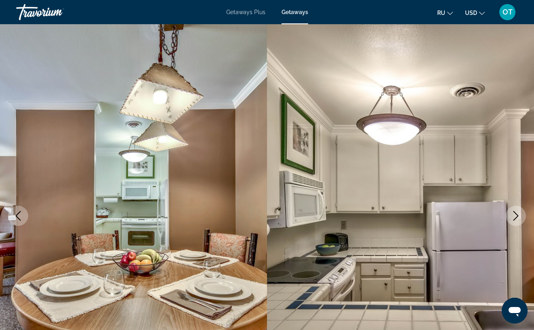
click at [516, 216] on icon "Next image" at bounding box center [516, 216] width 10 height 10
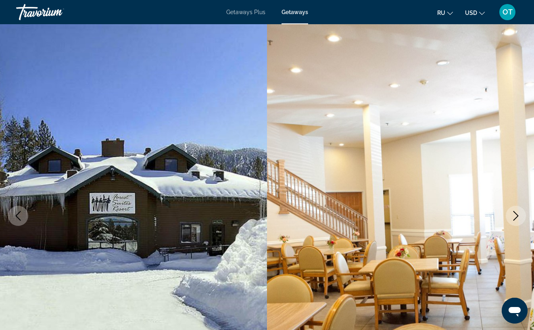
click at [516, 216] on icon "Next image" at bounding box center [516, 216] width 10 height 10
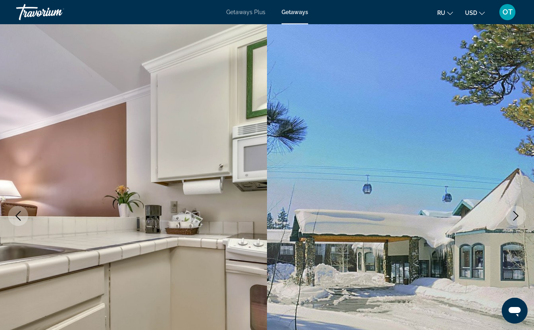
click at [514, 218] on icon "Next image" at bounding box center [516, 216] width 10 height 10
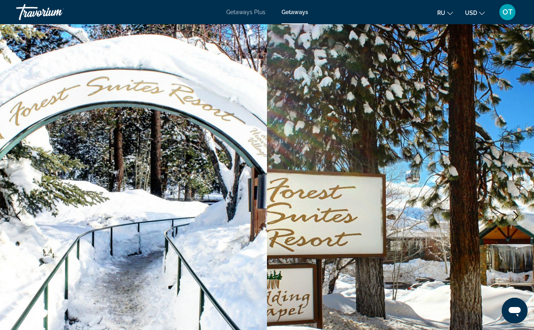
click at [514, 218] on icon "Next image" at bounding box center [516, 216] width 10 height 10
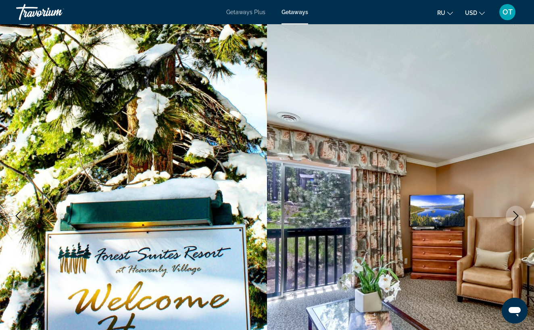
click at [516, 215] on icon "Next image" at bounding box center [516, 216] width 10 height 10
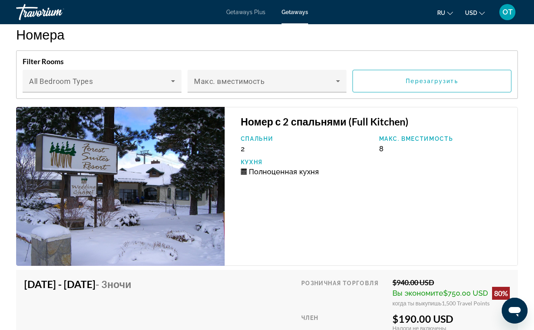
scroll to position [1333, 0]
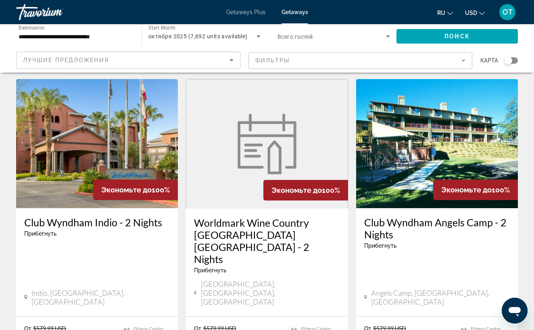
scroll to position [971, 0]
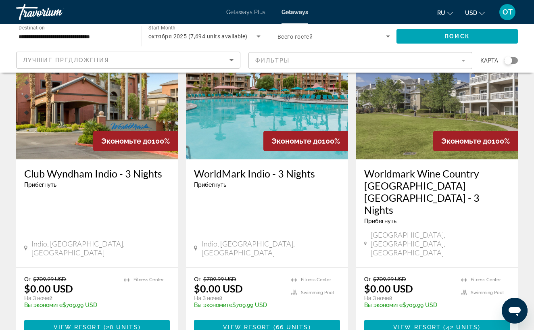
scroll to position [1008, 0]
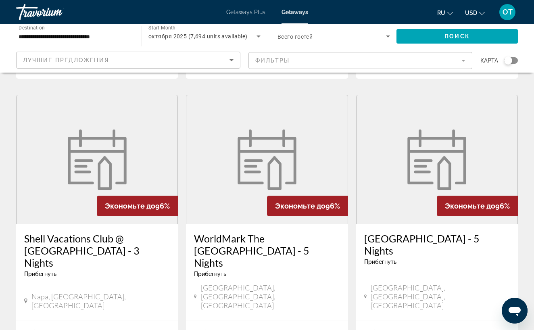
scroll to position [954, 0]
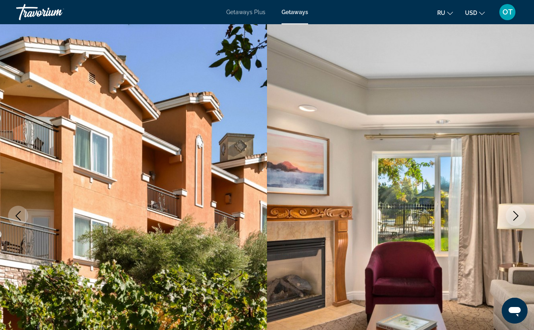
click at [519, 216] on icon "Next image" at bounding box center [516, 216] width 10 height 10
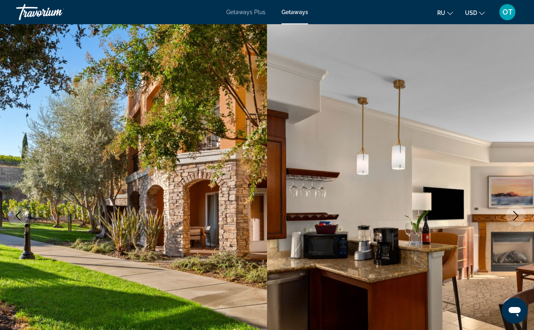
click at [519, 214] on icon "Next image" at bounding box center [516, 216] width 10 height 10
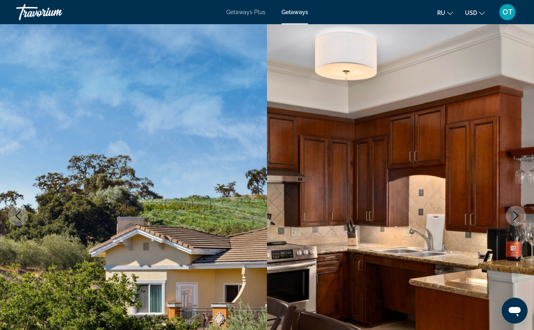
click at [520, 215] on icon "Next image" at bounding box center [516, 216] width 10 height 10
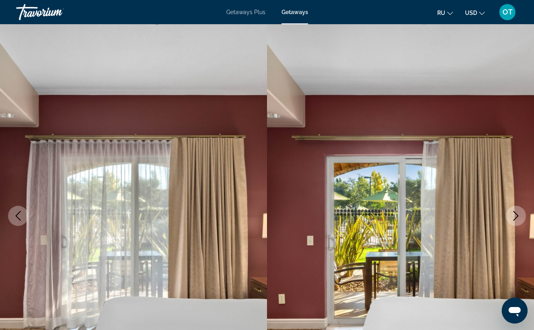
click at [520, 216] on icon "Next image" at bounding box center [516, 216] width 10 height 10
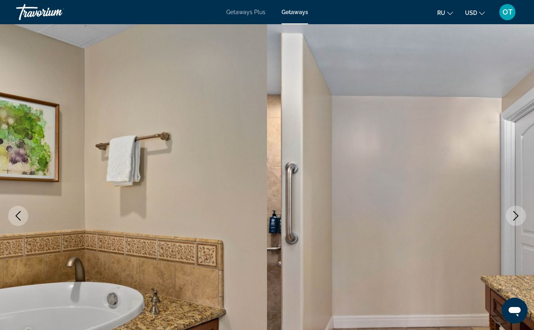
click at [521, 216] on button "Next image" at bounding box center [516, 216] width 20 height 20
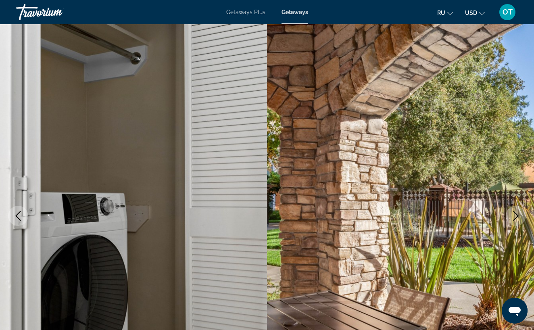
click at [521, 217] on button "Next image" at bounding box center [516, 216] width 20 height 20
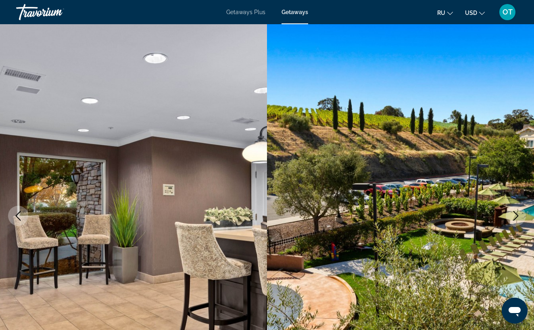
click at [521, 217] on button "Next image" at bounding box center [516, 216] width 20 height 20
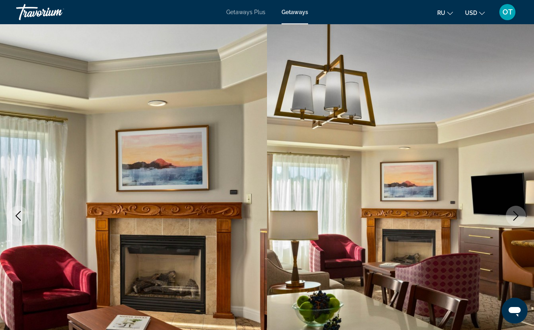
click at [521, 217] on button "Next image" at bounding box center [516, 216] width 20 height 20
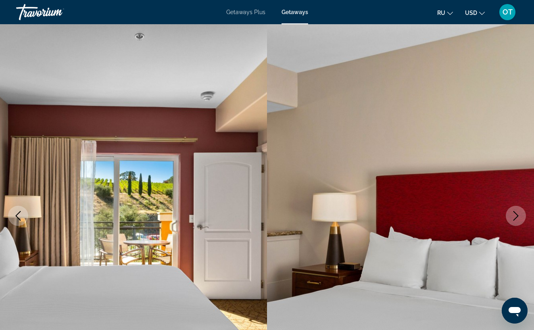
click at [521, 217] on button "Next image" at bounding box center [516, 216] width 20 height 20
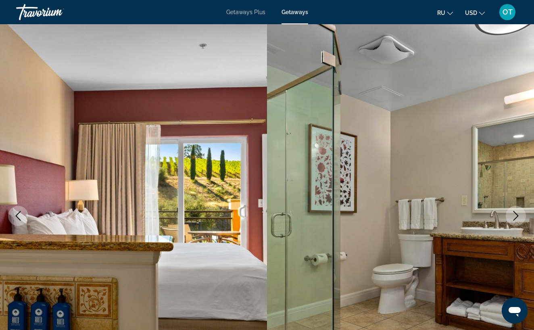
click at [521, 217] on button "Next image" at bounding box center [516, 216] width 20 height 20
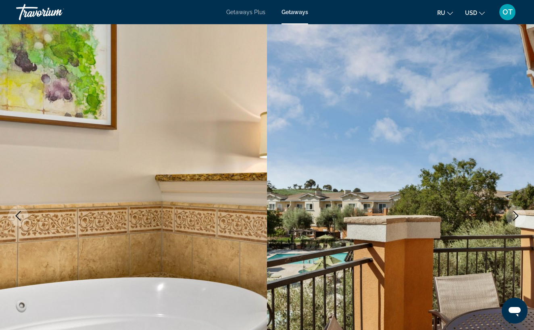
click at [514, 216] on icon "Next image" at bounding box center [516, 216] width 10 height 10
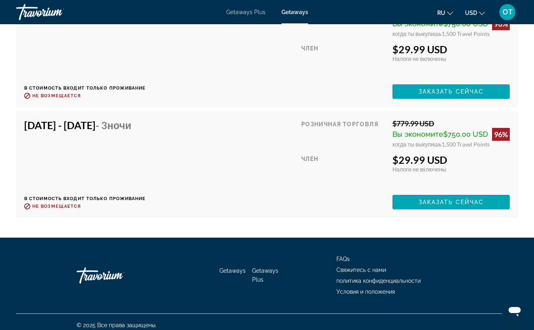
scroll to position [1831, 0]
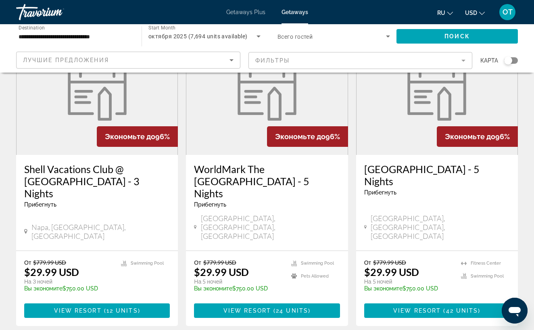
scroll to position [1023, 0]
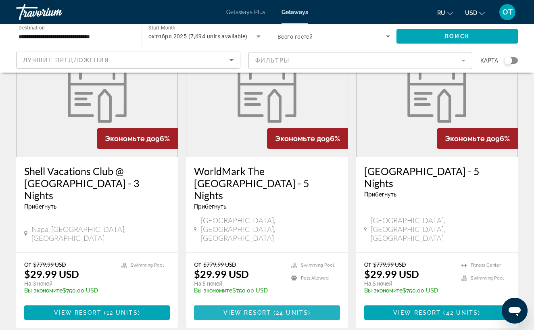
click at [262, 309] on span "View Resort" at bounding box center [247, 312] width 48 height 6
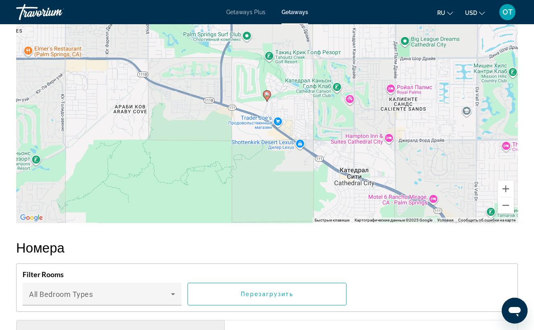
scroll to position [765, 0]
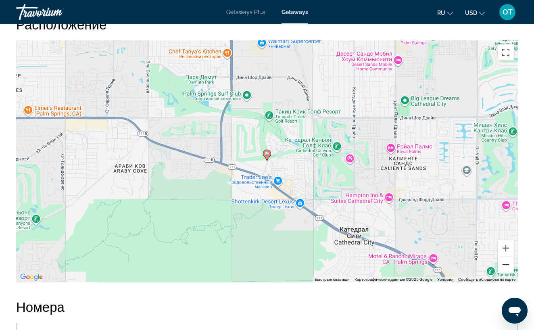
click at [506, 256] on button "Уменьшить" at bounding box center [506, 264] width 16 height 16
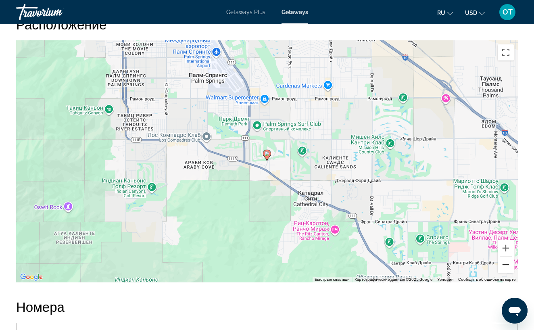
click at [506, 256] on button "Уменьшить" at bounding box center [506, 264] width 16 height 16
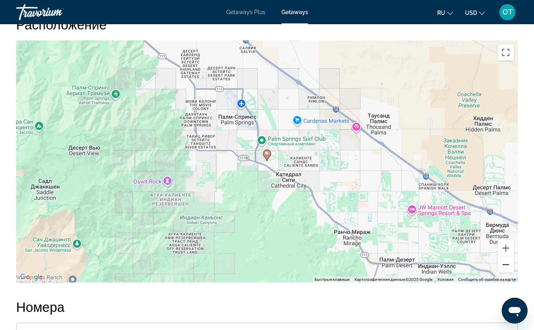
click at [506, 256] on button "Уменьшить" at bounding box center [506, 264] width 16 height 16
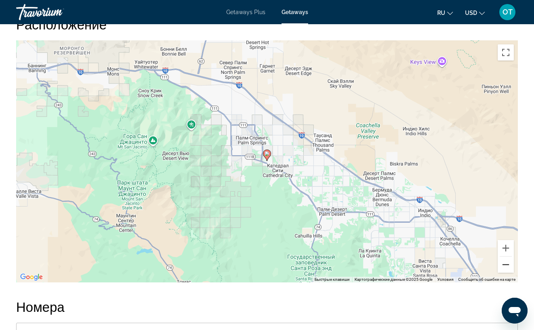
click at [506, 256] on button "Уменьшить" at bounding box center [506, 264] width 16 height 16
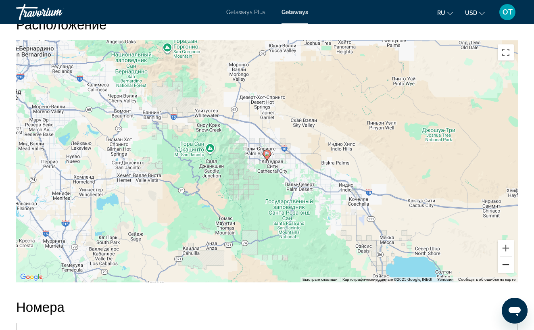
click at [506, 256] on button "Уменьшить" at bounding box center [506, 264] width 16 height 16
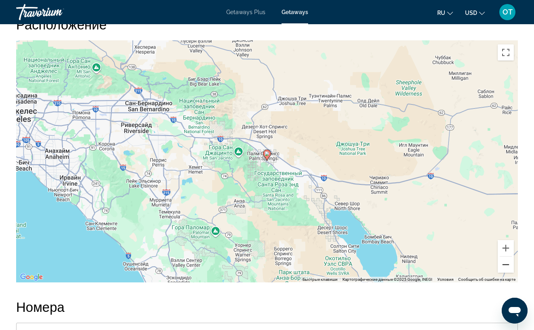
click at [506, 256] on button "Уменьшить" at bounding box center [506, 264] width 16 height 16
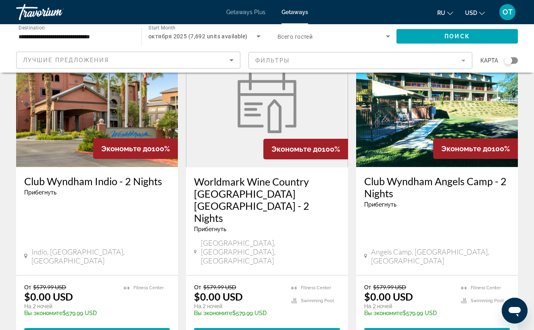
scroll to position [1060, 0]
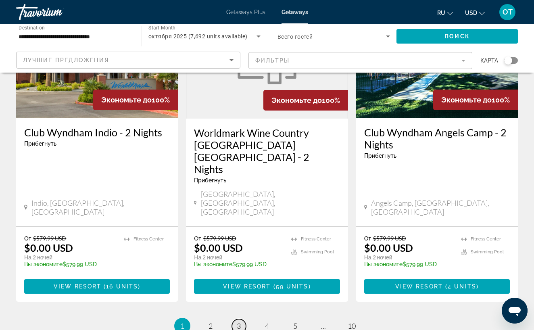
click at [242, 319] on link "page 3" at bounding box center [239, 326] width 14 height 14
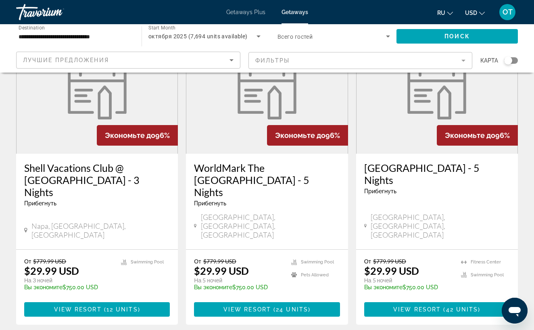
scroll to position [1049, 0]
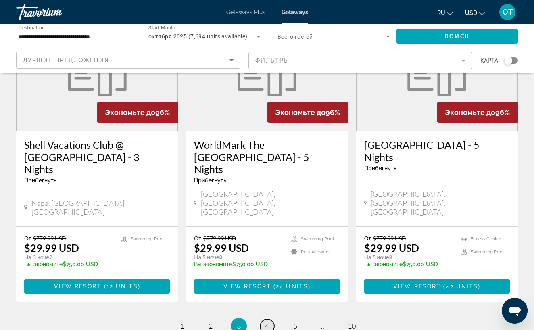
click at [269, 321] on span "4" at bounding box center [267, 325] width 4 height 9
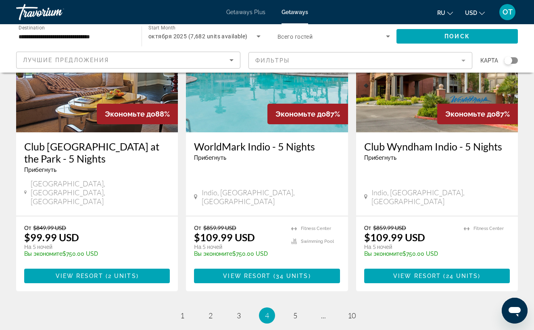
scroll to position [1060, 0]
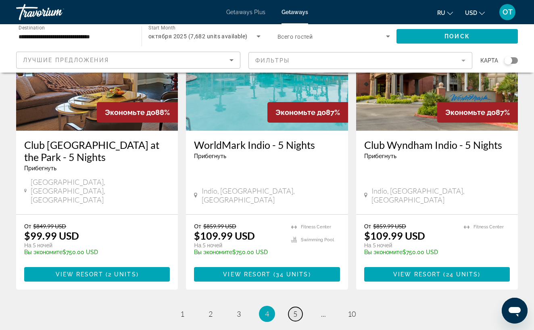
click at [298, 307] on link "page 5" at bounding box center [295, 314] width 14 height 14
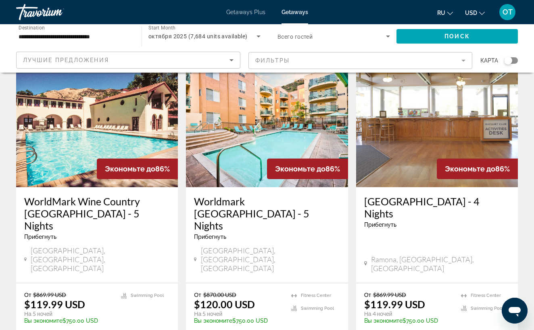
scroll to position [373, 0]
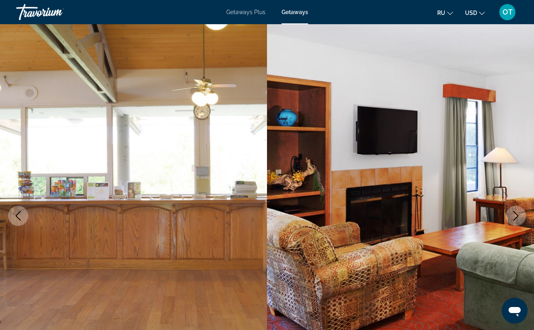
click at [518, 215] on icon "Next image" at bounding box center [516, 216] width 10 height 10
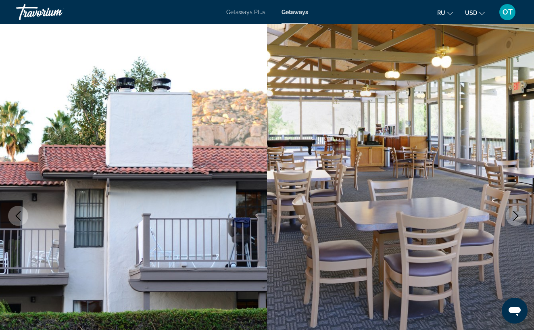
click at [518, 213] on icon "Next image" at bounding box center [516, 216] width 10 height 10
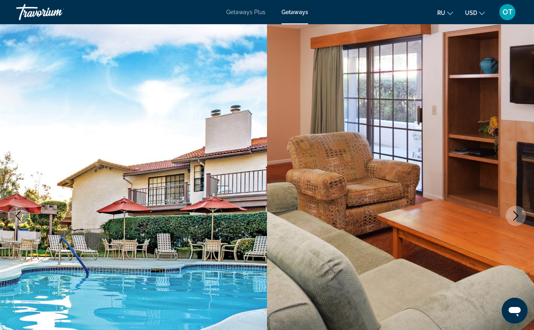
click at [518, 213] on icon "Next image" at bounding box center [516, 216] width 10 height 10
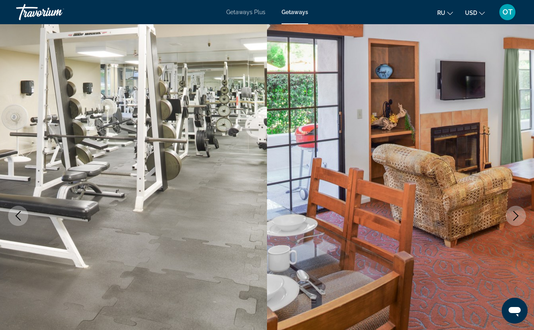
click at [518, 213] on icon "Next image" at bounding box center [516, 216] width 10 height 10
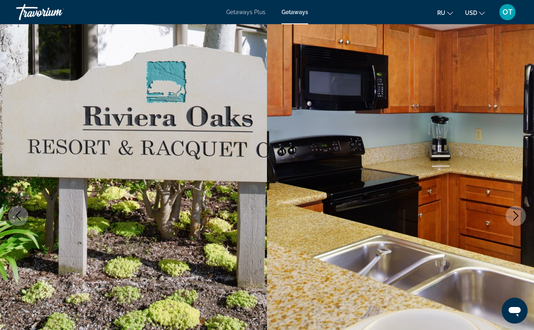
click at [518, 213] on icon "Next image" at bounding box center [516, 216] width 10 height 10
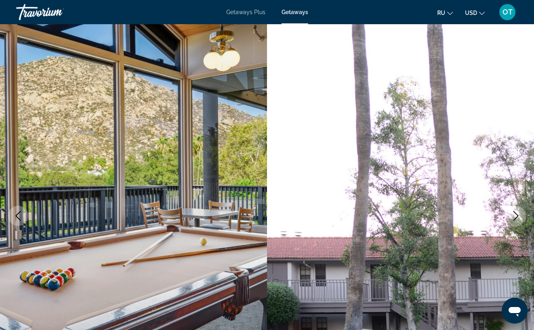
click at [518, 213] on icon "Next image" at bounding box center [516, 216] width 10 height 10
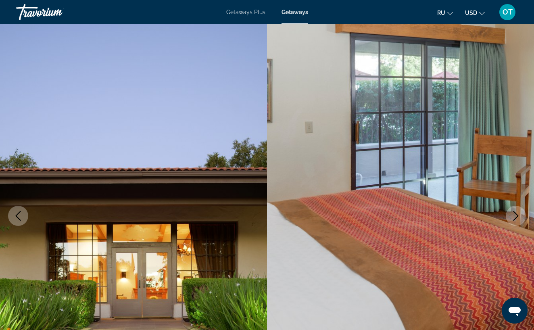
click at [518, 213] on icon "Next image" at bounding box center [516, 216] width 10 height 10
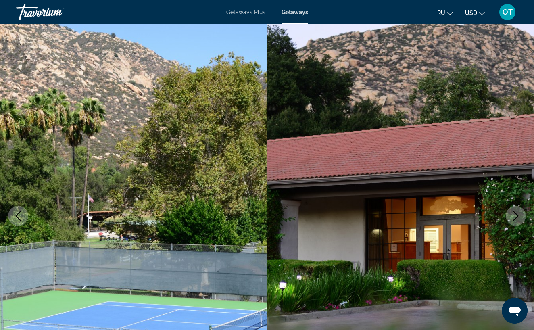
click at [517, 214] on icon "Next image" at bounding box center [515, 216] width 5 height 10
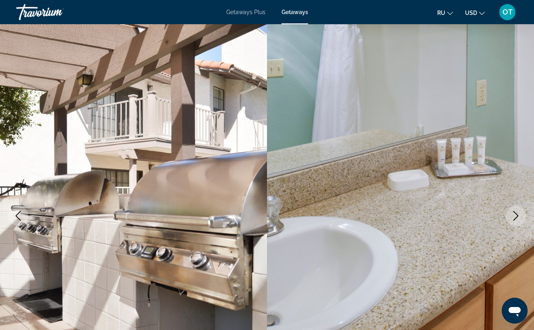
click at [530, 214] on img "Main content" at bounding box center [400, 215] width 267 height 383
click at [515, 213] on icon "Next image" at bounding box center [515, 216] width 5 height 10
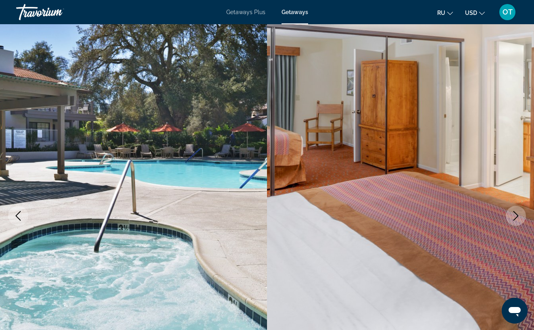
click at [517, 211] on icon "Next image" at bounding box center [516, 216] width 10 height 10
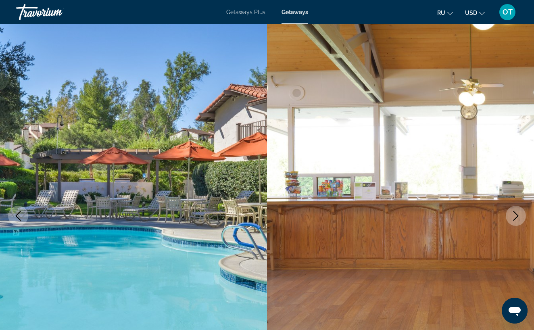
click at [517, 211] on icon "Next image" at bounding box center [516, 216] width 10 height 10
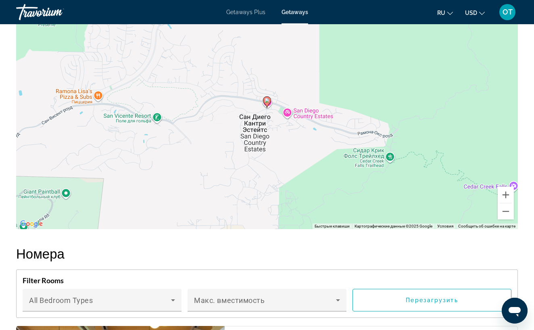
scroll to position [1286, 0]
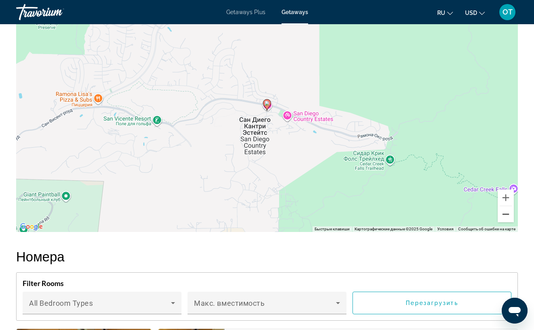
click at [507, 206] on button "Уменьшить" at bounding box center [506, 214] width 16 height 16
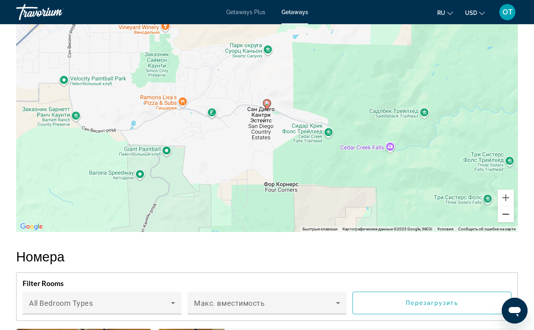
click at [507, 206] on button "Уменьшить" at bounding box center [506, 214] width 16 height 16
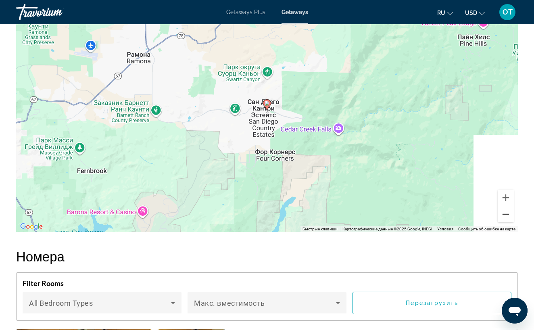
click at [507, 206] on button "Уменьшить" at bounding box center [506, 214] width 16 height 16
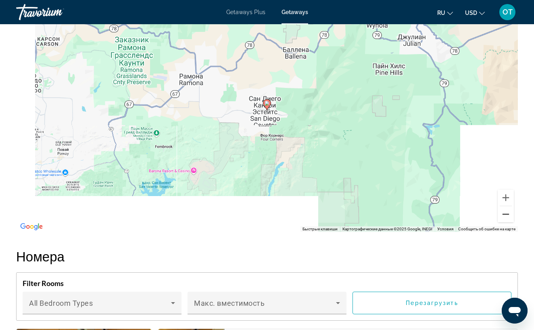
click at [507, 206] on button "Уменьшить" at bounding box center [506, 214] width 16 height 16
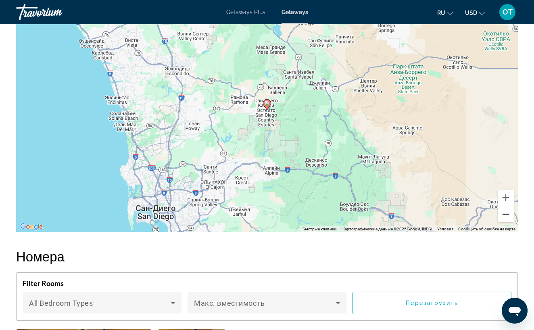
click at [507, 206] on button "Уменьшить" at bounding box center [506, 214] width 16 height 16
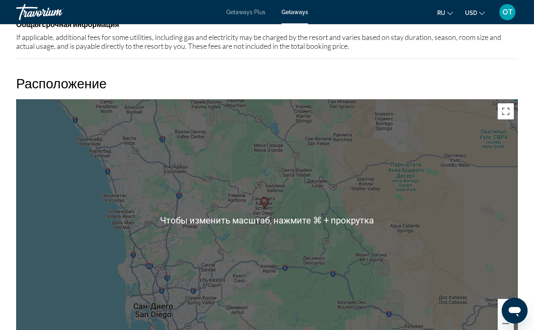
scroll to position [1175, 0]
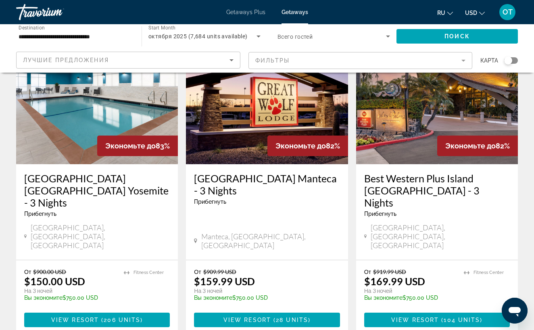
scroll to position [1026, 0]
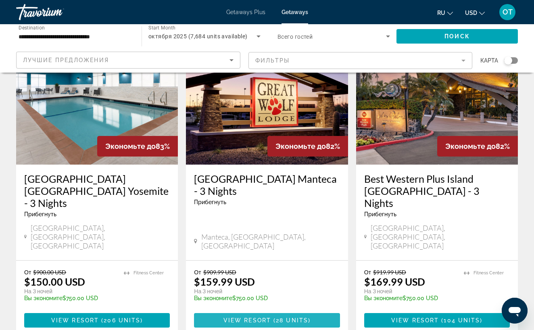
click at [283, 317] on span "28 units" at bounding box center [292, 320] width 32 height 6
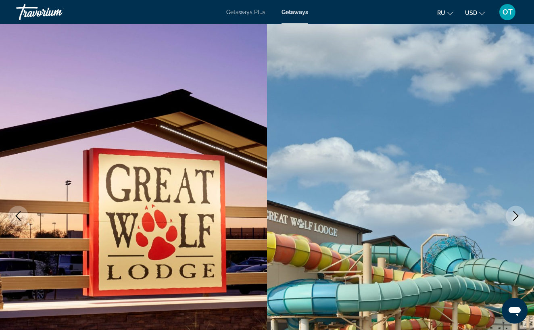
click at [517, 215] on icon "Next image" at bounding box center [515, 216] width 5 height 10
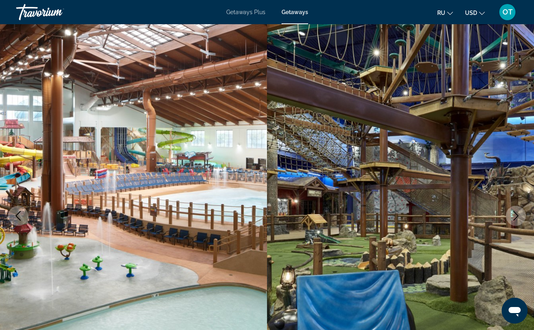
click at [517, 215] on icon "Next image" at bounding box center [515, 216] width 5 height 10
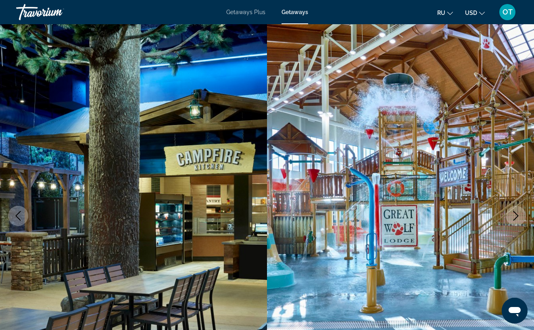
click at [517, 215] on icon "Next image" at bounding box center [515, 216] width 5 height 10
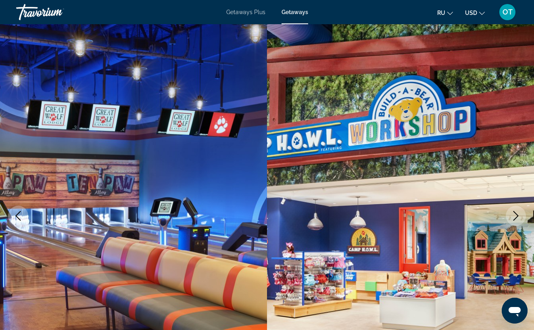
click at [517, 215] on icon "Next image" at bounding box center [515, 216] width 5 height 10
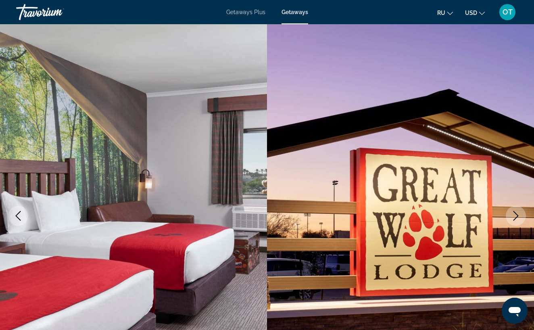
click at [517, 216] on icon "Next image" at bounding box center [515, 216] width 5 height 10
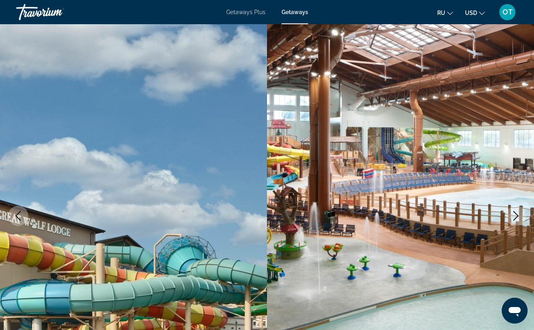
click at [517, 215] on icon "Next image" at bounding box center [515, 216] width 5 height 10
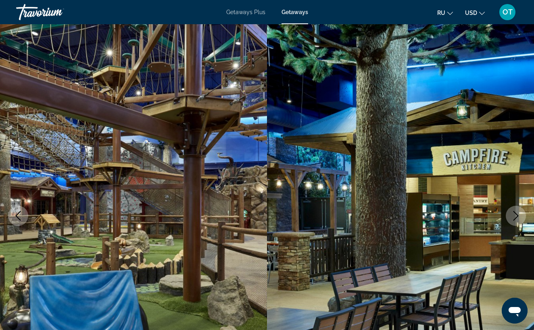
click at [517, 215] on icon "Next image" at bounding box center [515, 216] width 5 height 10
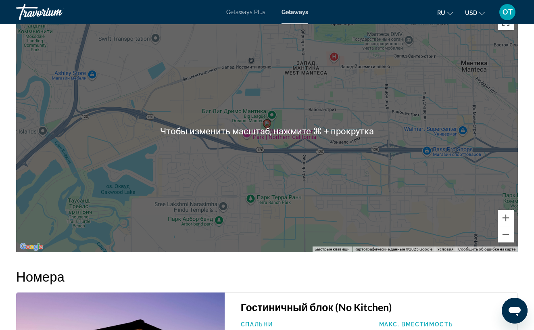
scroll to position [1066, 0]
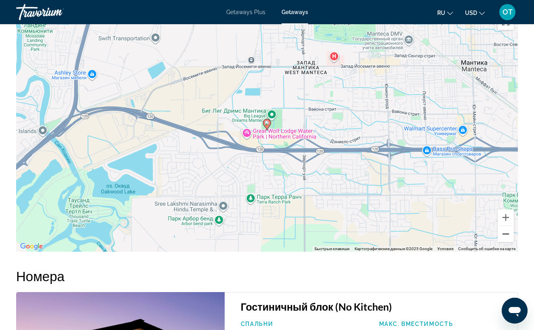
click at [508, 234] on button "Уменьшить" at bounding box center [506, 234] width 16 height 16
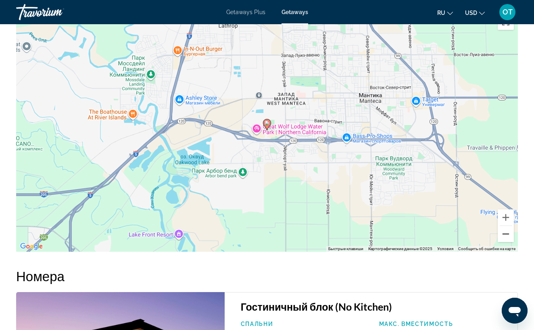
click at [508, 234] on button "Уменьшить" at bounding box center [506, 234] width 16 height 16
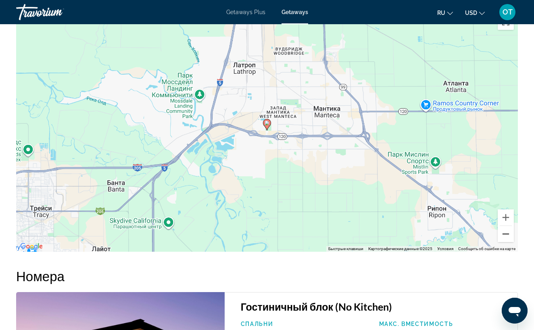
click at [508, 234] on button "Уменьшить" at bounding box center [506, 234] width 16 height 16
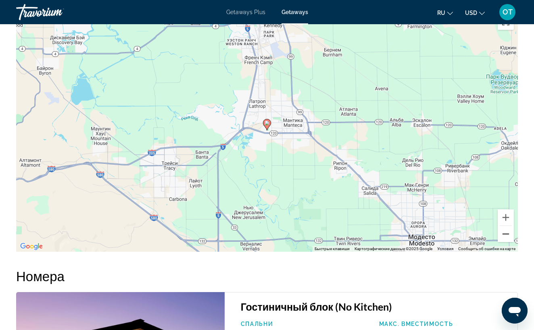
click at [508, 234] on button "Уменьшить" at bounding box center [506, 234] width 16 height 16
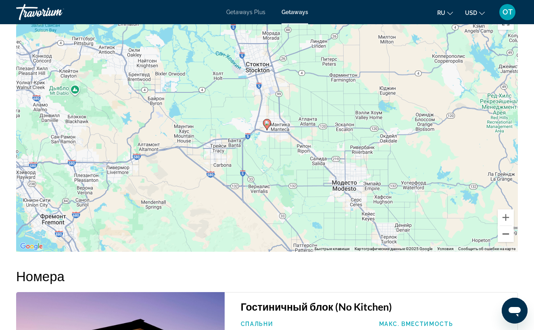
click at [508, 234] on button "Уменьшить" at bounding box center [506, 234] width 16 height 16
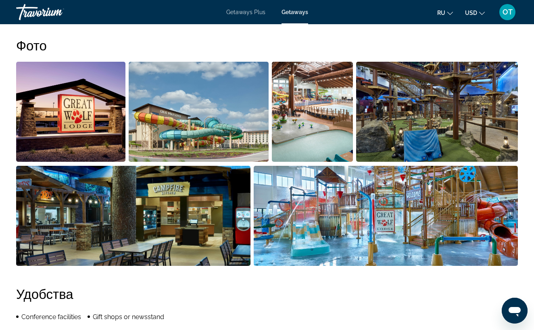
scroll to position [508, 0]
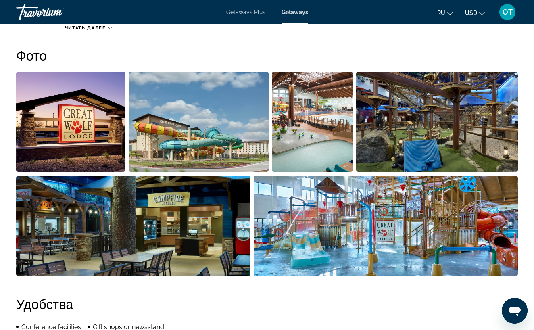
click at [425, 227] on img "Open full-screen image slider" at bounding box center [386, 226] width 265 height 100
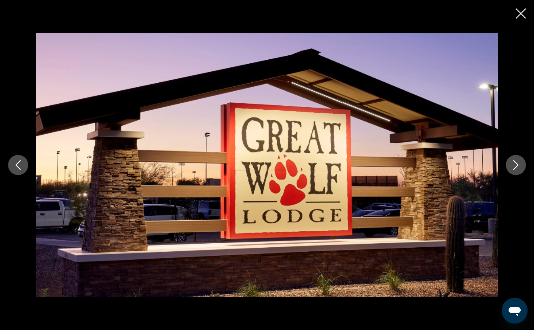
click at [517, 163] on icon "Next image" at bounding box center [516, 165] width 10 height 10
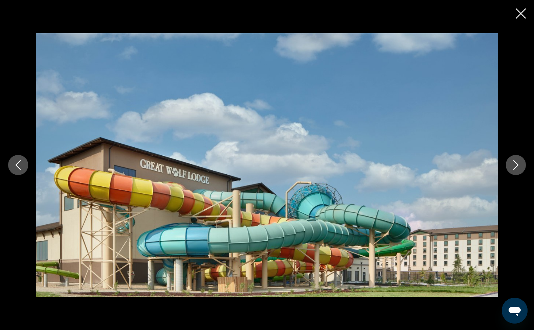
click at [517, 162] on icon "Next image" at bounding box center [516, 165] width 10 height 10
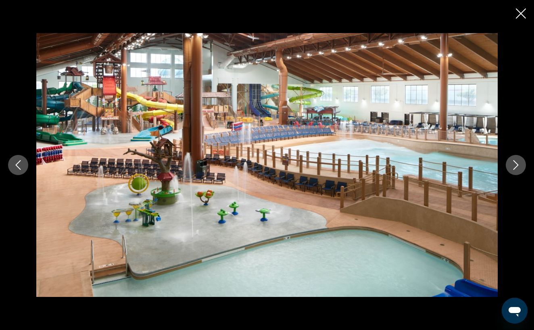
click at [517, 163] on icon "Next image" at bounding box center [515, 165] width 5 height 10
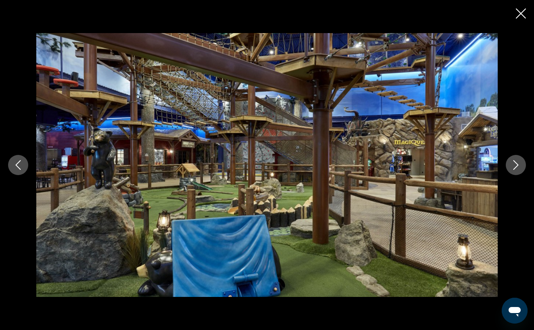
click at [517, 164] on icon "Next image" at bounding box center [515, 165] width 5 height 10
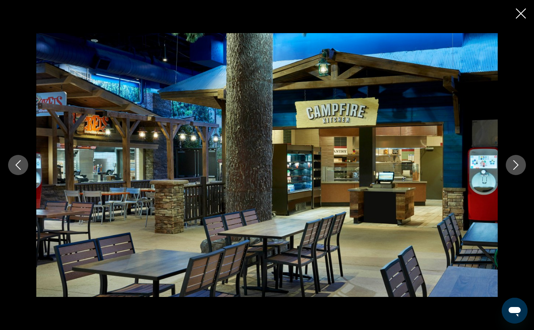
click at [516, 164] on icon "Next image" at bounding box center [516, 165] width 10 height 10
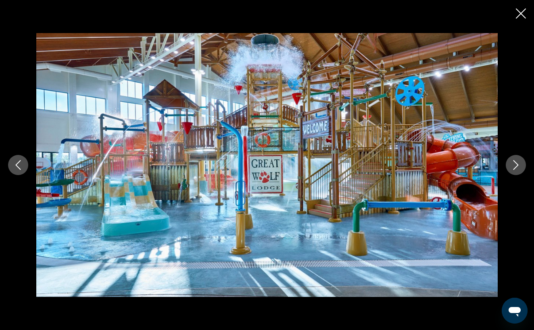
click at [516, 164] on icon "Next image" at bounding box center [516, 165] width 10 height 10
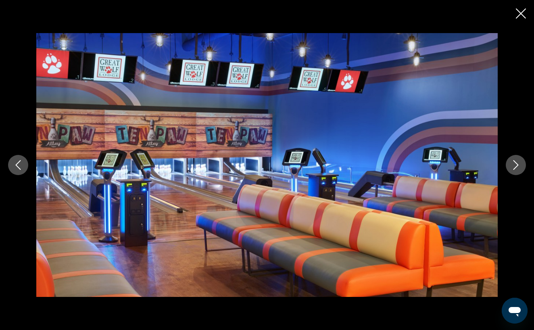
click at [516, 163] on icon "Next image" at bounding box center [516, 165] width 10 height 10
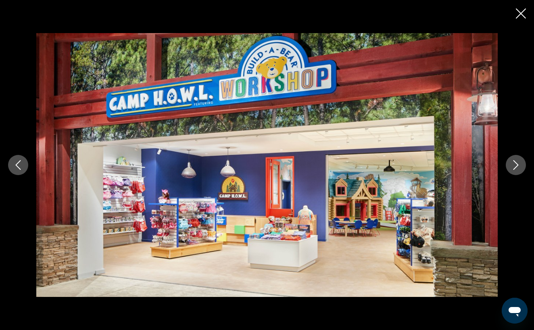
click at [516, 163] on icon "Next image" at bounding box center [515, 165] width 5 height 10
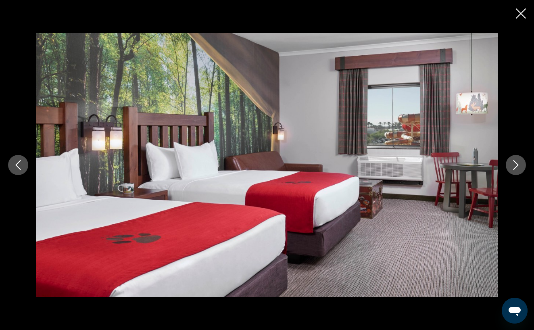
click at [516, 162] on icon "Next image" at bounding box center [515, 165] width 5 height 10
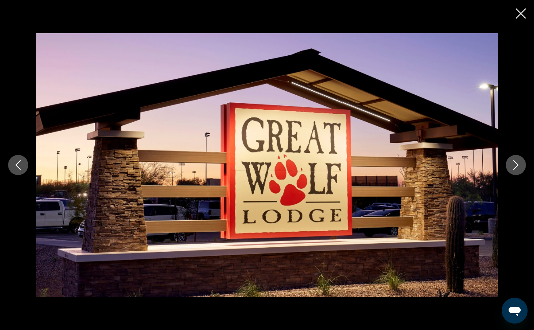
click at [516, 162] on icon "Next image" at bounding box center [515, 165] width 5 height 10
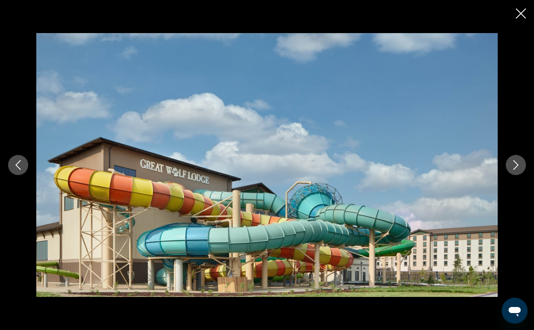
click at [516, 162] on icon "Next image" at bounding box center [515, 165] width 5 height 10
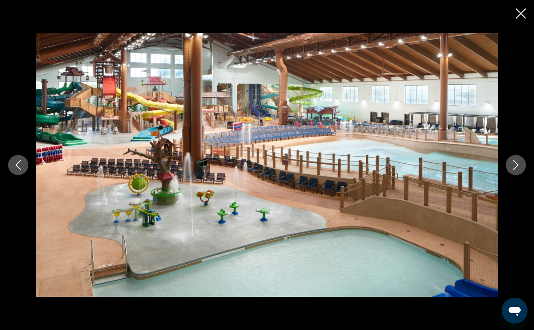
click at [521, 17] on icon "Close slideshow" at bounding box center [521, 13] width 10 height 10
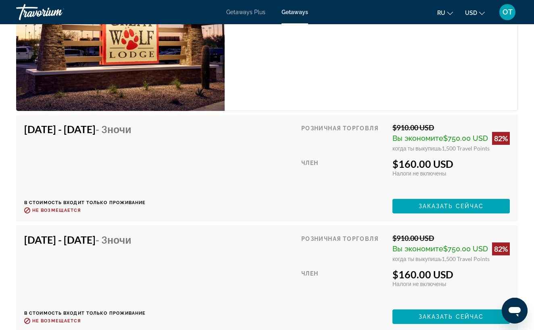
scroll to position [1407, 0]
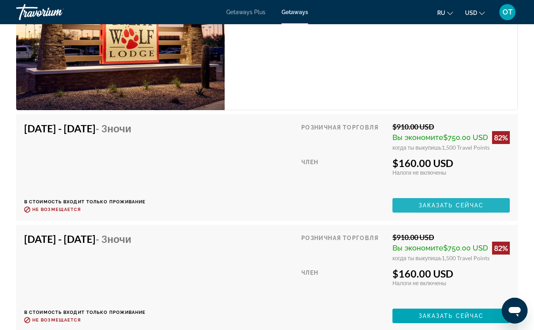
click at [445, 205] on span "Заказать сейчас" at bounding box center [451, 205] width 65 height 6
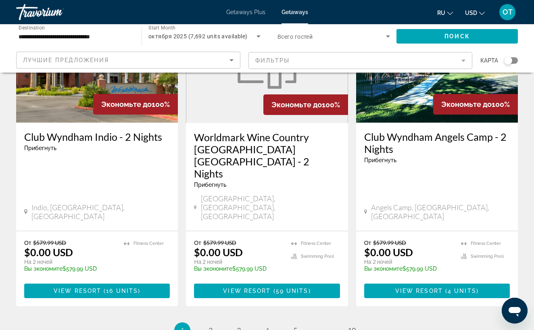
scroll to position [1056, 0]
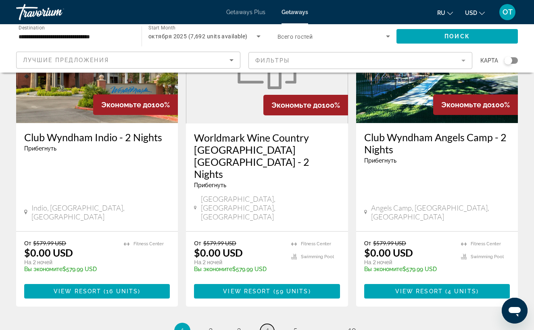
click at [268, 326] on span "4" at bounding box center [267, 330] width 4 height 9
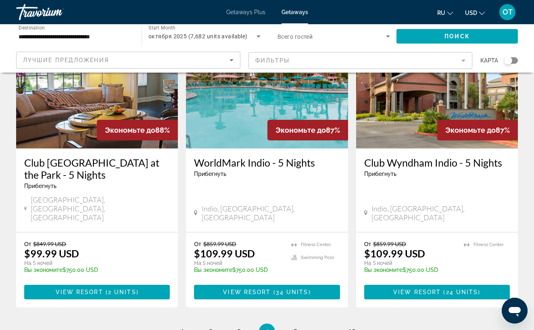
scroll to position [1045, 0]
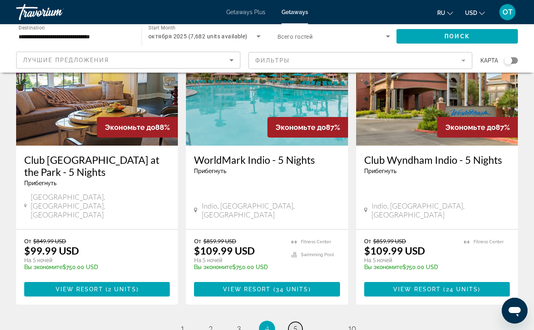
click at [294, 324] on span "5" at bounding box center [295, 328] width 4 height 9
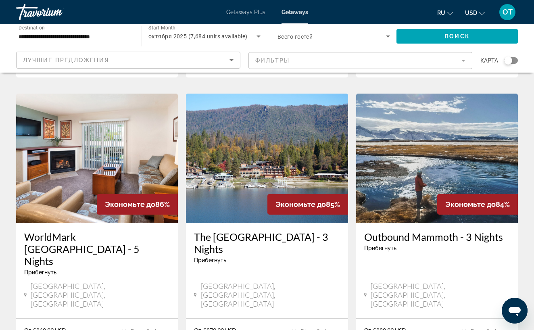
scroll to position [651, 0]
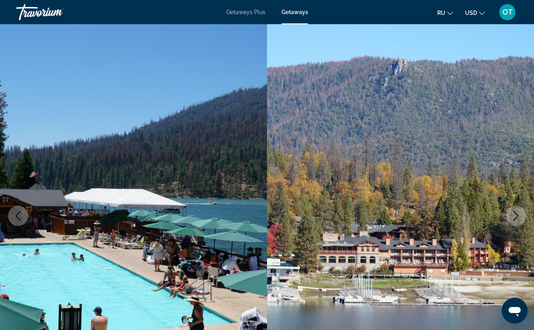
click at [519, 211] on icon "Next image" at bounding box center [516, 216] width 10 height 10
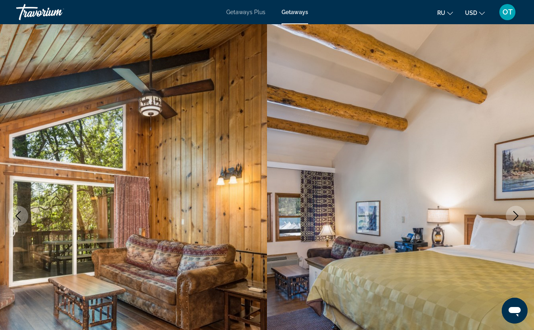
click at [516, 215] on icon "Next image" at bounding box center [516, 216] width 10 height 10
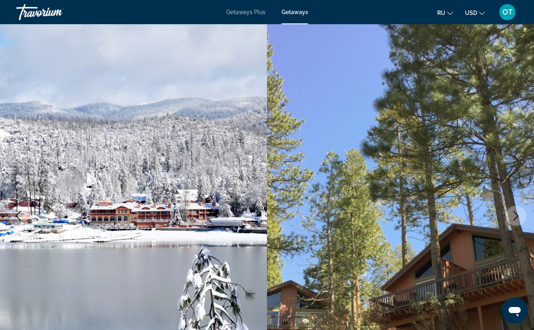
click at [516, 215] on icon "Next image" at bounding box center [516, 216] width 10 height 10
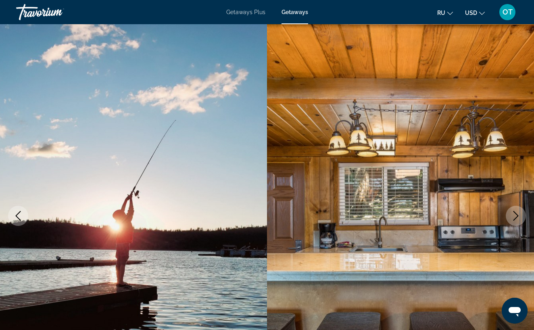
click at [516, 216] on icon "Next image" at bounding box center [516, 216] width 10 height 10
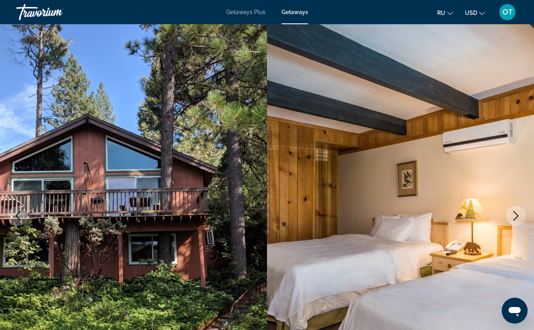
click at [516, 216] on icon "Next image" at bounding box center [516, 216] width 10 height 10
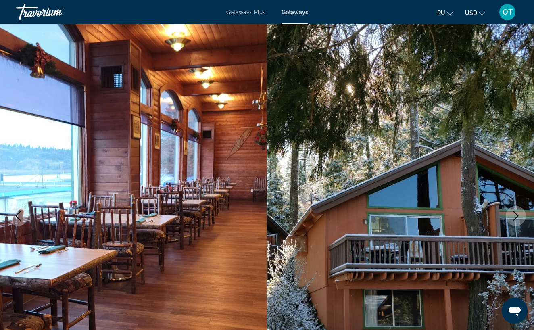
click at [516, 216] on icon "Next image" at bounding box center [516, 216] width 10 height 10
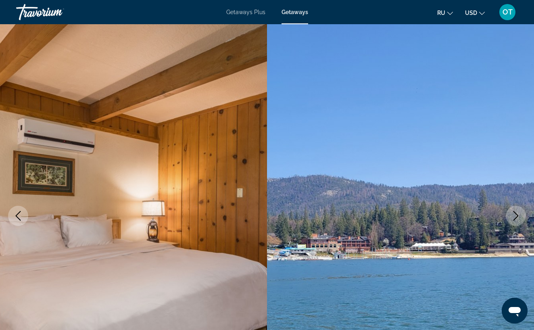
click at [516, 217] on icon "Next image" at bounding box center [515, 216] width 5 height 10
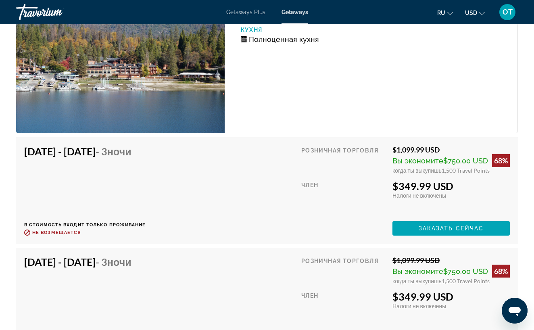
scroll to position [4490, 0]
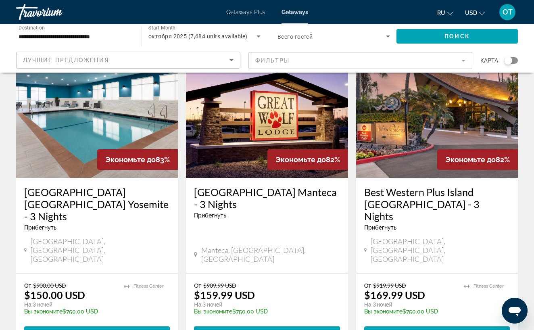
scroll to position [1015, 0]
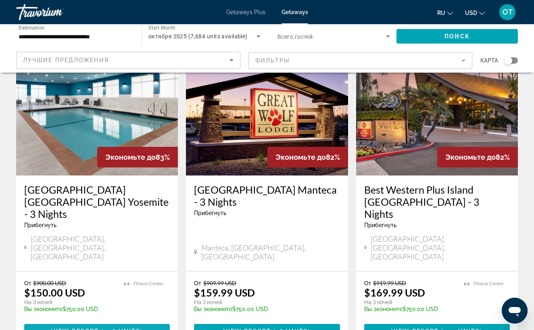
click at [102, 328] on span "( 206 units )" at bounding box center [121, 331] width 44 height 6
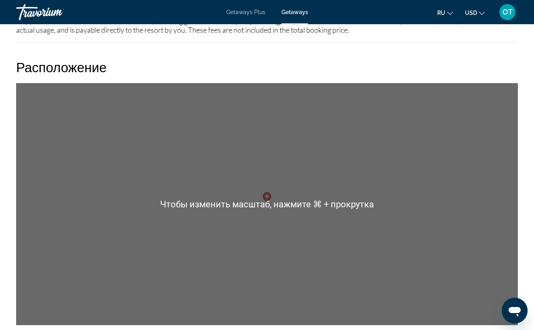
scroll to position [978, 0]
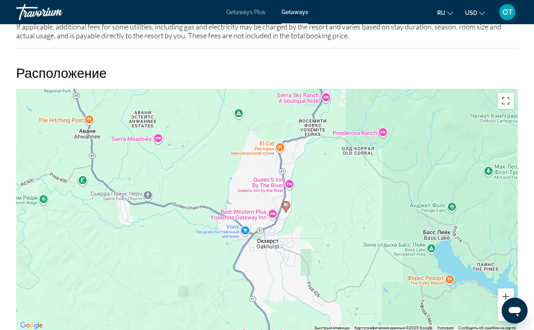
click at [305, 210] on div "Чтобы активировать перетаскивание с помощью клавиатуры, нажмите Alt + Ввод. Пос…" at bounding box center [267, 210] width 502 height 242
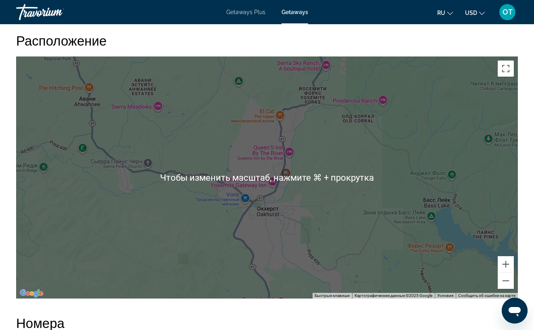
scroll to position [1008, 0]
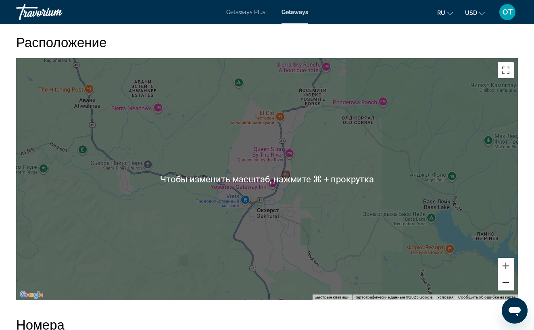
click at [507, 277] on button "Уменьшить" at bounding box center [506, 282] width 16 height 16
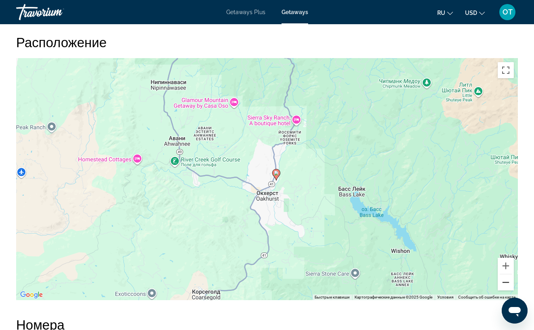
click at [506, 276] on button "Уменьшить" at bounding box center [506, 282] width 16 height 16
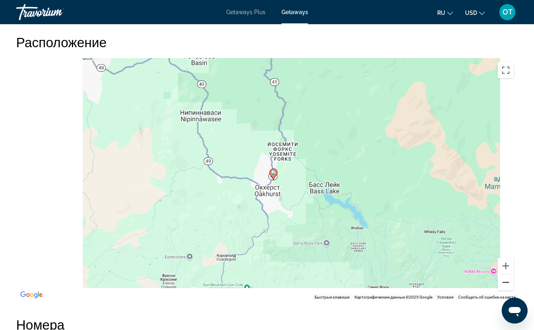
click at [506, 276] on button "Уменьшить" at bounding box center [506, 282] width 16 height 16
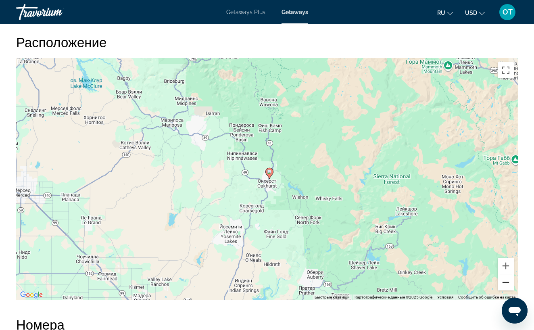
click at [506, 276] on button "Уменьшить" at bounding box center [506, 282] width 16 height 16
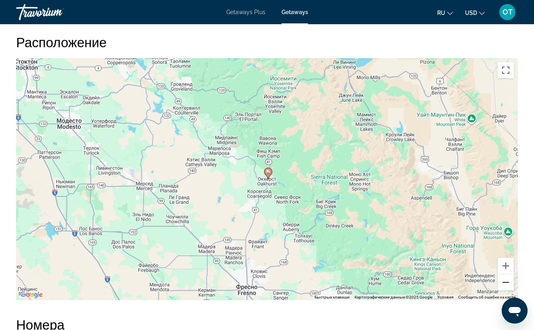
click at [506, 276] on button "Уменьшить" at bounding box center [506, 282] width 16 height 16
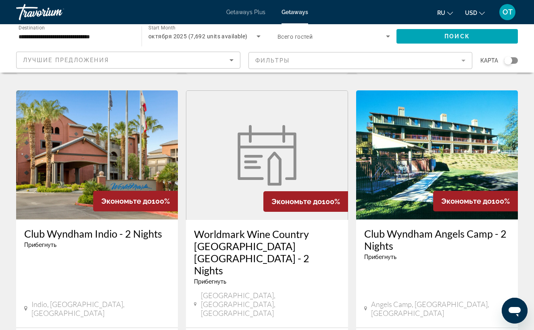
scroll to position [1060, 0]
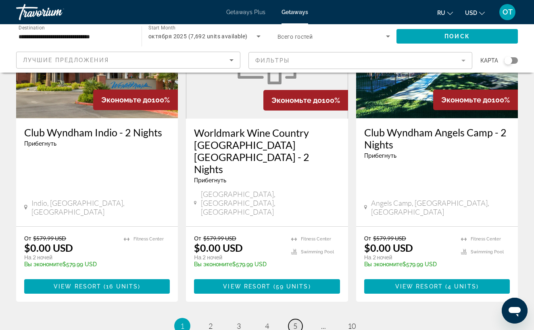
click at [298, 319] on link "page 5" at bounding box center [295, 326] width 14 height 14
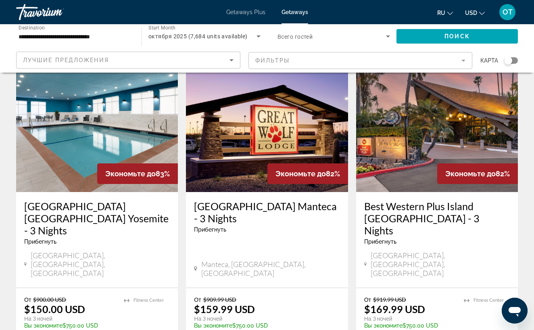
scroll to position [1000, 0]
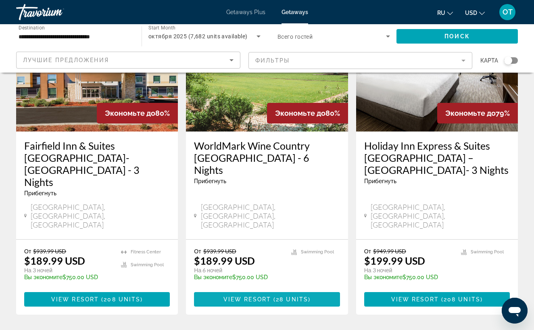
scroll to position [96, 0]
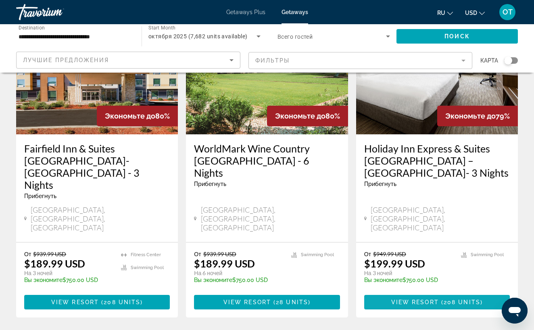
click at [413, 299] on span "View Resort" at bounding box center [415, 302] width 48 height 6
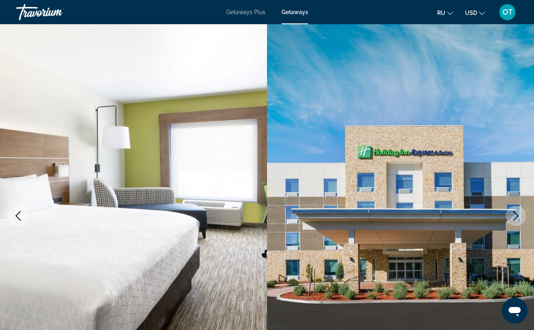
click at [516, 215] on icon "Next image" at bounding box center [516, 216] width 10 height 10
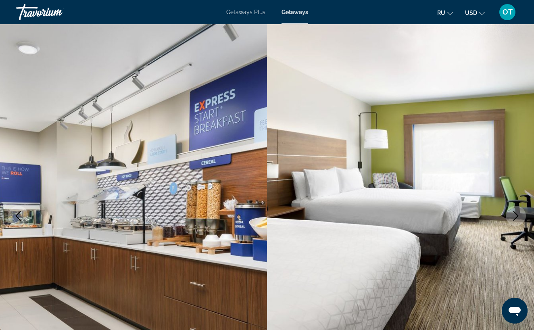
click at [516, 215] on icon "Next image" at bounding box center [516, 216] width 10 height 10
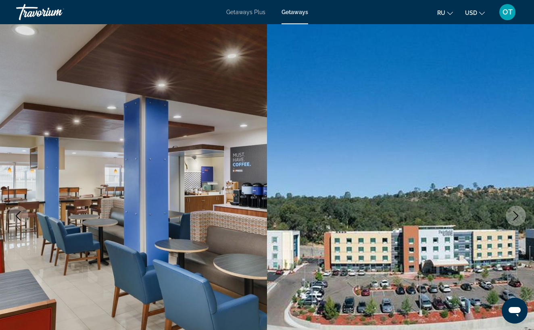
click at [516, 217] on icon "Next image" at bounding box center [516, 216] width 10 height 10
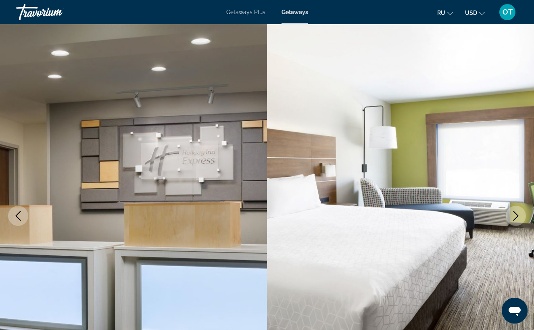
click at [516, 217] on icon "Next image" at bounding box center [516, 216] width 10 height 10
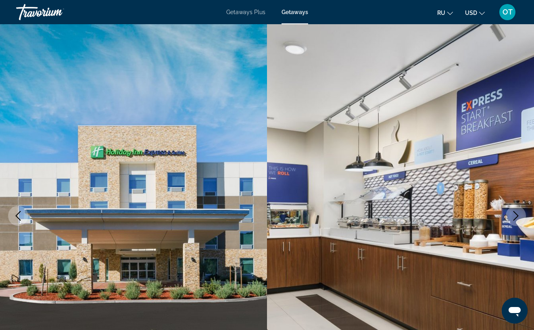
click at [516, 216] on icon "Next image" at bounding box center [516, 216] width 10 height 10
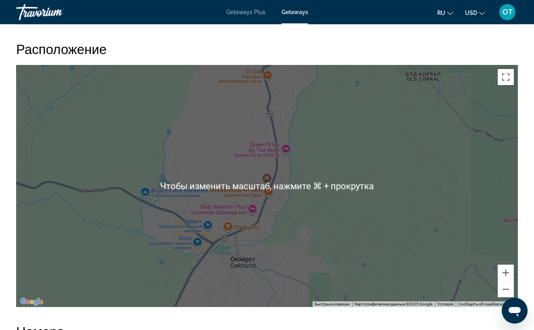
scroll to position [1023, 0]
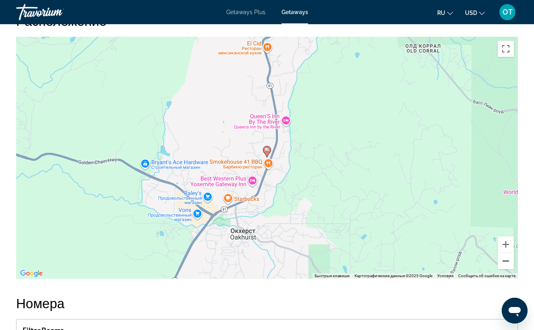
click at [509, 263] on button "Уменьшить" at bounding box center [506, 261] width 16 height 16
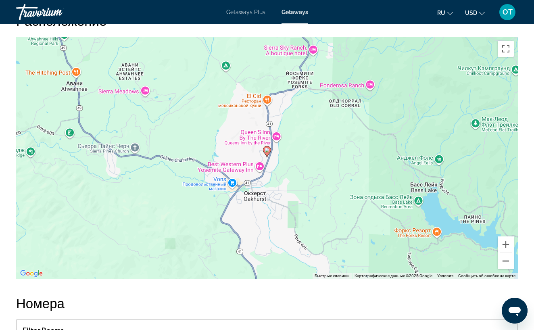
click at [509, 263] on button "Уменьшить" at bounding box center [506, 261] width 16 height 16
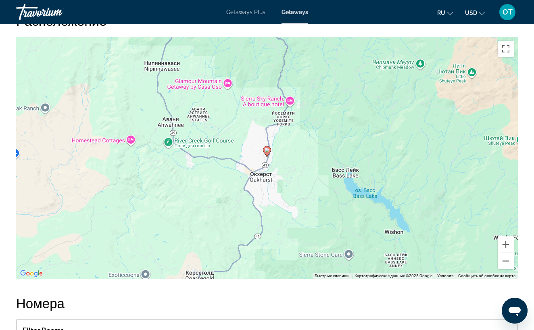
click at [509, 263] on button "Уменьшить" at bounding box center [506, 261] width 16 height 16
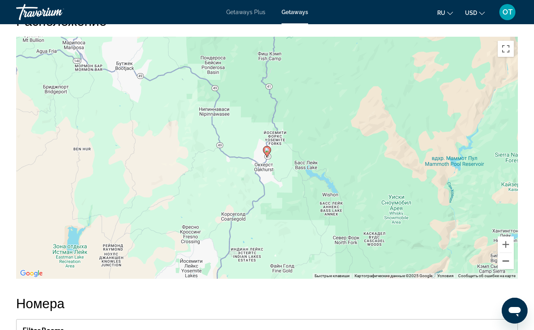
click at [509, 263] on button "Уменьшить" at bounding box center [506, 261] width 16 height 16
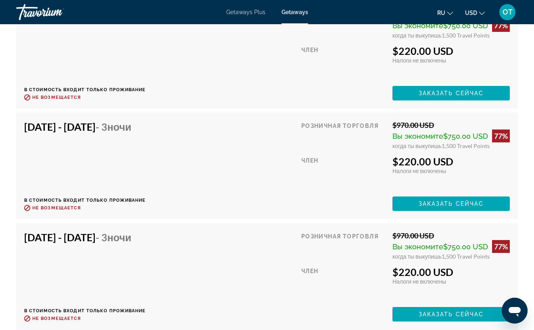
scroll to position [5385, 0]
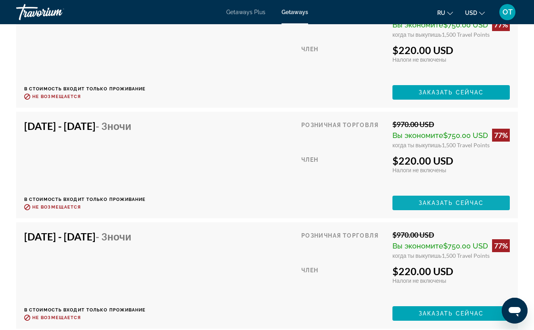
click at [449, 202] on span "Заказать сейчас" at bounding box center [451, 203] width 65 height 6
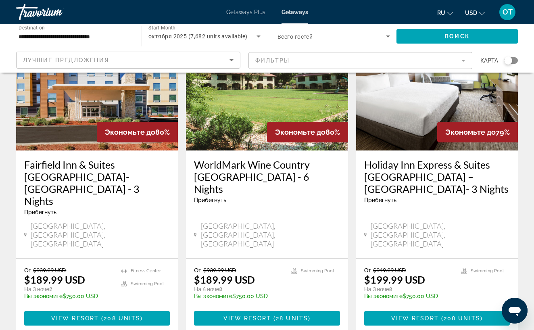
scroll to position [81, 0]
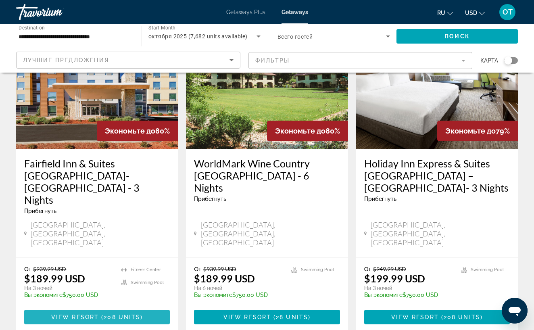
click at [121, 314] on span "208 units" at bounding box center [122, 317] width 37 height 6
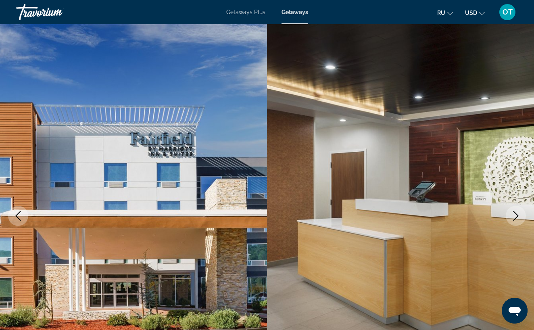
click at [513, 214] on icon "Next image" at bounding box center [516, 216] width 10 height 10
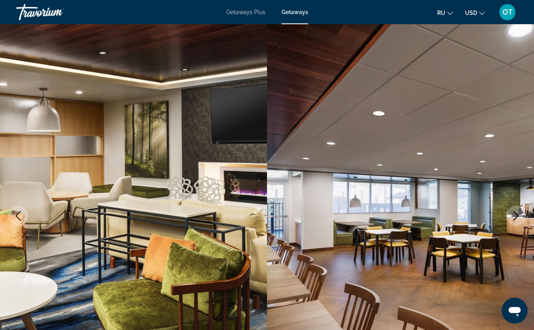
click at [513, 214] on icon "Next image" at bounding box center [516, 216] width 10 height 10
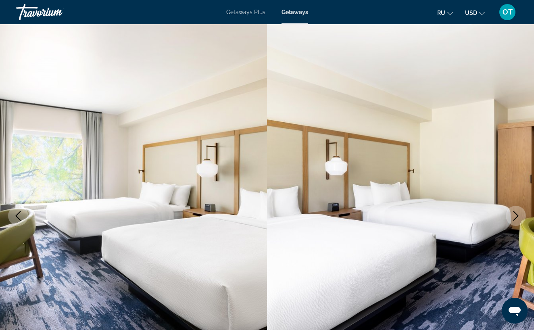
click at [513, 214] on icon "Next image" at bounding box center [516, 216] width 10 height 10
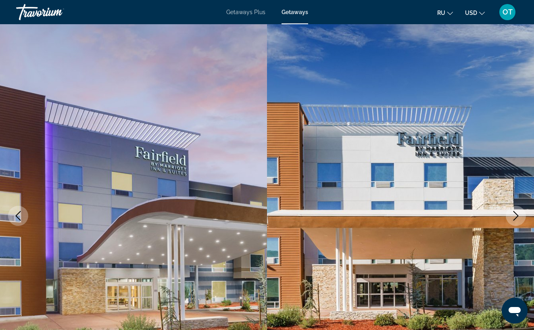
click at [513, 214] on icon "Next image" at bounding box center [516, 216] width 10 height 10
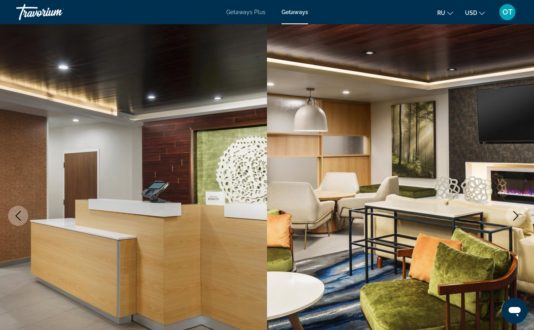
click at [513, 214] on icon "Next image" at bounding box center [516, 216] width 10 height 10
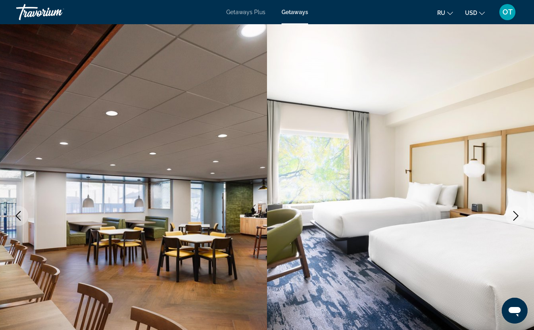
click at [513, 214] on icon "Next image" at bounding box center [516, 216] width 10 height 10
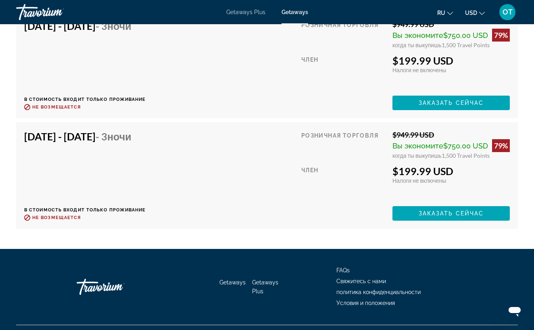
scroll to position [8393, 0]
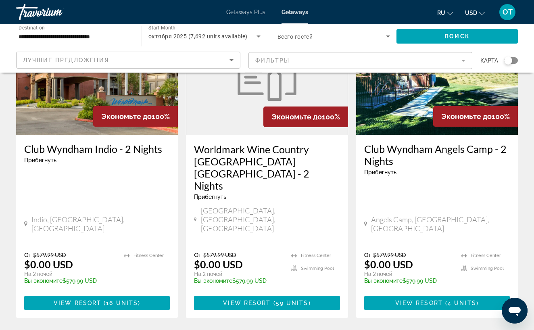
scroll to position [1060, 0]
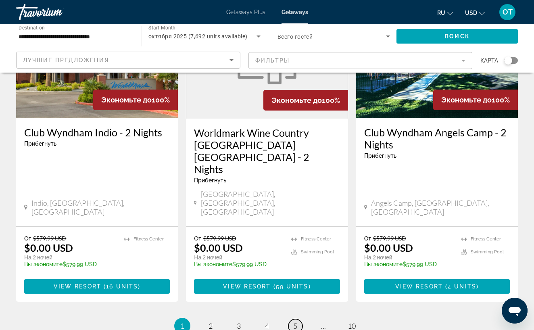
click at [293, 321] on span "5" at bounding box center [295, 325] width 4 height 9
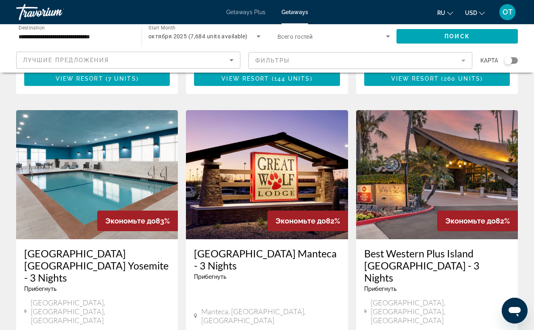
scroll to position [949, 0]
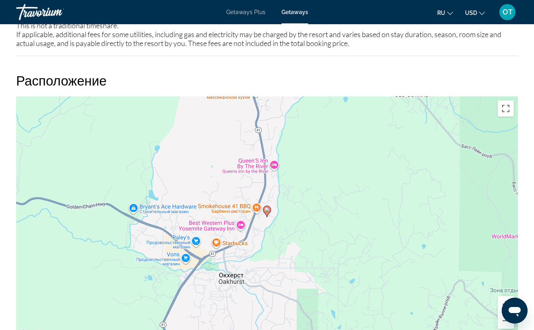
scroll to position [969, 0]
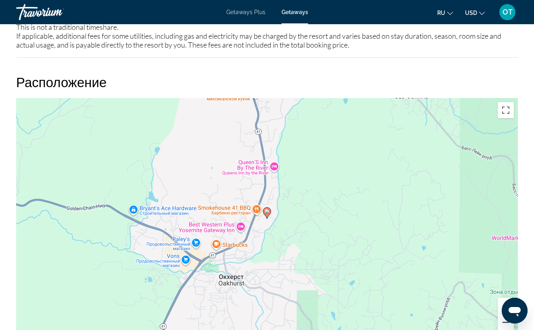
click at [499, 314] on button "Уменьшить" at bounding box center [506, 322] width 16 height 16
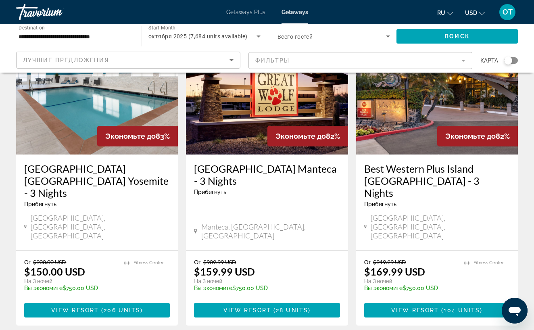
scroll to position [1041, 0]
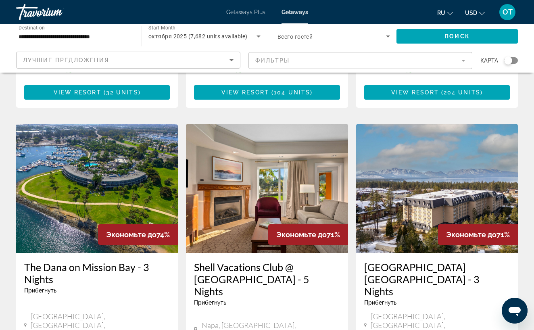
scroll to position [952, 0]
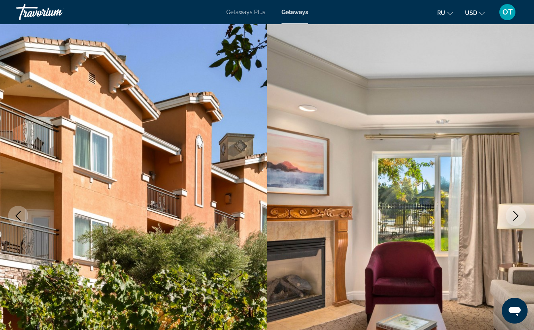
click at [513, 215] on icon "Next image" at bounding box center [516, 216] width 10 height 10
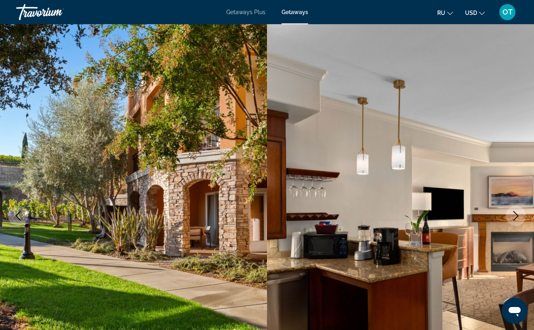
click at [513, 215] on icon "Next image" at bounding box center [516, 216] width 10 height 10
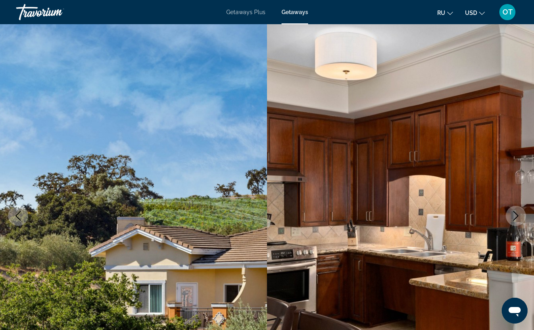
click at [513, 215] on icon "Next image" at bounding box center [516, 216] width 10 height 10
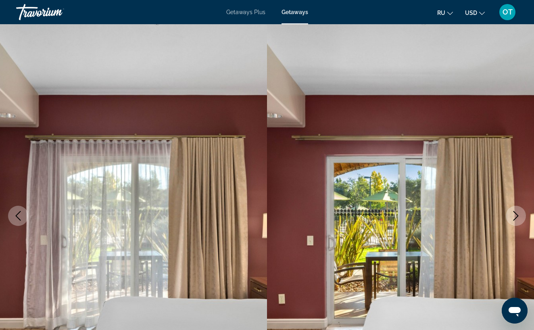
click at [513, 215] on icon "Next image" at bounding box center [516, 216] width 10 height 10
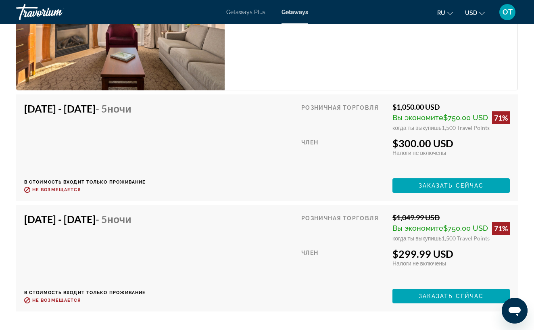
scroll to position [1720, 0]
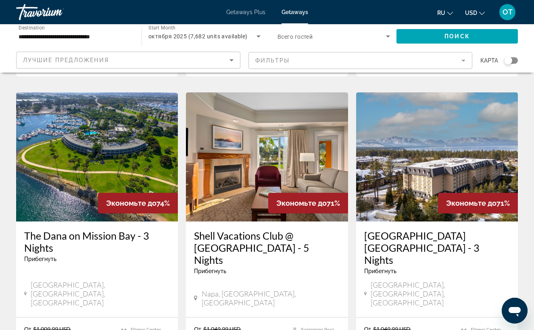
scroll to position [1018, 0]
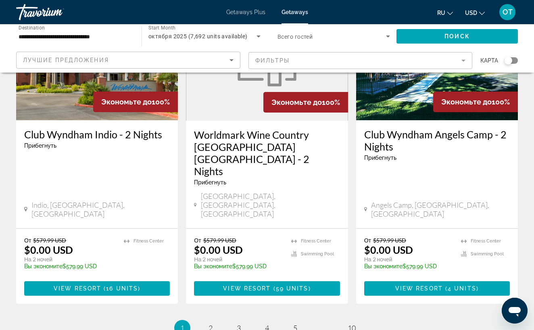
scroll to position [1060, 0]
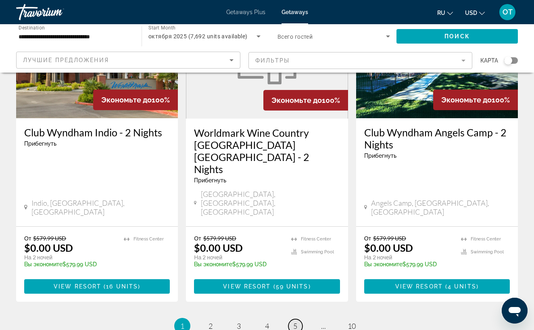
click at [297, 321] on span "5" at bounding box center [295, 325] width 4 height 9
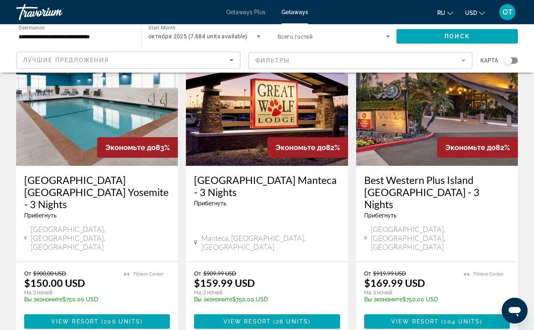
scroll to position [1060, 0]
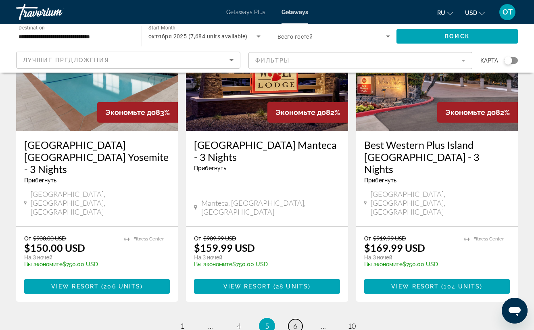
click at [296, 321] on span "6" at bounding box center [295, 325] width 4 height 9
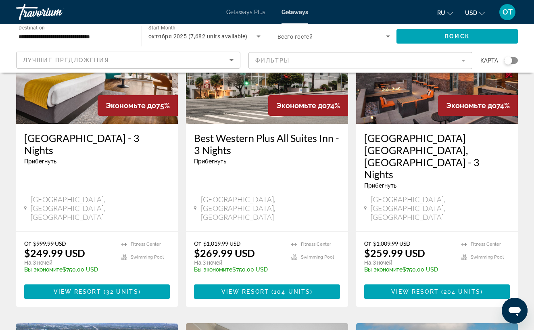
scroll to position [754, 0]
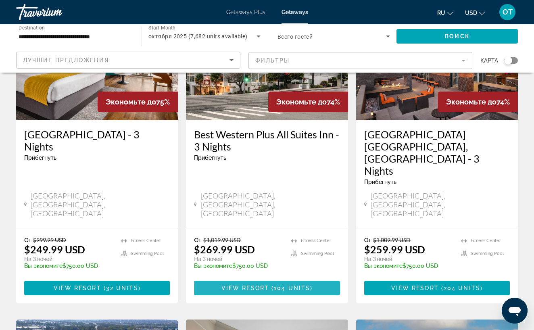
click at [256, 285] on span "View Resort" at bounding box center [245, 288] width 48 height 6
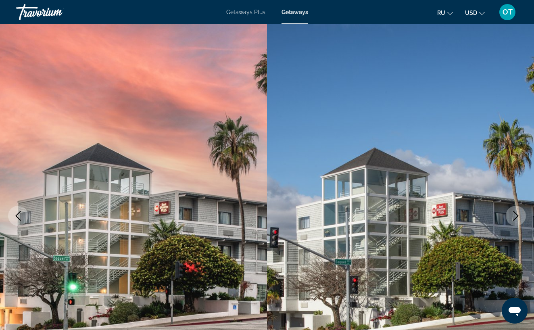
click at [512, 214] on icon "Next image" at bounding box center [516, 216] width 10 height 10
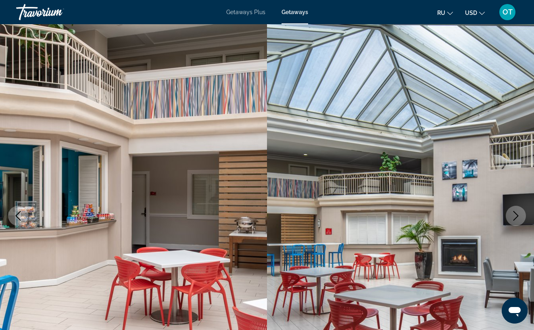
click at [512, 214] on icon "Next image" at bounding box center [516, 216] width 10 height 10
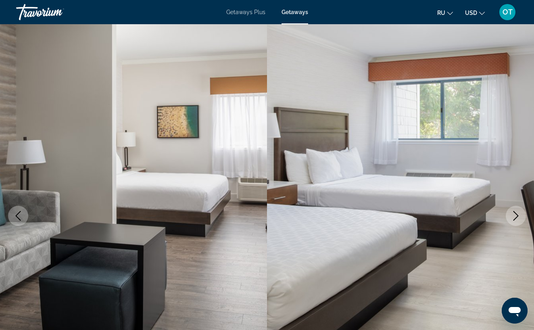
click at [515, 218] on icon "Next image" at bounding box center [515, 216] width 5 height 10
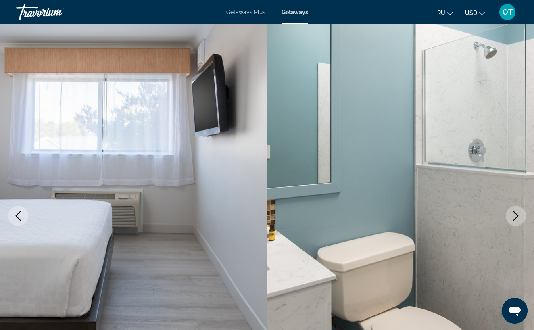
click at [515, 218] on icon "Next image" at bounding box center [515, 216] width 5 height 10
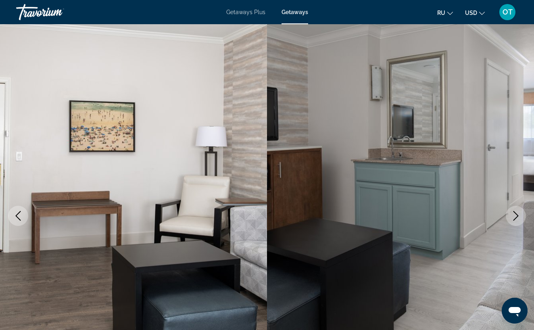
click at [515, 218] on icon "Next image" at bounding box center [515, 216] width 5 height 10
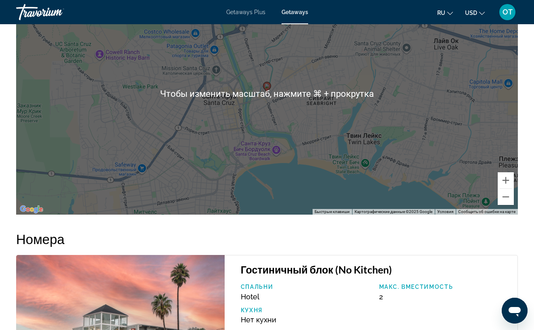
scroll to position [1102, 0]
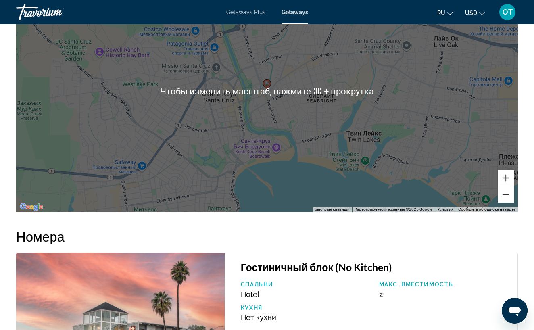
click at [505, 194] on button "Уменьшить" at bounding box center [506, 194] width 16 height 16
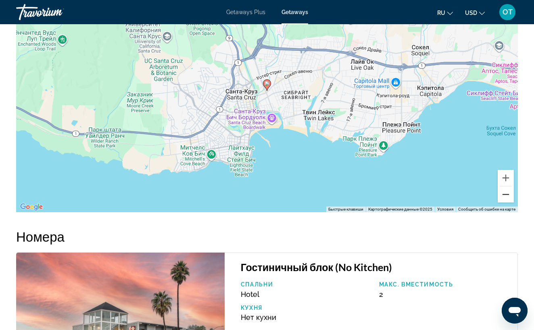
click at [505, 194] on button "Уменьшить" at bounding box center [506, 194] width 16 height 16
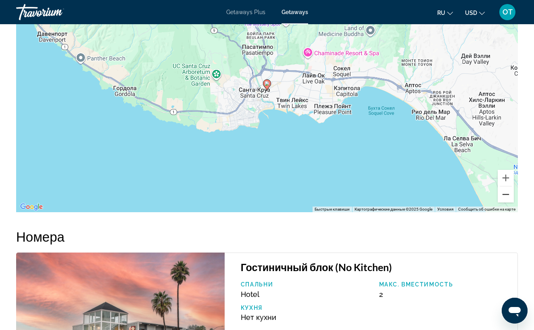
click at [505, 194] on button "Уменьшить" at bounding box center [506, 194] width 16 height 16
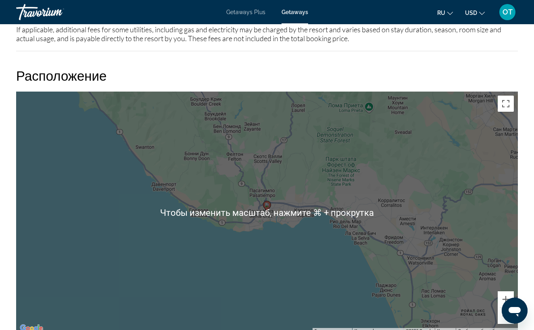
scroll to position [975, 0]
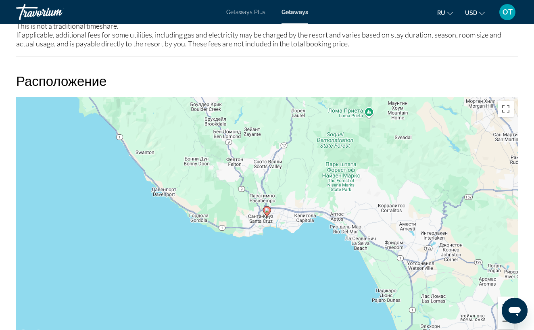
click at [504, 326] on button "Уменьшить" at bounding box center [506, 321] width 16 height 16
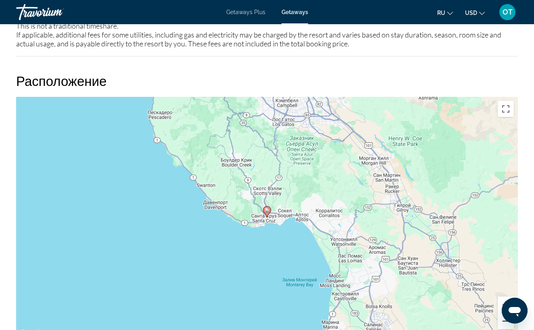
click at [504, 326] on button "Уменьшить" at bounding box center [506, 321] width 16 height 16
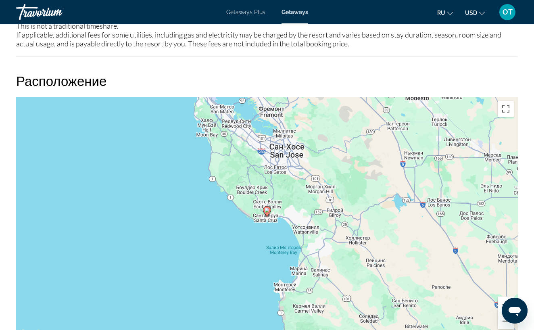
click at [501, 302] on button "Увеличить" at bounding box center [506, 304] width 16 height 16
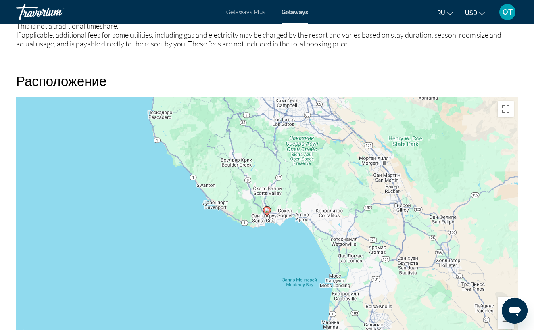
click at [501, 302] on button "Увеличить" at bounding box center [506, 304] width 16 height 16
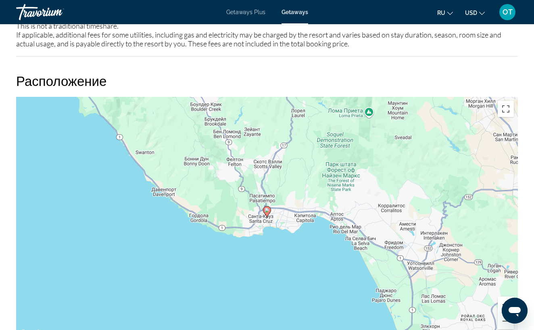
click at [501, 302] on button "Увеличить" at bounding box center [506, 304] width 16 height 16
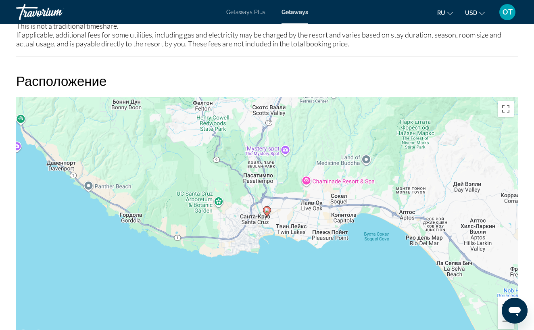
click at [501, 302] on button "Увеличить" at bounding box center [506, 304] width 16 height 16
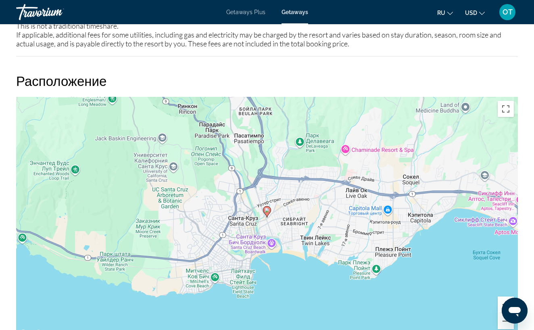
click at [501, 302] on button "Увеличить" at bounding box center [506, 304] width 16 height 16
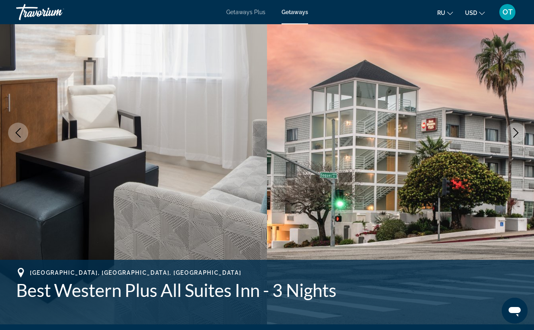
scroll to position [80, 0]
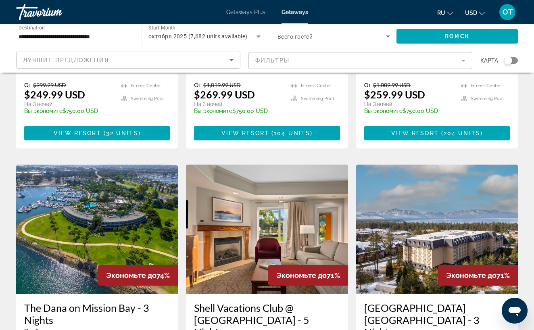
scroll to position [911, 0]
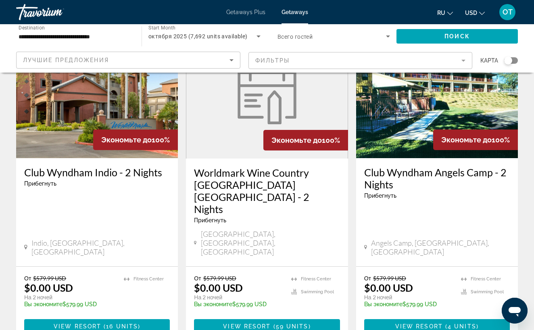
scroll to position [1060, 0]
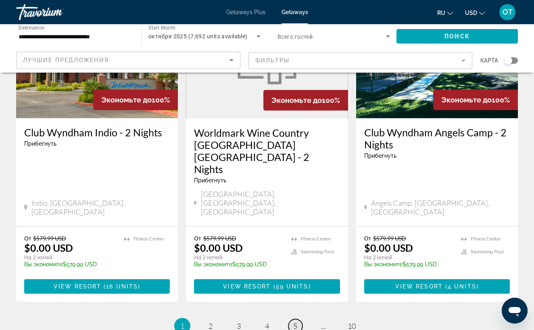
click at [298, 319] on link "page 5" at bounding box center [295, 326] width 14 height 14
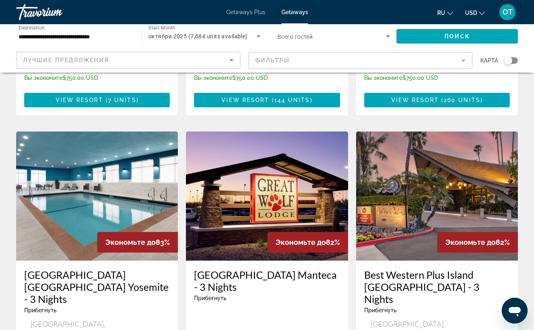
scroll to position [1060, 0]
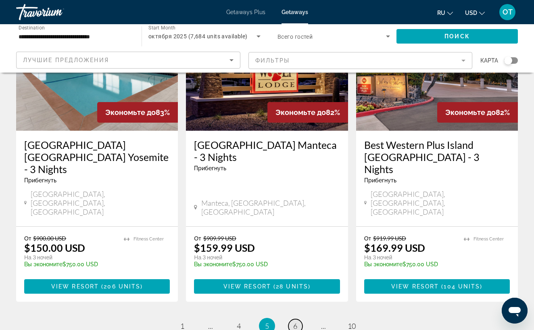
click at [297, 321] on span "6" at bounding box center [295, 325] width 4 height 9
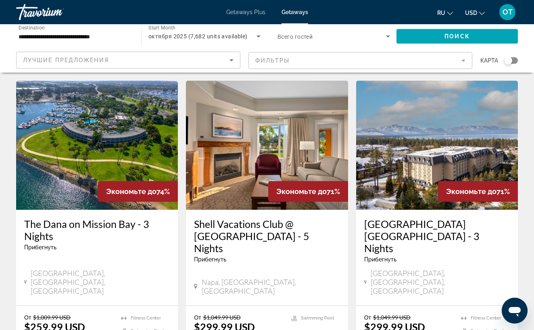
scroll to position [1048, 0]
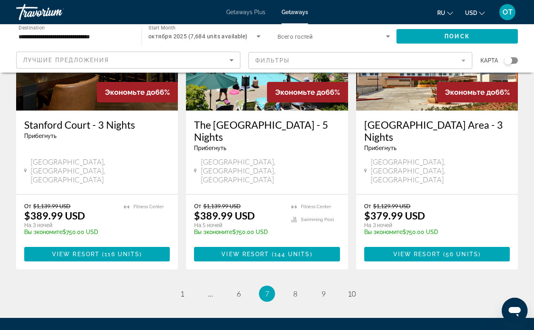
scroll to position [1060, 0]
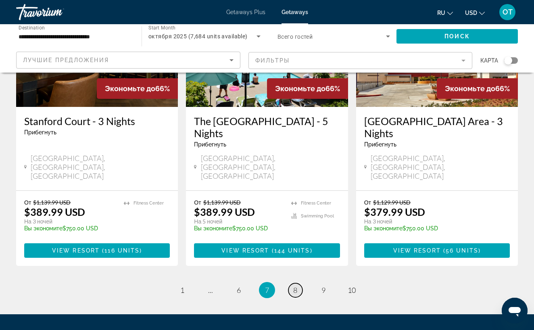
click at [295, 285] on span "8" at bounding box center [295, 289] width 4 height 9
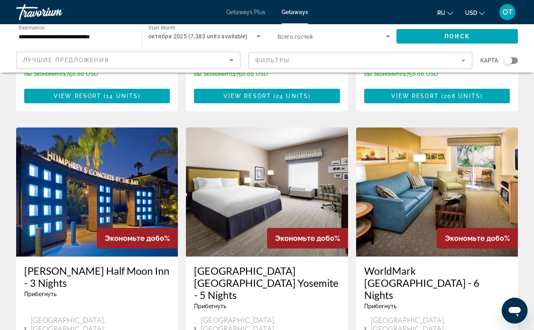
scroll to position [625, 0]
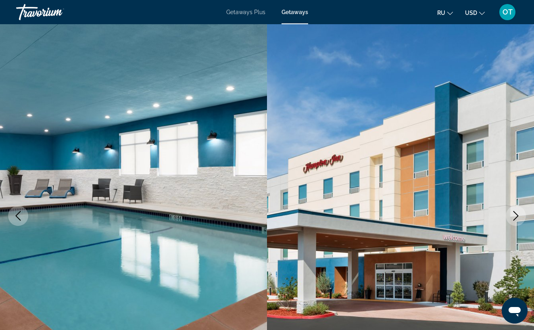
click at [515, 213] on icon "Next image" at bounding box center [515, 216] width 5 height 10
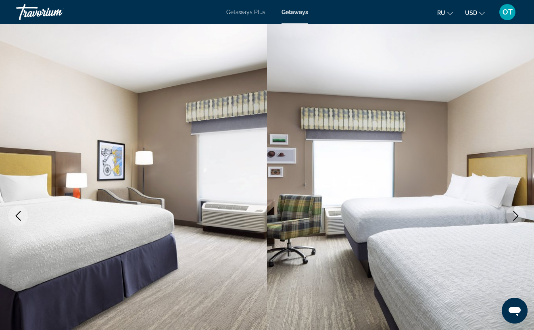
click at [515, 215] on icon "Next image" at bounding box center [516, 216] width 10 height 10
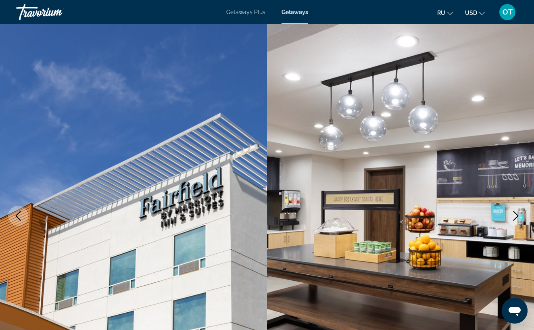
click at [515, 213] on icon "Next image" at bounding box center [515, 216] width 5 height 10
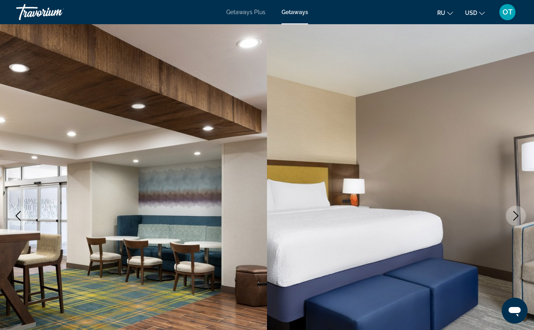
click at [515, 212] on icon "Next image" at bounding box center [515, 216] width 5 height 10
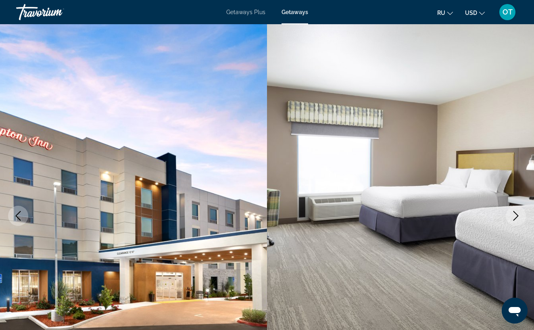
click at [515, 212] on icon "Next image" at bounding box center [516, 216] width 10 height 10
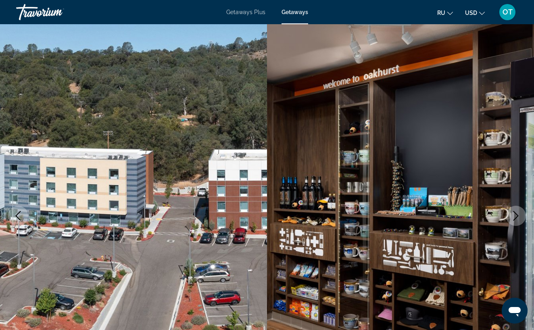
click at [516, 212] on icon "Next image" at bounding box center [516, 216] width 10 height 10
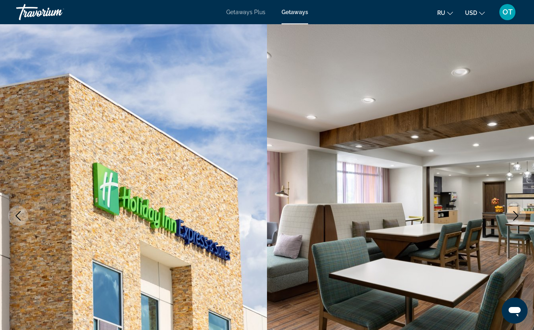
click at [517, 214] on icon "Next image" at bounding box center [515, 216] width 5 height 10
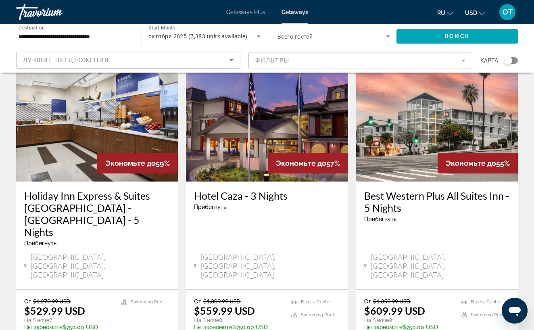
scroll to position [1048, 0]
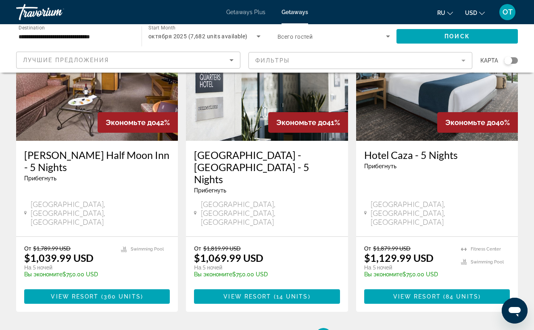
scroll to position [1033, 0]
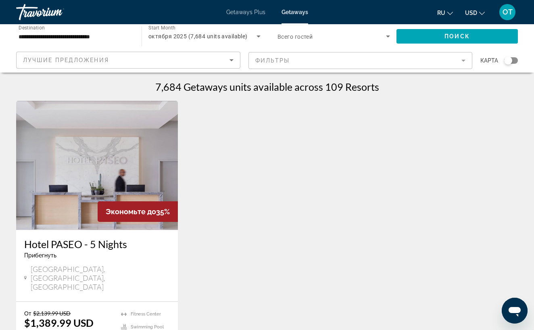
click at [248, 13] on span "Getaways Plus" at bounding box center [245, 12] width 39 height 6
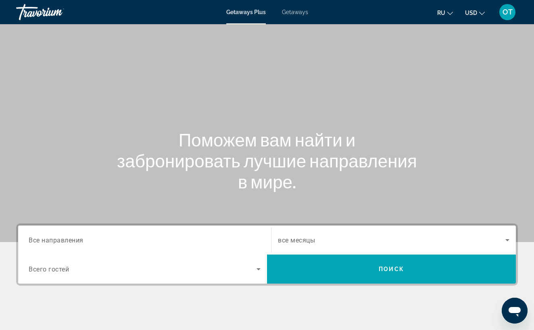
click at [43, 239] on span "Все направления" at bounding box center [56, 240] width 55 height 8
click at [43, 239] on input "Destination Все направления" at bounding box center [145, 240] width 232 height 10
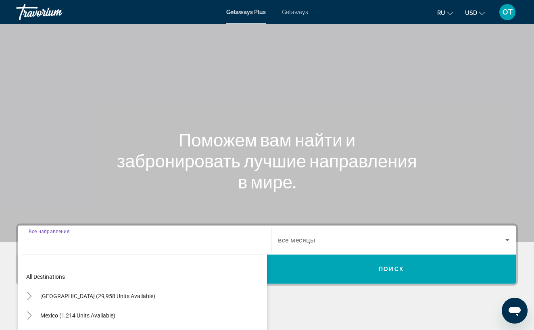
scroll to position [135, 0]
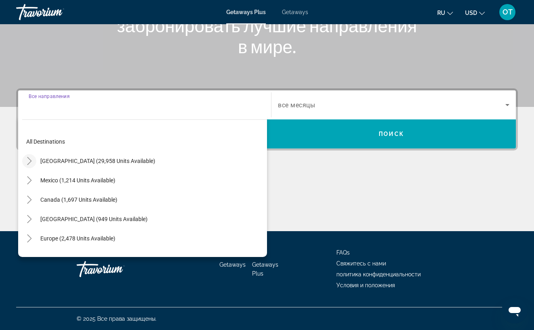
click at [29, 163] on icon "Toggle United States (29,958 units available)" at bounding box center [29, 161] width 4 height 8
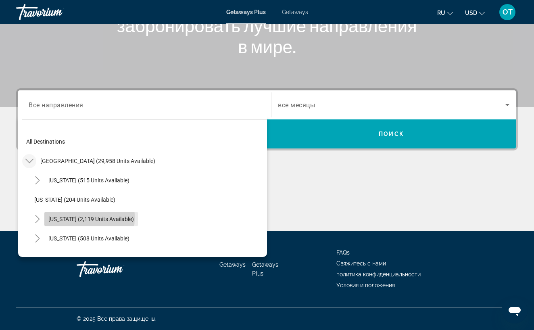
click at [59, 217] on span "[US_STATE] (2,119 units available)" at bounding box center [90, 219] width 85 height 6
type input "**********"
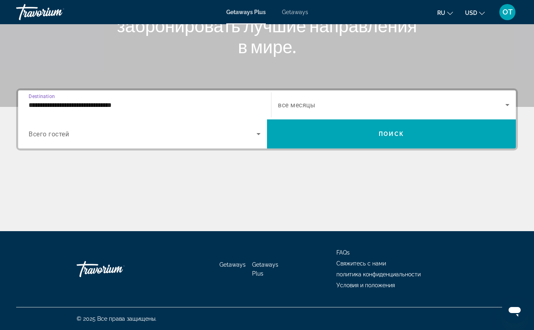
click at [511, 104] on icon "Search widget" at bounding box center [507, 105] width 10 height 10
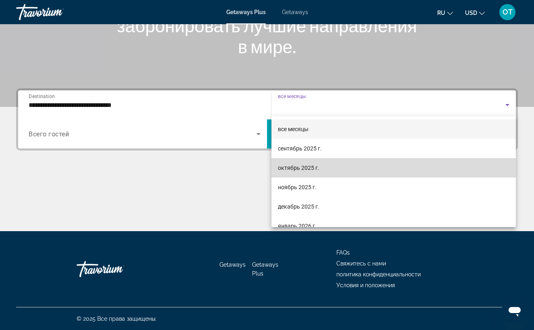
click at [375, 167] on mat-option "октябрь 2025 г." at bounding box center [393, 167] width 244 height 19
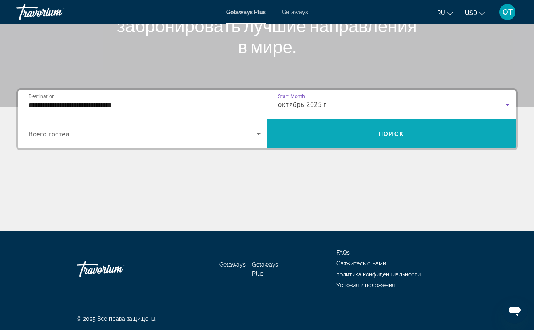
click at [385, 141] on span "Search widget" at bounding box center [391, 133] width 249 height 19
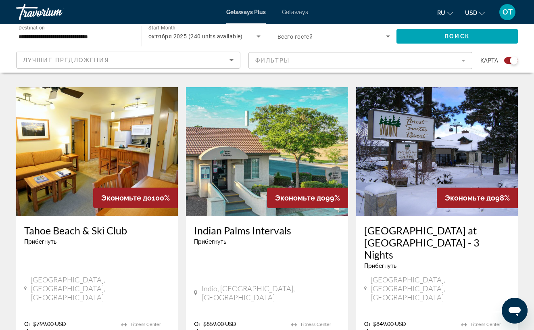
scroll to position [885, 0]
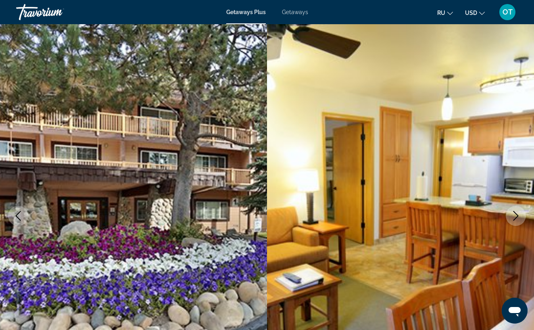
click at [517, 217] on icon "Next image" at bounding box center [516, 216] width 10 height 10
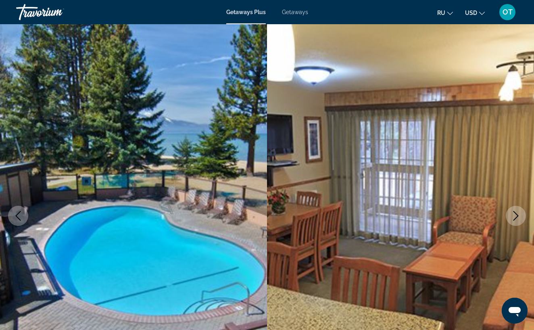
click at [518, 218] on icon "Next image" at bounding box center [516, 216] width 10 height 10
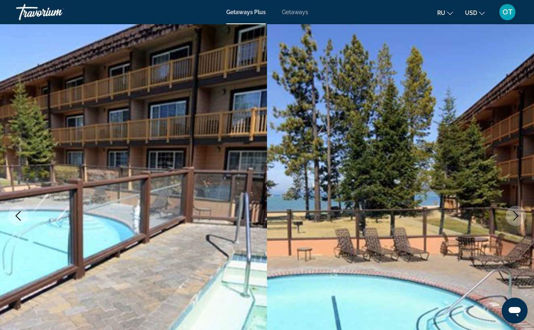
click at [518, 218] on icon "Next image" at bounding box center [516, 216] width 10 height 10
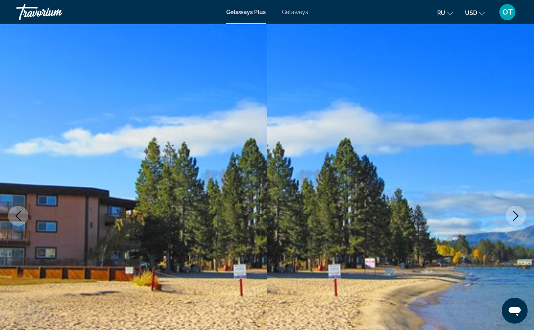
click at [518, 217] on icon "Next image" at bounding box center [516, 216] width 10 height 10
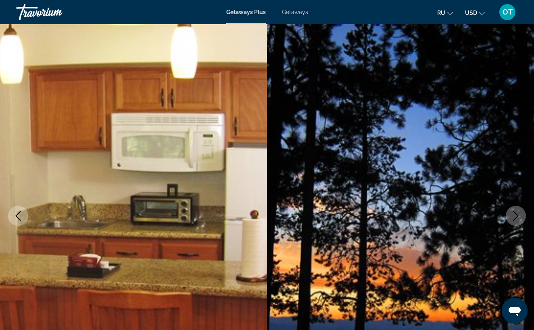
click at [518, 217] on icon "Next image" at bounding box center [516, 216] width 10 height 10
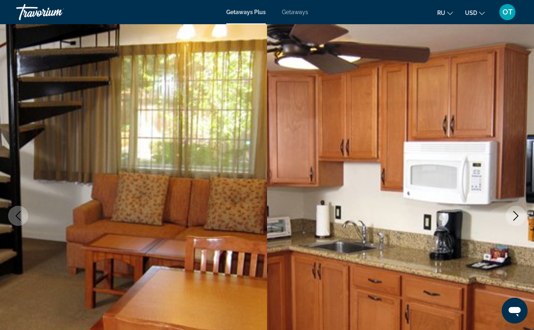
click at [516, 216] on icon "Next image" at bounding box center [516, 216] width 10 height 10
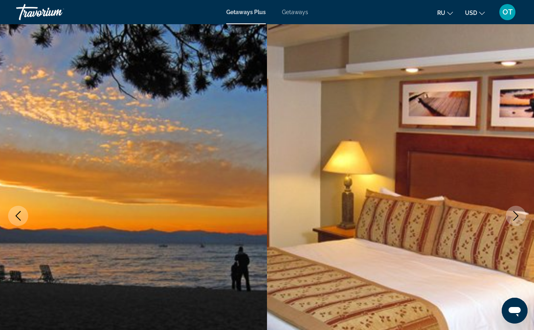
click at [515, 214] on icon "Next image" at bounding box center [516, 216] width 10 height 10
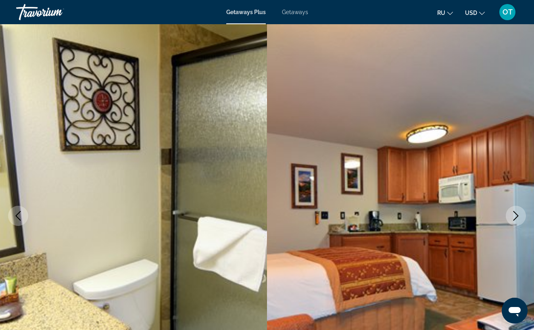
click at [516, 215] on icon "Next image" at bounding box center [516, 216] width 10 height 10
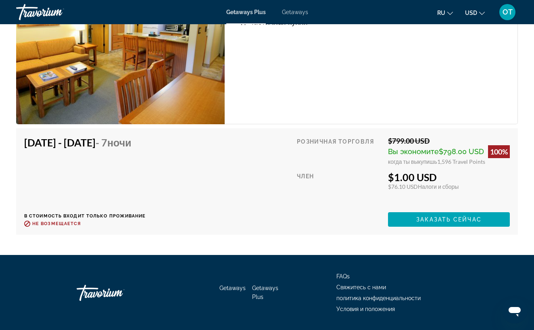
scroll to position [2044, 0]
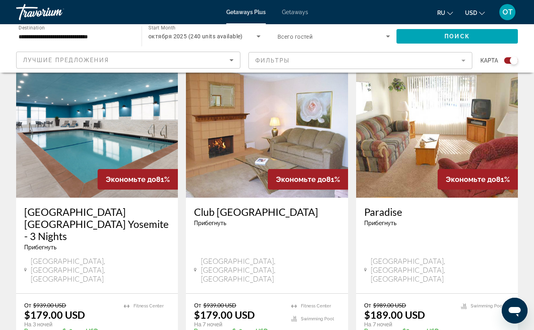
scroll to position [1219, 0]
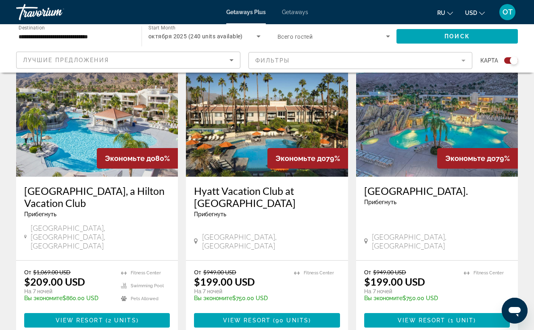
scroll to position [1204, 0]
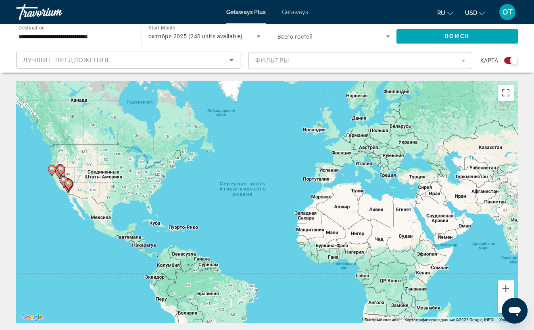
click at [52, 168] on image "Main content" at bounding box center [52, 169] width 5 height 5
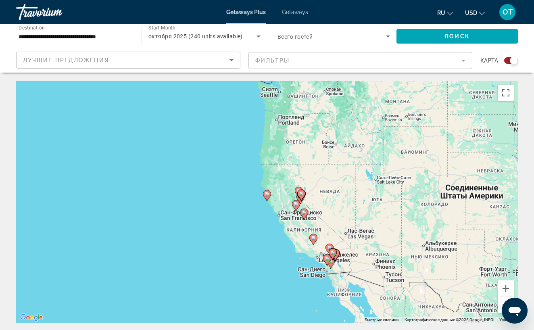
click at [267, 193] on image "Main content" at bounding box center [267, 194] width 5 height 5
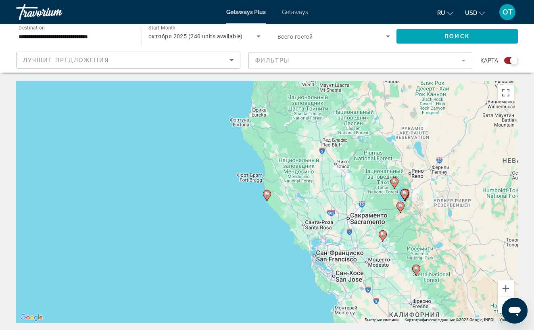
click at [417, 269] on image "Main content" at bounding box center [416, 268] width 5 height 5
type input "**********"
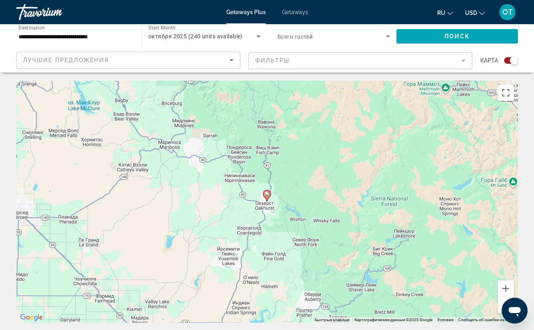
click at [267, 193] on image "Main content" at bounding box center [267, 194] width 5 height 5
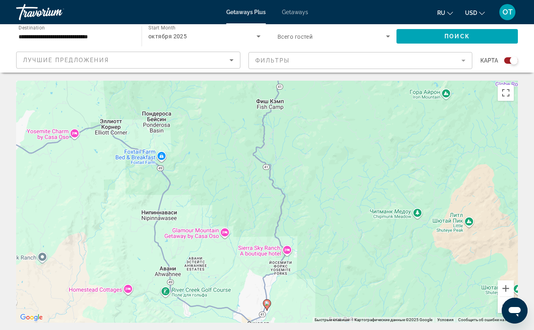
click at [268, 303] on image "Main content" at bounding box center [267, 303] width 5 height 5
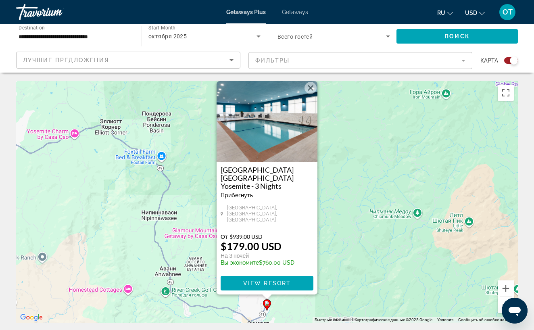
click at [151, 214] on div "Чтобы активировать перетаскивание с помощью клавиатуры, нажмите Alt + Ввод. Пос…" at bounding box center [267, 202] width 502 height 242
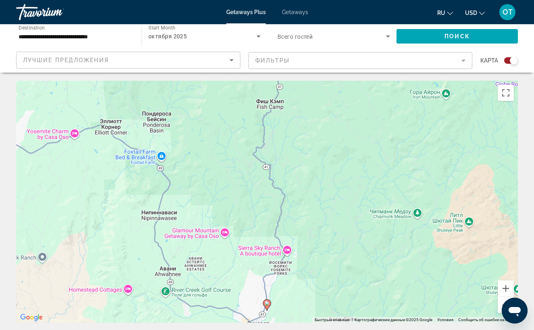
click at [502, 297] on button "Уменьшить" at bounding box center [506, 305] width 16 height 16
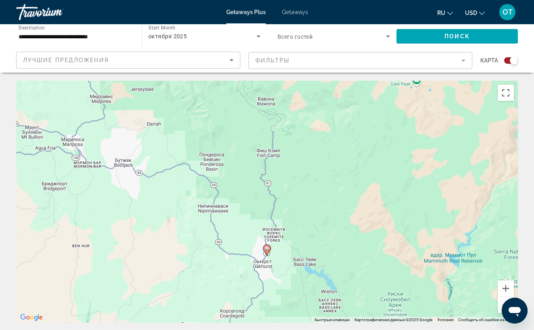
click at [502, 297] on button "Уменьшить" at bounding box center [506, 305] width 16 height 16
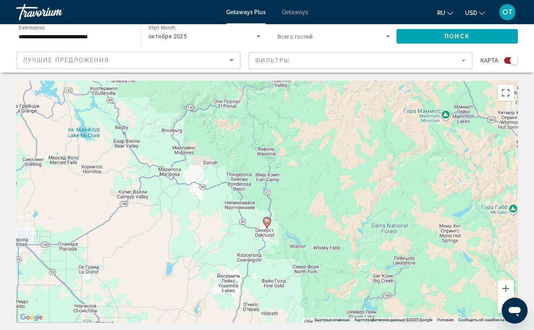
click at [502, 297] on button "Уменьшить" at bounding box center [506, 305] width 16 height 16
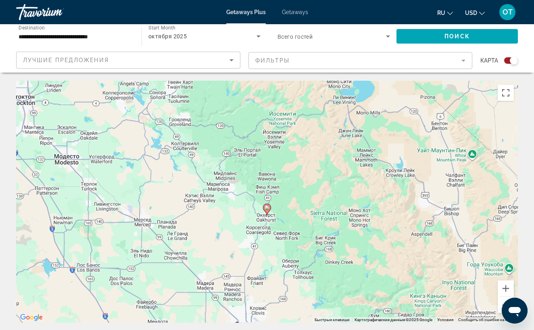
click at [502, 297] on button "Уменьшить" at bounding box center [506, 305] width 16 height 16
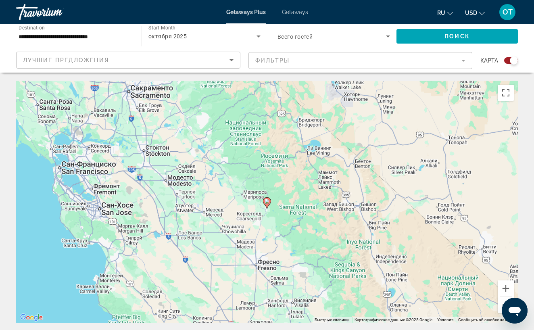
click at [502, 297] on button "Уменьшить" at bounding box center [506, 305] width 16 height 16
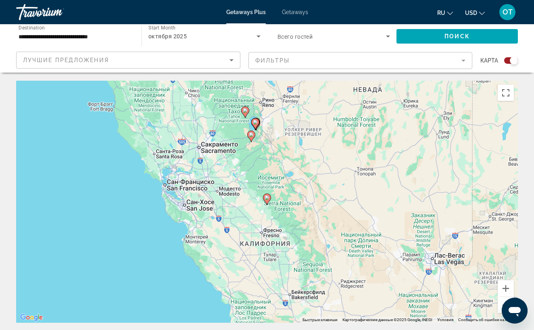
click at [255, 119] on icon "Main content" at bounding box center [255, 124] width 7 height 10
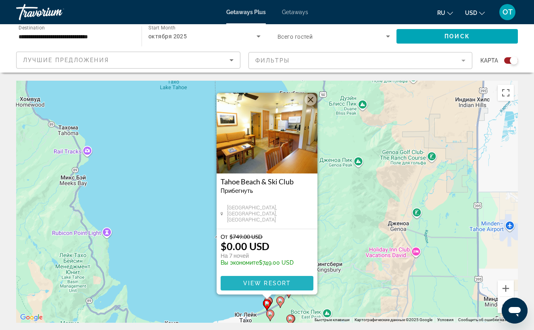
click at [266, 280] on span "View Resort" at bounding box center [267, 283] width 48 height 6
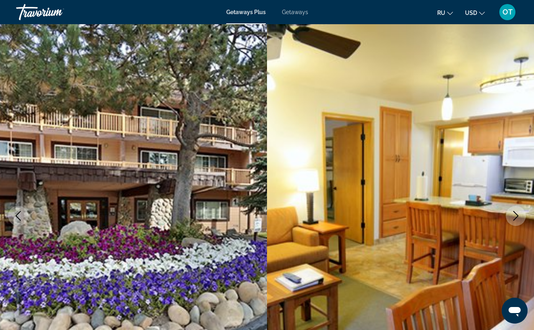
click at [513, 214] on icon "Next image" at bounding box center [516, 216] width 10 height 10
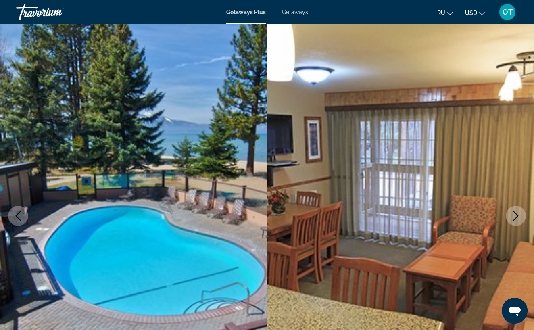
click at [513, 214] on icon "Next image" at bounding box center [516, 216] width 10 height 10
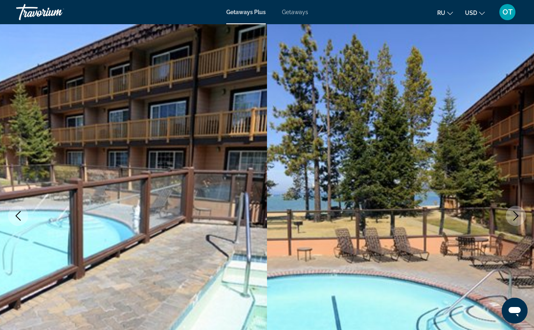
click at [516, 214] on icon "Next image" at bounding box center [515, 216] width 5 height 10
